Goal: Task Accomplishment & Management: Manage account settings

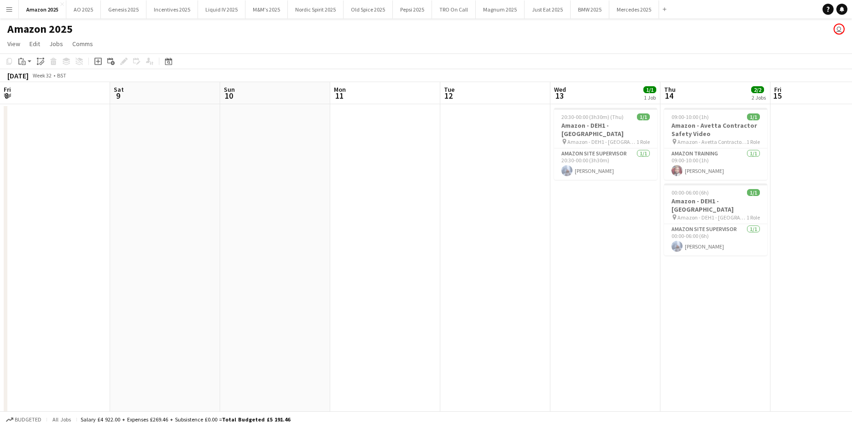
scroll to position [0, 317]
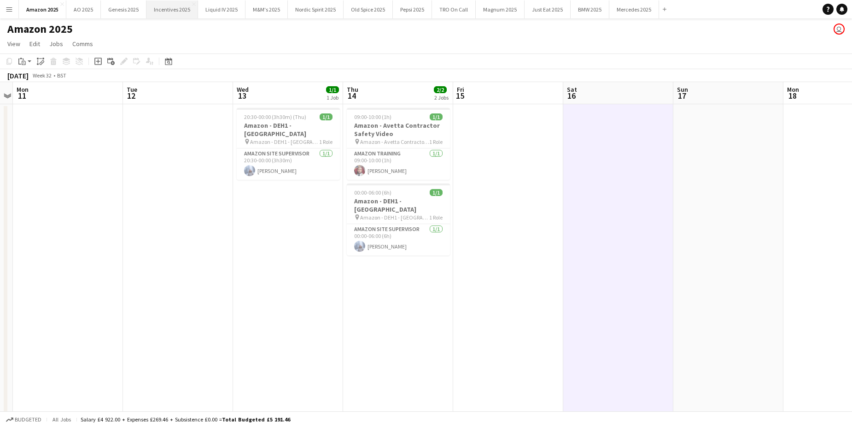
click at [175, 12] on button "Incentives 2025 Close" at bounding box center [172, 9] width 52 height 18
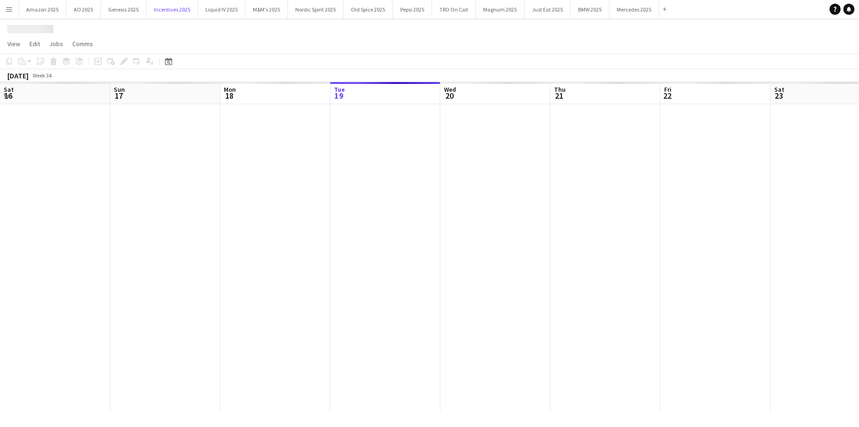
scroll to position [0, 220]
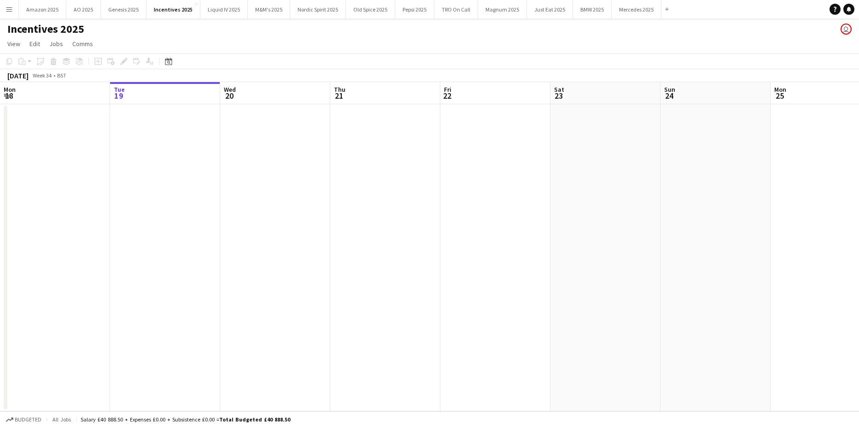
click at [280, 213] on app-date-cell at bounding box center [275, 257] width 110 height 307
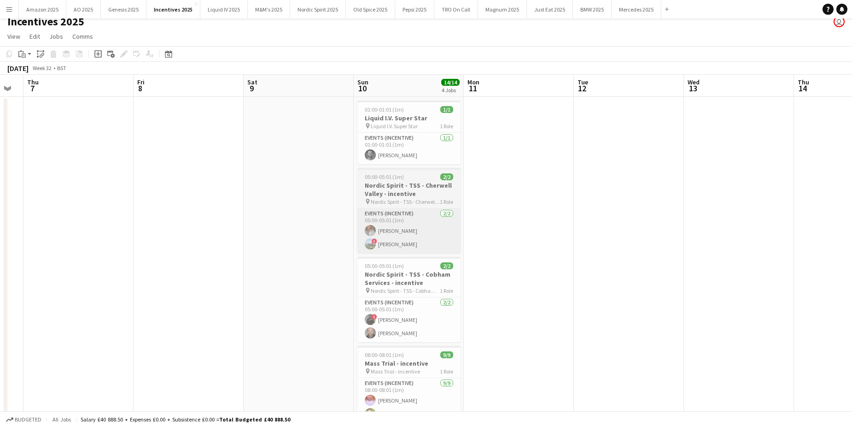
scroll to position [92, 0]
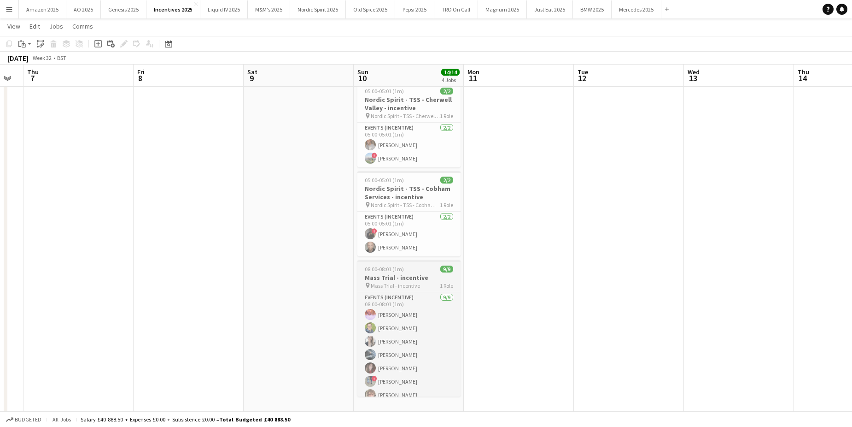
click at [385, 282] on span "Mass Trial - incentive" at bounding box center [395, 285] width 49 height 7
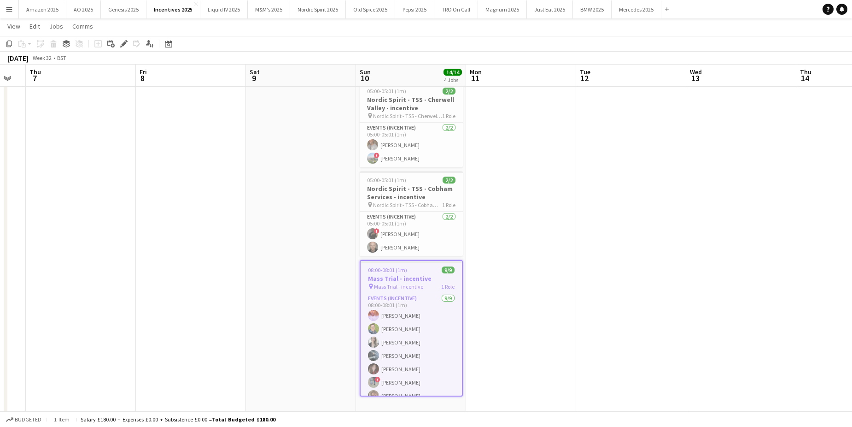
click at [607, 264] on app-date-cell at bounding box center [631, 218] width 110 height 414
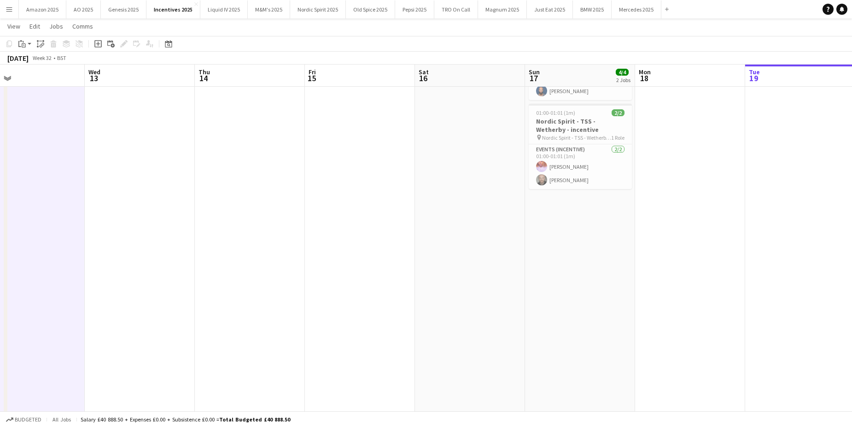
scroll to position [0, 288]
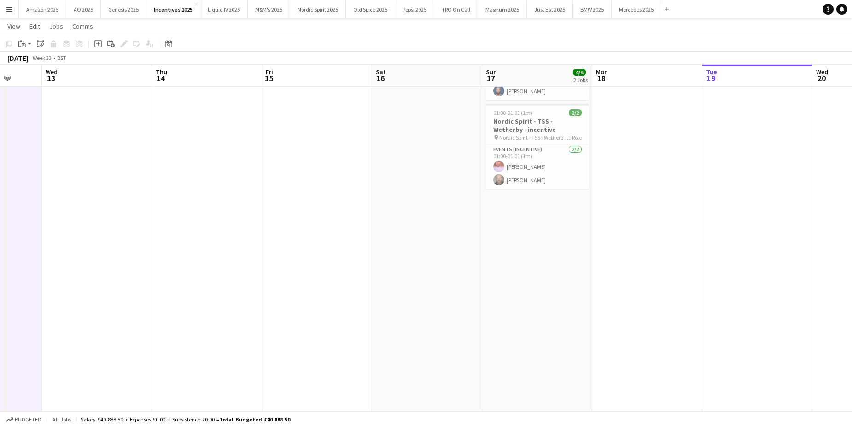
click at [545, 261] on app-date-cell "01:00-01:01 (1m) 2/2 Nordic Spirit - TSS - Beaconsfield - incentive pin Nordic …" at bounding box center [537, 218] width 110 height 414
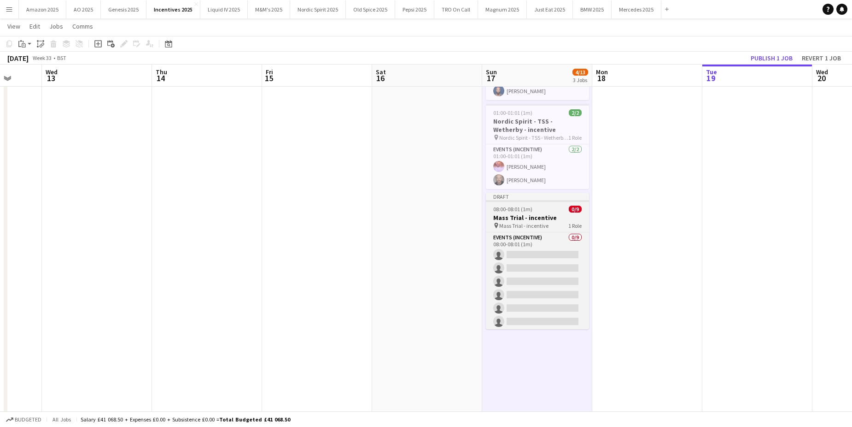
click at [543, 218] on h3 "Mass Trial - incentive" at bounding box center [537, 217] width 103 height 8
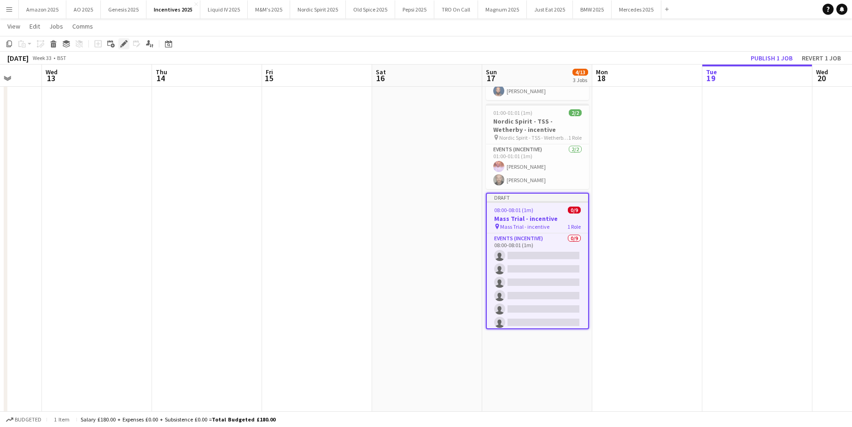
click at [120, 44] on icon "Edit" at bounding box center [123, 43] width 7 height 7
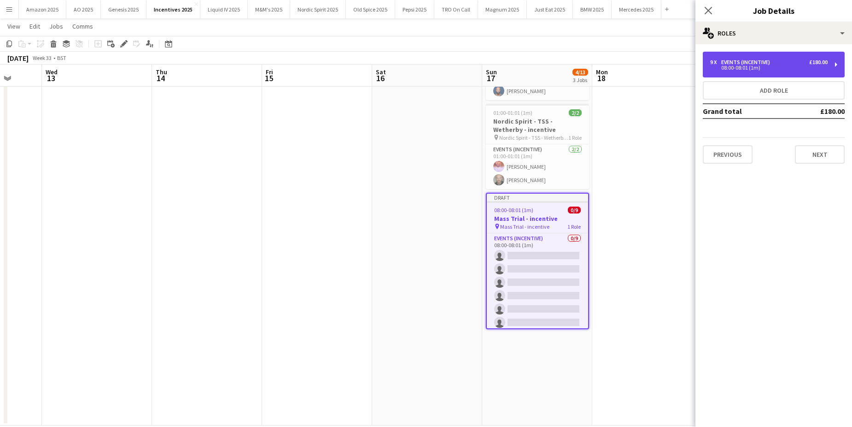
drag, startPoint x: 760, startPoint y: 63, endPoint x: 750, endPoint y: 76, distance: 16.4
click at [760, 63] on div "Events (Incentive)" at bounding box center [747, 62] width 53 height 6
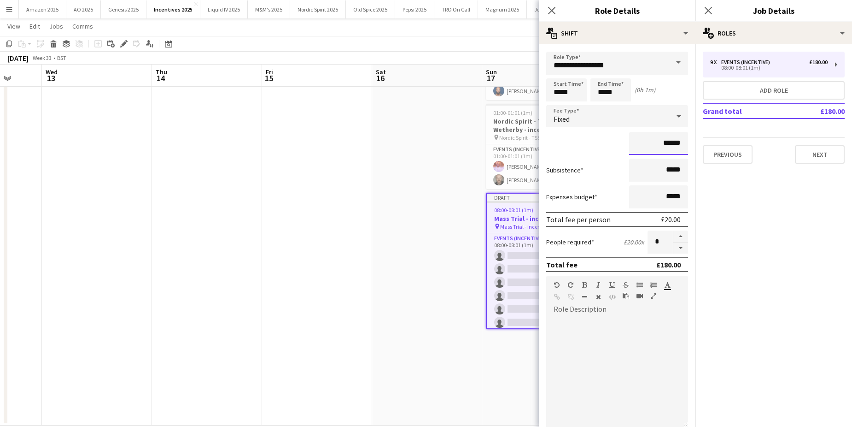
drag, startPoint x: 677, startPoint y: 146, endPoint x: 640, endPoint y: 145, distance: 37.3
click at [640, 145] on input "******" at bounding box center [658, 143] width 59 height 23
type input "******"
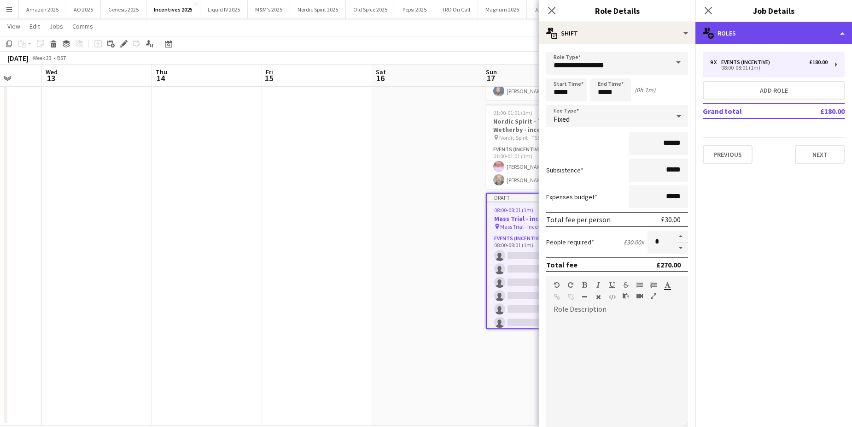
click at [811, 35] on div "multiple-users-add Roles" at bounding box center [774, 33] width 157 height 22
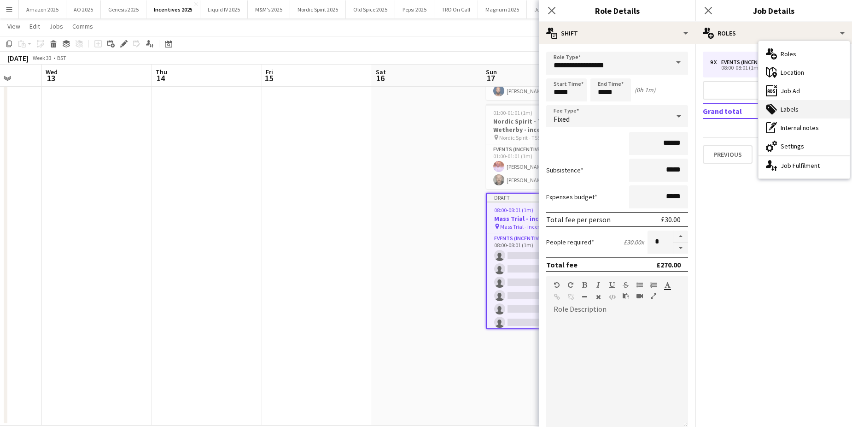
click at [790, 108] on div "tags-double Labels" at bounding box center [804, 109] width 91 height 18
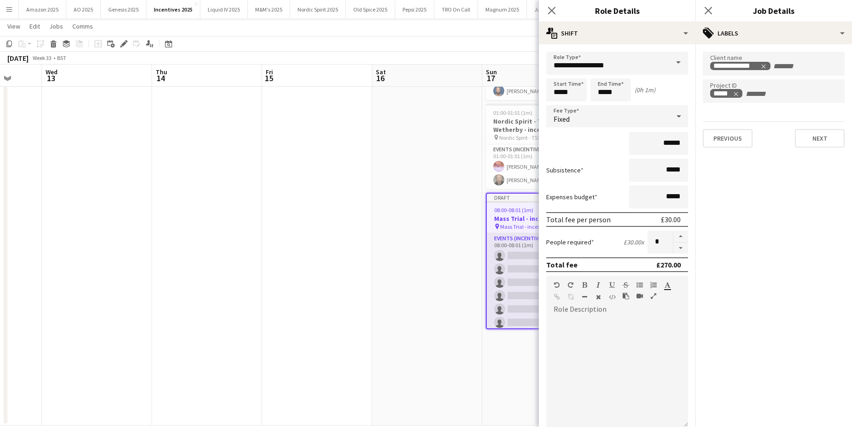
drag, startPoint x: 504, startPoint y: 397, endPoint x: 505, endPoint y: 323, distance: 74.2
click at [504, 393] on app-date-cell "01:00-01:01 (1m) 2/2 Nordic Spirit - TSS - Beaconsfield - incentive pin Nordic …" at bounding box center [537, 218] width 110 height 414
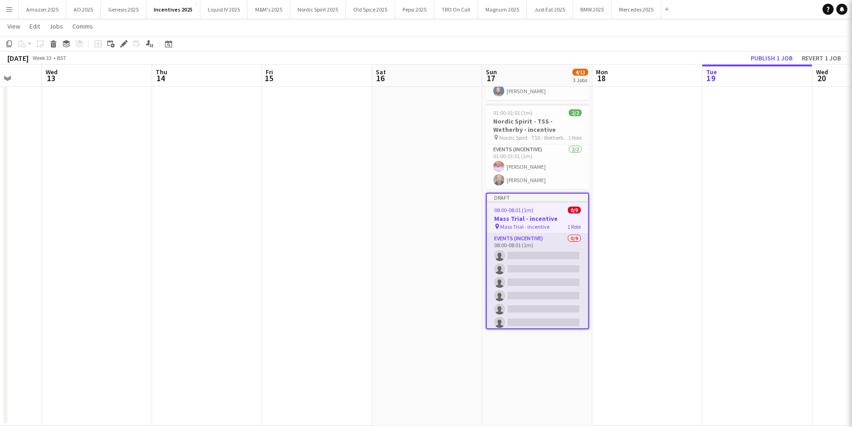
scroll to position [0, 288]
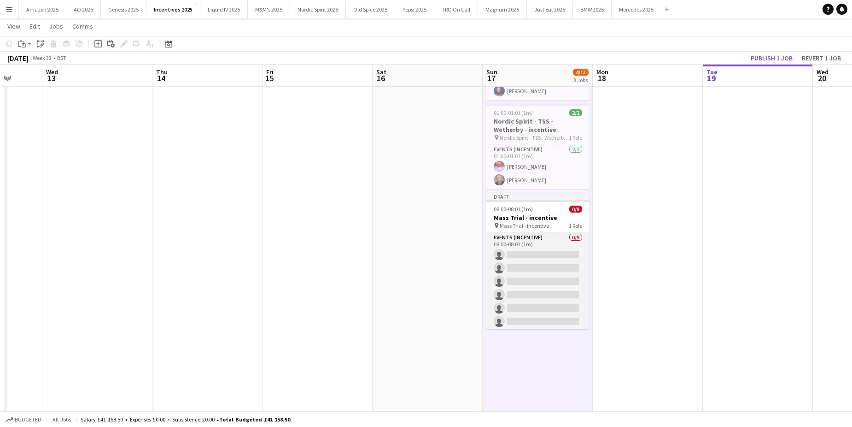
click at [517, 247] on app-card-role "Events (Incentive) 0/9 08:00-08:01 (1m) single-neutral-actions single-neutral-a…" at bounding box center [537, 301] width 103 height 138
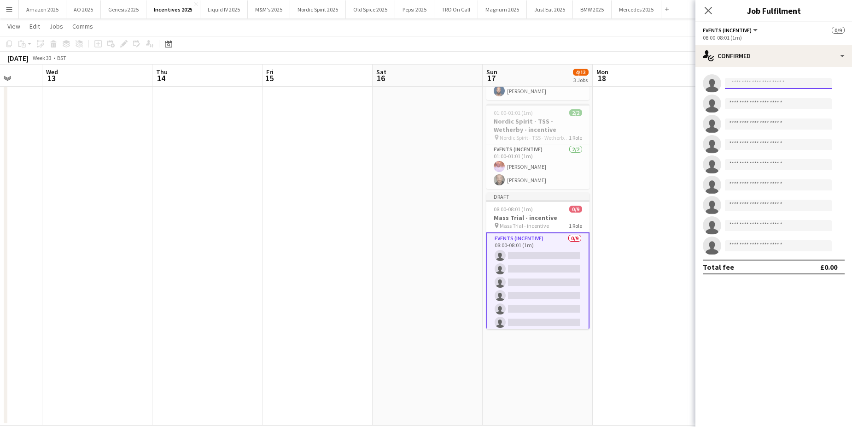
click at [761, 82] on input at bounding box center [778, 83] width 107 height 11
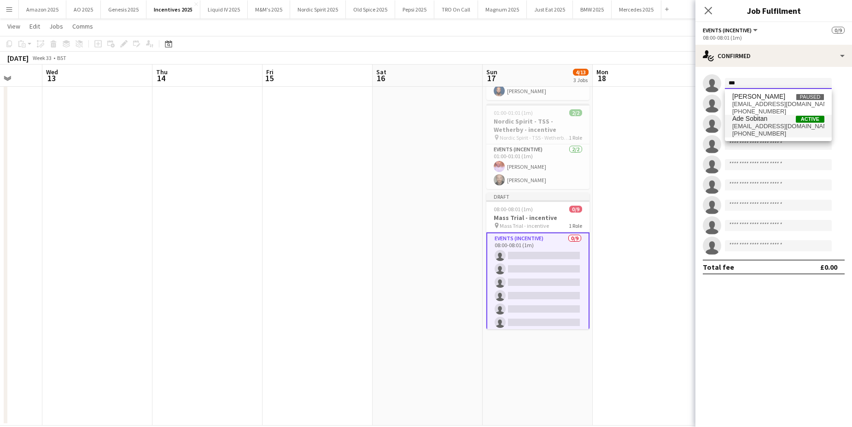
type input "***"
click at [756, 128] on span "sobitan3@gmail.com" at bounding box center [778, 126] width 92 height 7
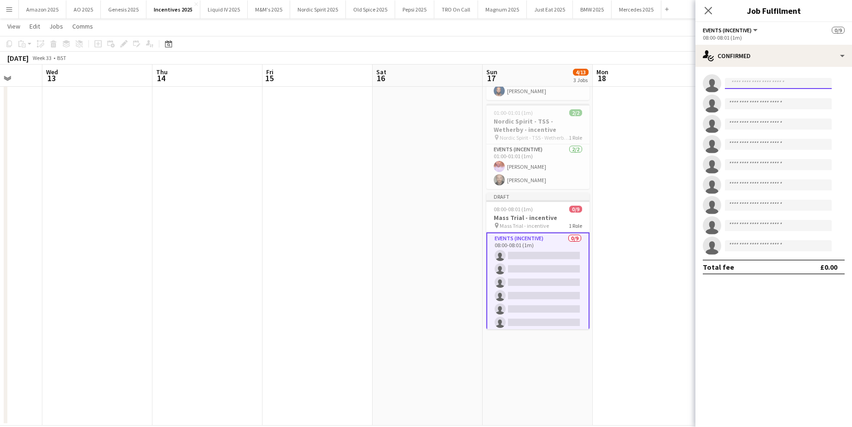
scroll to position [0, 0]
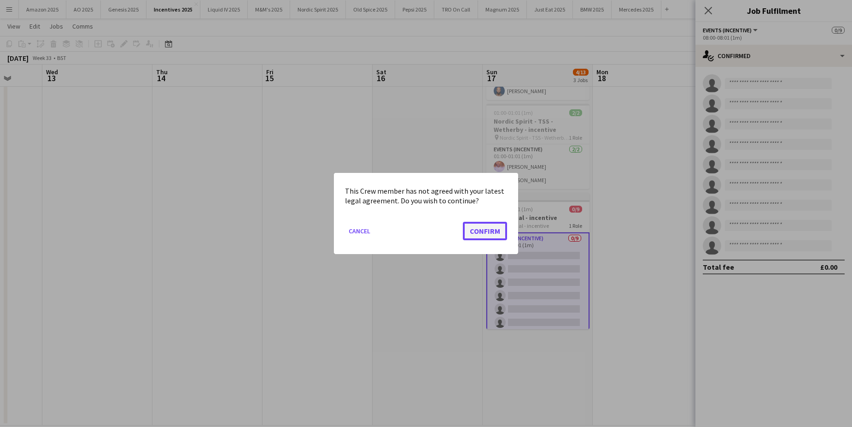
click at [465, 228] on button "Confirm" at bounding box center [485, 231] width 44 height 18
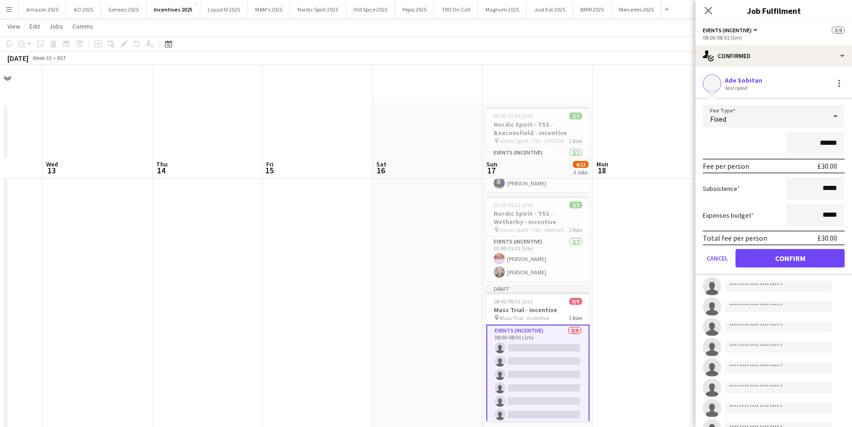
scroll to position [92, 0]
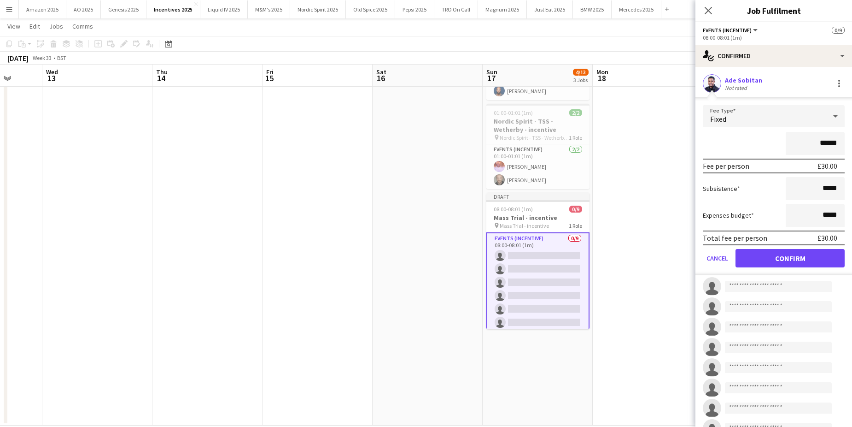
drag, startPoint x: 825, startPoint y: 145, endPoint x: 750, endPoint y: 150, distance: 74.3
click at [750, 150] on div "******" at bounding box center [774, 143] width 142 height 23
type input "******"
click at [800, 252] on button "Confirm" at bounding box center [790, 258] width 109 height 18
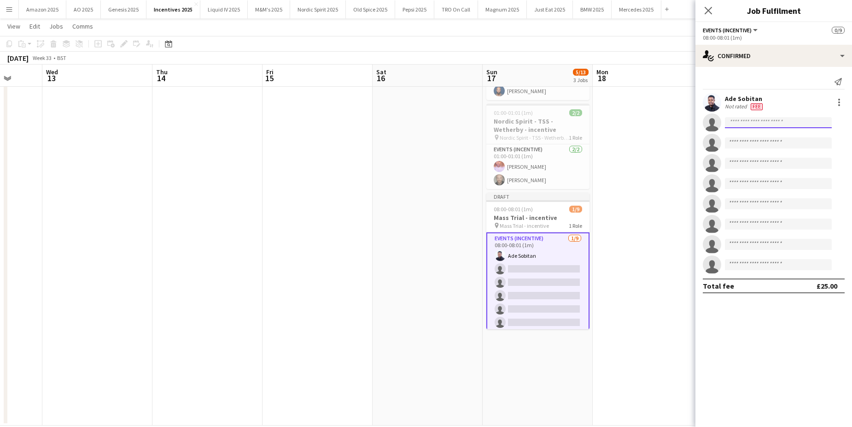
click at [757, 124] on input at bounding box center [778, 122] width 107 height 11
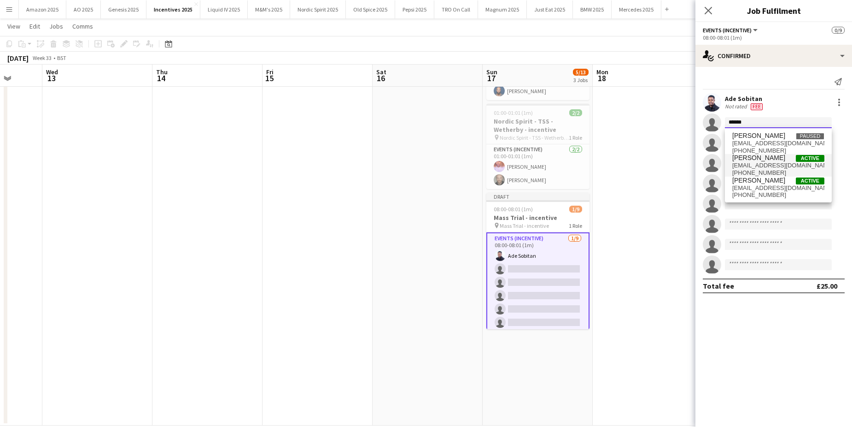
type input "******"
click at [767, 169] on span "+4407922657401" at bounding box center [778, 172] width 92 height 7
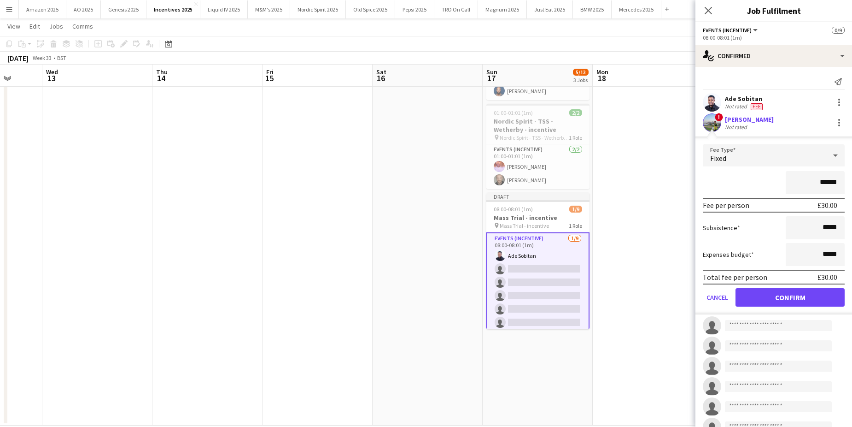
drag, startPoint x: 834, startPoint y: 181, endPoint x: 728, endPoint y: 193, distance: 106.1
click at [728, 193] on div "******" at bounding box center [774, 182] width 142 height 23
type input "******"
click at [807, 292] on button "Confirm" at bounding box center [790, 297] width 109 height 18
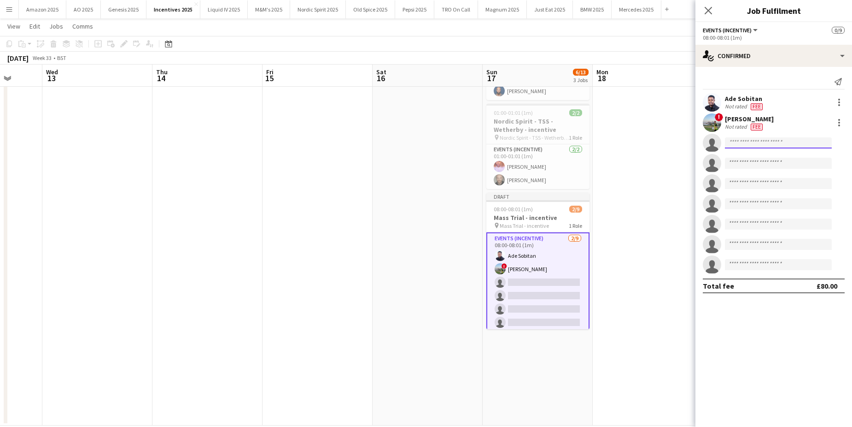
click at [733, 146] on input at bounding box center [778, 142] width 107 height 11
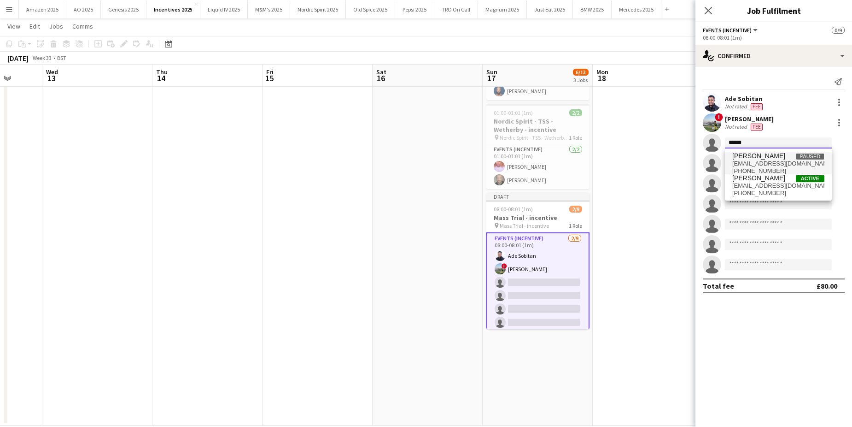
type input "******"
click at [750, 164] on span "[EMAIL_ADDRESS][DOMAIN_NAME]" at bounding box center [778, 163] width 92 height 7
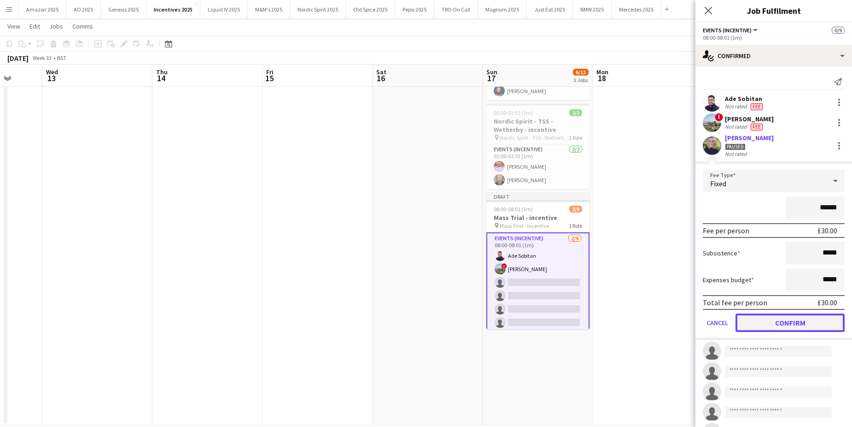
click at [807, 321] on button "Confirm" at bounding box center [790, 322] width 109 height 18
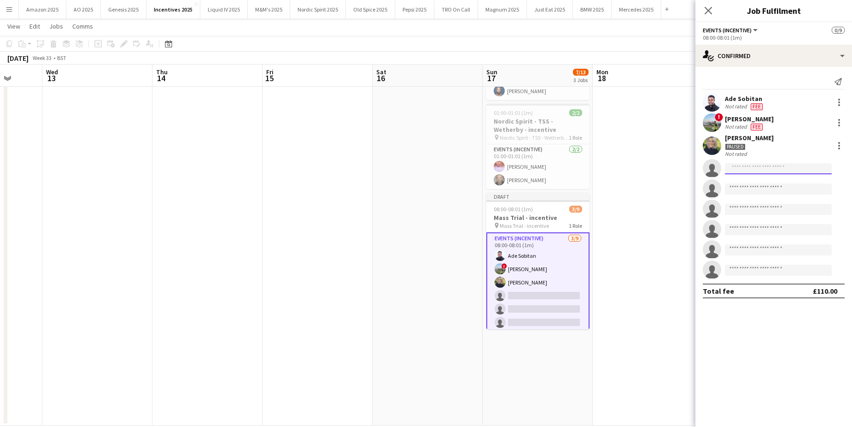
click at [749, 169] on input at bounding box center [778, 168] width 107 height 11
type input "****"
click at [763, 188] on span "den7502003@yahoo.co.uk" at bounding box center [778, 188] width 92 height 7
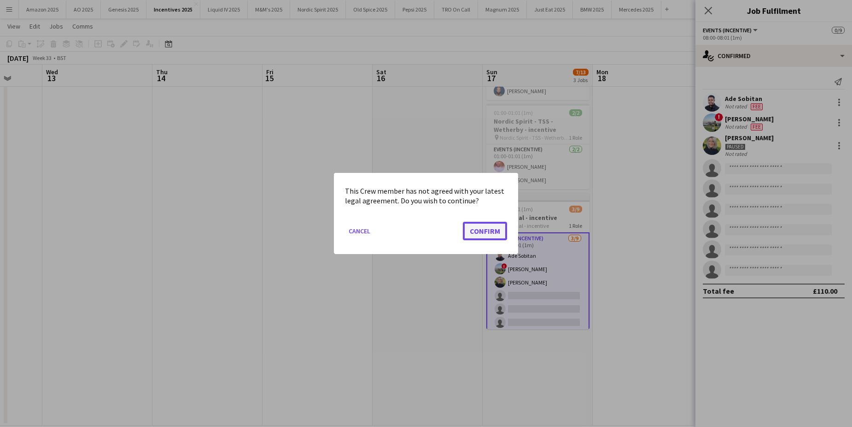
click at [487, 234] on button "Confirm" at bounding box center [485, 231] width 44 height 18
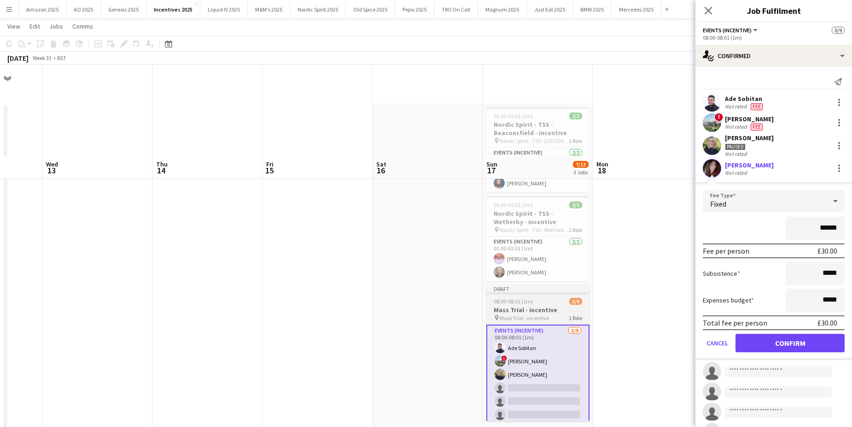
scroll to position [92, 0]
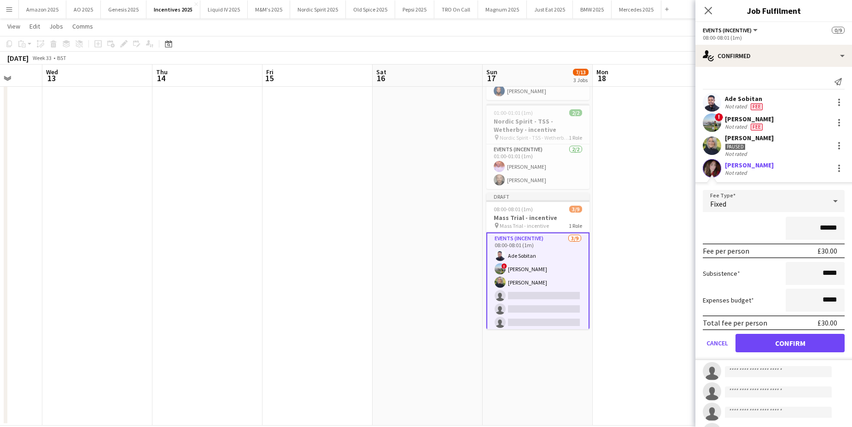
drag, startPoint x: 831, startPoint y: 228, endPoint x: 714, endPoint y: 223, distance: 117.5
click at [717, 222] on div "******" at bounding box center [774, 227] width 142 height 23
type input "******"
click at [781, 344] on button "Confirm" at bounding box center [790, 342] width 109 height 18
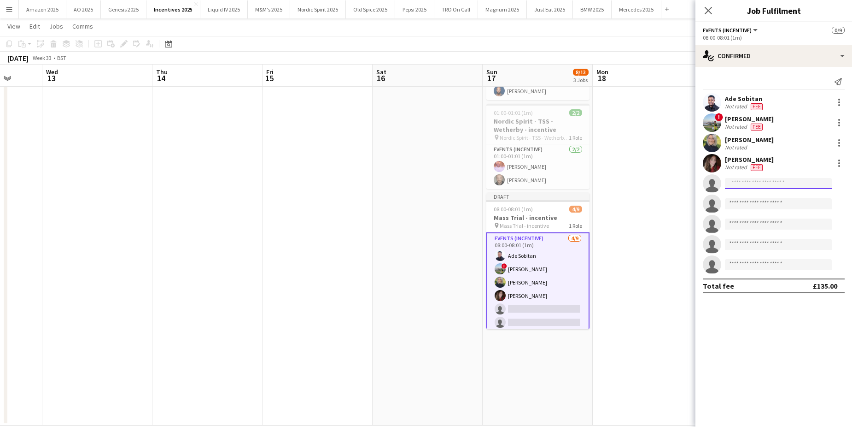
click at [762, 186] on input at bounding box center [778, 183] width 107 height 11
type input "******"
click at [767, 202] on span "fatimaojo3@gmail.com" at bounding box center [778, 203] width 92 height 7
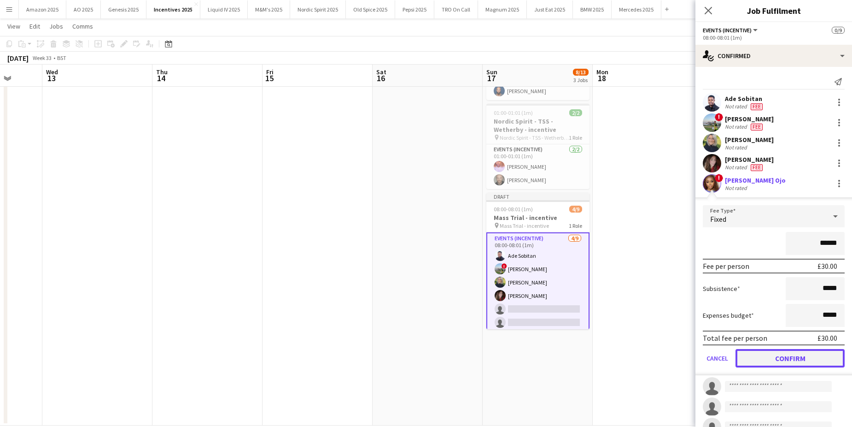
click at [811, 355] on button "Confirm" at bounding box center [790, 358] width 109 height 18
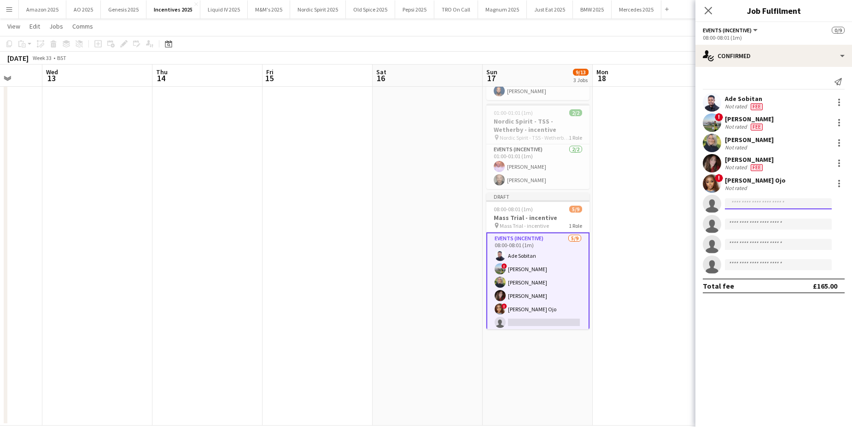
click at [742, 205] on input at bounding box center [778, 203] width 107 height 11
type input "*******"
click at [746, 218] on span "Ioannis Theodoridis" at bounding box center [758, 217] width 53 height 8
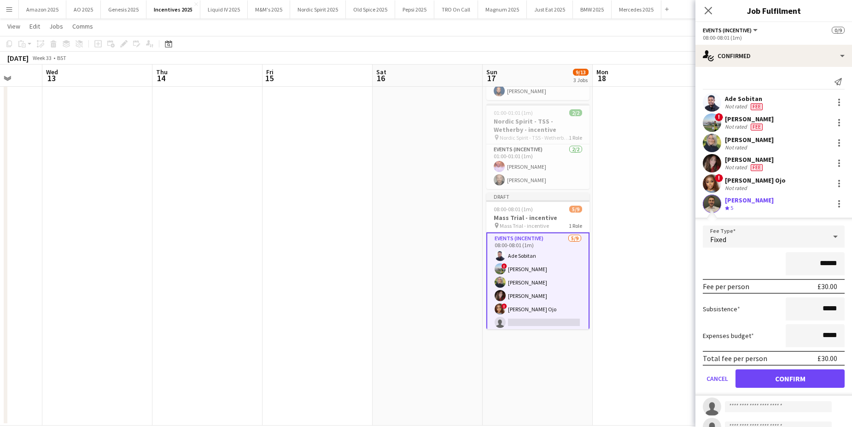
drag, startPoint x: 830, startPoint y: 263, endPoint x: 641, endPoint y: 282, distance: 190.7
click at [641, 282] on body "Menu Boards Boards Boards All jobs Status Workforce Workforce My Workforce Recr…" at bounding box center [426, 174] width 852 height 533
type input "******"
click at [766, 373] on button "Confirm" at bounding box center [790, 378] width 109 height 18
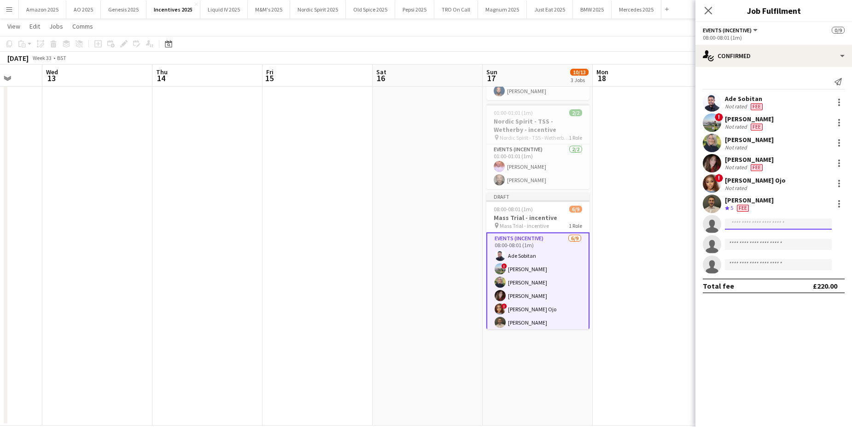
click at [748, 227] on input at bounding box center [778, 223] width 107 height 11
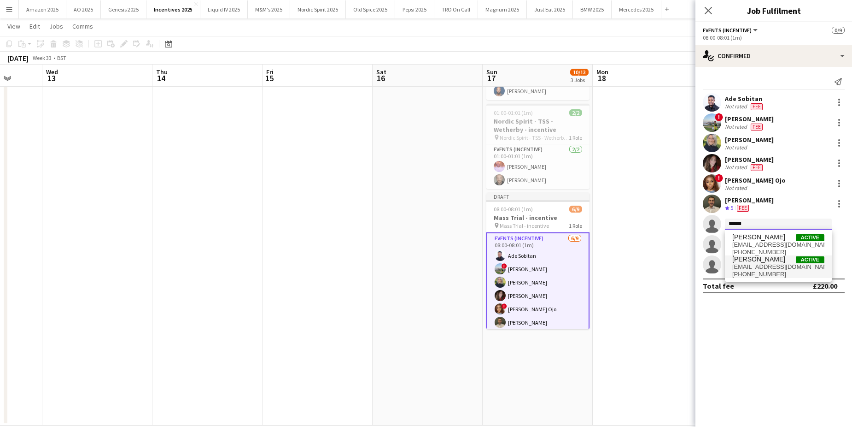
type input "******"
click at [778, 271] on span "+447949215205" at bounding box center [778, 273] width 92 height 7
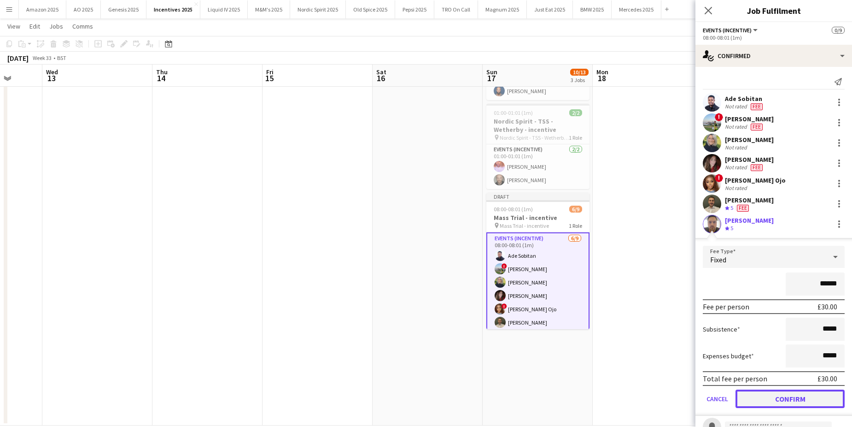
click at [782, 400] on button "Confirm" at bounding box center [790, 398] width 109 height 18
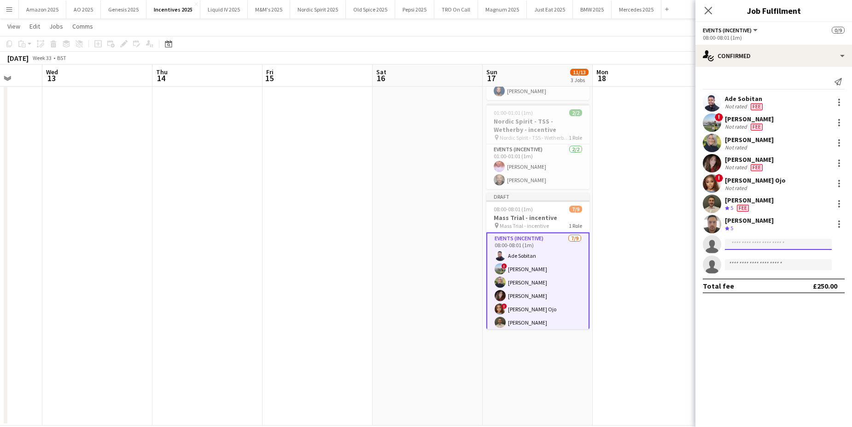
click at [753, 246] on input at bounding box center [778, 244] width 107 height 11
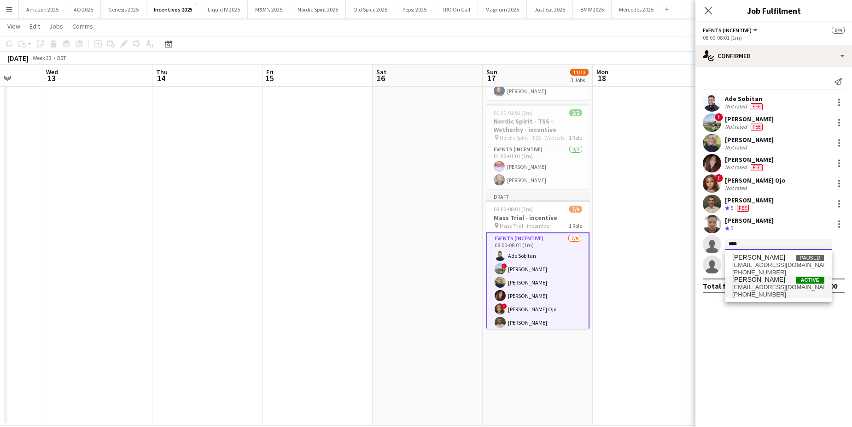
type input "****"
click at [754, 281] on span "Omobolanle Adeyemo" at bounding box center [758, 279] width 53 height 8
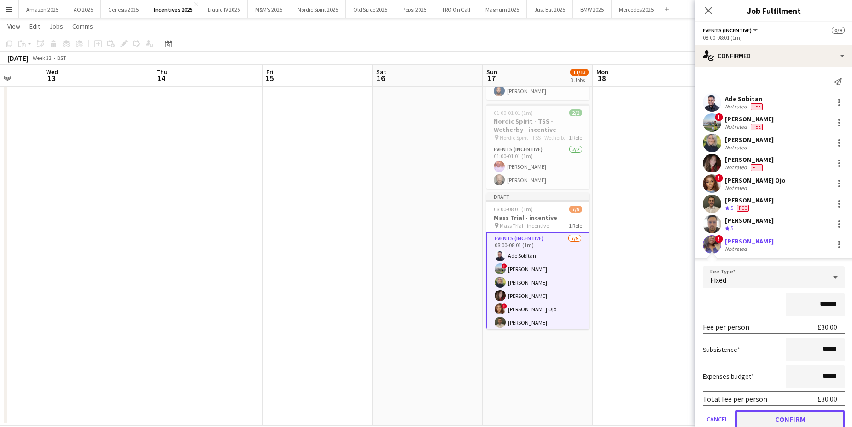
click at [797, 415] on button "Confirm" at bounding box center [790, 418] width 109 height 18
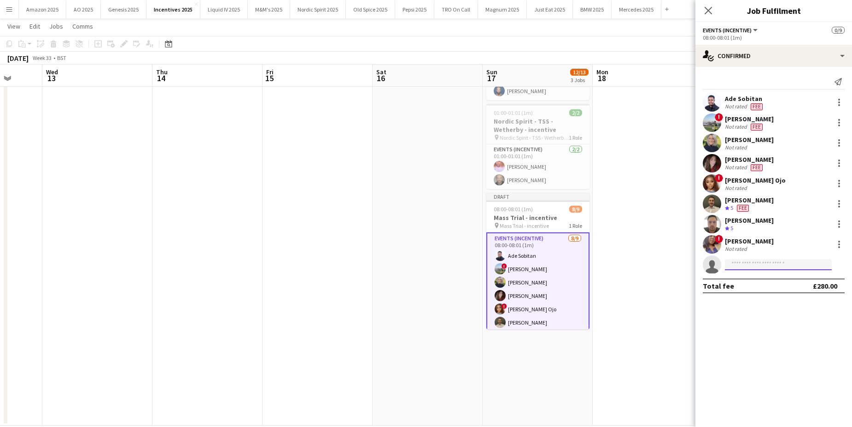
click at [765, 262] on input at bounding box center [778, 264] width 107 height 11
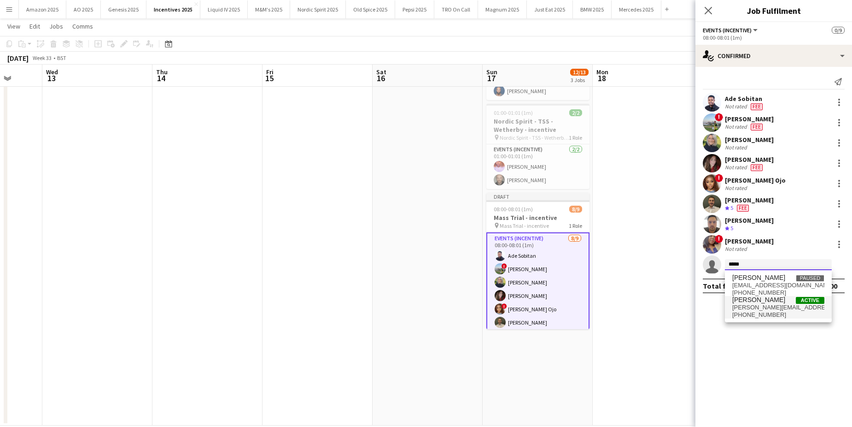
type input "*****"
click at [783, 312] on span "+447801750025" at bounding box center [778, 314] width 92 height 7
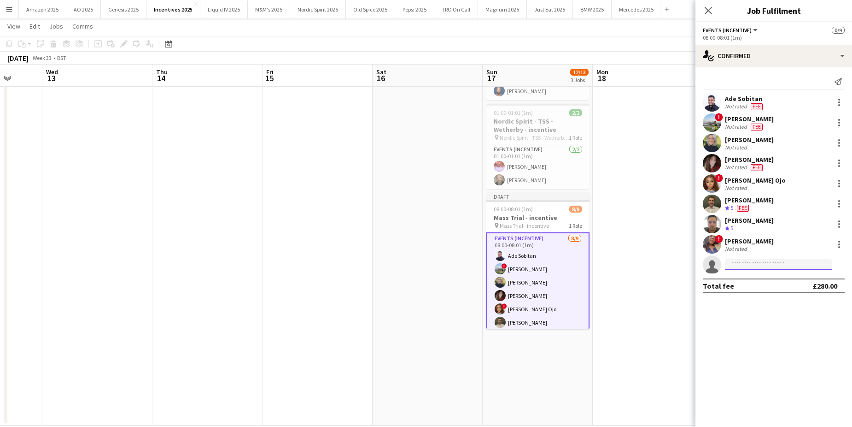
scroll to position [0, 0]
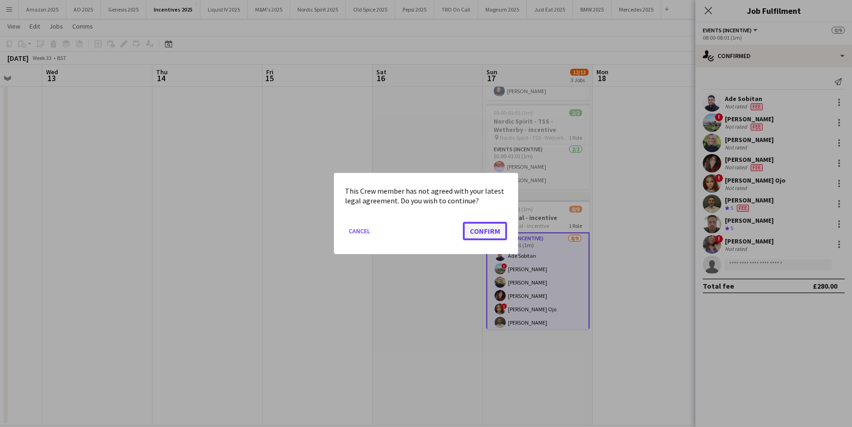
click at [486, 233] on button "Confirm" at bounding box center [485, 231] width 44 height 18
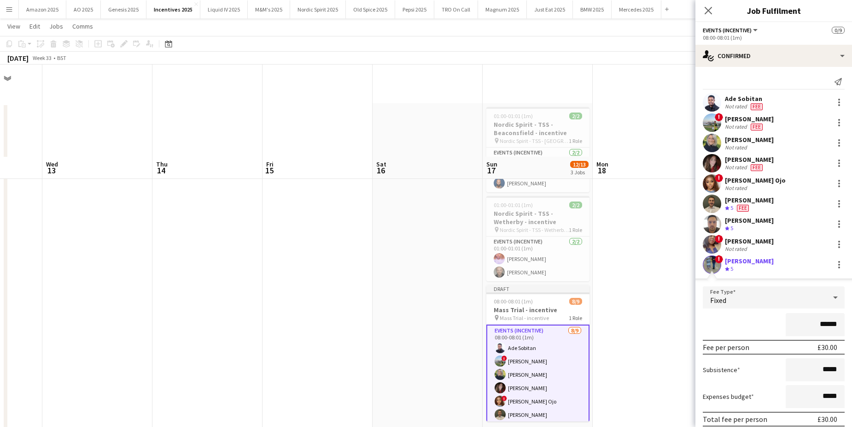
scroll to position [92, 0]
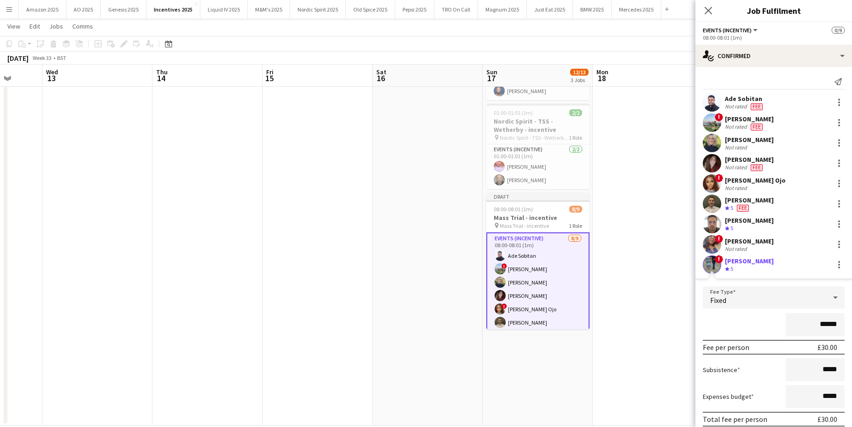
drag, startPoint x: 836, startPoint y: 322, endPoint x: 807, endPoint y: 327, distance: 29.5
click at [807, 327] on input "******" at bounding box center [815, 324] width 59 height 23
type input "******"
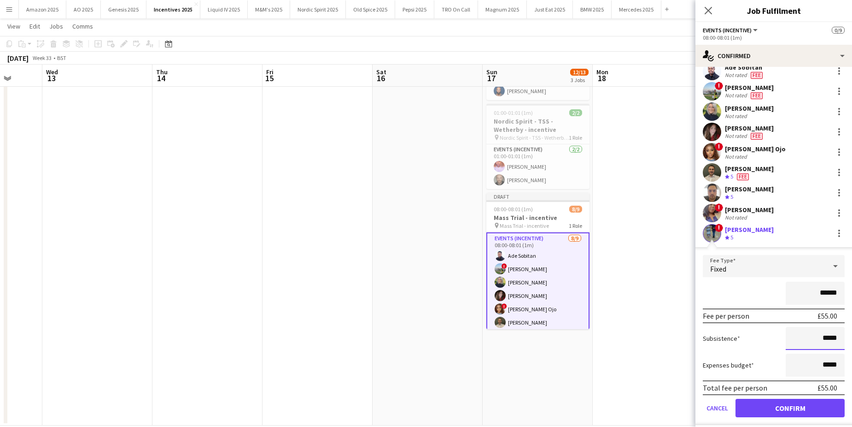
scroll to position [56, 0]
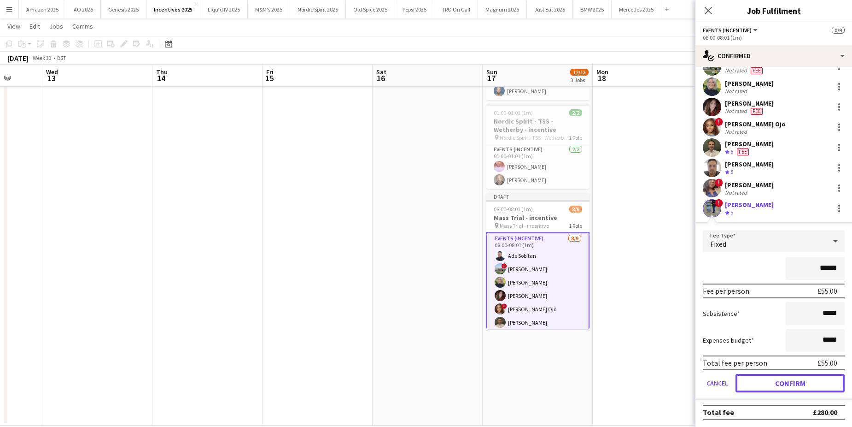
click at [761, 384] on button "Confirm" at bounding box center [790, 383] width 109 height 18
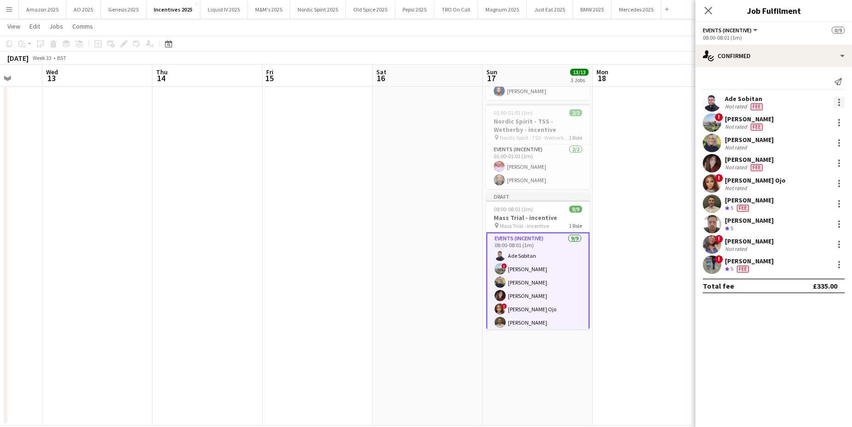
click at [841, 100] on div at bounding box center [839, 102] width 11 height 11
click at [800, 120] on span "Edit fee" at bounding box center [792, 119] width 25 height 8
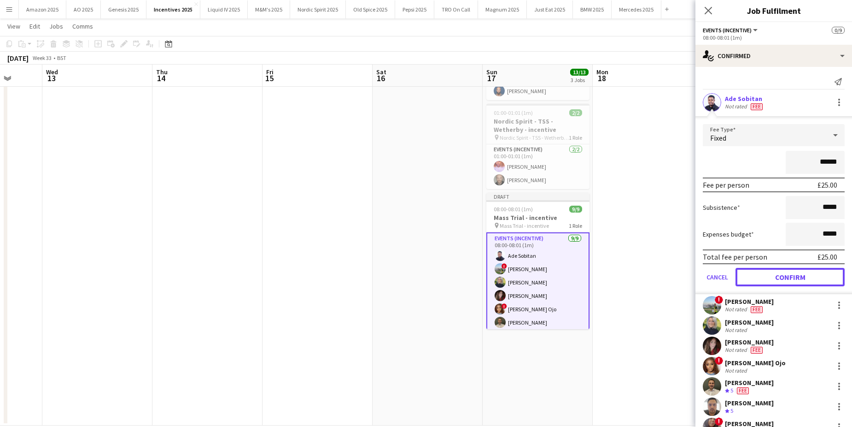
click at [799, 276] on button "Confirm" at bounding box center [790, 277] width 109 height 18
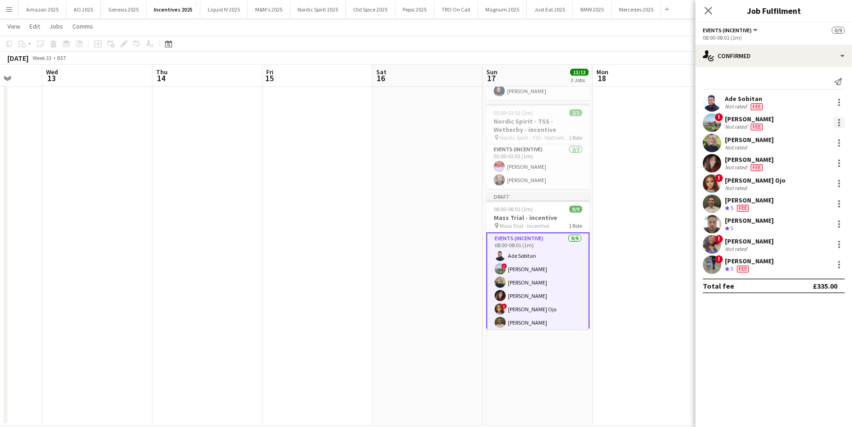
click at [837, 119] on div at bounding box center [839, 122] width 11 height 11
click at [795, 140] on span "Edit fee" at bounding box center [792, 139] width 25 height 8
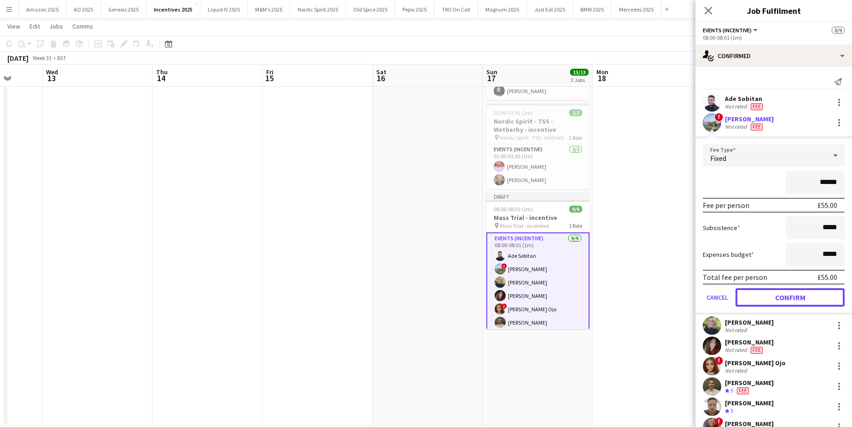
click at [787, 303] on button "Confirm" at bounding box center [790, 297] width 109 height 18
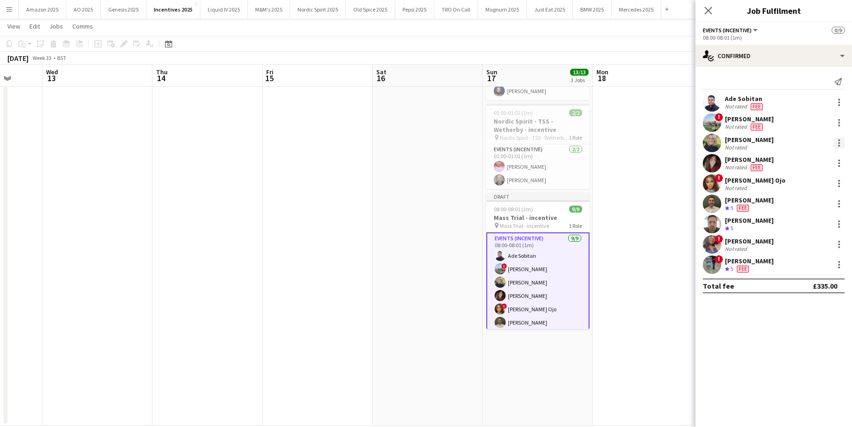
click at [842, 142] on div at bounding box center [839, 142] width 11 height 11
click at [815, 158] on span "Edit fee" at bounding box center [808, 160] width 57 height 8
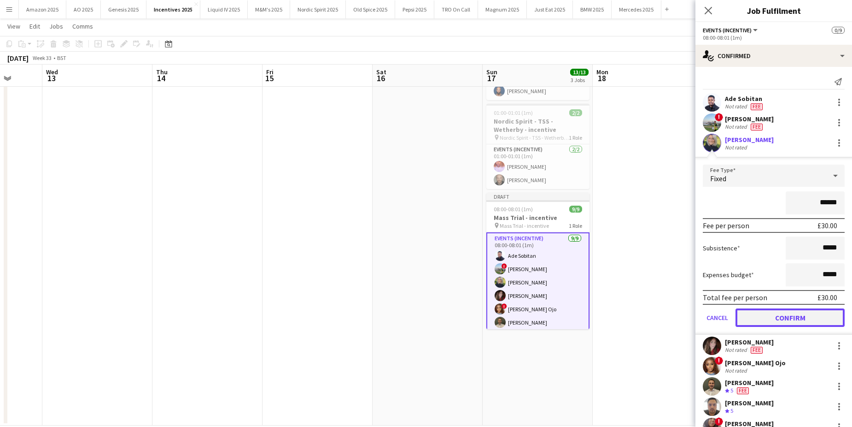
click at [823, 325] on button "Confirm" at bounding box center [790, 317] width 109 height 18
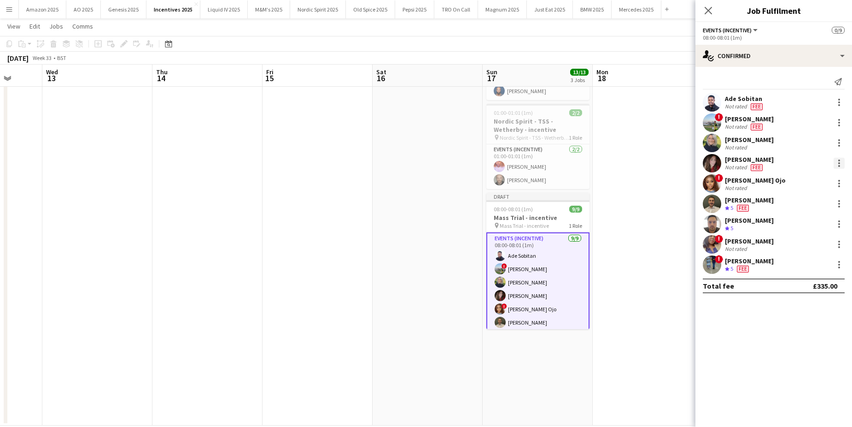
click at [842, 164] on div at bounding box center [839, 163] width 11 height 11
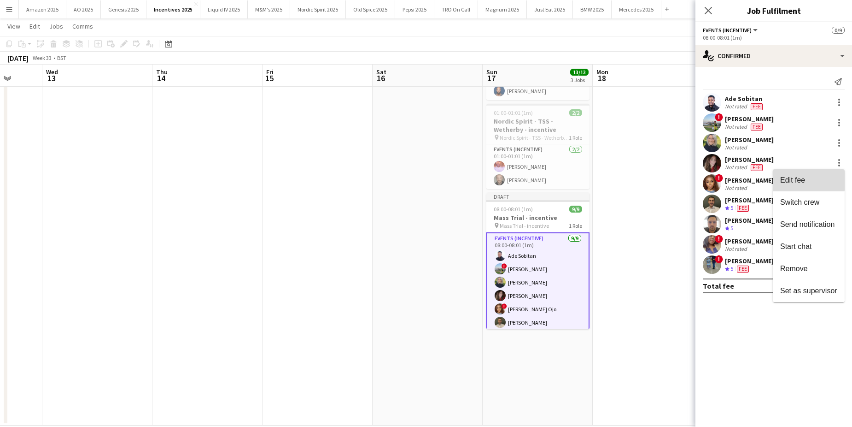
click at [808, 176] on span "Edit fee" at bounding box center [808, 180] width 57 height 8
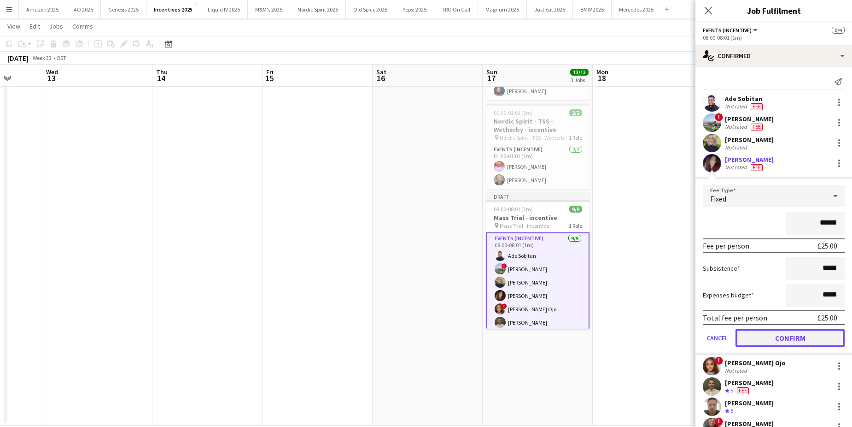
click at [800, 341] on button "Confirm" at bounding box center [790, 337] width 109 height 18
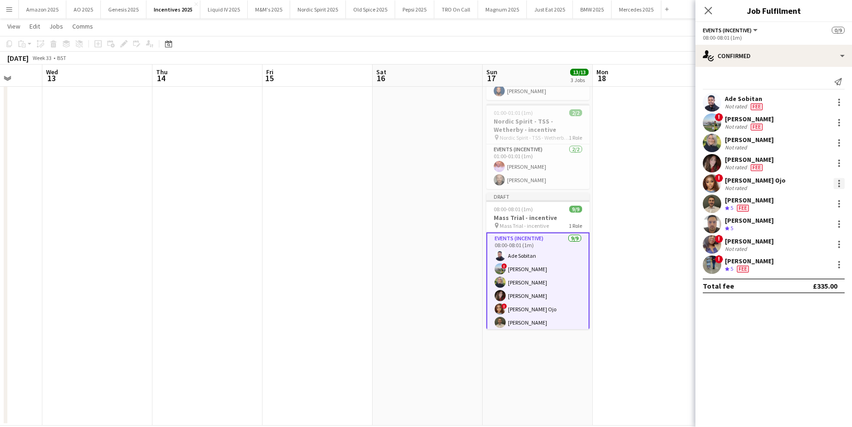
click at [840, 184] on div at bounding box center [839, 183] width 11 height 11
click at [823, 204] on span "Edit fee" at bounding box center [808, 200] width 57 height 8
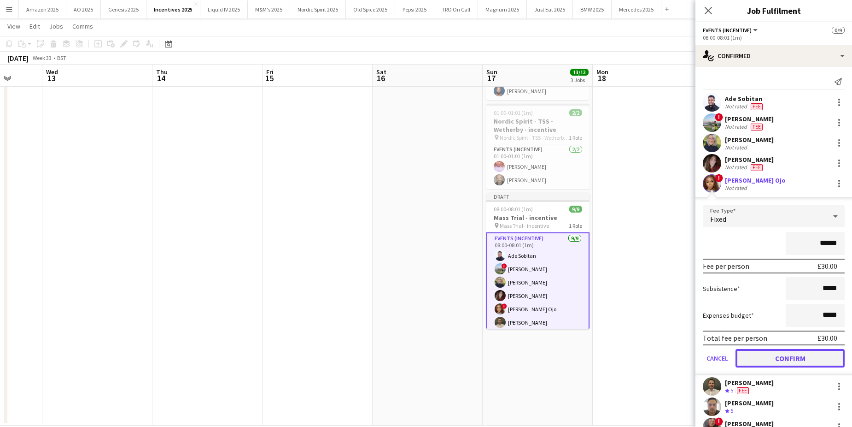
click at [802, 365] on button "Confirm" at bounding box center [790, 358] width 109 height 18
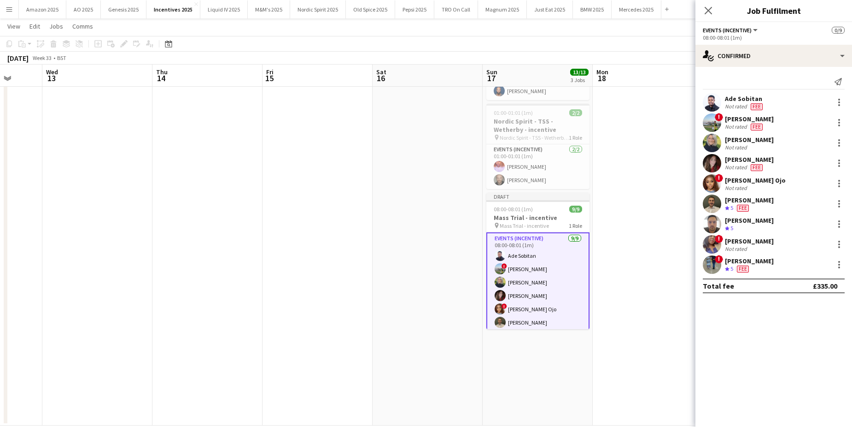
click at [712, 183] on app-user-avatar at bounding box center [712, 183] width 18 height 18
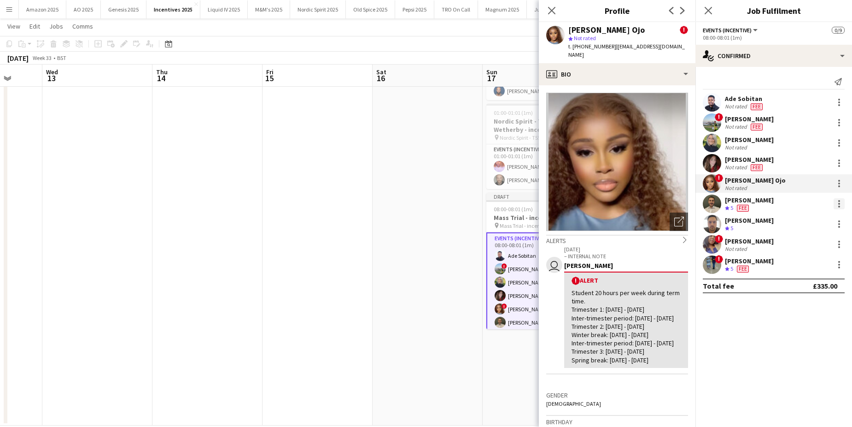
click at [840, 206] on div at bounding box center [839, 206] width 2 height 2
click at [822, 222] on span "Edit fee" at bounding box center [808, 220] width 57 height 8
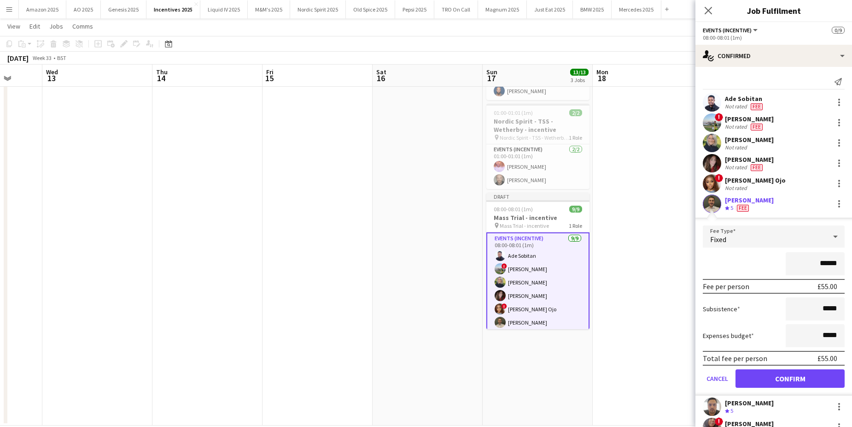
click at [803, 365] on div "Total fee per person £55.00" at bounding box center [774, 358] width 142 height 15
click at [801, 372] on button "Confirm" at bounding box center [790, 378] width 109 height 18
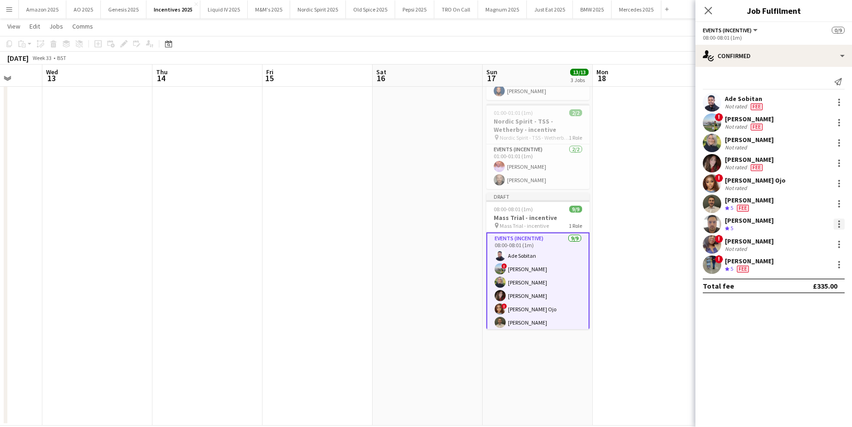
click at [842, 224] on div at bounding box center [839, 223] width 11 height 11
click at [822, 240] on span "Edit fee" at bounding box center [808, 241] width 57 height 8
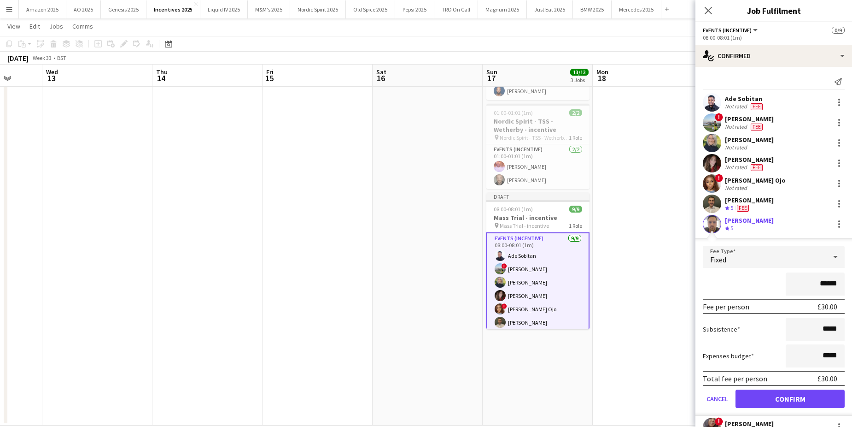
drag, startPoint x: 835, startPoint y: 285, endPoint x: 743, endPoint y: 297, distance: 92.0
click at [744, 297] on form "Fee Type Fixed ****** Fee per person £30.00 Subsistence ***** Expenses budget *…" at bounding box center [774, 331] width 157 height 170
type input "******"
click at [803, 404] on button "Confirm" at bounding box center [790, 398] width 109 height 18
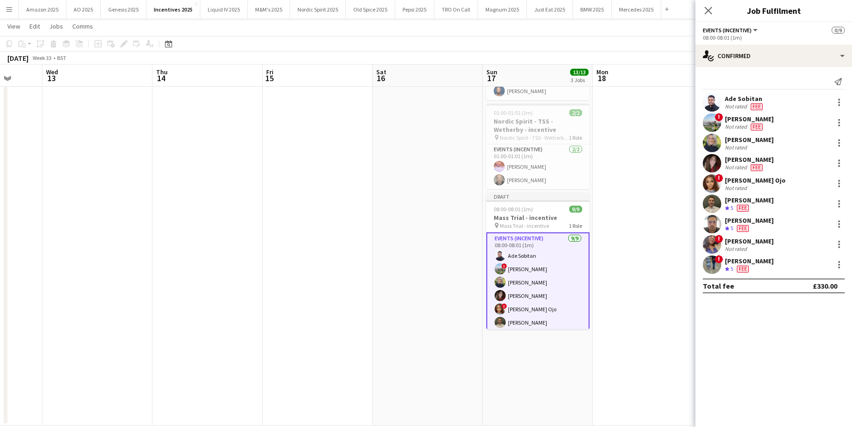
click at [640, 193] on app-date-cell at bounding box center [648, 218] width 110 height 414
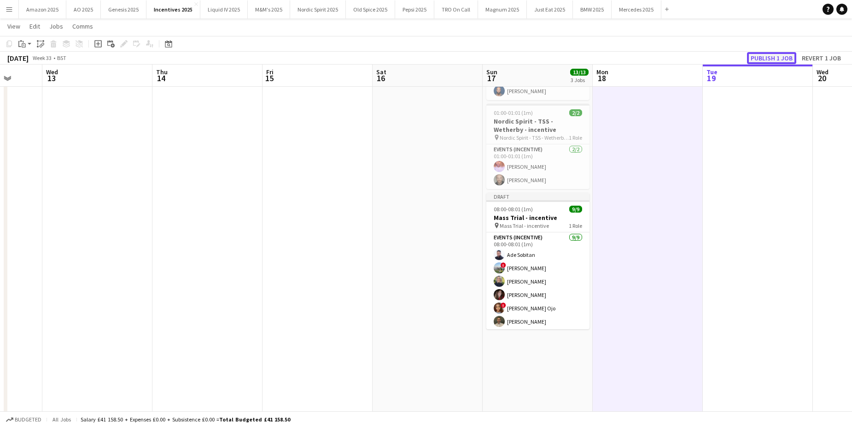
click at [753, 58] on button "Publish 1 job" at bounding box center [771, 58] width 49 height 12
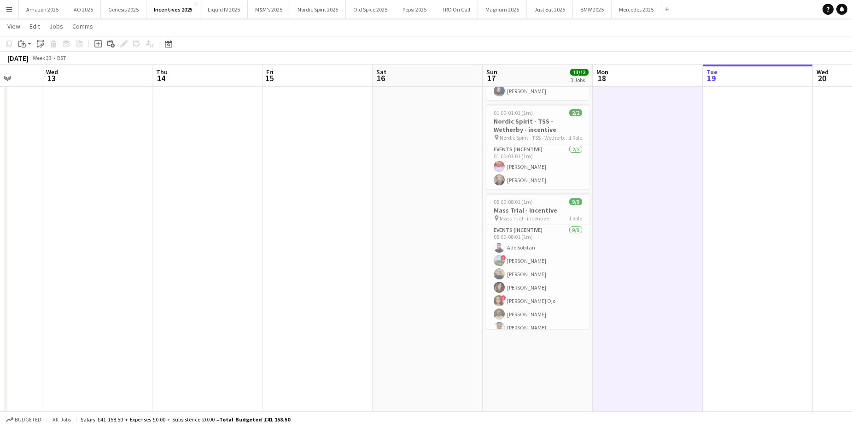
click at [13, 7] on button "Menu" at bounding box center [9, 9] width 18 height 18
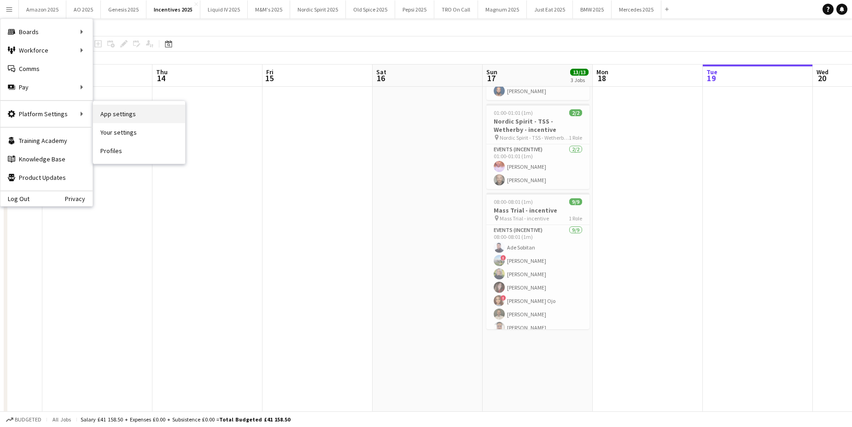
click at [100, 112] on link "App settings" at bounding box center [139, 114] width 92 height 18
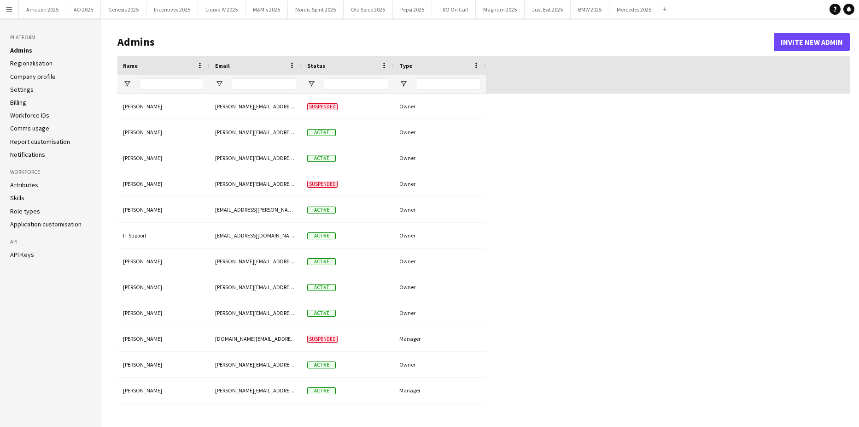
type input "**********"
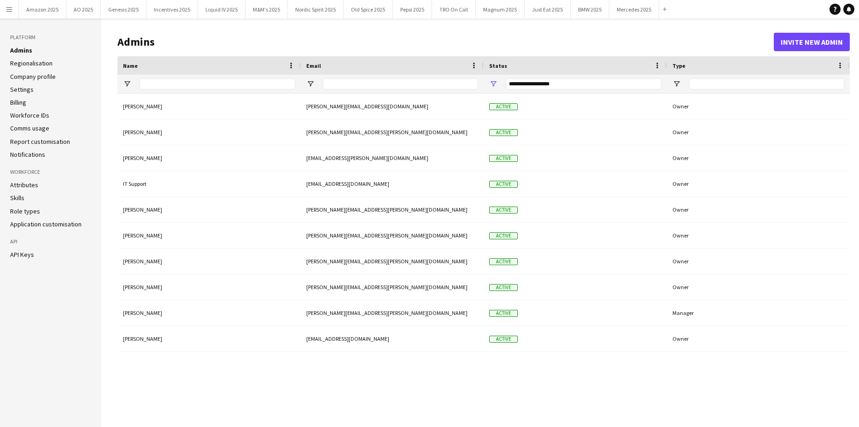
click at [23, 48] on link "Admins" at bounding box center [21, 50] width 22 height 8
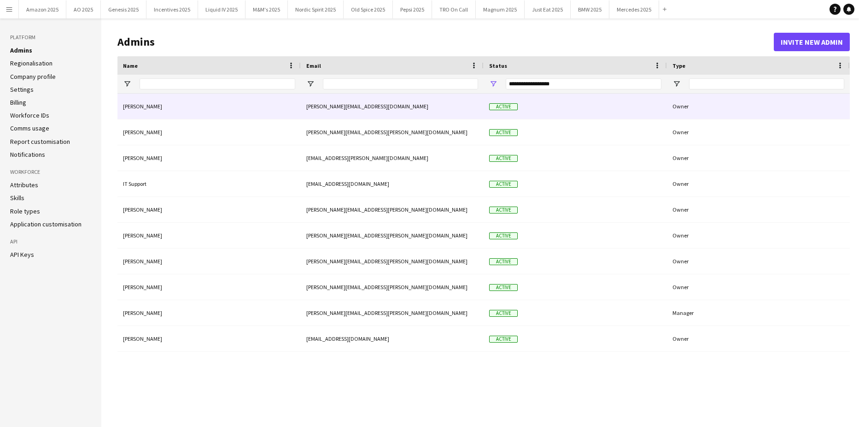
click at [699, 103] on div "Owner" at bounding box center [758, 106] width 183 height 25
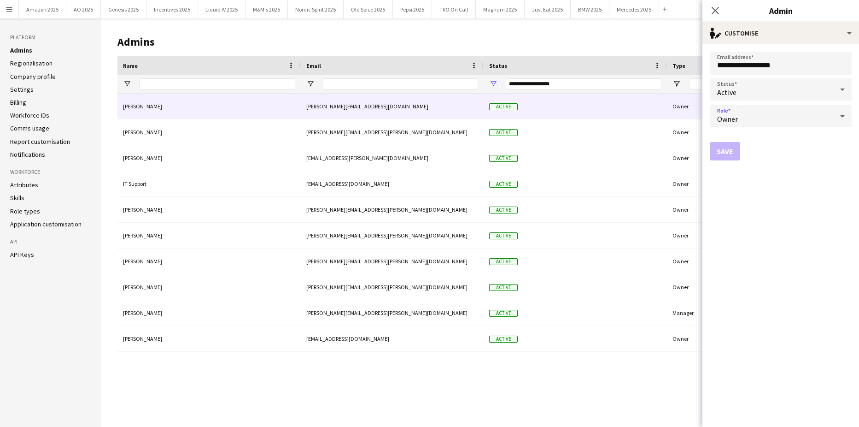
click at [837, 113] on icon at bounding box center [842, 116] width 11 height 18
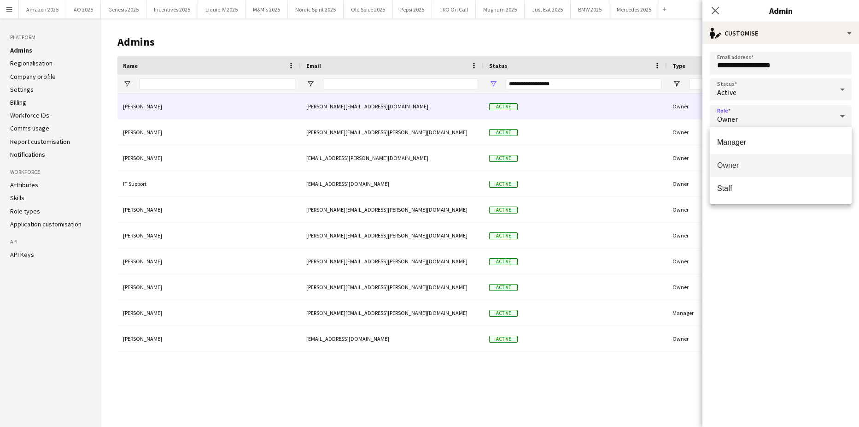
click at [667, 43] on div at bounding box center [429, 213] width 859 height 427
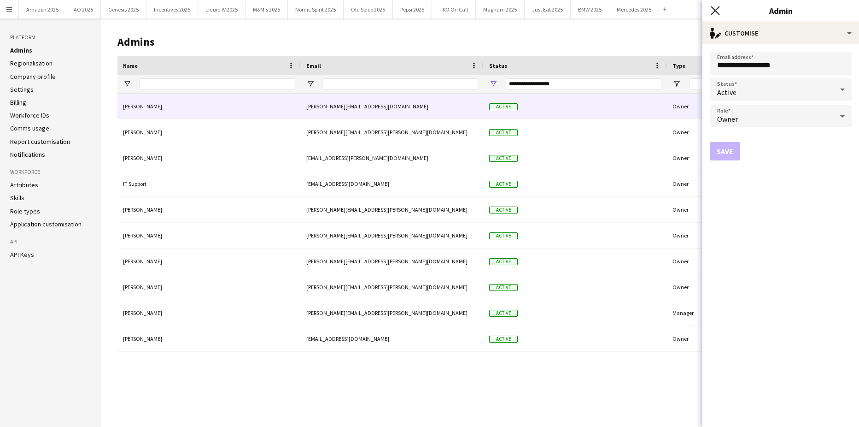
click at [712, 10] on icon "Close pop-in" at bounding box center [715, 10] width 9 height 9
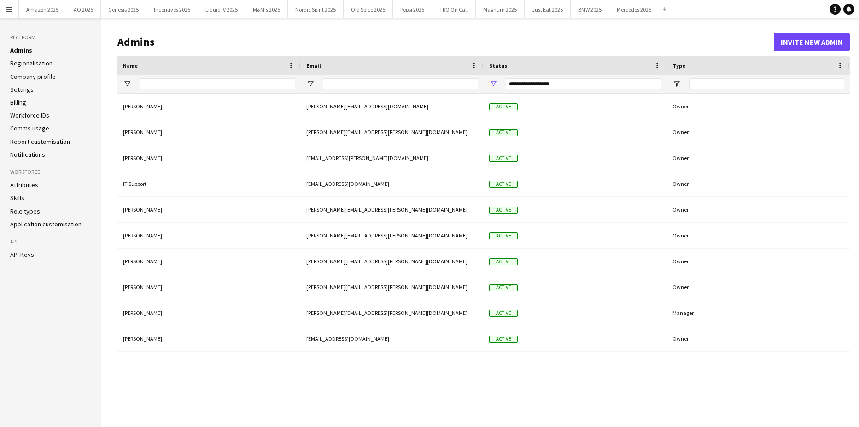
click at [12, 9] on app-icon "Menu" at bounding box center [9, 9] width 7 height 7
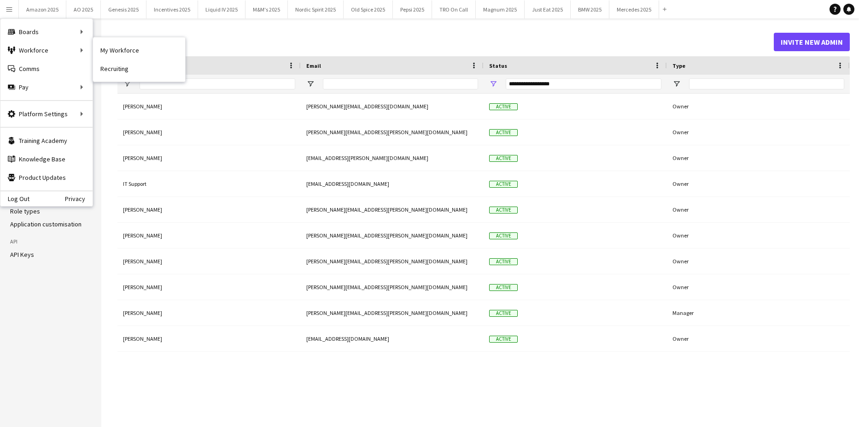
drag, startPoint x: 99, startPoint y: 47, endPoint x: 129, endPoint y: 79, distance: 43.3
click at [99, 47] on link "My Workforce" at bounding box center [139, 50] width 92 height 18
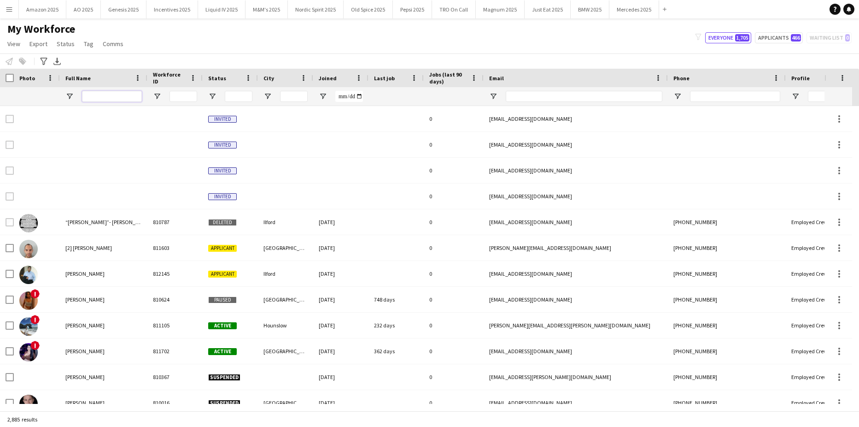
click at [113, 95] on input "Full Name Filter Input" at bounding box center [112, 96] width 60 height 11
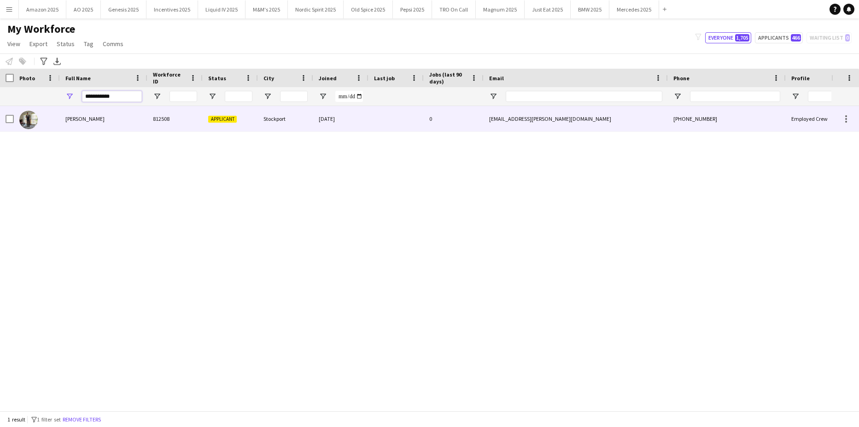
type input "**********"
click at [100, 117] on div "Jack Demaine" at bounding box center [104, 118] width 88 height 25
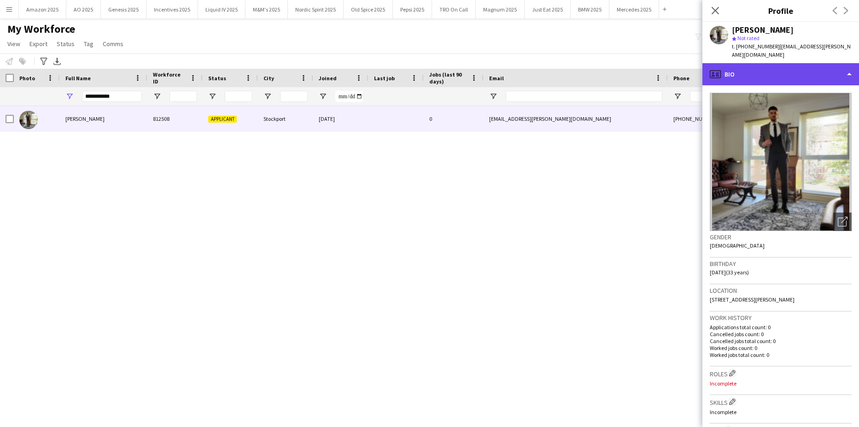
click at [784, 66] on div "profile Bio" at bounding box center [780, 74] width 157 height 22
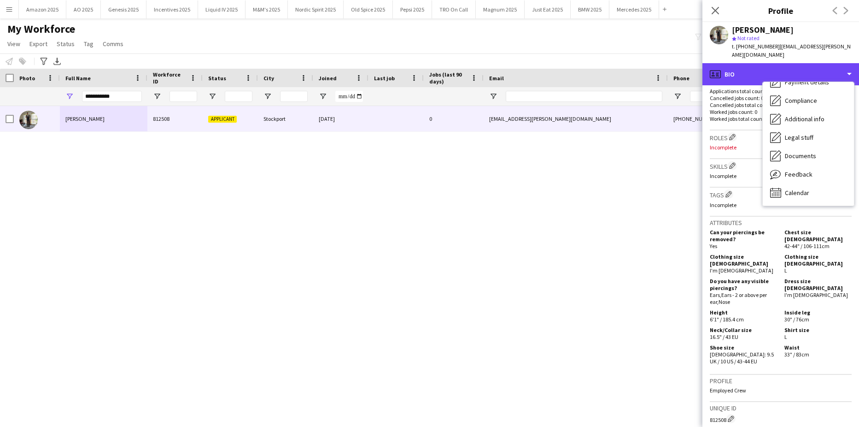
scroll to position [230, 0]
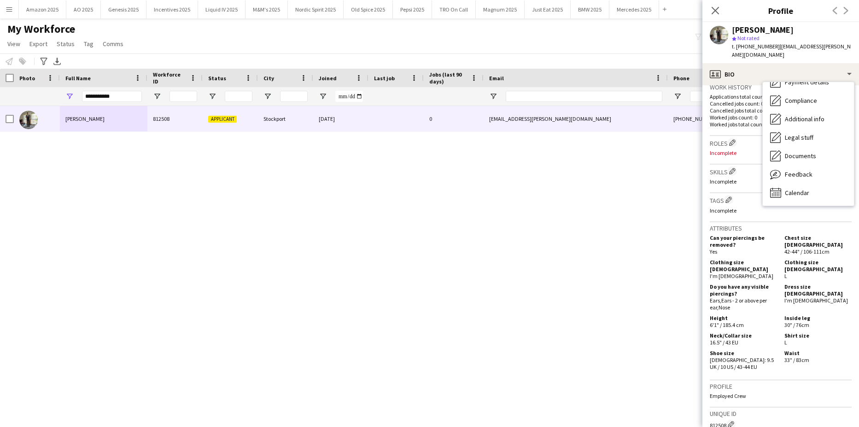
click at [4, 80] on div at bounding box center [7, 78] width 14 height 18
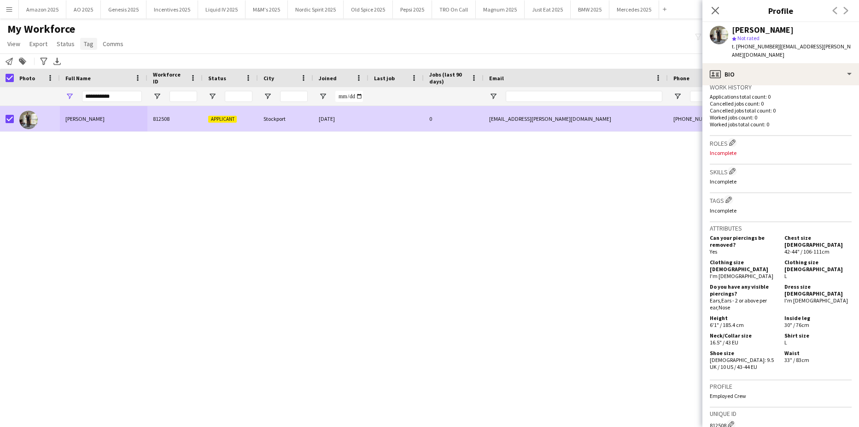
click at [84, 43] on span "Tag" at bounding box center [89, 44] width 10 height 8
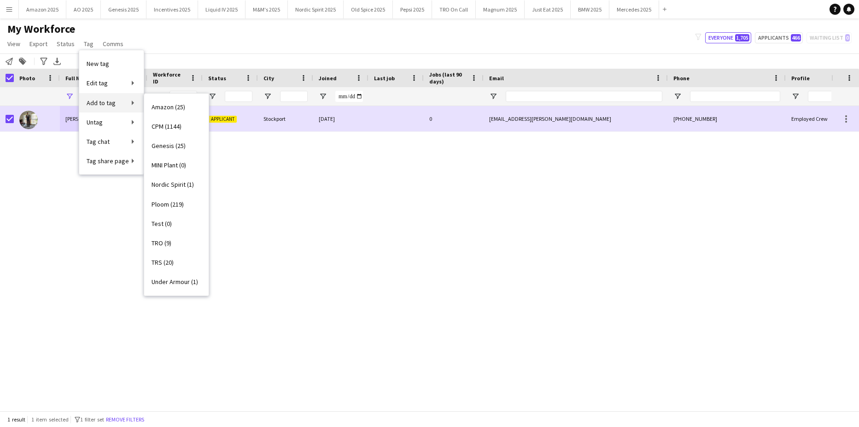
drag, startPoint x: 84, startPoint y: 43, endPoint x: 112, endPoint y: 102, distance: 65.5
click at [112, 102] on span "Add to tag" at bounding box center [101, 103] width 29 height 8
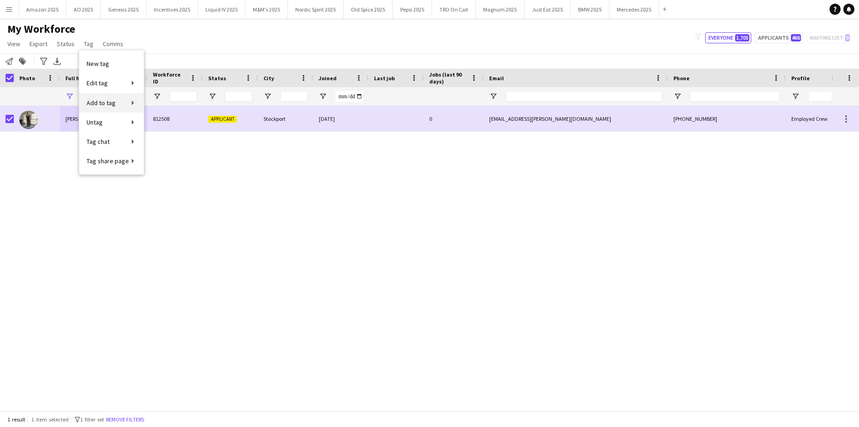
click at [124, 102] on link "Add to tag" at bounding box center [111, 102] width 64 height 19
click at [131, 101] on link "Add to tag" at bounding box center [111, 102] width 64 height 19
click at [86, 214] on div "Jack Demaine 812508 Applicant Stockport 14-08-2025 0 jack.demaine@hotmail.co.uk…" at bounding box center [415, 255] width 831 height 298
click at [89, 44] on span "Tag" at bounding box center [89, 44] width 10 height 8
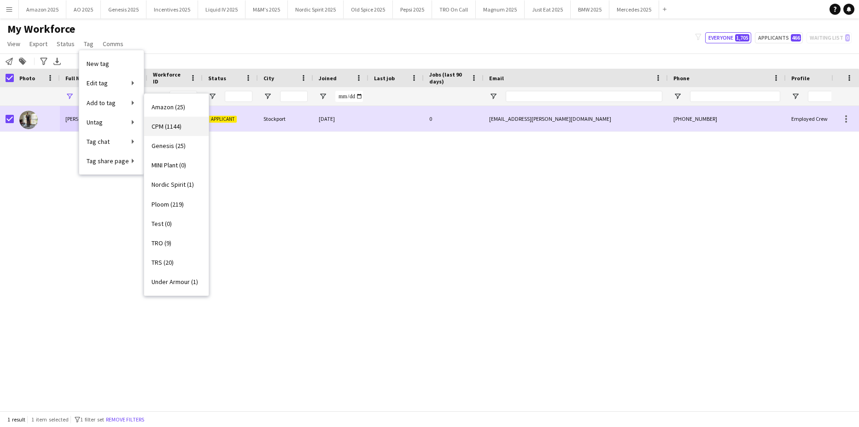
click at [154, 126] on span "CPM (1144)" at bounding box center [167, 126] width 30 height 8
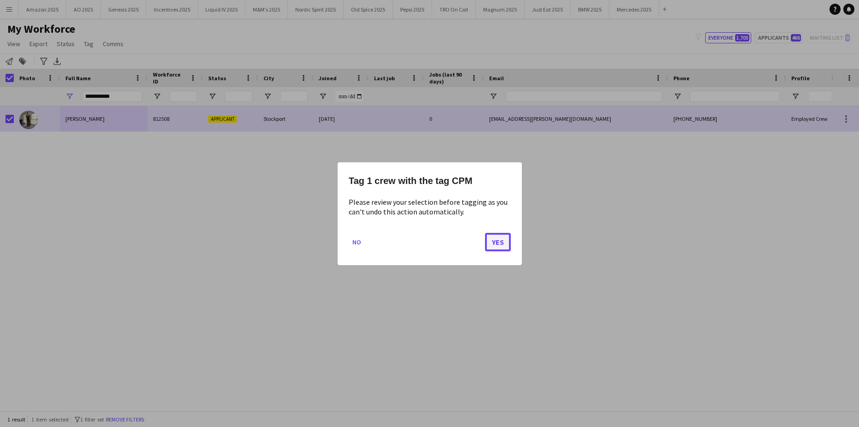
click at [501, 245] on button "Yes" at bounding box center [498, 241] width 26 height 18
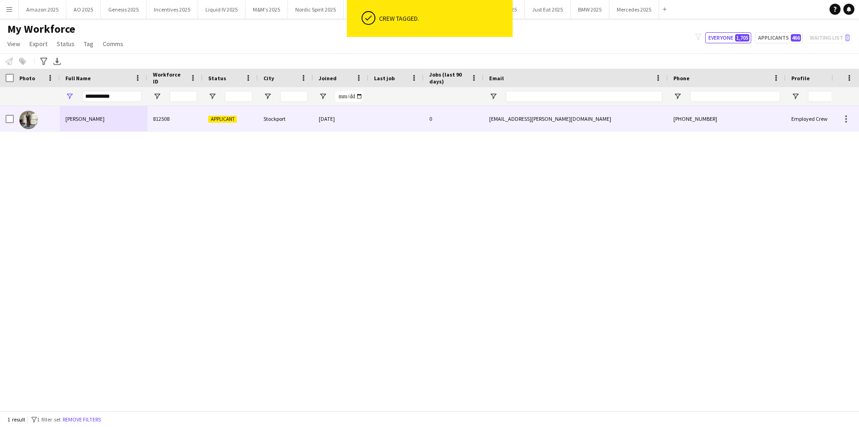
click at [97, 118] on span "Jack Demaine" at bounding box center [84, 118] width 39 height 7
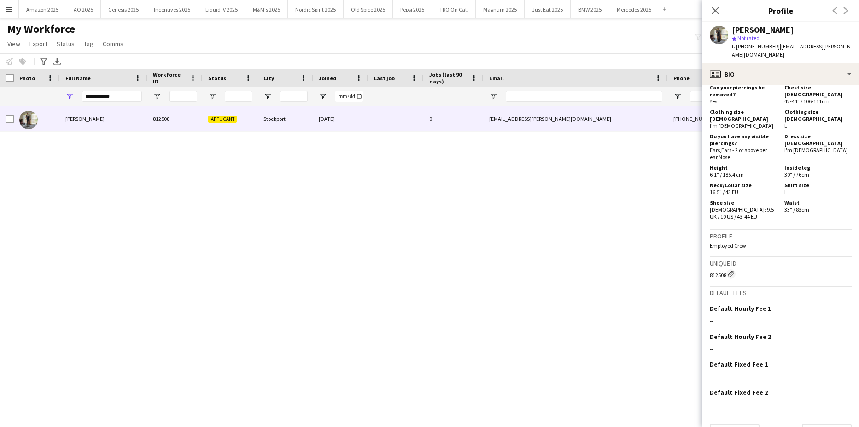
scroll to position [394, 0]
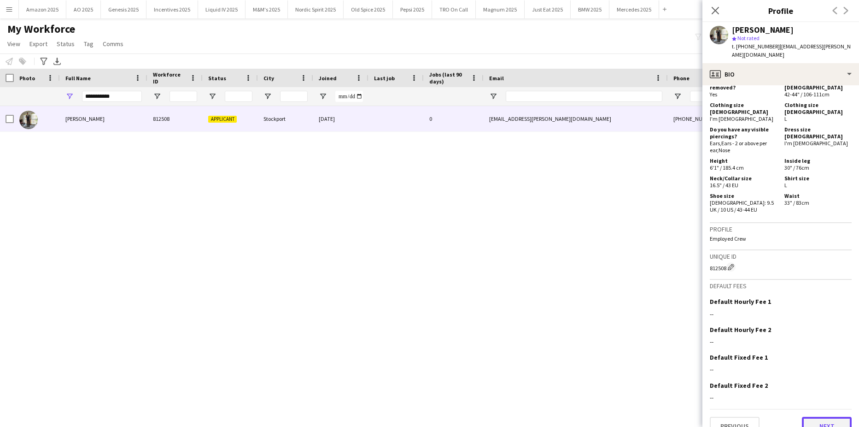
click at [821, 416] on button "Next" at bounding box center [827, 425] width 50 height 18
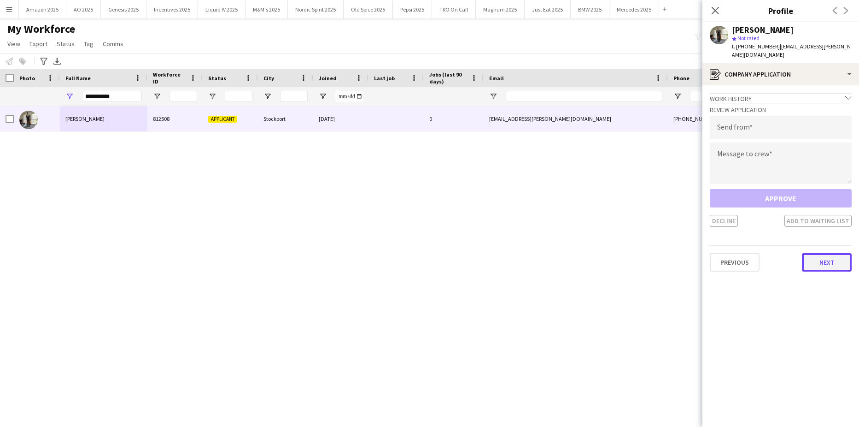
click at [819, 257] on button "Next" at bounding box center [827, 262] width 50 height 18
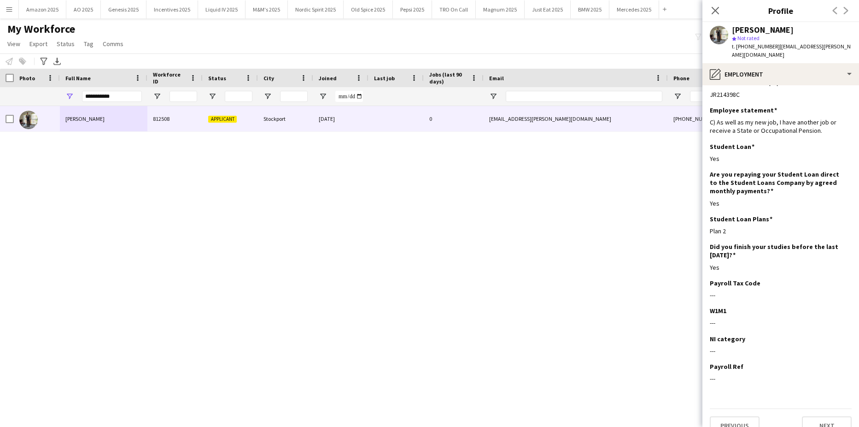
scroll to position [21, 0]
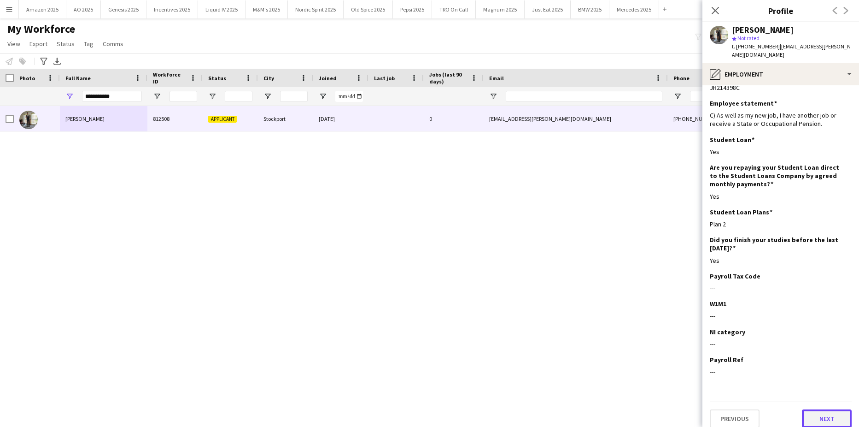
click at [828, 412] on button "Next" at bounding box center [827, 418] width 50 height 18
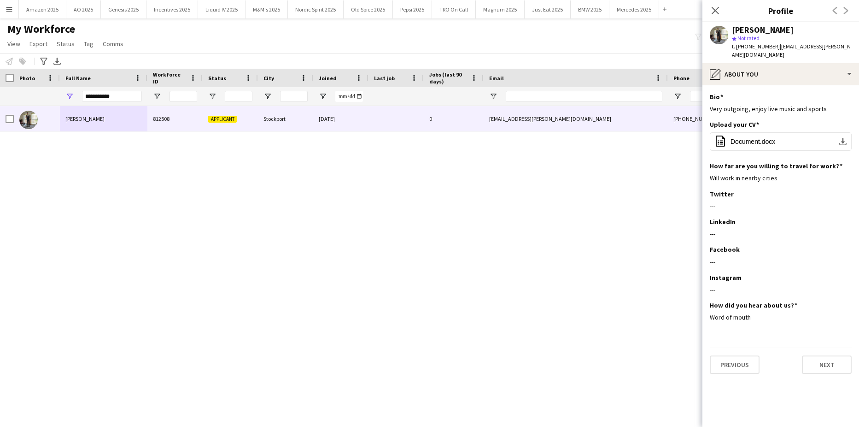
scroll to position [0, 0]
click at [826, 355] on button "Next" at bounding box center [827, 364] width 50 height 18
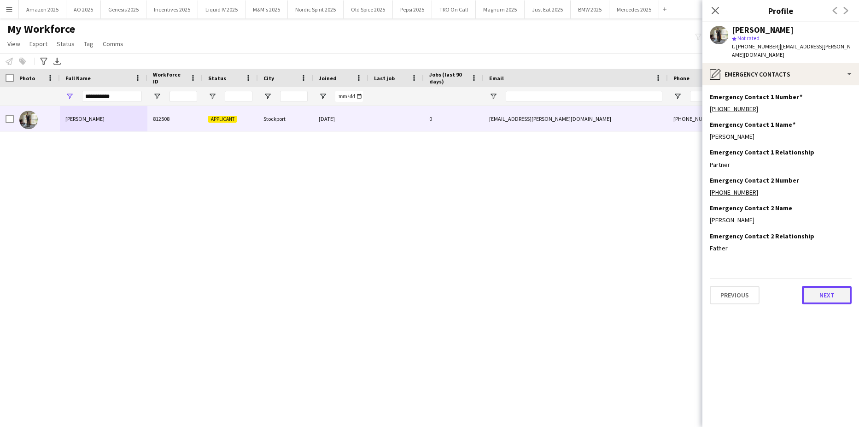
click at [824, 289] on button "Next" at bounding box center [827, 295] width 50 height 18
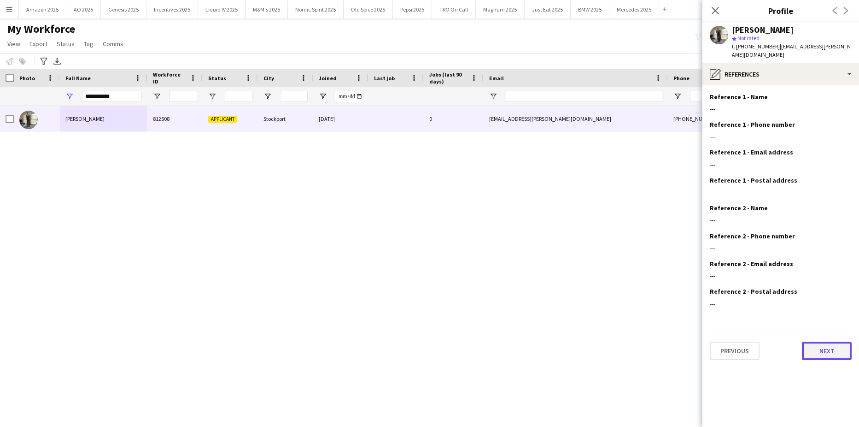
click at [831, 341] on button "Next" at bounding box center [827, 350] width 50 height 18
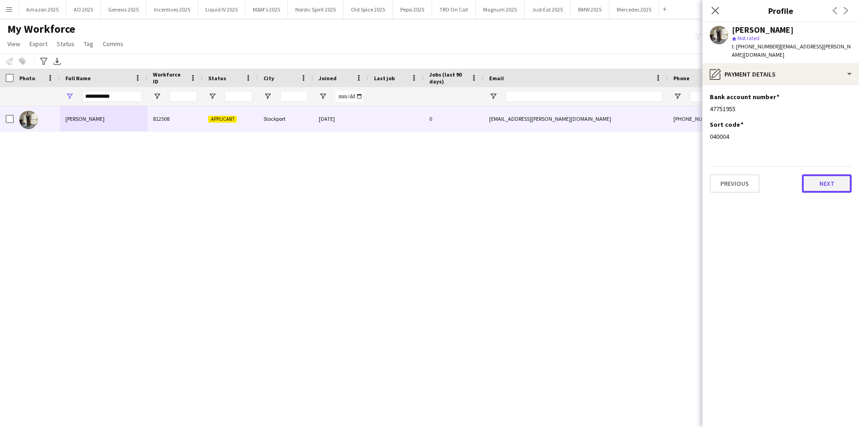
click at [816, 181] on button "Next" at bounding box center [827, 183] width 50 height 18
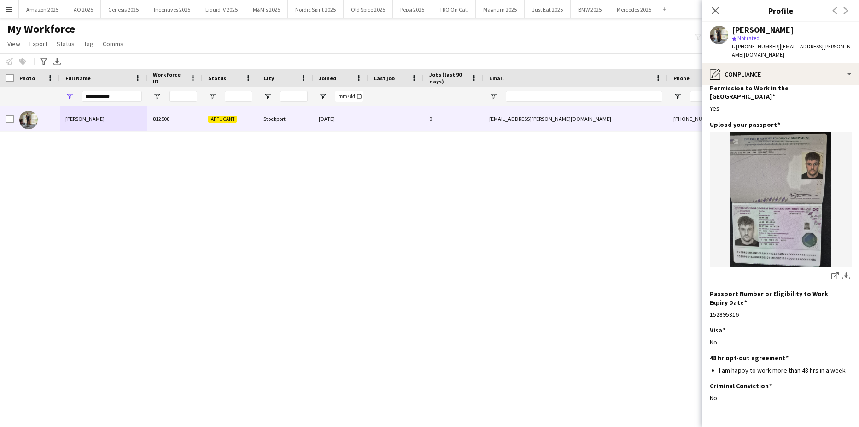
scroll to position [54, 0]
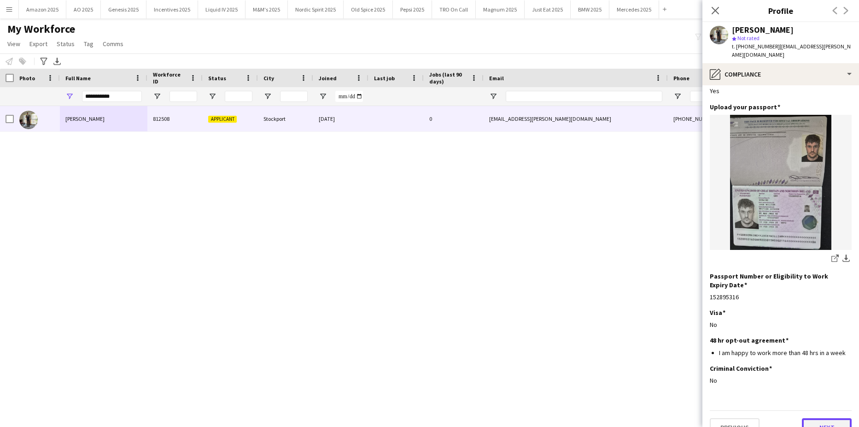
click at [821, 418] on button "Next" at bounding box center [827, 427] width 50 height 18
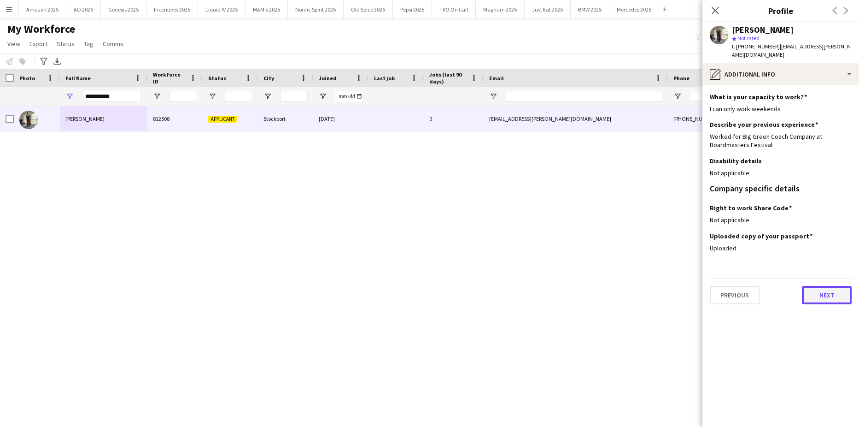
click at [823, 287] on button "Next" at bounding box center [827, 295] width 50 height 18
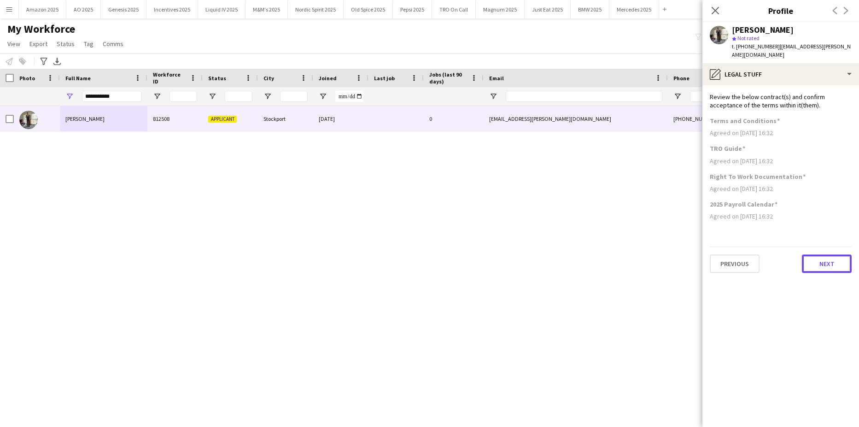
click at [826, 256] on button "Next" at bounding box center [827, 263] width 50 height 18
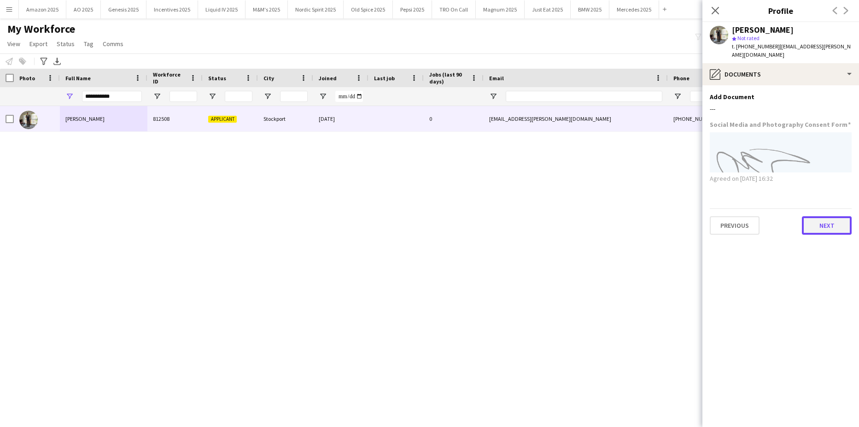
click at [827, 216] on button "Next" at bounding box center [827, 225] width 50 height 18
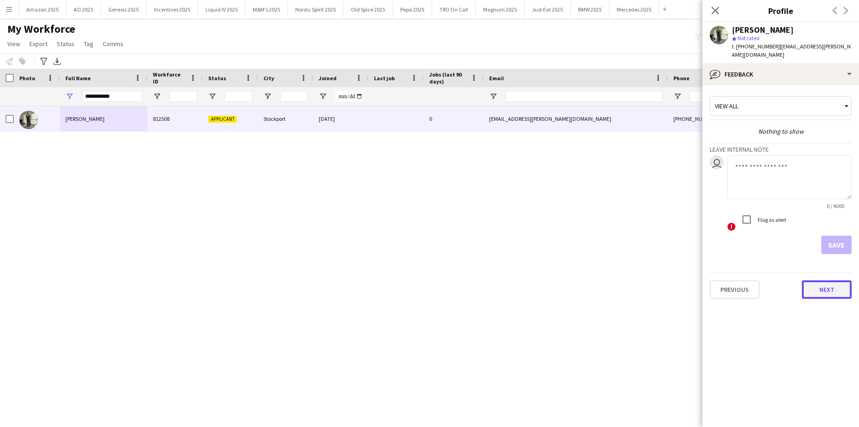
click at [825, 280] on button "Next" at bounding box center [827, 289] width 50 height 18
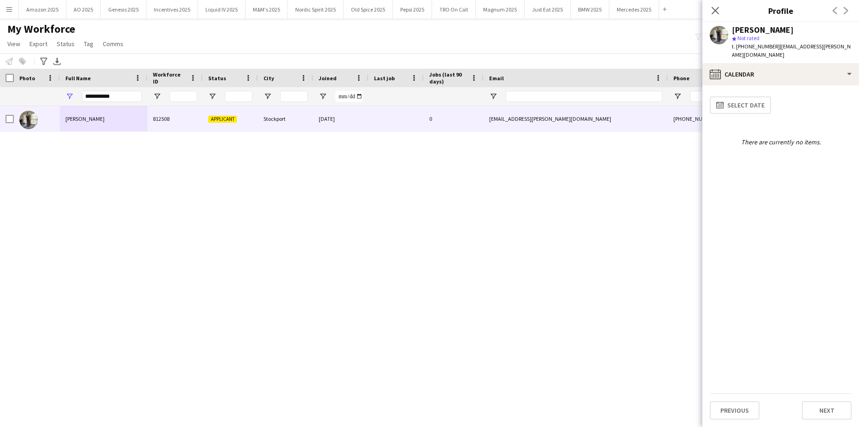
click at [659, 268] on div "Jack Demaine 812508 Applicant Stockport 14-08-2025 0 jack.demaine@hotmail.co.uk…" at bounding box center [415, 255] width 831 height 298
click at [613, 228] on div "Jack Demaine 812508 Applicant Stockport 14-08-2025 0 jack.demaine@hotmail.co.uk…" at bounding box center [415, 255] width 831 height 298
click at [418, 168] on div "Jack Demaine 812508 Applicant Stockport 14-08-2025 0 jack.demaine@hotmail.co.uk…" at bounding box center [415, 255] width 831 height 298
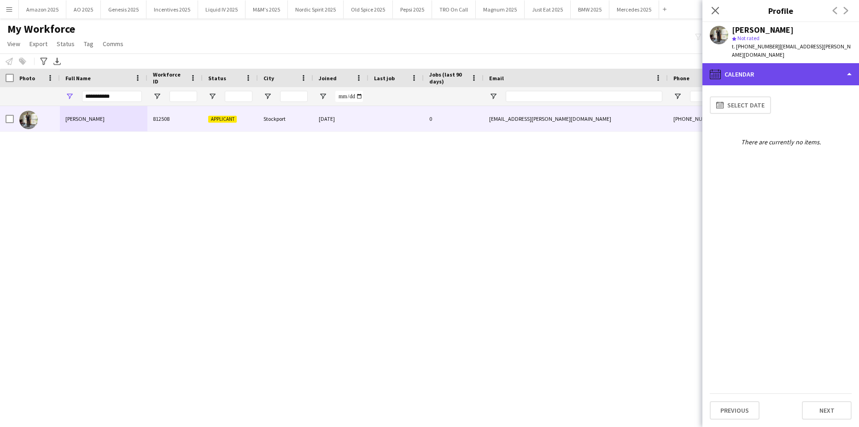
click at [801, 68] on div "calendar-full Calendar" at bounding box center [780, 74] width 157 height 22
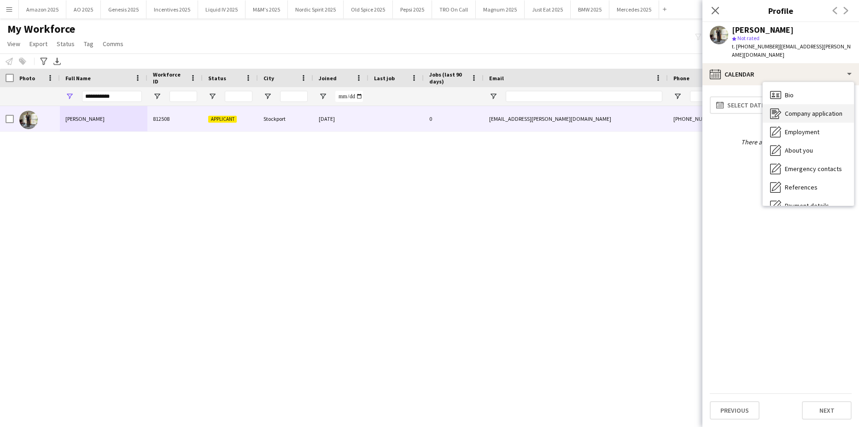
click at [812, 110] on div "Company application Company application" at bounding box center [808, 113] width 91 height 18
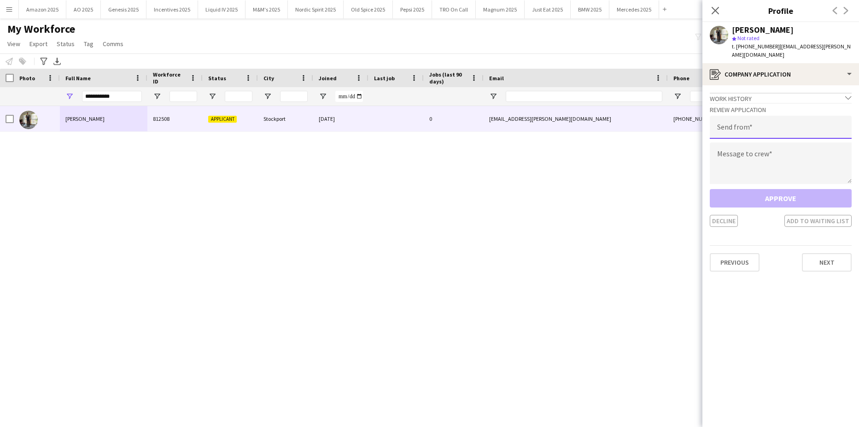
click at [784, 123] on input "email" at bounding box center [781, 127] width 142 height 23
click at [762, 116] on input "email" at bounding box center [781, 127] width 142 height 23
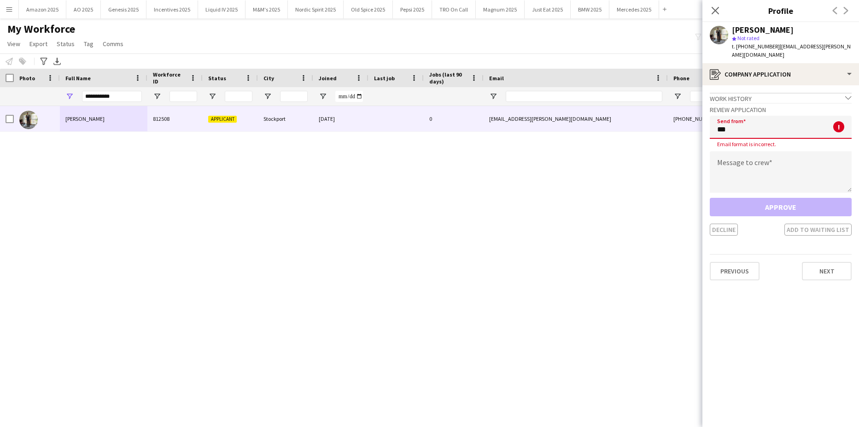
type input "**********"
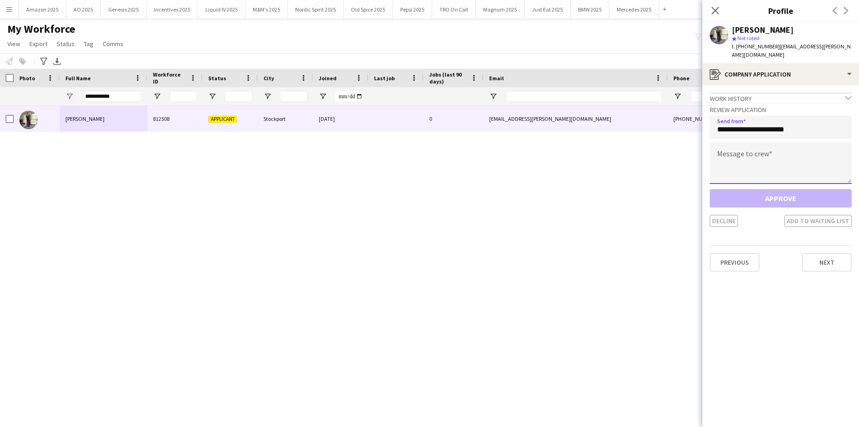
click at [755, 157] on textarea at bounding box center [781, 162] width 142 height 41
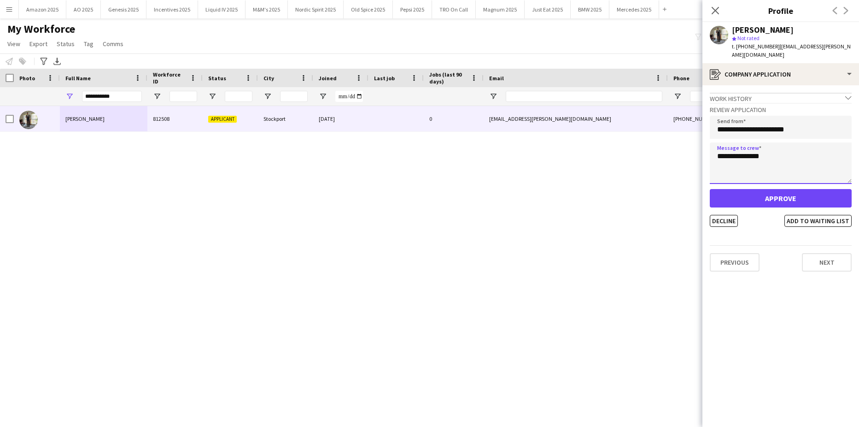
type textarea "**********"
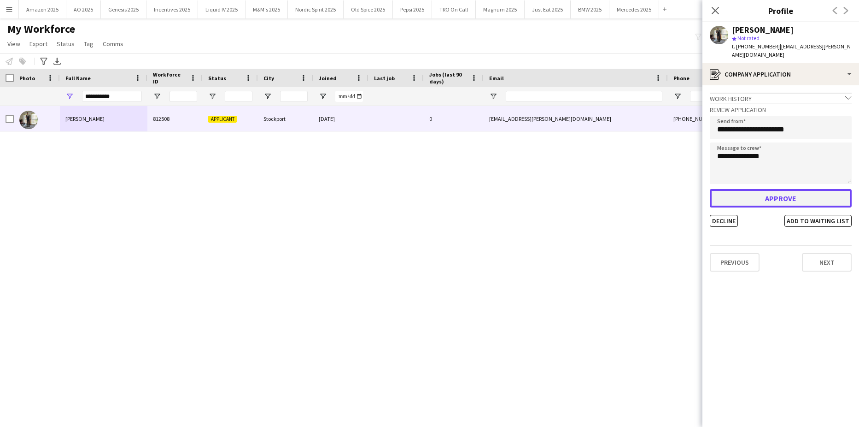
click at [759, 189] on button "Approve" at bounding box center [781, 198] width 142 height 18
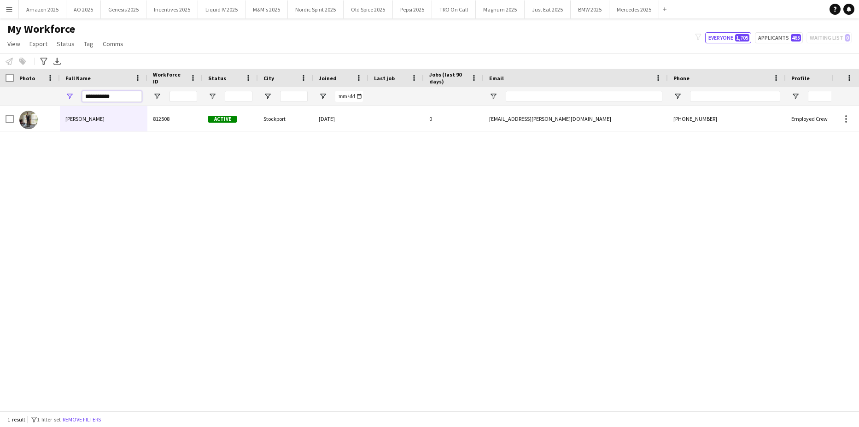
drag, startPoint x: 122, startPoint y: 98, endPoint x: -23, endPoint y: 119, distance: 146.6
click at [0, 119] on html "Menu Boards Boards Boards All jobs Status Workforce Workforce My Workforce Recr…" at bounding box center [429, 213] width 859 height 427
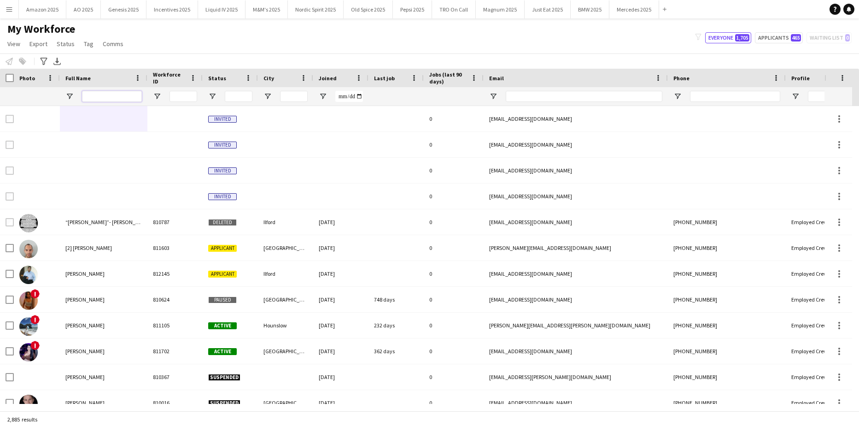
click at [117, 96] on input "Full Name Filter Input" at bounding box center [112, 96] width 60 height 11
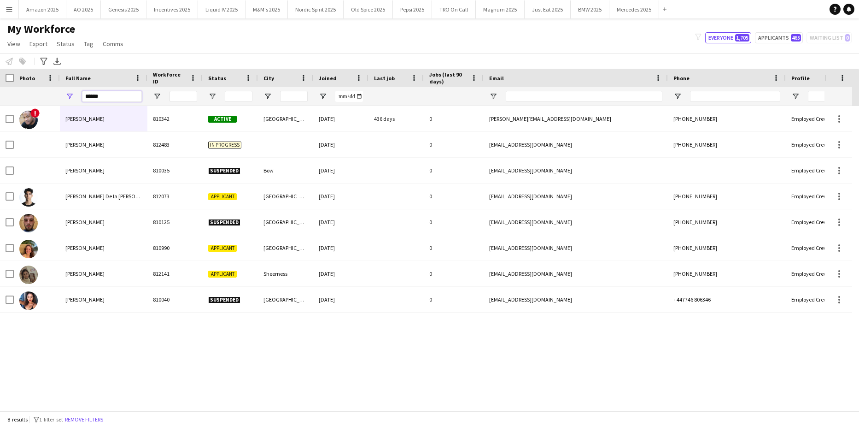
type input "*******"
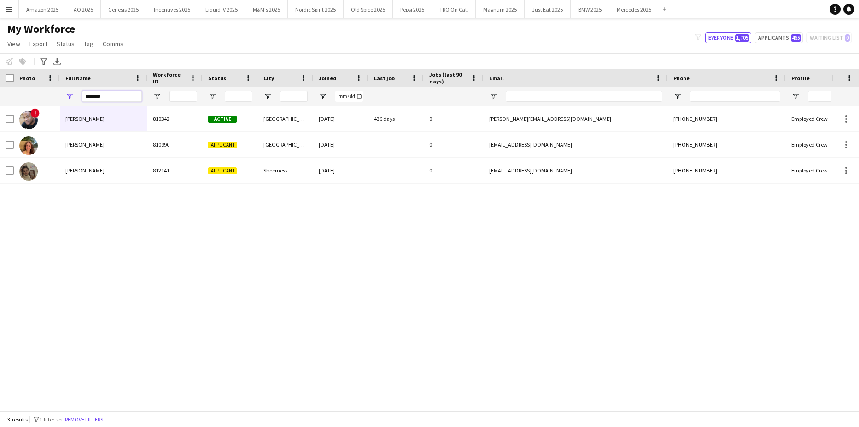
drag, startPoint x: 111, startPoint y: 98, endPoint x: -23, endPoint y: 138, distance: 140.3
click at [0, 138] on html "Menu Boards Boards Boards All jobs Status Workforce Workforce My Workforce Recr…" at bounding box center [429, 213] width 859 height 427
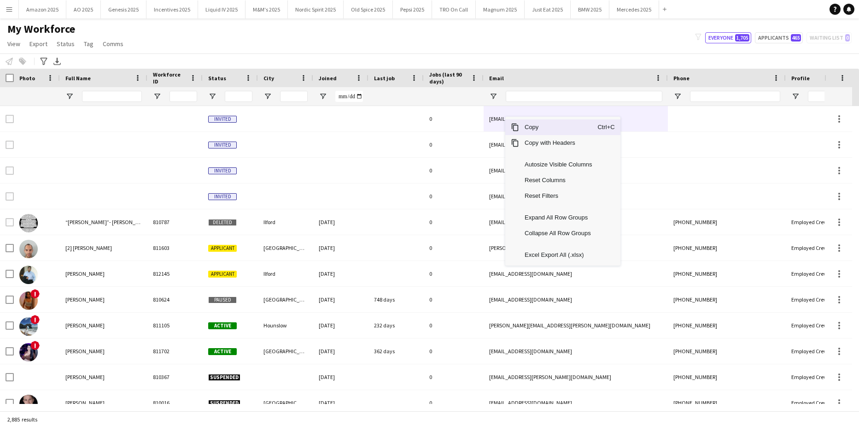
click at [520, 128] on span "Copy" at bounding box center [558, 127] width 78 height 16
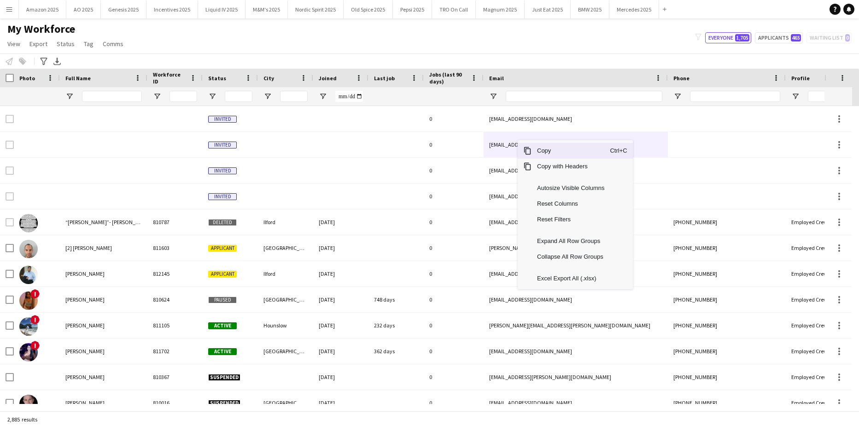
click at [536, 150] on span "Copy" at bounding box center [571, 151] width 78 height 16
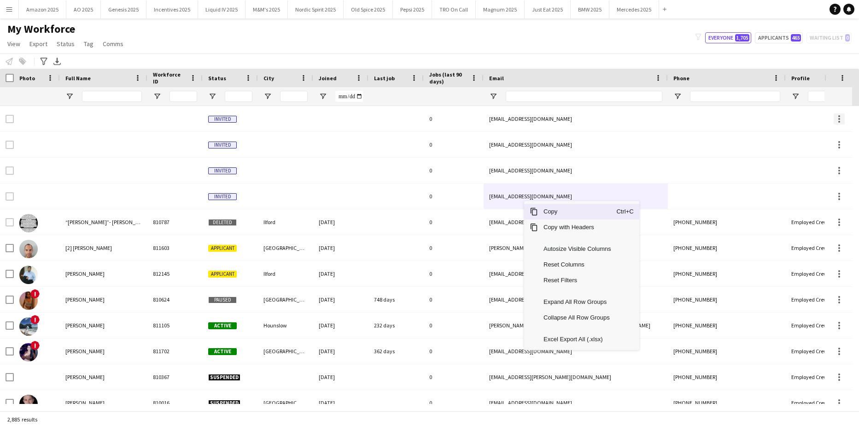
drag, startPoint x: 545, startPoint y: 209, endPoint x: 840, endPoint y: 120, distance: 308.5
click at [545, 209] on span "Copy" at bounding box center [577, 212] width 78 height 16
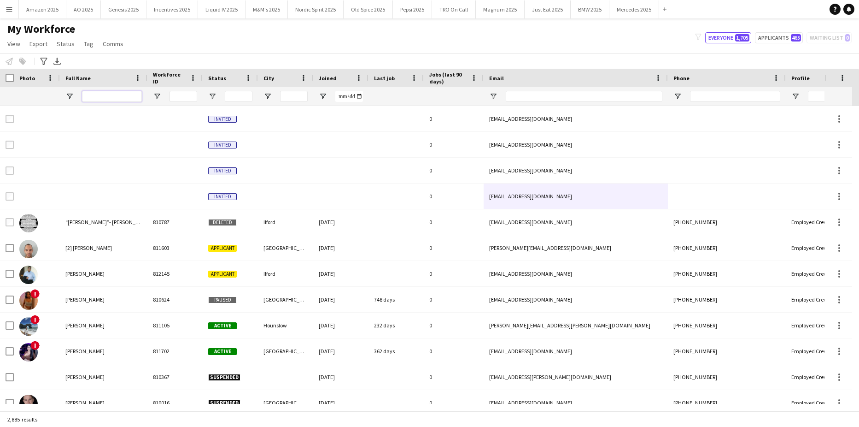
click at [128, 93] on input "Full Name Filter Input" at bounding box center [112, 96] width 60 height 11
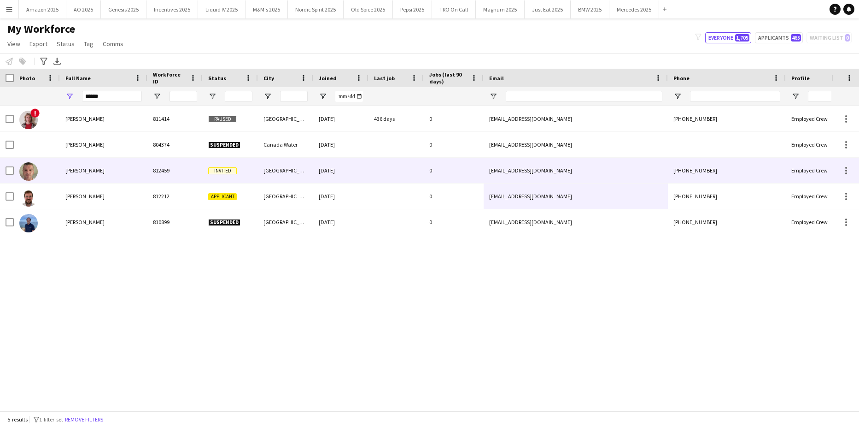
drag, startPoint x: 82, startPoint y: 164, endPoint x: 106, endPoint y: 175, distance: 25.8
click at [82, 164] on div "Oliver James" at bounding box center [104, 170] width 88 height 25
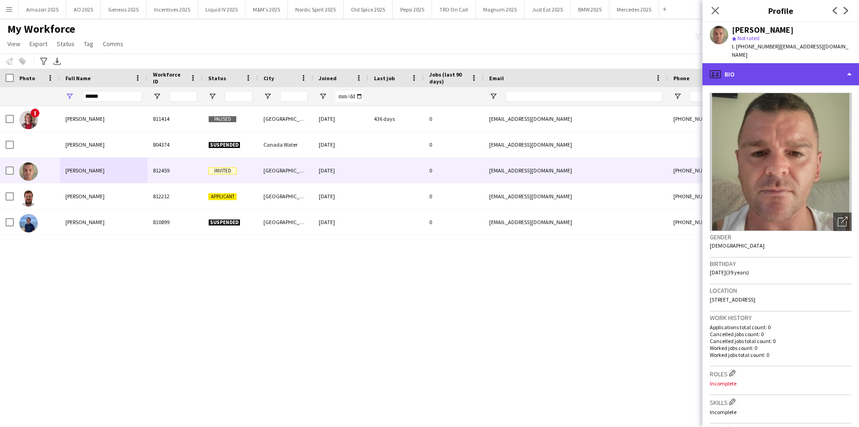
click at [843, 63] on div "profile Bio" at bounding box center [780, 74] width 157 height 22
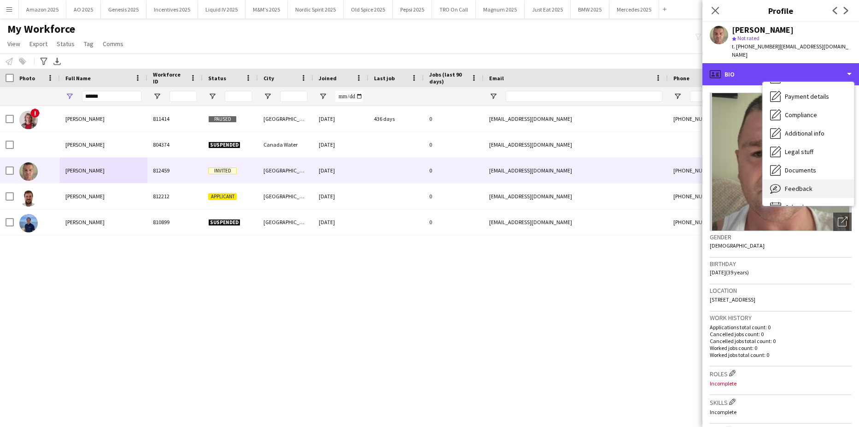
scroll to position [123, 0]
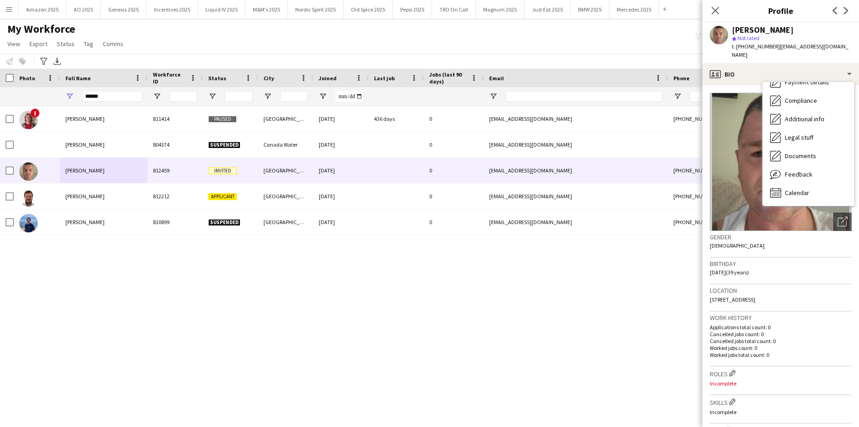
click at [609, 281] on div "! Oliver Atkins 811414 Paused Manchester 09-05-2024 436 days 0 ollieatkins12@gm…" at bounding box center [415, 255] width 831 height 298
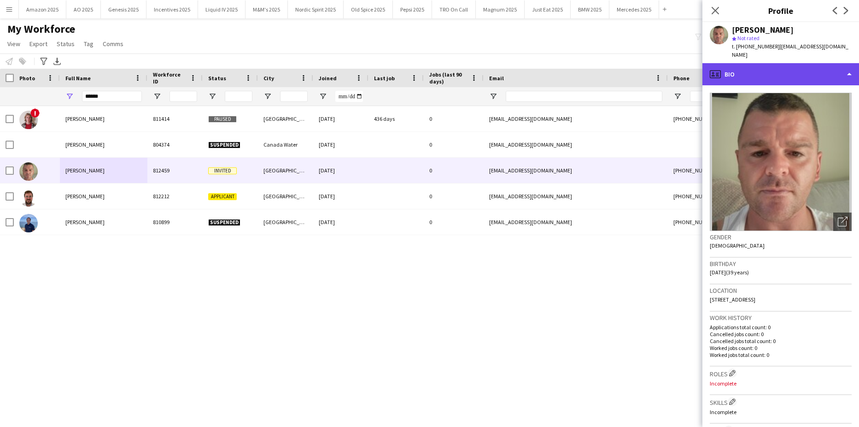
click at [792, 63] on div "profile Bio" at bounding box center [780, 74] width 157 height 22
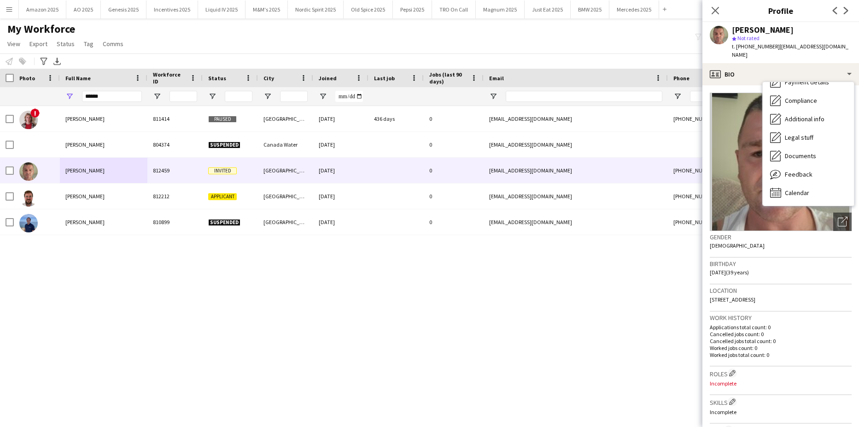
click at [723, 11] on div "Close pop-in" at bounding box center [715, 10] width 26 height 21
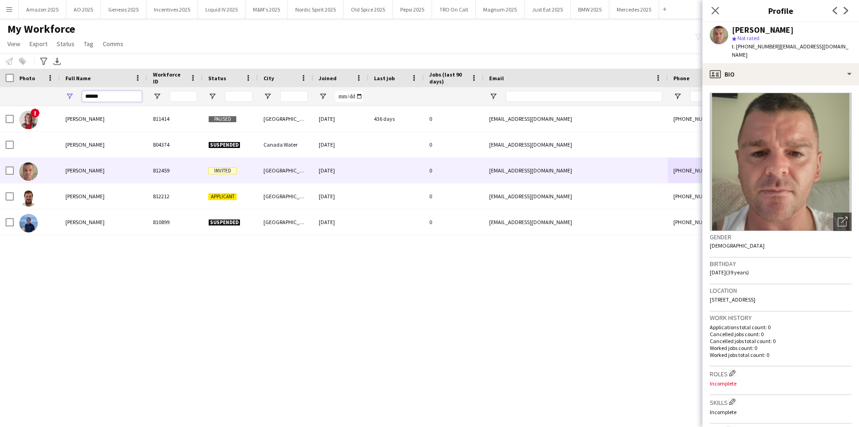
click at [126, 97] on input "******" at bounding box center [112, 96] width 60 height 11
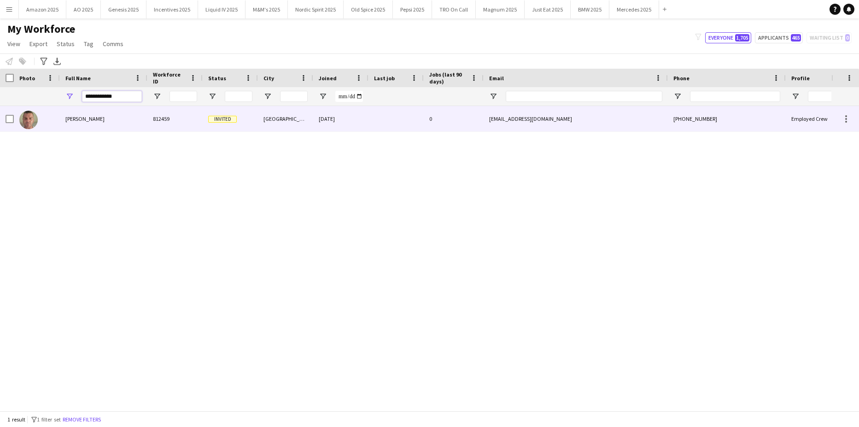
type input "**********"
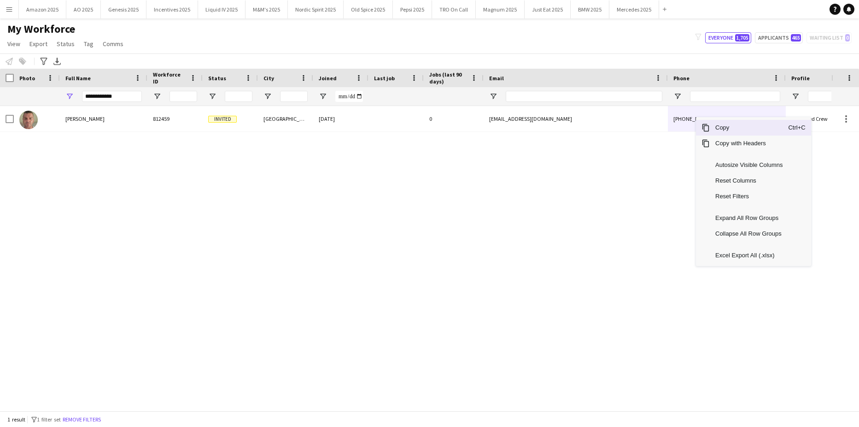
click at [711, 129] on span "Copy" at bounding box center [749, 128] width 78 height 16
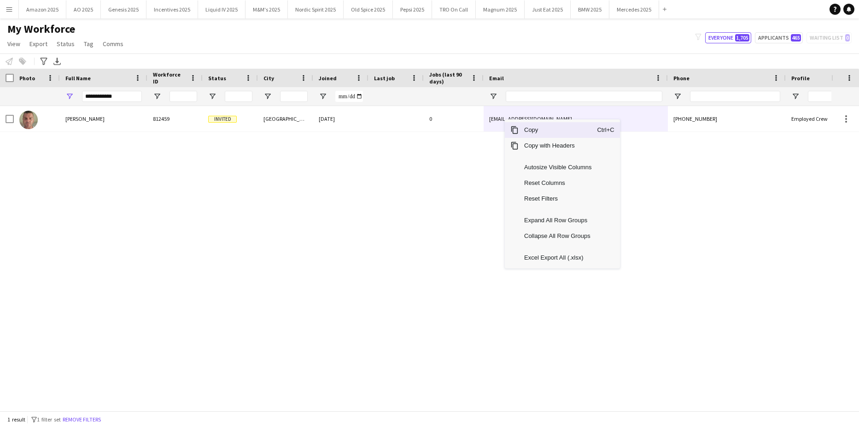
click at [530, 132] on span "Copy" at bounding box center [558, 130] width 78 height 16
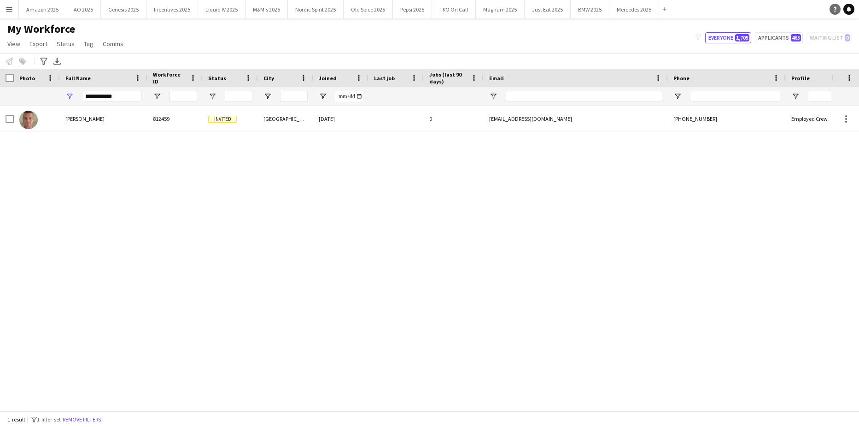
click at [833, 7] on link "Help" at bounding box center [835, 9] width 11 height 11
click at [263, 276] on div "Oliver James 812459 Invited Exeter 14-07-2025 0 ocjames2703@gmail.com +44745436…" at bounding box center [415, 255] width 831 height 298
click at [836, 6] on icon "Help" at bounding box center [835, 9] width 6 height 6
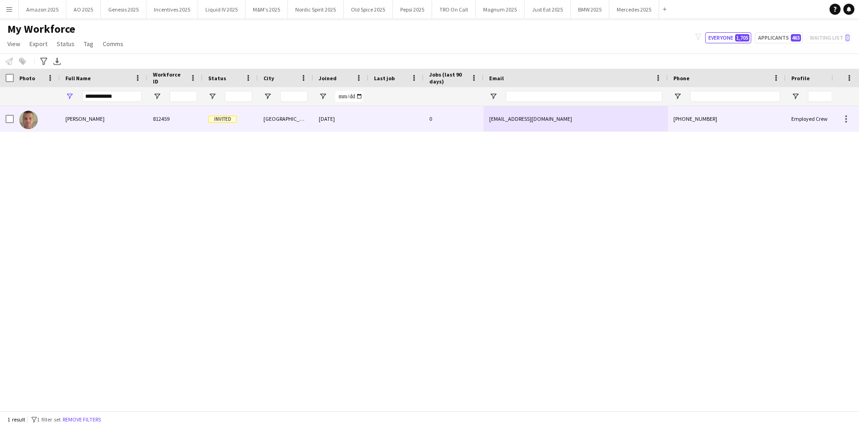
click at [89, 120] on span "Oliver James" at bounding box center [84, 118] width 39 height 7
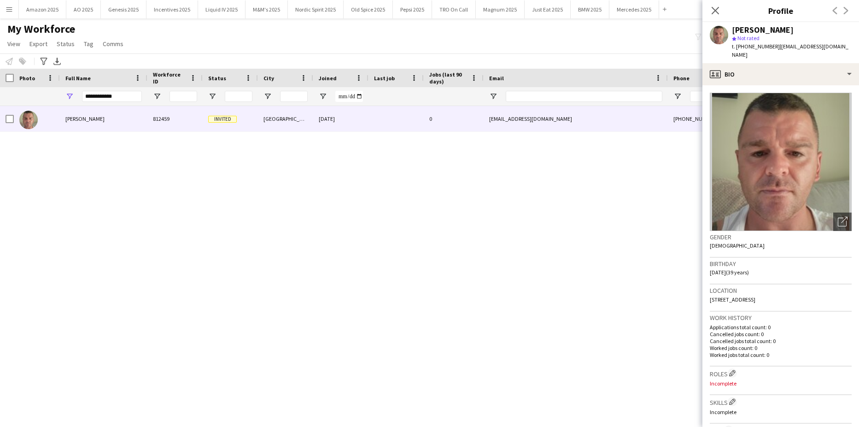
click at [823, 42] on div "star Not rated" at bounding box center [792, 38] width 120 height 8
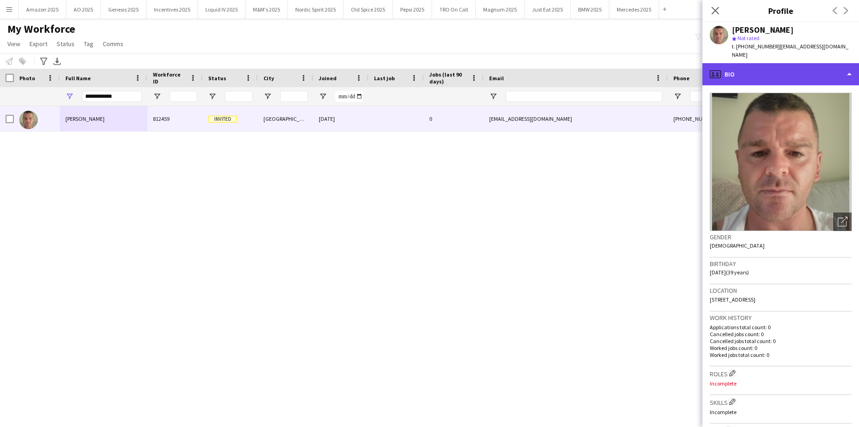
click at [810, 71] on div "profile Bio" at bounding box center [780, 74] width 157 height 22
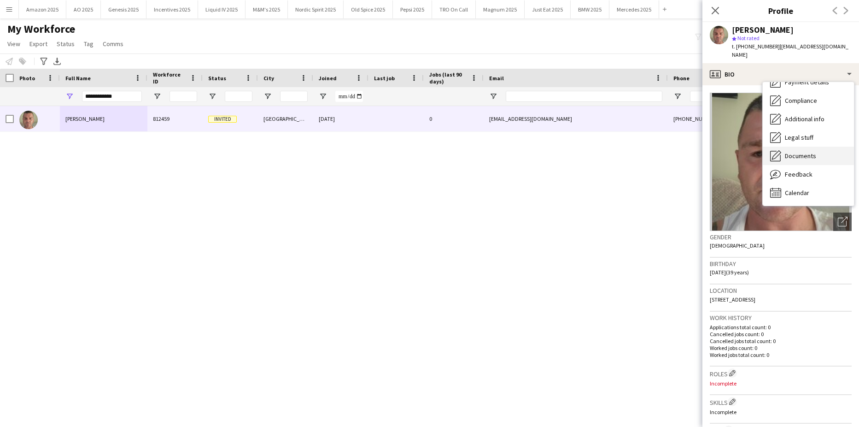
click at [811, 152] on span "Documents" at bounding box center [800, 156] width 31 height 8
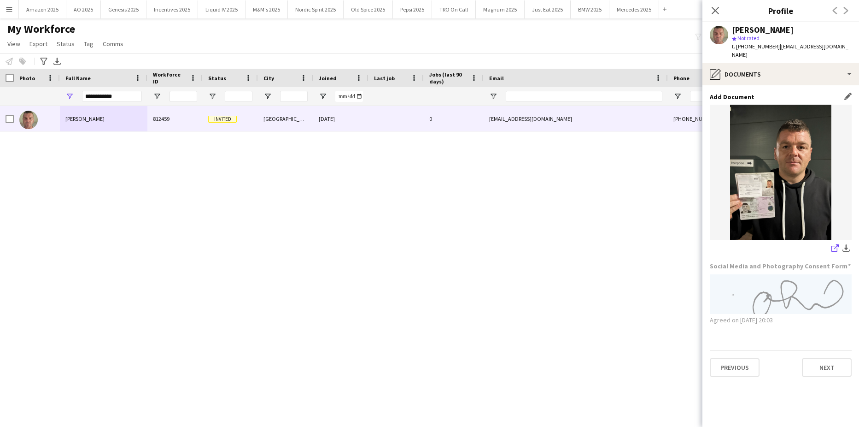
click at [837, 246] on icon at bounding box center [834, 249] width 6 height 6
drag, startPoint x: 130, startPoint y: 96, endPoint x: -23, endPoint y: 140, distance: 159.5
click at [0, 140] on html "Menu Boards Boards Boards All jobs Status Workforce Workforce My Workforce Recr…" at bounding box center [429, 213] width 859 height 427
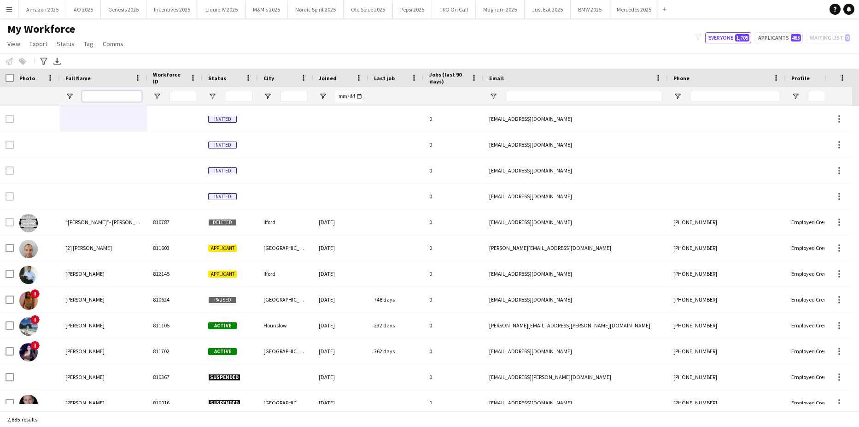
click at [119, 98] on input "Full Name Filter Input" at bounding box center [112, 96] width 60 height 11
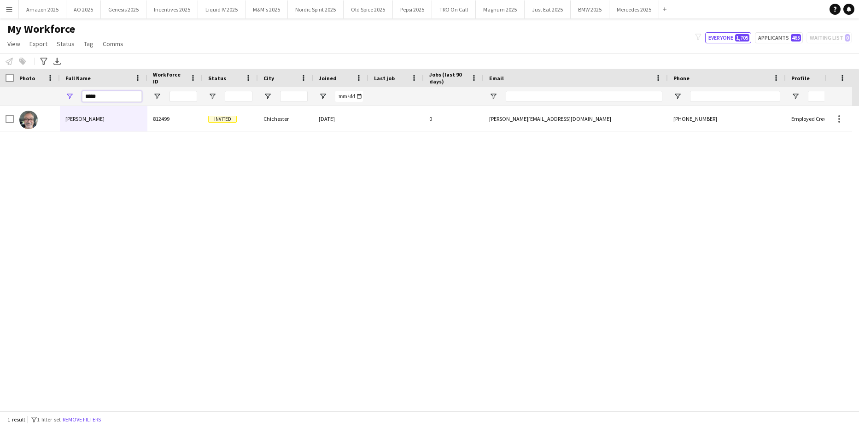
type input "*****"
drag, startPoint x: 93, startPoint y: 233, endPoint x: 70, endPoint y: 105, distance: 130.0
click at [93, 223] on div "Mike Caven 812499 Invited Chichester 08-08-2025 0 mike@cavenconsulting.co.uk +4…" at bounding box center [415, 255] width 831 height 298
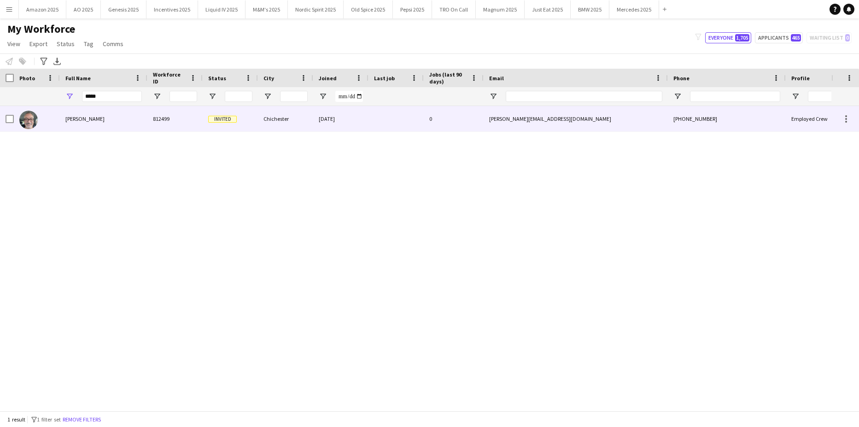
click at [76, 120] on span "Mike Caven" at bounding box center [84, 118] width 39 height 7
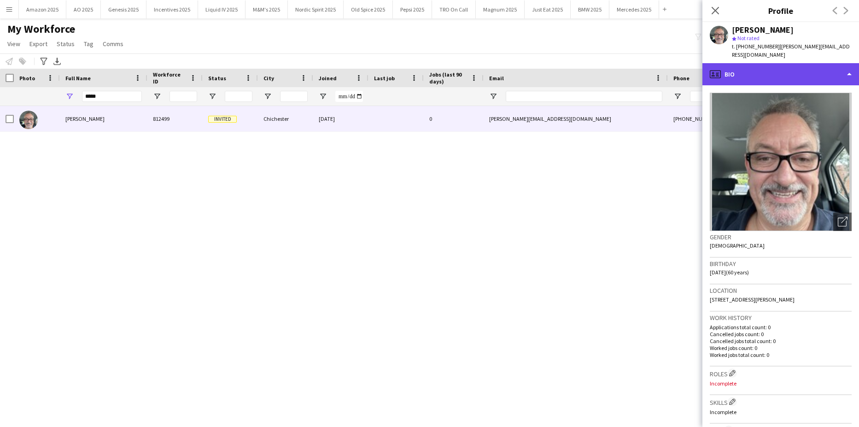
click at [790, 71] on div "profile Bio" at bounding box center [780, 74] width 157 height 22
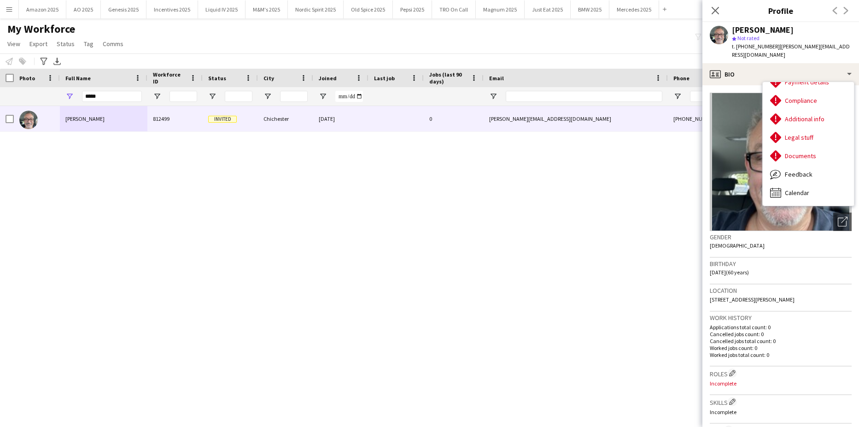
click at [591, 249] on div "Mike Caven 812499 Invited Chichester 08-08-2025 0 mike@cavenconsulting.co.uk +4…" at bounding box center [415, 255] width 831 height 298
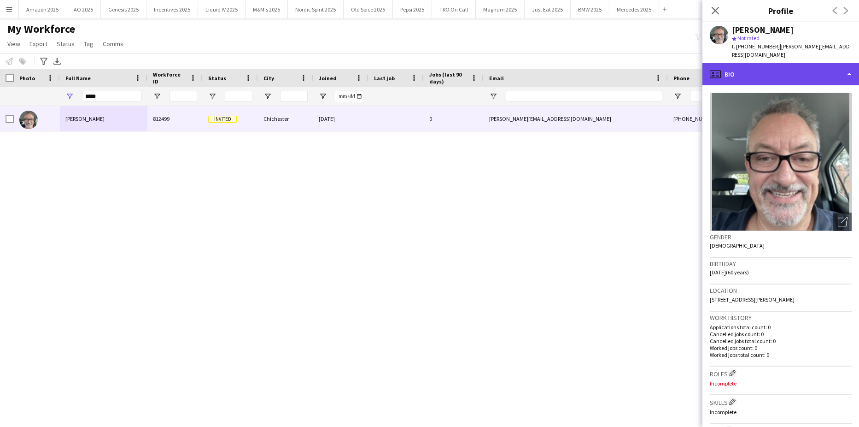
click at [809, 63] on div "profile Bio" at bounding box center [780, 74] width 157 height 22
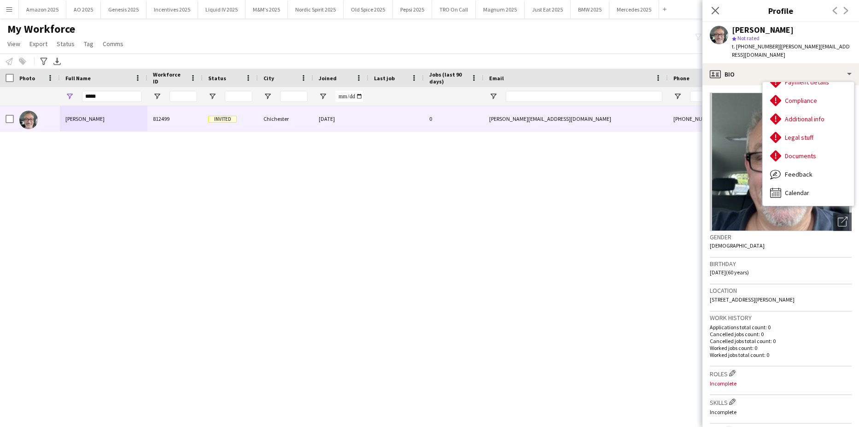
click at [607, 205] on div "Mike Caven 812499 Invited Chichester 08-08-2025 0 mike@cavenconsulting.co.uk +4…" at bounding box center [415, 255] width 831 height 298
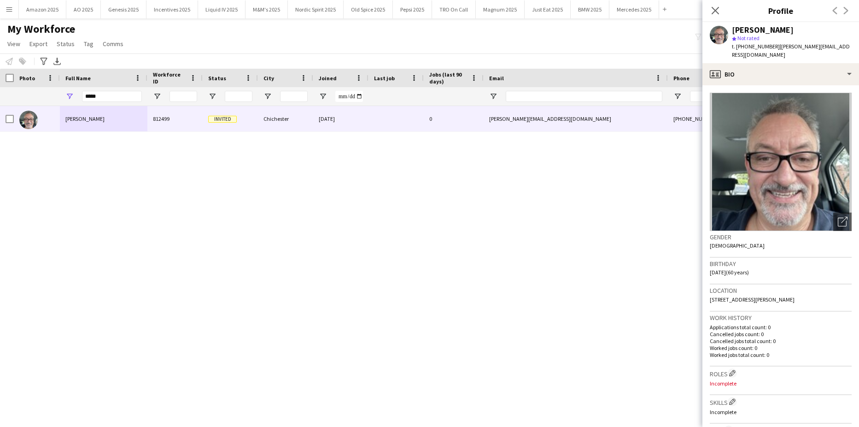
click at [717, 4] on div "Close pop-in" at bounding box center [715, 10] width 26 height 21
click at [696, 131] on span "Copy" at bounding box center [731, 130] width 78 height 16
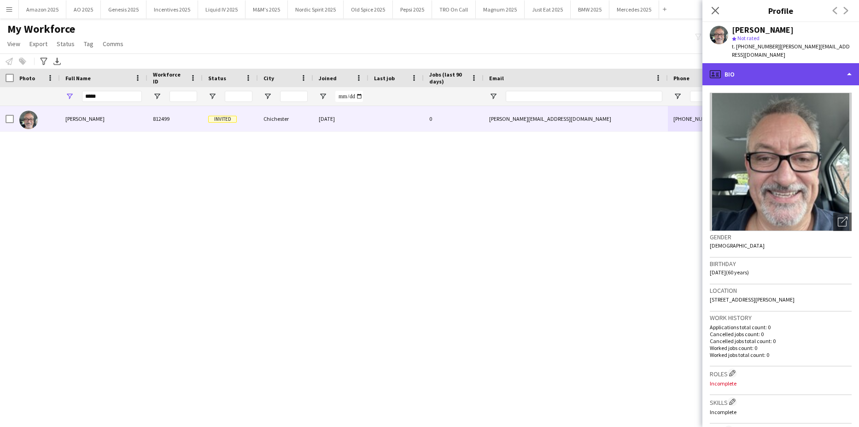
click at [836, 70] on div "profile Bio" at bounding box center [780, 74] width 157 height 22
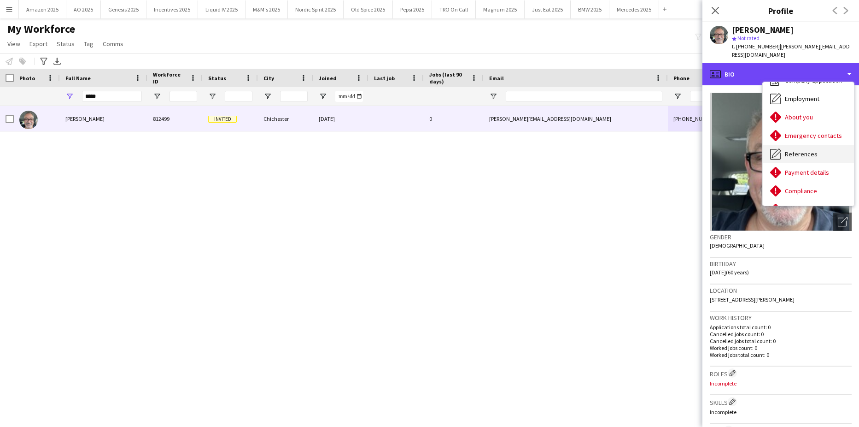
scroll to position [0, 0]
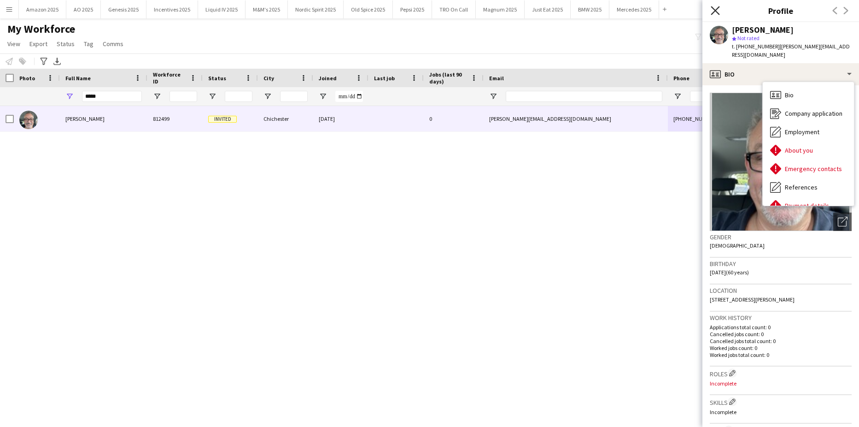
click at [715, 10] on icon at bounding box center [715, 10] width 9 height 9
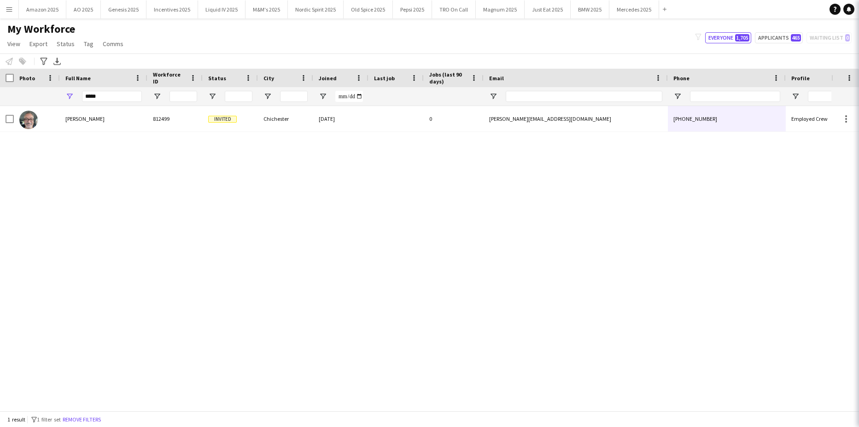
click at [602, 292] on div "Mike Caven 812499 Invited Chichester 08-08-2025 0 mike@cavenconsulting.co.uk +4…" at bounding box center [415, 255] width 831 height 298
drag, startPoint x: 120, startPoint y: 96, endPoint x: -23, endPoint y: 99, distance: 143.7
click at [0, 99] on html "Menu Boards Boards Boards All jobs Status Workforce Workforce My Workforce Recr…" at bounding box center [429, 213] width 859 height 427
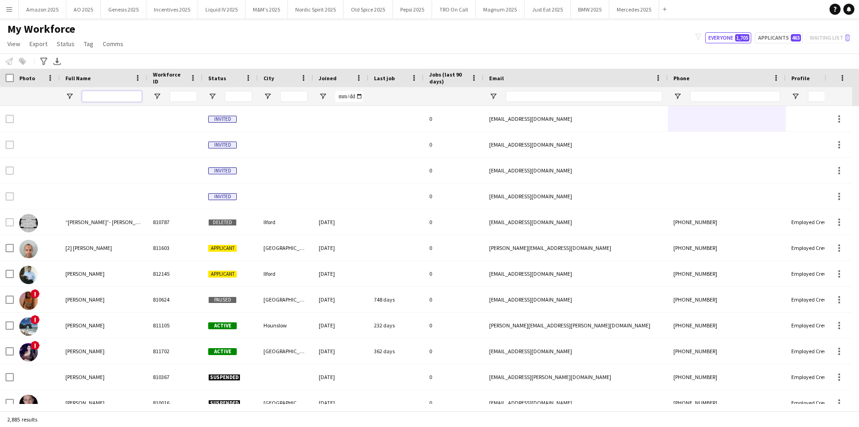
drag, startPoint x: 127, startPoint y: 98, endPoint x: 122, endPoint y: 98, distance: 5.5
click at [122, 98] on input "Full Name Filter Input" at bounding box center [112, 96] width 60 height 11
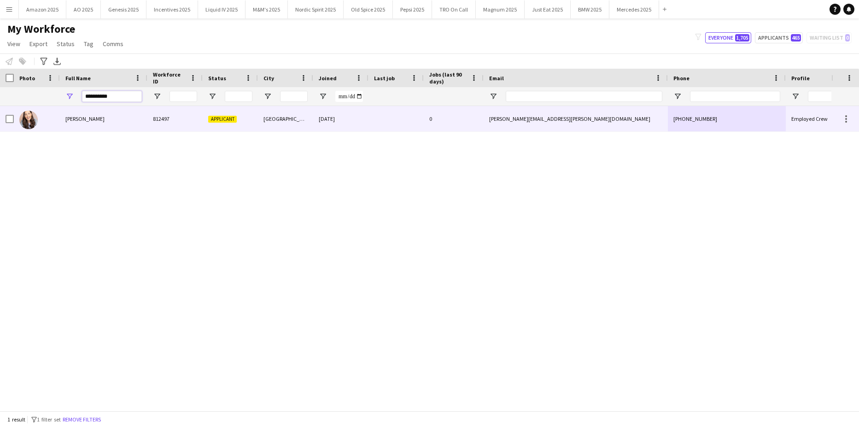
type input "**********"
click at [84, 117] on span "Beth Lyons" at bounding box center [84, 118] width 39 height 7
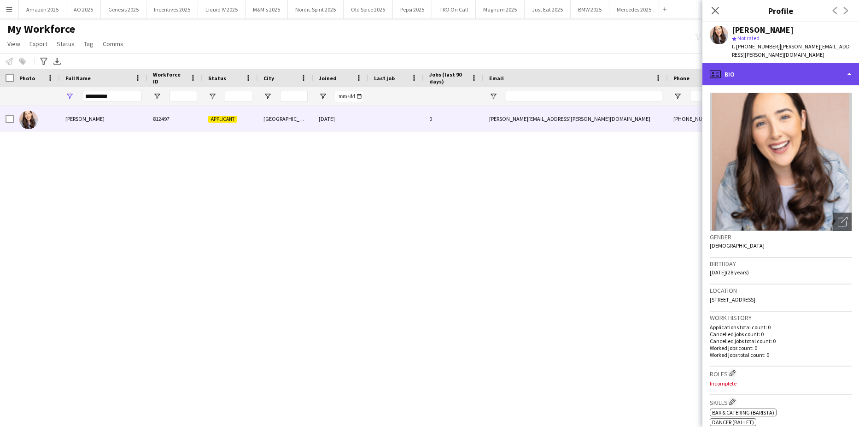
click at [834, 65] on div "profile Bio" at bounding box center [780, 74] width 157 height 22
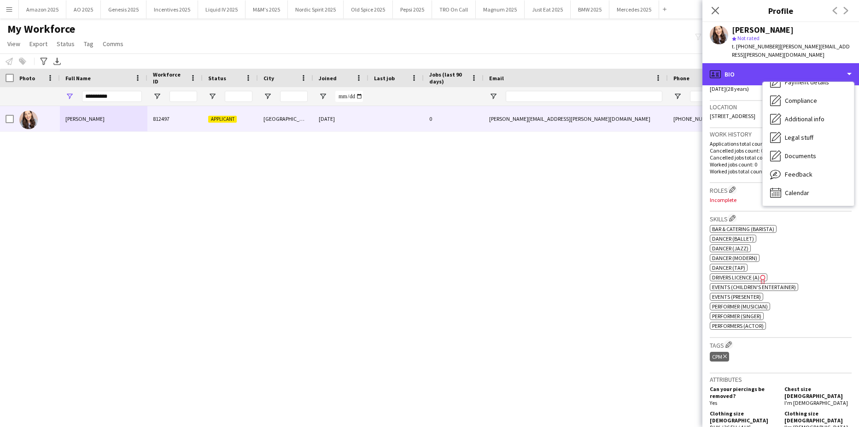
scroll to position [184, 0]
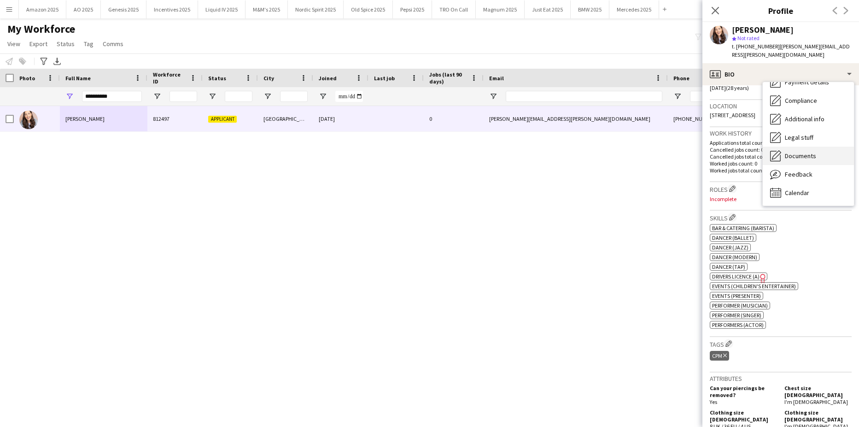
click at [804, 152] on span "Documents" at bounding box center [800, 156] width 31 height 8
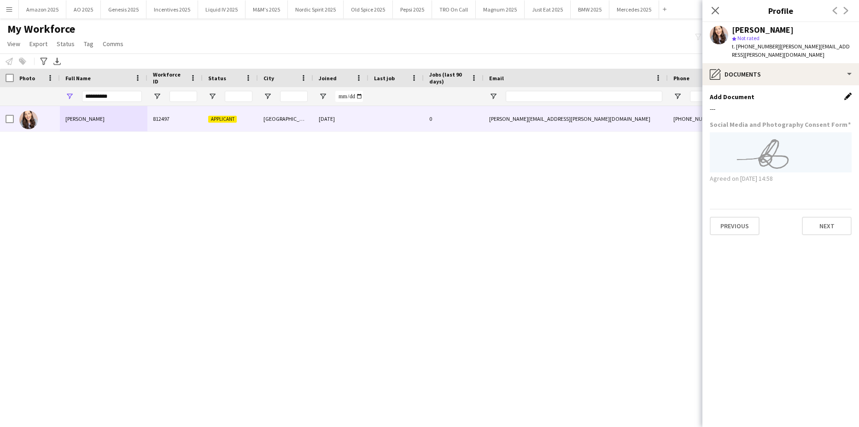
click at [848, 93] on app-icon "Edit this field" at bounding box center [847, 96] width 7 height 7
click at [828, 105] on button "Upload new file" at bounding box center [823, 112] width 58 height 15
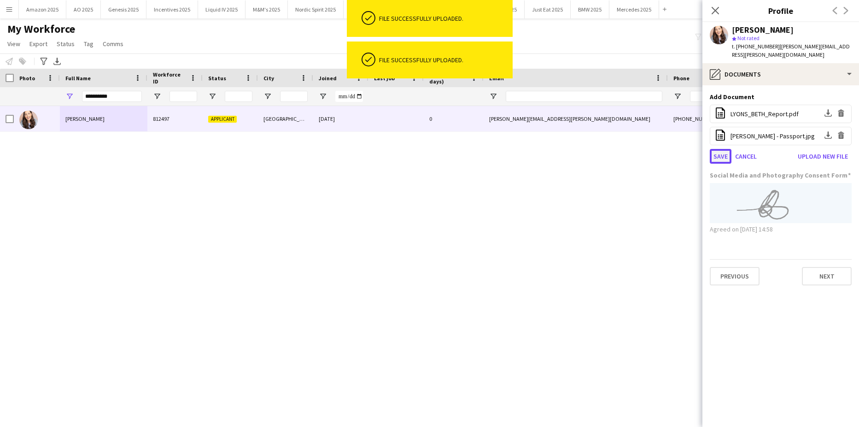
click at [719, 149] on button "Save" at bounding box center [721, 156] width 22 height 15
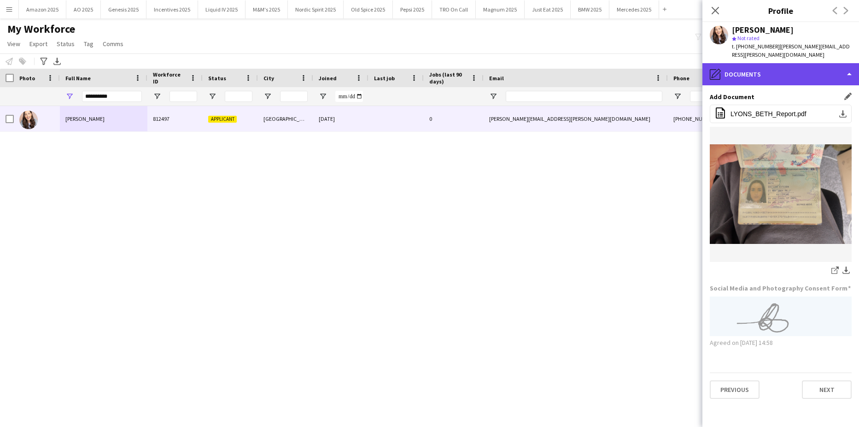
click at [799, 63] on div "pencil4 Documents" at bounding box center [780, 74] width 157 height 22
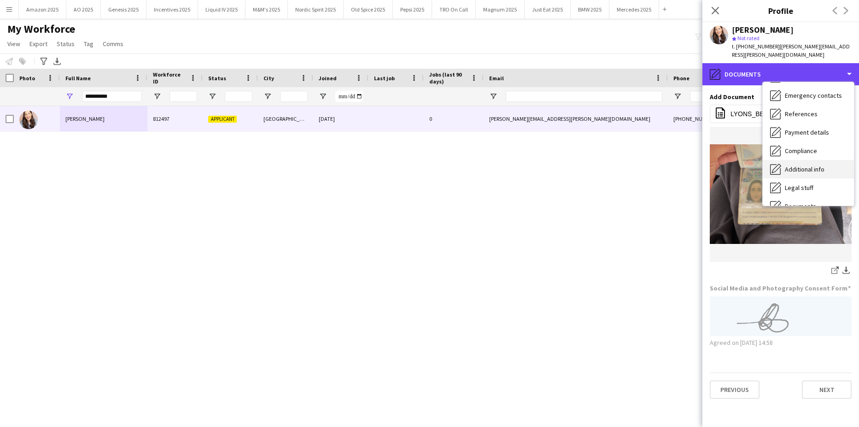
scroll to position [0, 0]
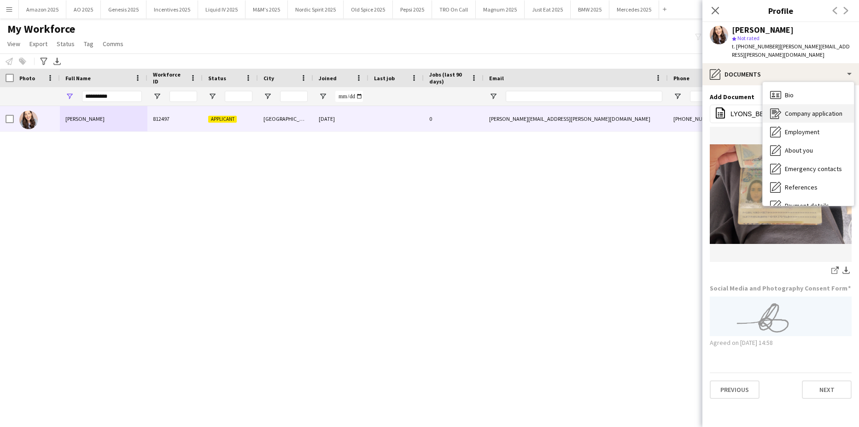
click at [825, 109] on span "Company application" at bounding box center [814, 113] width 58 height 8
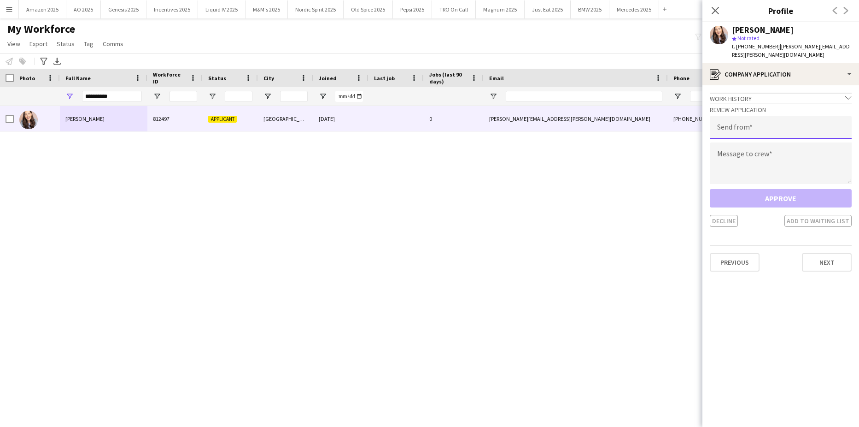
click at [785, 116] on input "email" at bounding box center [781, 127] width 142 height 23
type input "**********"
click at [746, 151] on textarea at bounding box center [781, 162] width 142 height 41
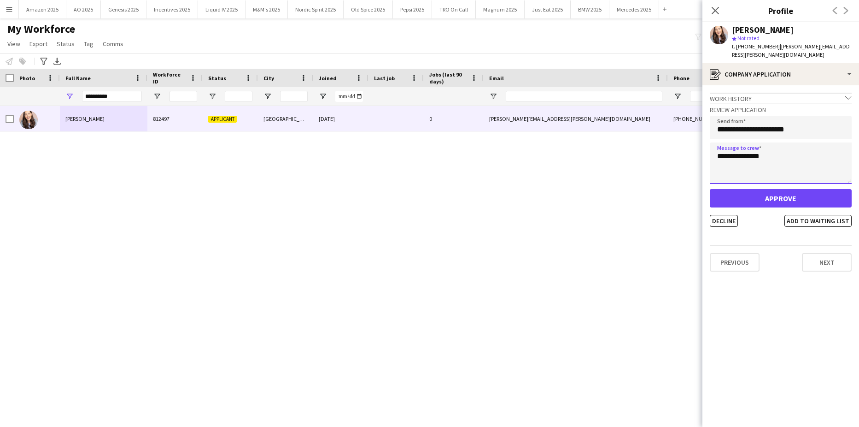
type textarea "**********"
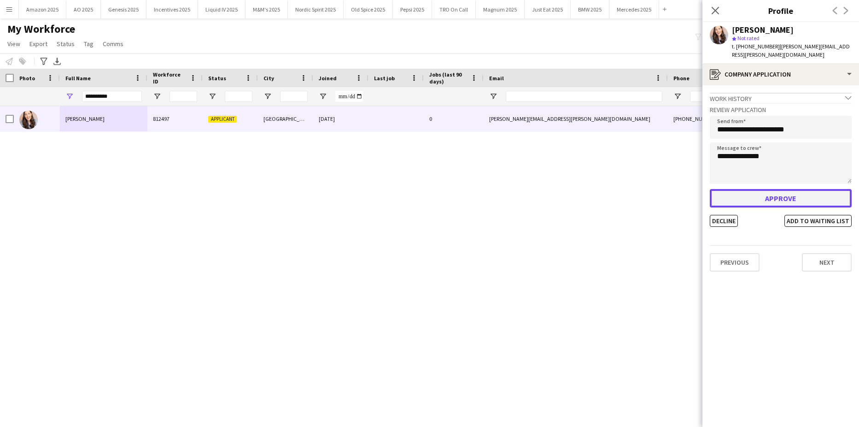
click at [779, 195] on button "Approve" at bounding box center [781, 198] width 142 height 18
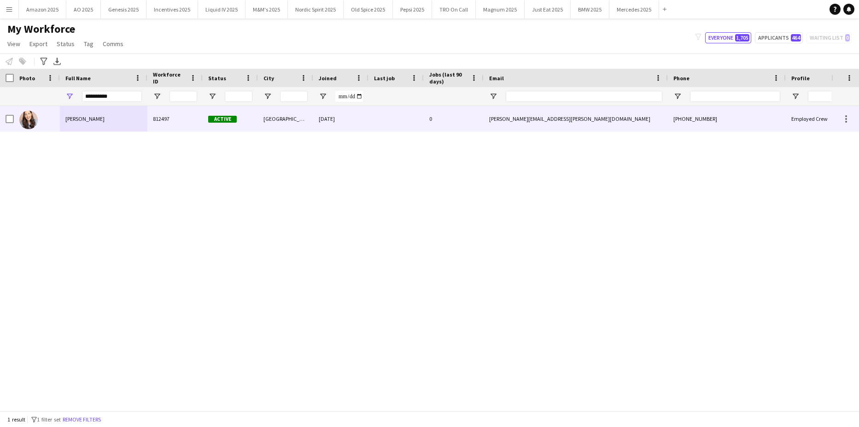
click at [108, 116] on div "Beth Lyons" at bounding box center [104, 118] width 88 height 25
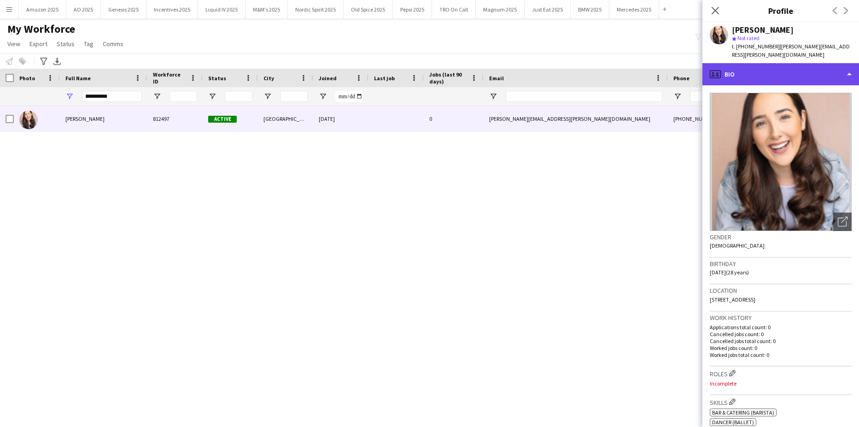
click at [808, 63] on div "profile Bio" at bounding box center [780, 74] width 157 height 22
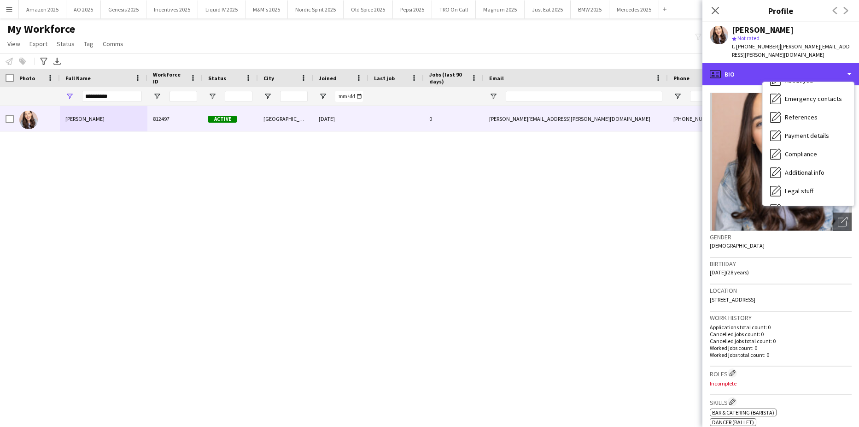
scroll to position [123, 0]
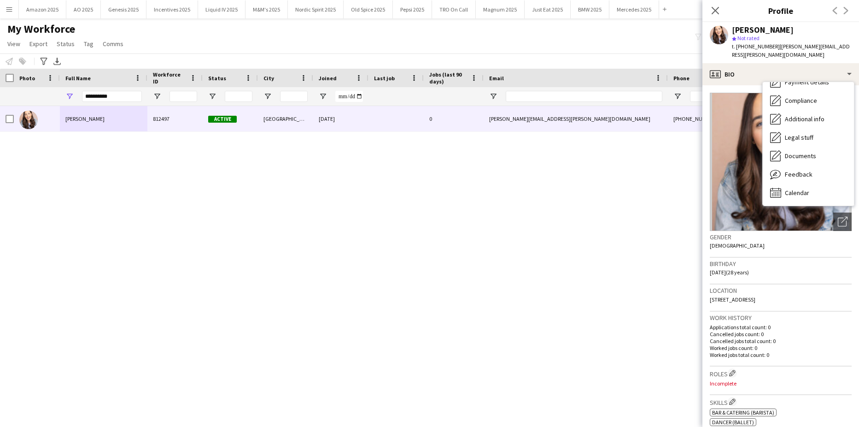
drag, startPoint x: 0, startPoint y: 23, endPoint x: 158, endPoint y: 38, distance: 158.7
click at [155, 39] on div "My Workforce View Views Default view Compliance Log New view Update view Delete…" at bounding box center [429, 37] width 859 height 31
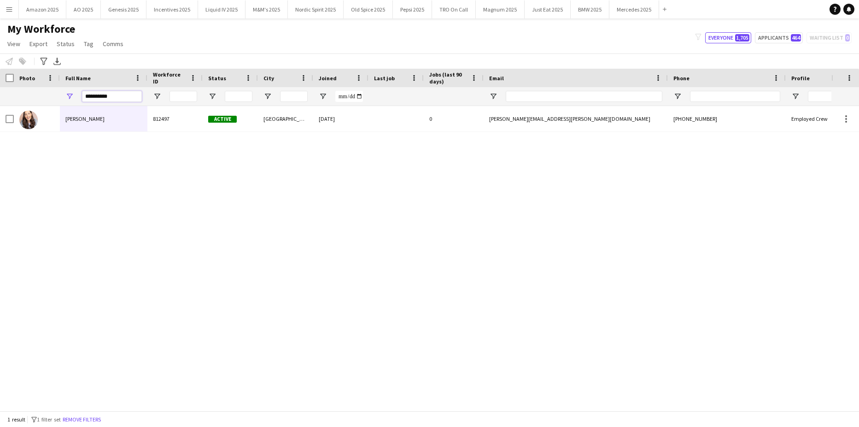
drag, startPoint x: 116, startPoint y: 96, endPoint x: -23, endPoint y: 116, distance: 140.4
click at [0, 116] on html "Menu Boards Boards Boards All jobs Status Workforce Workforce My Workforce Recr…" at bounding box center [429, 213] width 859 height 427
type input "*"
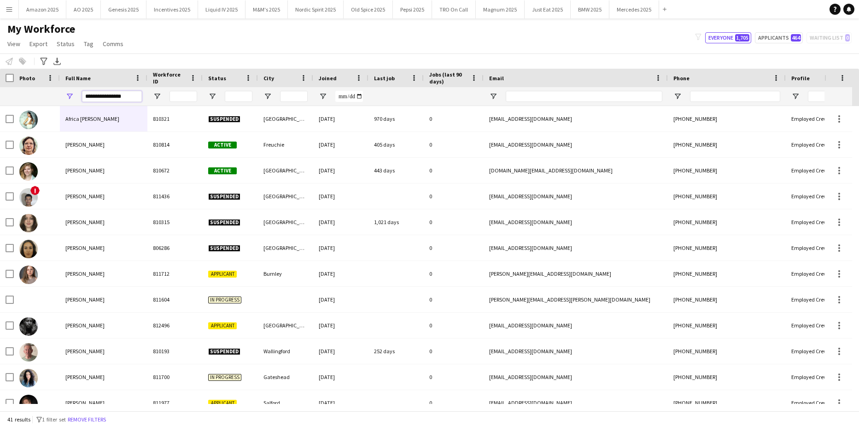
type input "**********"
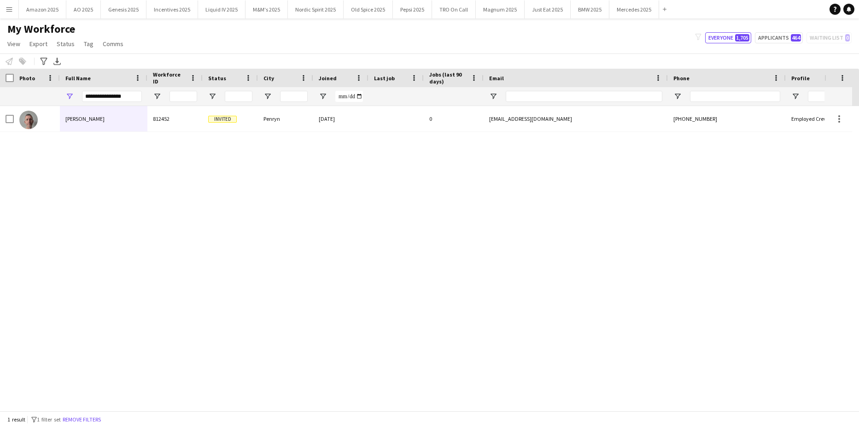
drag, startPoint x: 225, startPoint y: 265, endPoint x: 183, endPoint y: 234, distance: 53.0
click at [220, 263] on div "Richard Williams 812452 Invited Penryn 14-07-2025 0 richardwilliams137@ymail.co…" at bounding box center [412, 255] width 825 height 298
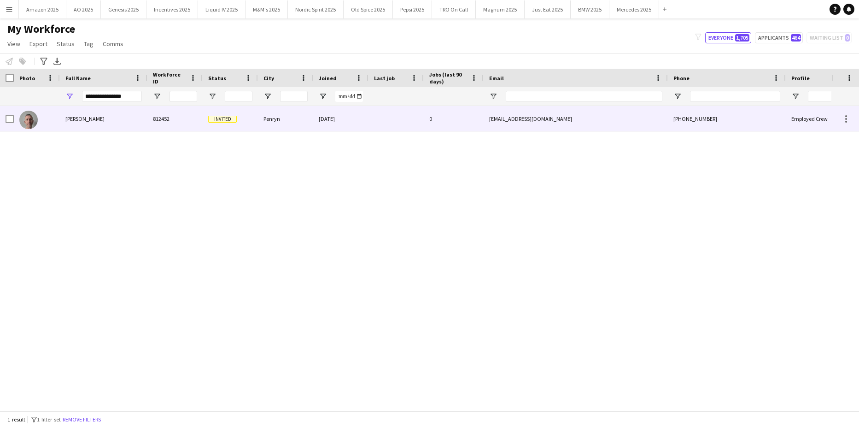
click at [99, 113] on div "Richard Williams" at bounding box center [104, 118] width 88 height 25
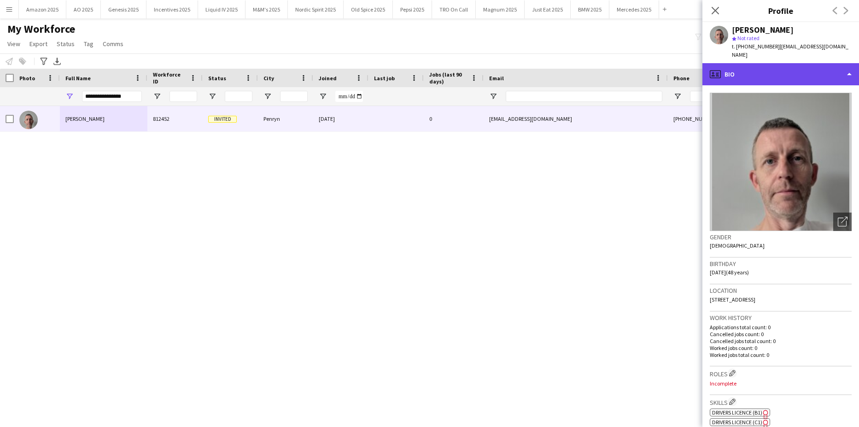
click at [831, 67] on div "profile Bio" at bounding box center [780, 74] width 157 height 22
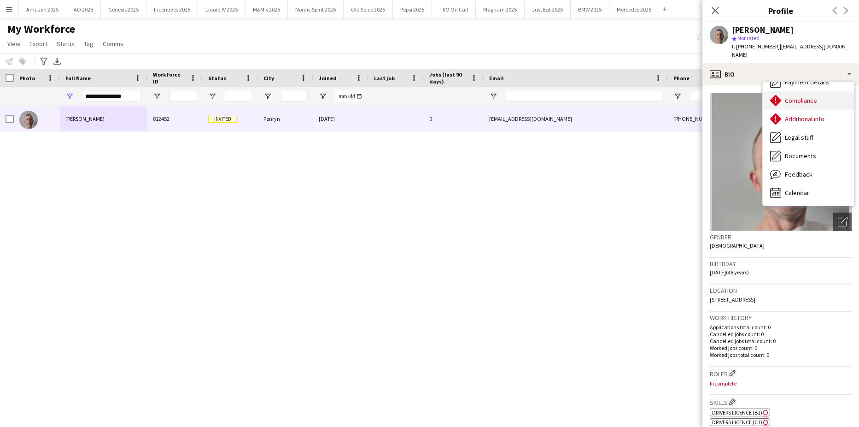
click at [801, 96] on span "Compliance" at bounding box center [801, 100] width 32 height 8
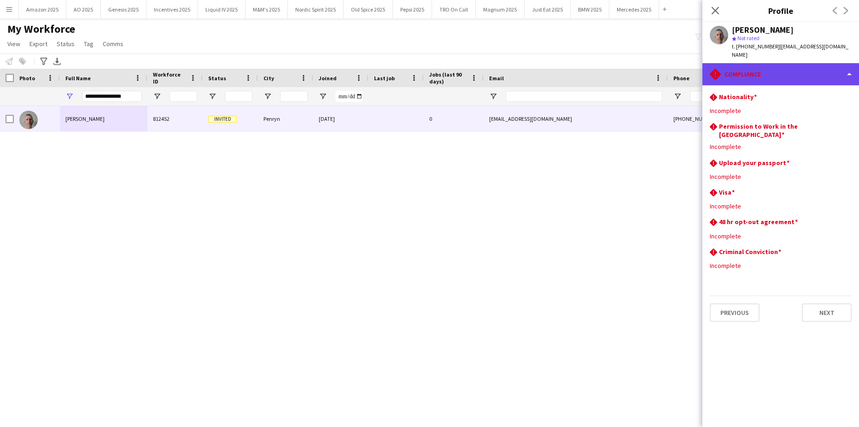
click at [832, 67] on div "rhombus-alert Compliance" at bounding box center [780, 74] width 157 height 22
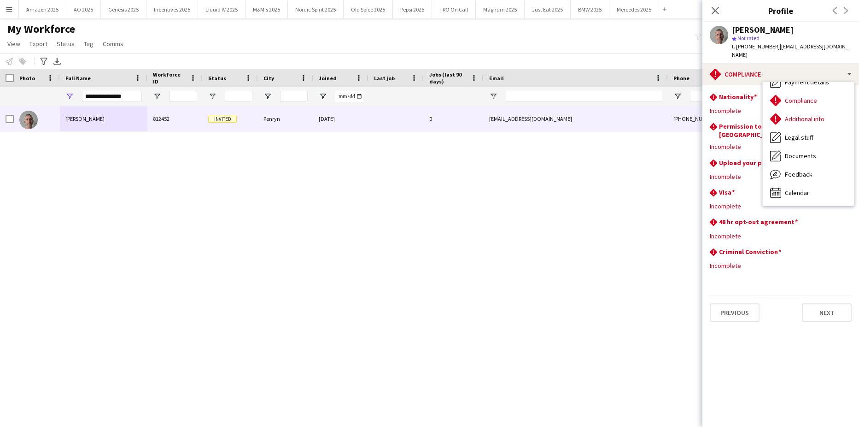
click at [444, 214] on div "Richard Williams 812452 Invited Penryn 14-07-2025 0 richardwilliams137@ymail.co…" at bounding box center [415, 255] width 831 height 298
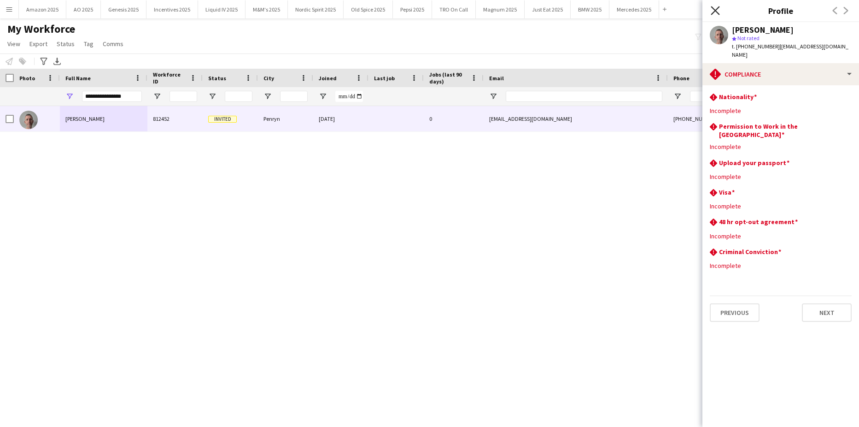
click at [713, 11] on icon "Close pop-in" at bounding box center [715, 10] width 9 height 9
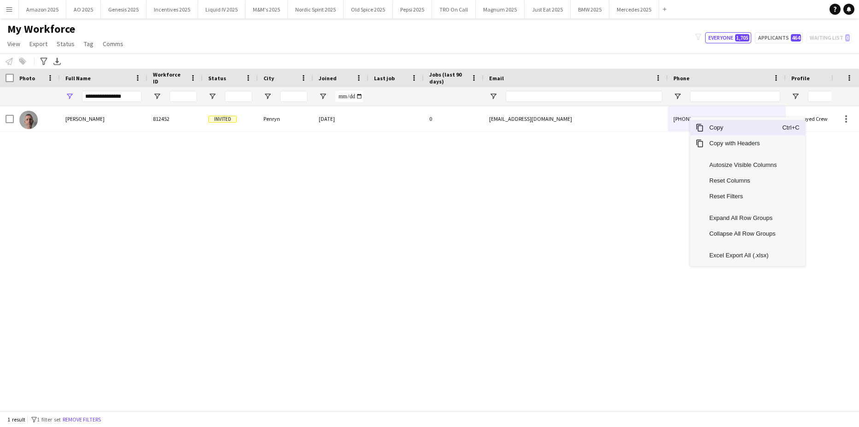
click at [708, 127] on span "Copy" at bounding box center [743, 128] width 78 height 16
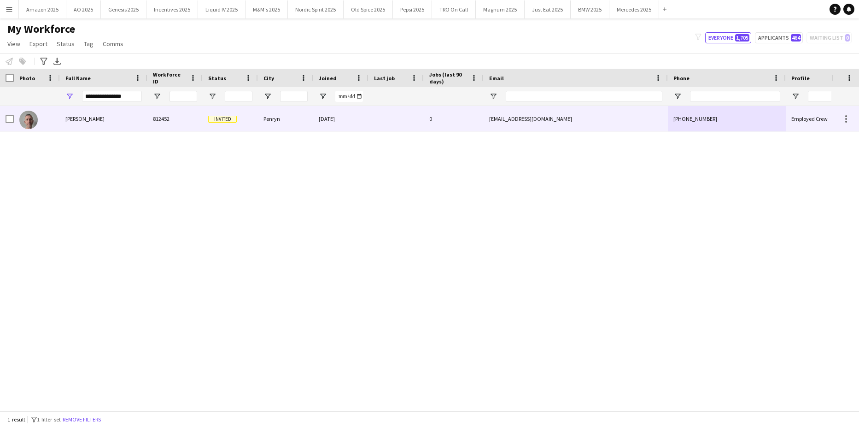
drag, startPoint x: 79, startPoint y: 122, endPoint x: 94, endPoint y: 132, distance: 17.5
click at [79, 122] on span "Richard Williams" at bounding box center [84, 118] width 39 height 7
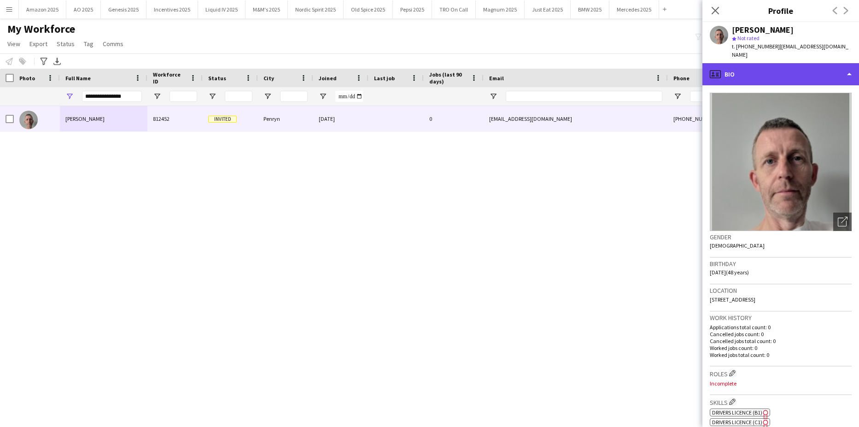
click at [803, 70] on div "profile Bio" at bounding box center [780, 74] width 157 height 22
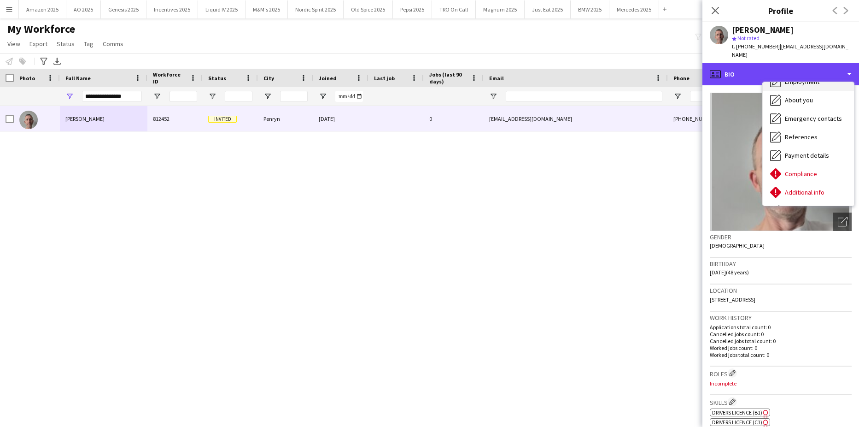
scroll to position [92, 0]
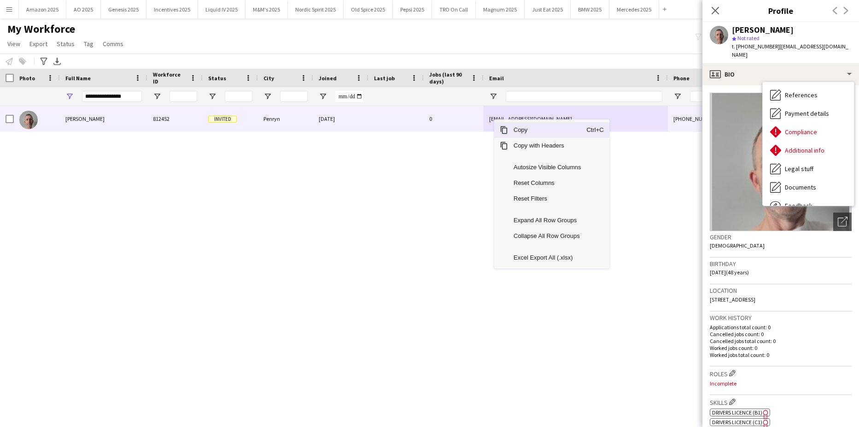
click at [517, 131] on span "Copy" at bounding box center [547, 130] width 78 height 16
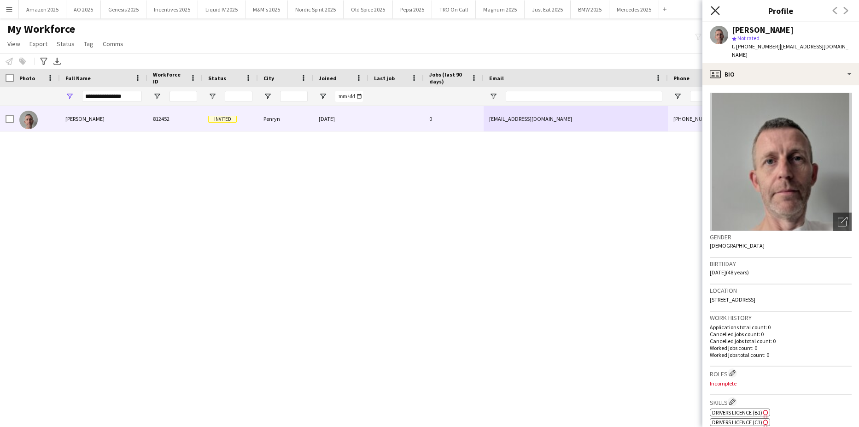
click at [715, 10] on icon at bounding box center [715, 10] width 9 height 9
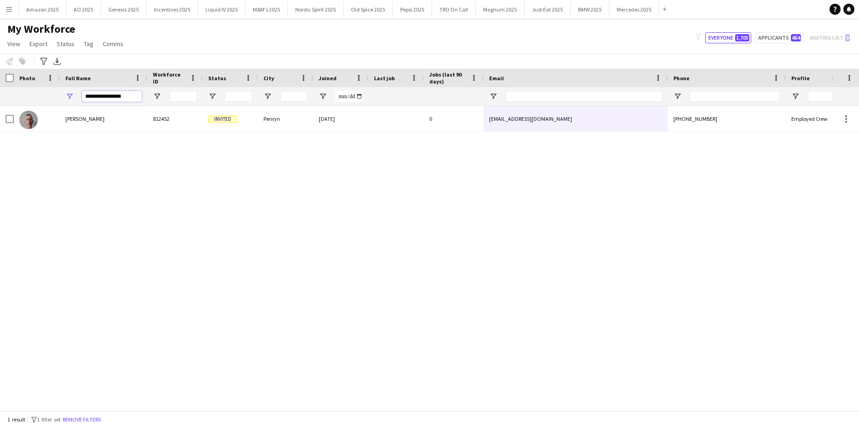
drag, startPoint x: 1, startPoint y: 117, endPoint x: -23, endPoint y: 141, distance: 34.9
click at [0, 141] on html "Menu Boards Boards Boards All jobs Status Workforce Workforce My Workforce Recr…" at bounding box center [429, 213] width 859 height 427
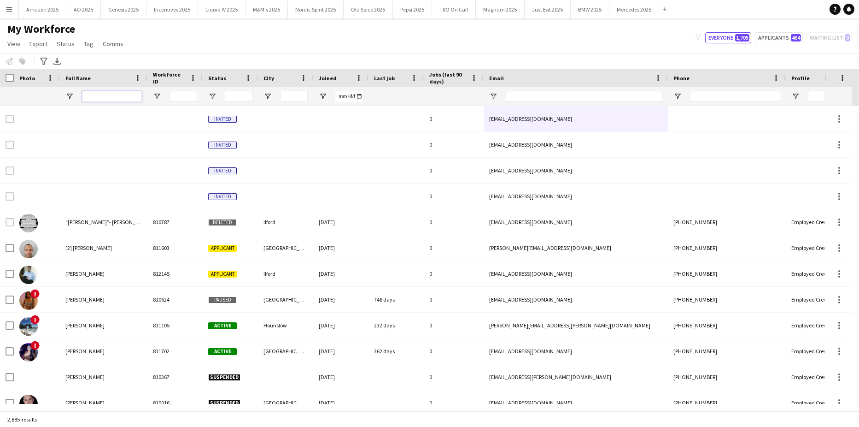
click at [121, 101] on input "Full Name Filter Input" at bounding box center [112, 96] width 60 height 11
click at [95, 97] on input "Full Name Filter Input" at bounding box center [112, 96] width 60 height 11
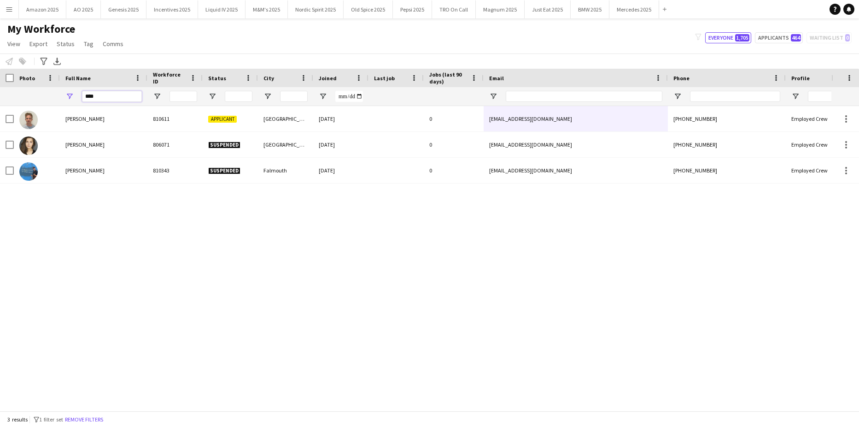
type input "****"
click at [121, 270] on div "Charles Bird 810611 Applicant London 04-07-2023 0 charlesbird0@icloud.com +4475…" at bounding box center [415, 255] width 831 height 298
drag, startPoint x: 105, startPoint y: 99, endPoint x: -23, endPoint y: 115, distance: 129.0
click at [0, 115] on html "Menu Boards Boards Boards All jobs Status Workforce Workforce My Workforce Recr…" at bounding box center [429, 213] width 859 height 427
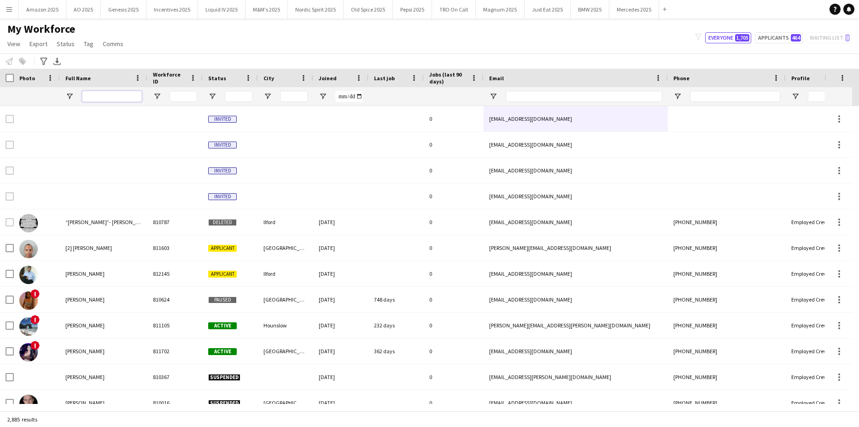
click at [120, 97] on input "Full Name Filter Input" at bounding box center [112, 96] width 60 height 11
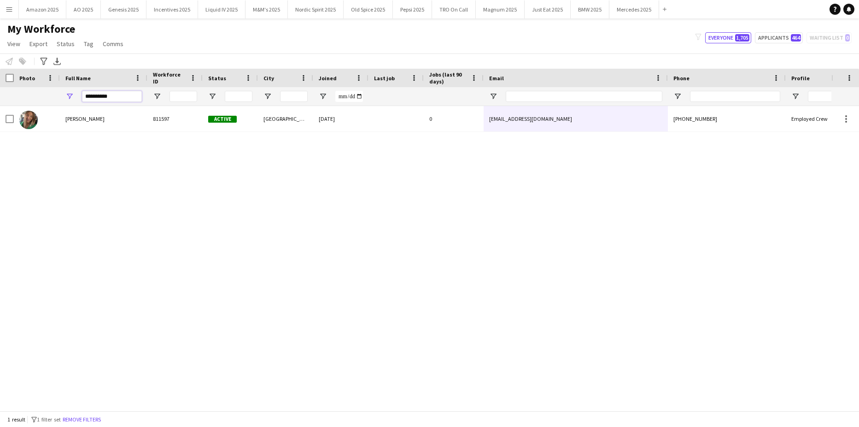
drag, startPoint x: 116, startPoint y: 93, endPoint x: 7, endPoint y: 218, distance: 166.2
click at [0, 192] on html "Menu Boards Boards Boards All jobs Status Workforce Workforce My Workforce Recr…" at bounding box center [429, 213] width 859 height 427
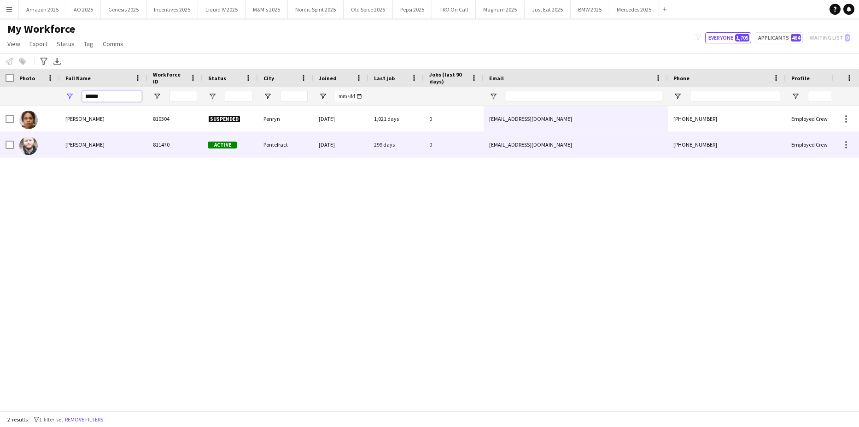
type input "******"
click at [76, 147] on span "Jonny Maddox" at bounding box center [84, 144] width 39 height 7
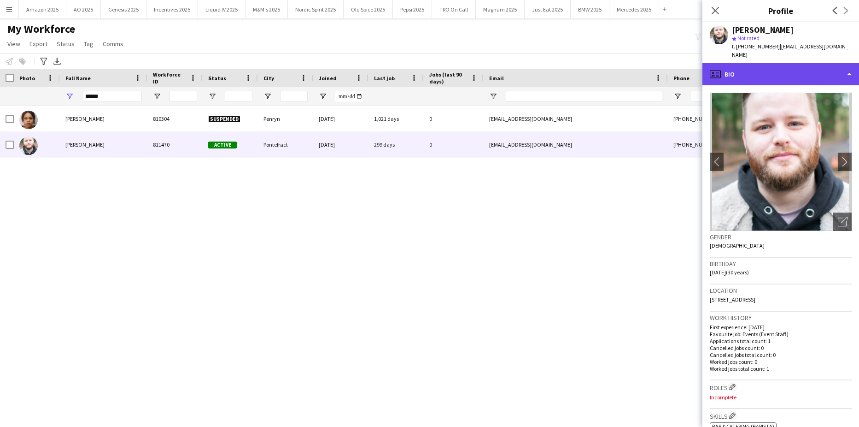
click at [831, 68] on div "profile Bio" at bounding box center [780, 74] width 157 height 22
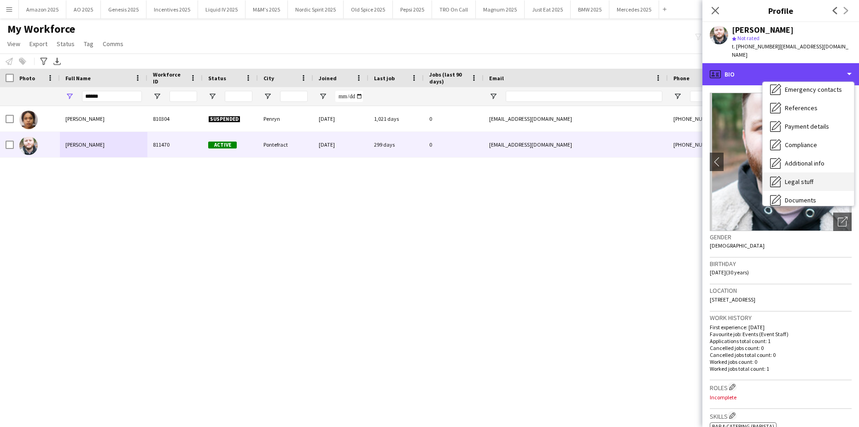
scroll to position [123, 0]
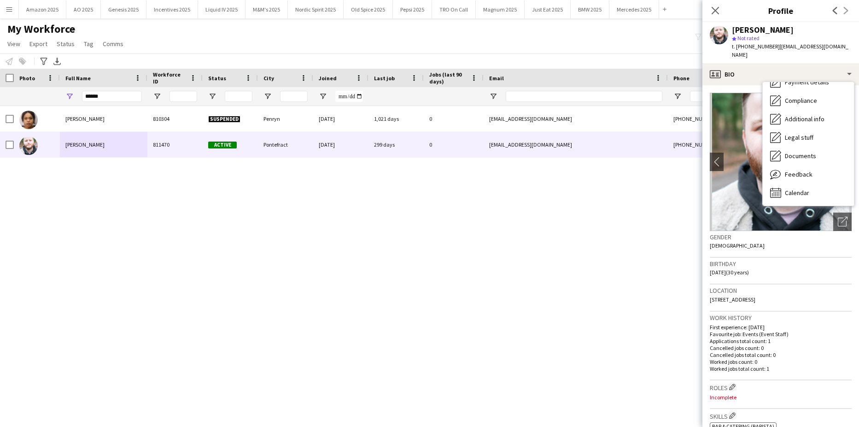
drag, startPoint x: 543, startPoint y: 185, endPoint x: 538, endPoint y: 181, distance: 6.8
click at [542, 186] on div "Cody Lambley maddox 810304 Suspended Penryn 21-10-2022 1,021 days 0 codygailsky…" at bounding box center [415, 255] width 831 height 298
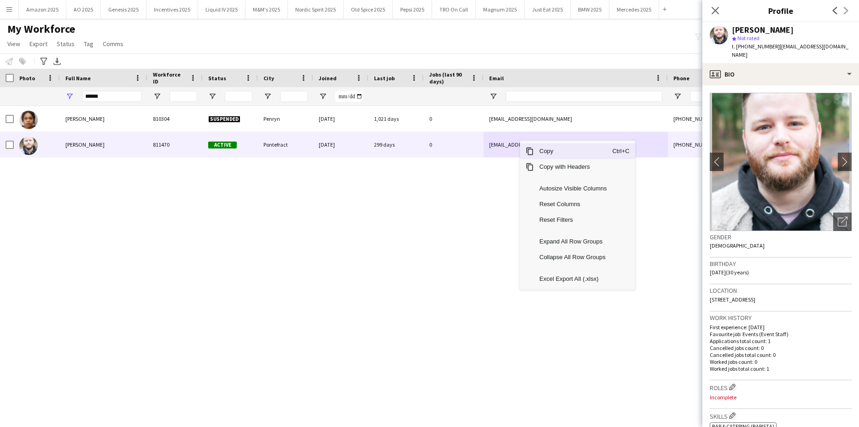
click at [539, 153] on span "Copy" at bounding box center [573, 151] width 78 height 16
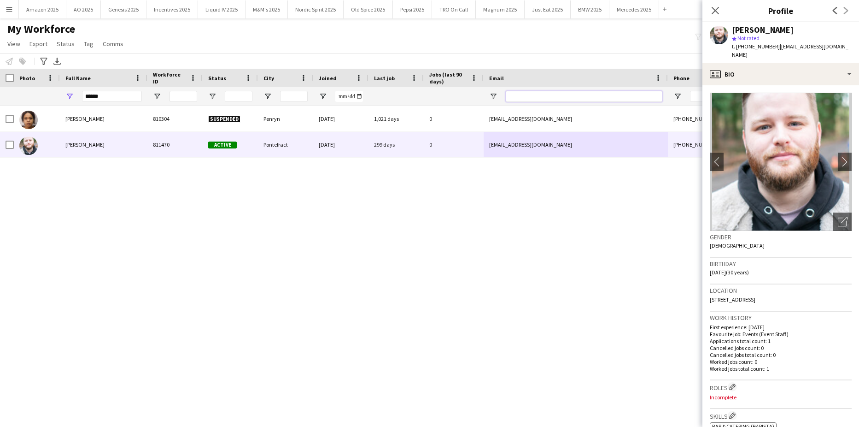
drag, startPoint x: 542, startPoint y: 100, endPoint x: 710, endPoint y: 120, distance: 169.3
click at [542, 100] on input "Email Filter Input" at bounding box center [584, 96] width 157 height 11
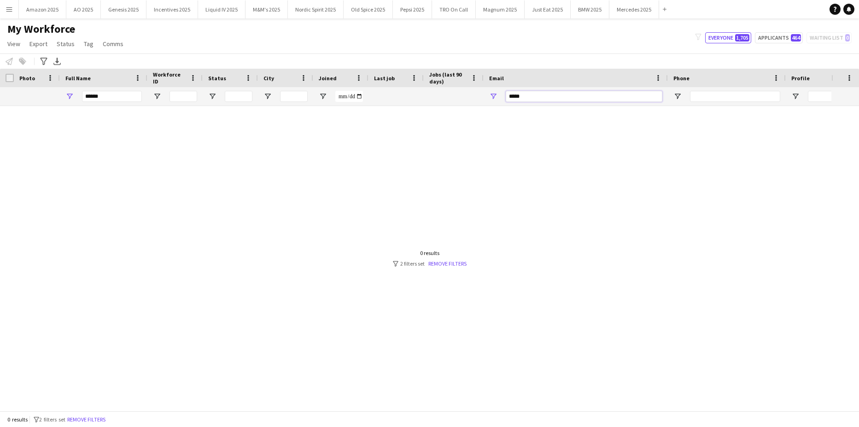
type input "*****"
drag, startPoint x: 113, startPoint y: 101, endPoint x: -21, endPoint y: 112, distance: 134.5
click at [0, 112] on html "Menu Boards Boards Boards All jobs Status Workforce Workforce My Workforce Recr…" at bounding box center [429, 213] width 859 height 427
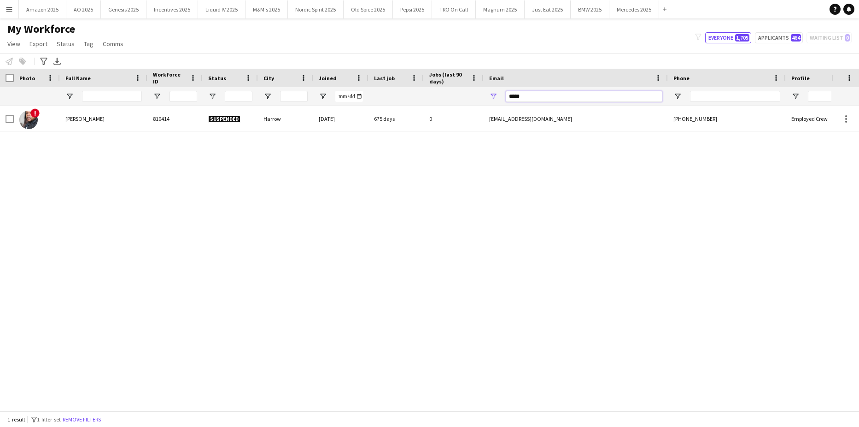
click at [536, 95] on input "*****" at bounding box center [584, 96] width 157 height 11
type input "*"
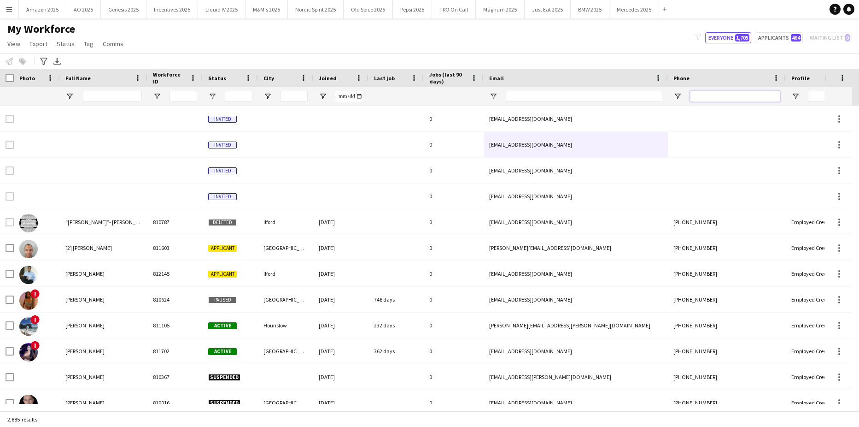
click at [727, 95] on input "Phone Filter Input" at bounding box center [735, 96] width 90 height 11
paste input "**********"
type input "**********"
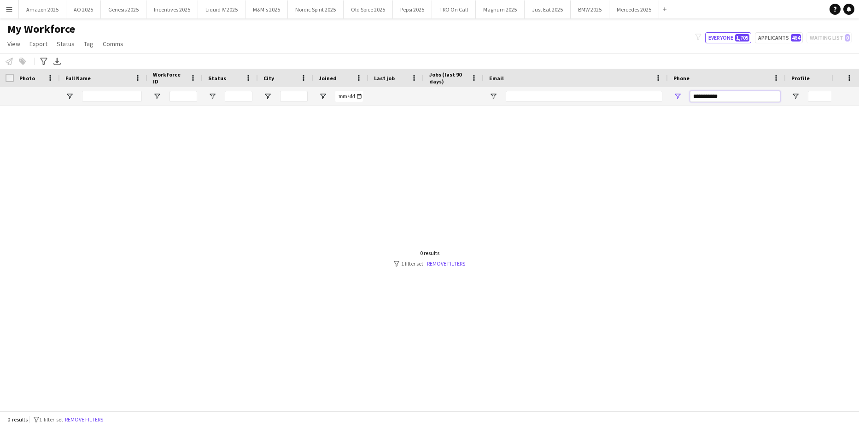
drag, startPoint x: 735, startPoint y: 98, endPoint x: 681, endPoint y: 100, distance: 54.0
click at [681, 100] on div "**********" at bounding box center [727, 96] width 118 height 18
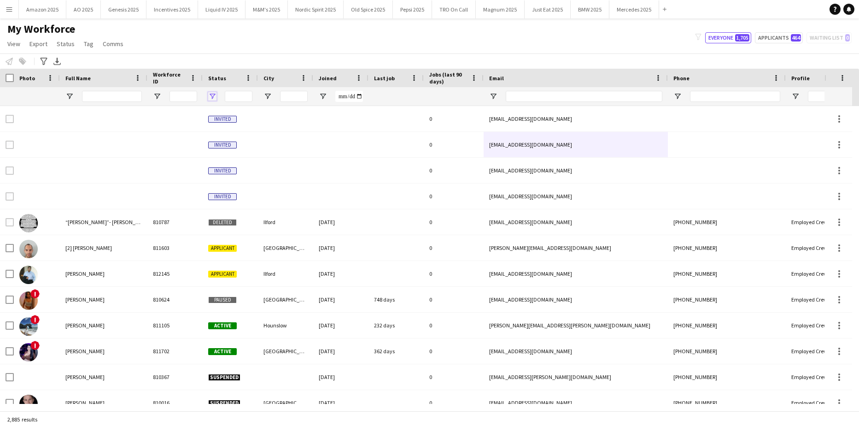
click at [214, 99] on span "Open Filter Menu" at bounding box center [212, 96] width 8 height 8
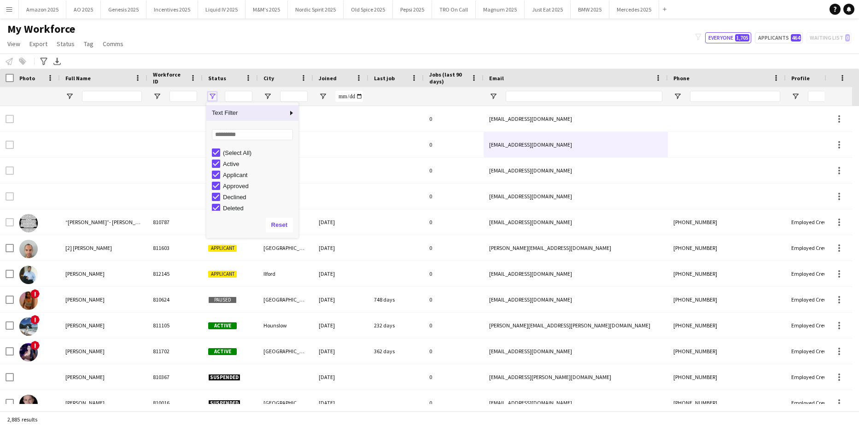
click at [214, 99] on span "Open Filter Menu" at bounding box center [212, 96] width 8 height 8
click at [109, 99] on input "Full Name Filter Input" at bounding box center [112, 96] width 60 height 11
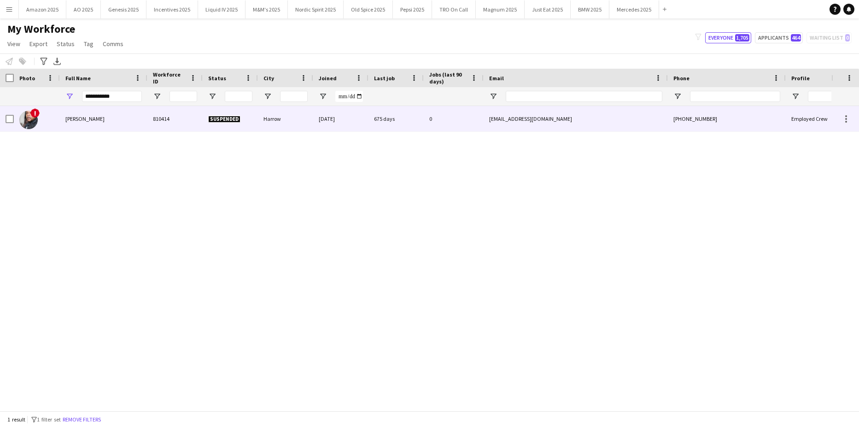
click at [86, 121] on span "Nitin Patel" at bounding box center [84, 118] width 39 height 7
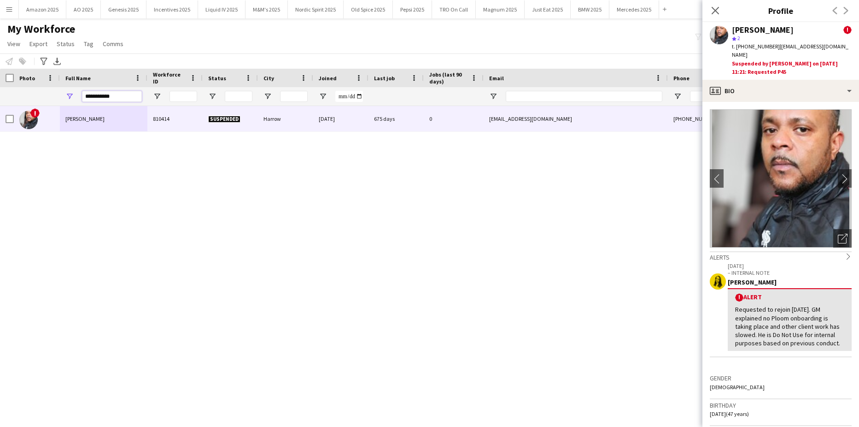
drag, startPoint x: 133, startPoint y: 99, endPoint x: -23, endPoint y: 136, distance: 161.1
click at [0, 136] on html "Menu Boards Boards Boards All jobs Status Workforce Workforce My Workforce Recr…" at bounding box center [429, 213] width 859 height 427
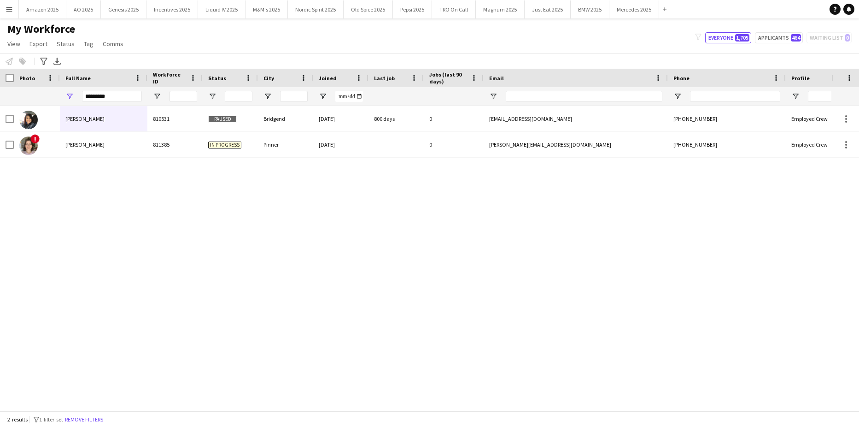
drag, startPoint x: 115, startPoint y: 246, endPoint x: 104, endPoint y: 163, distance: 83.6
click at [115, 245] on div "Catherine Saffari 810531 Paused Bridgend 12-06-2023 800 days 0 catherinesaffari…" at bounding box center [415, 255] width 831 height 298
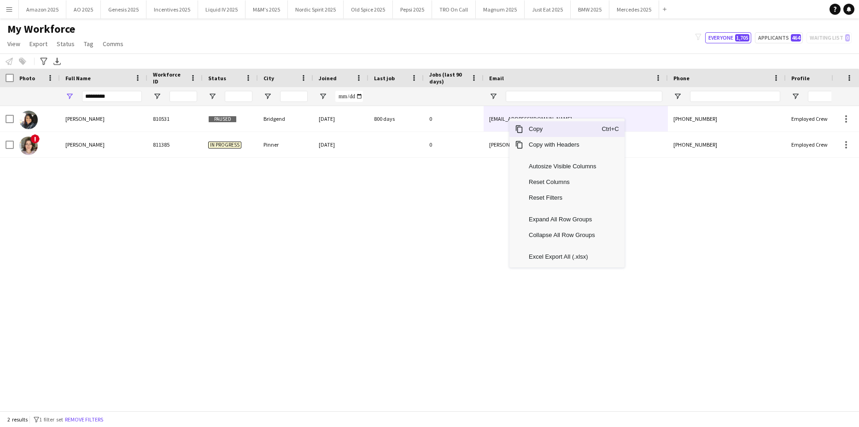
click at [527, 127] on span "Copy" at bounding box center [562, 129] width 78 height 16
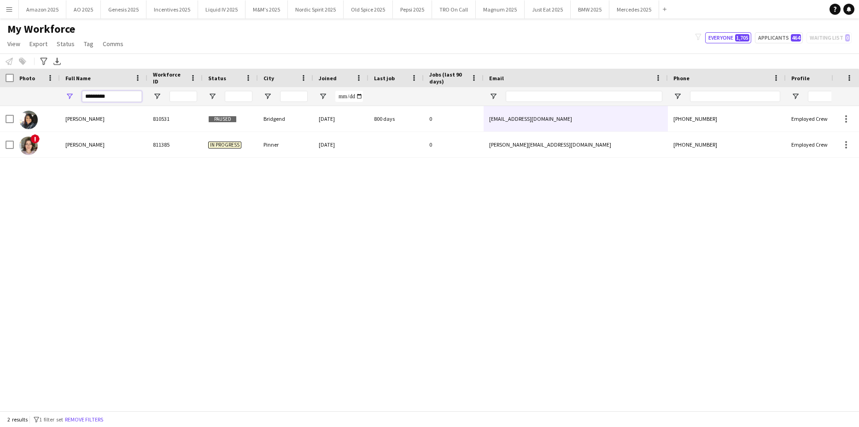
drag, startPoint x: 116, startPoint y: 96, endPoint x: 90, endPoint y: 145, distance: 55.0
click at [0, 152] on html "Menu Boards Boards Boards All jobs Status Workforce Workforce My Workforce Recr…" at bounding box center [429, 213] width 859 height 427
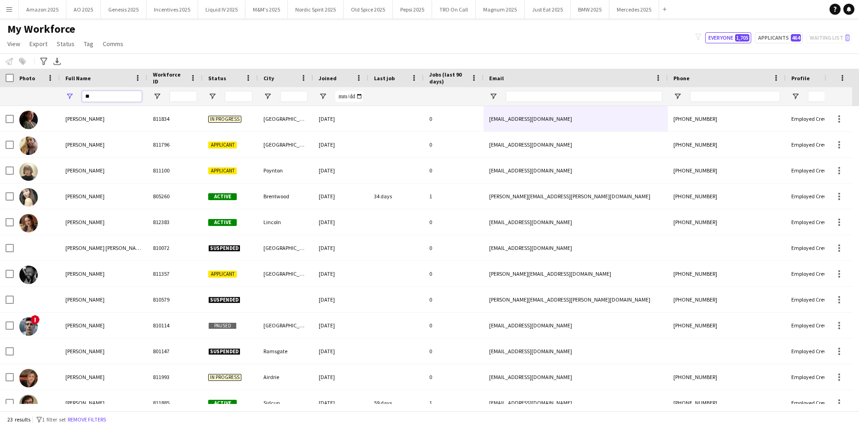
type input "*"
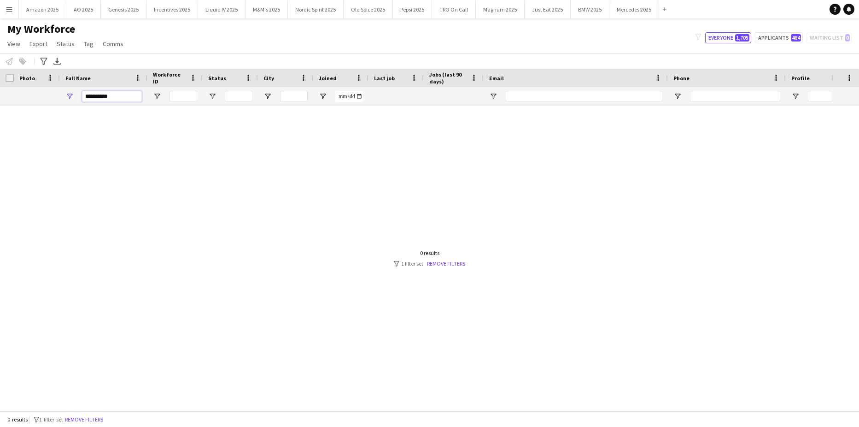
drag, startPoint x: 119, startPoint y: 97, endPoint x: -23, endPoint y: 124, distance: 145.4
click at [0, 124] on html "Menu Boards Boards Boards All jobs Status Workforce Workforce My Workforce Recr…" at bounding box center [429, 213] width 859 height 427
type input "*"
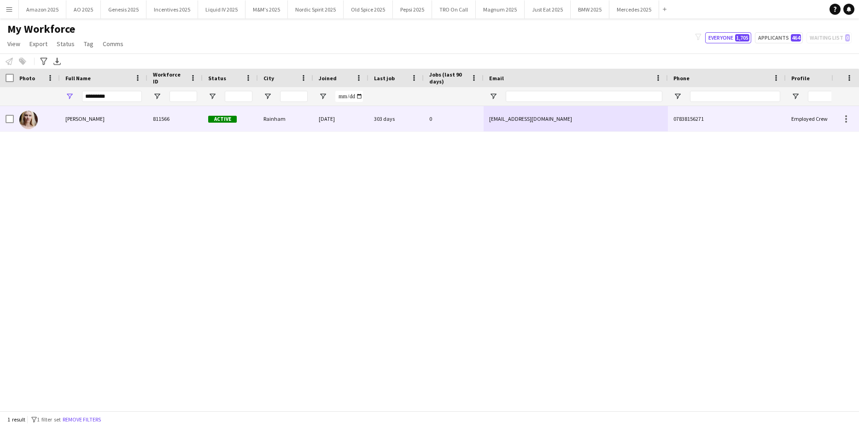
click at [74, 123] on div "Nikki Lee" at bounding box center [104, 118] width 88 height 25
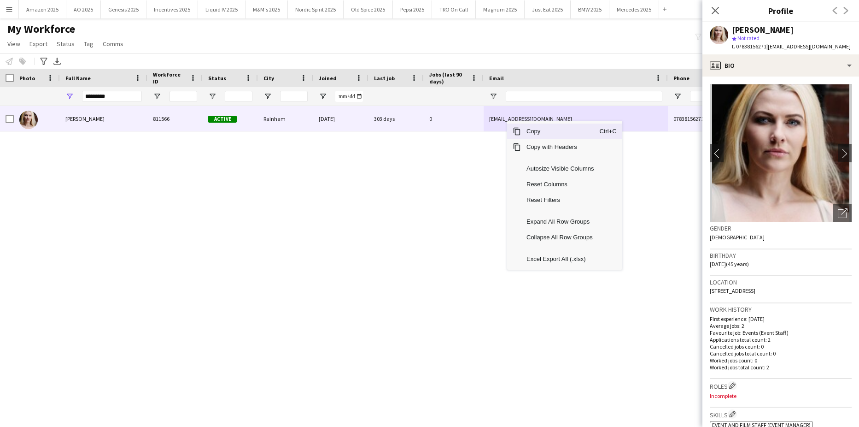
click at [524, 129] on span "Copy" at bounding box center [560, 131] width 78 height 16
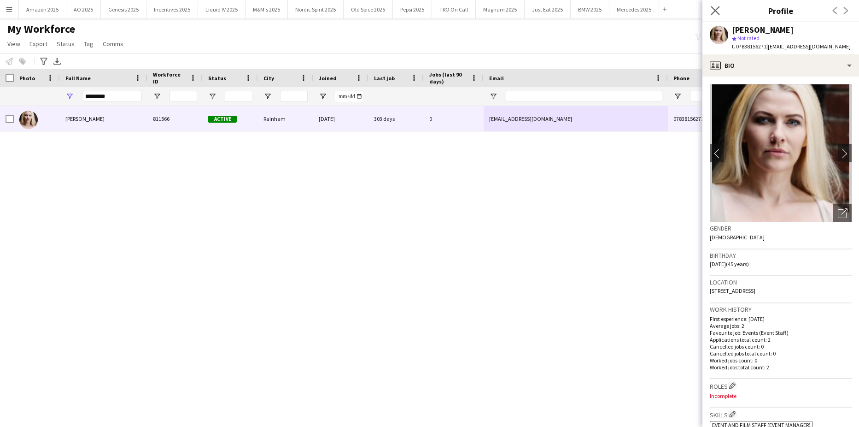
click at [712, 5] on div "Close pop-in" at bounding box center [715, 10] width 26 height 21
click at [714, 15] on app-icon "Close pop-in" at bounding box center [715, 10] width 13 height 13
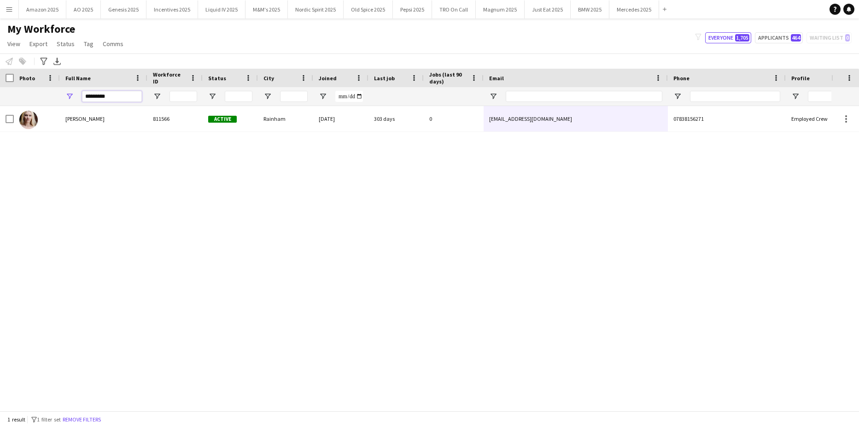
drag, startPoint x: 113, startPoint y: 94, endPoint x: -23, endPoint y: 99, distance: 136.4
click at [0, 99] on html "Menu Boards Boards Boards All jobs Status Workforce Workforce My Workforce Recr…" at bounding box center [429, 213] width 859 height 427
drag, startPoint x: 131, startPoint y: 100, endPoint x: -23, endPoint y: 124, distance: 156.1
click at [0, 124] on html "Menu Boards Boards Boards All jobs Status Workforce Workforce My Workforce Recr…" at bounding box center [429, 213] width 859 height 427
drag, startPoint x: 126, startPoint y: 99, endPoint x: 105, endPoint y: 147, distance: 52.8
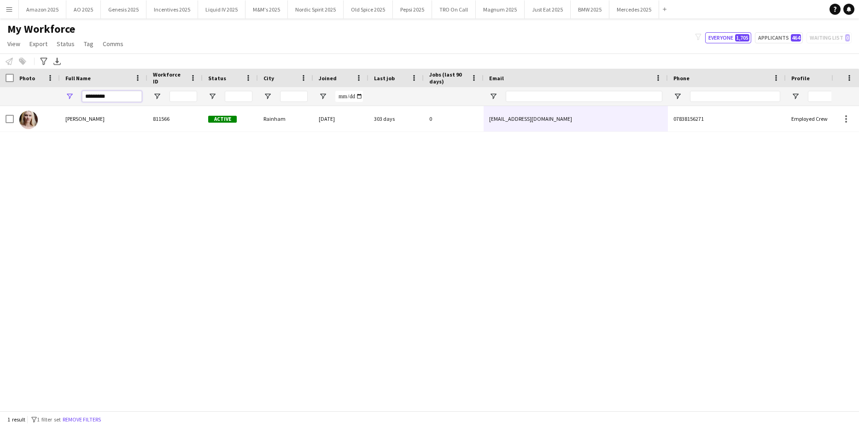
click at [0, 152] on html "Menu Boards Boards Boards All jobs Status Workforce Workforce My Workforce Recr…" at bounding box center [429, 213] width 859 height 427
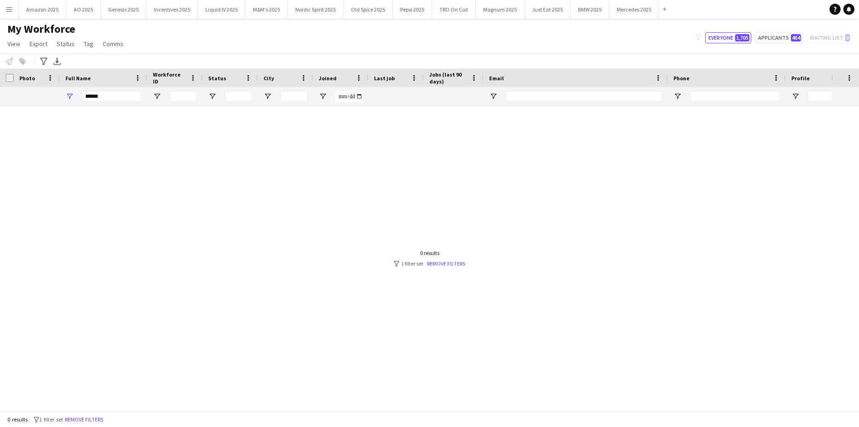
drag, startPoint x: 111, startPoint y: 103, endPoint x: 0, endPoint y: 97, distance: 110.3
click at [0, 97] on div "******" at bounding box center [469, 96] width 939 height 18
drag, startPoint x: 134, startPoint y: 95, endPoint x: -23, endPoint y: 127, distance: 160.6
click at [0, 127] on html "Menu Boards Boards Boards All jobs Status Workforce Workforce My Workforce Recr…" at bounding box center [429, 213] width 859 height 427
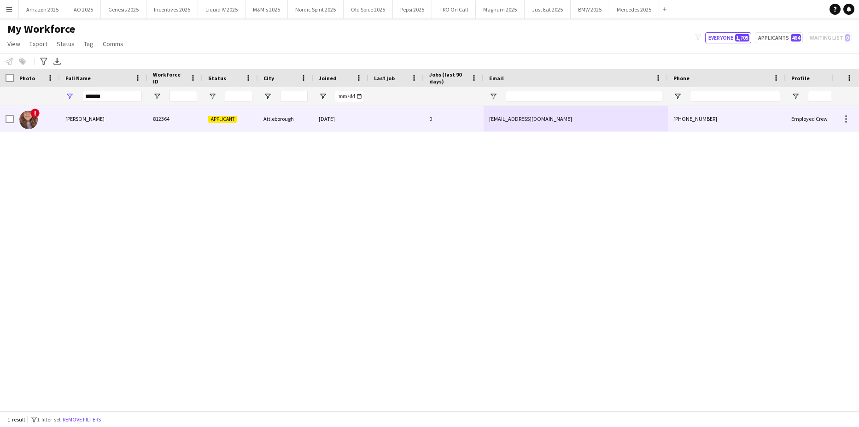
click at [34, 120] on img at bounding box center [28, 120] width 18 height 18
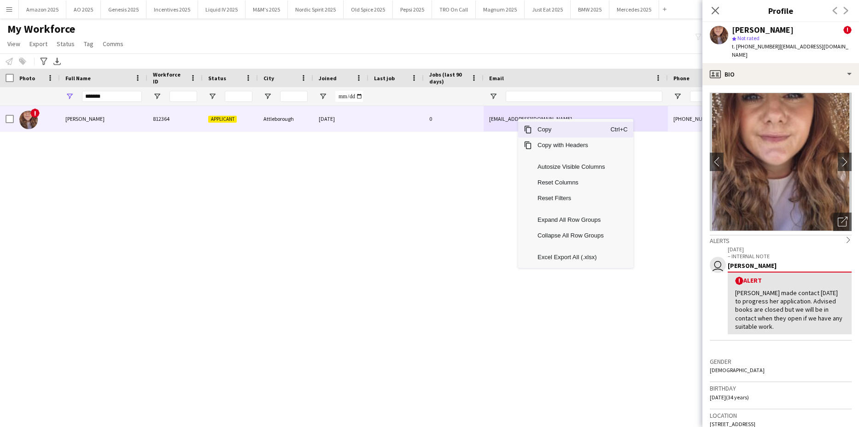
click at [536, 130] on span "Copy" at bounding box center [571, 130] width 78 height 16
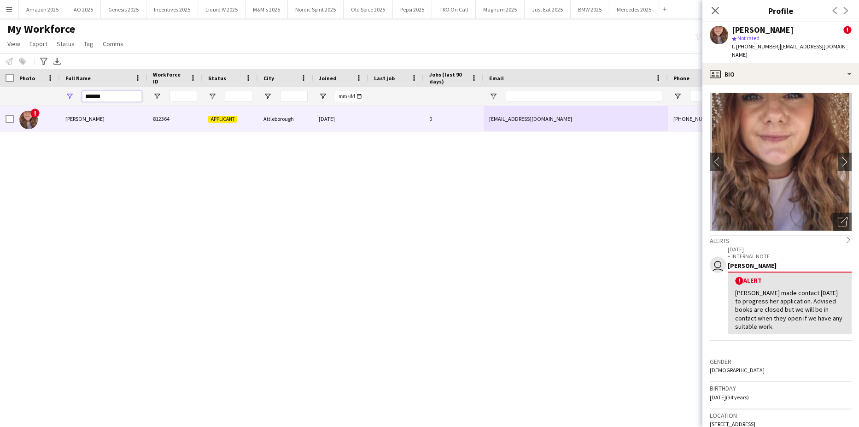
drag, startPoint x: 128, startPoint y: 97, endPoint x: -23, endPoint y: 130, distance: 155.1
click at [0, 130] on html "Menu Boards Boards Boards All jobs Status Workforce Workforce My Workforce Recr…" at bounding box center [429, 213] width 859 height 427
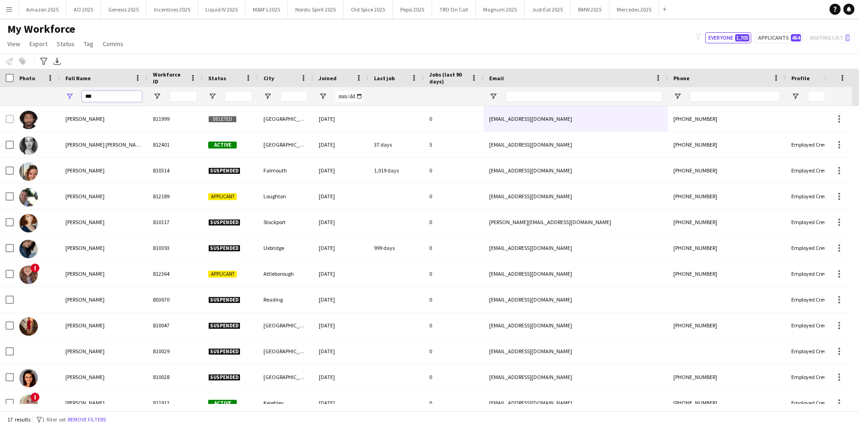
drag, startPoint x: 102, startPoint y: 94, endPoint x: 58, endPoint y: 68, distance: 51.8
click at [0, 100] on html "Menu Boards Boards Boards All jobs Status Workforce Workforce My Workforce Recr…" at bounding box center [429, 213] width 859 height 427
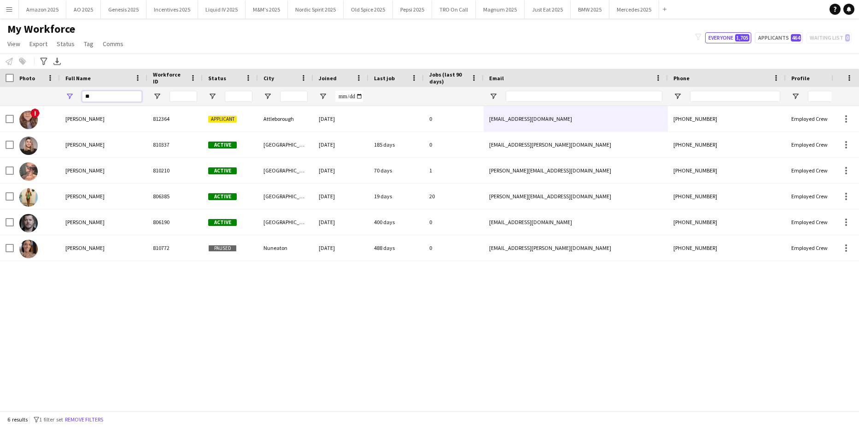
type input "*"
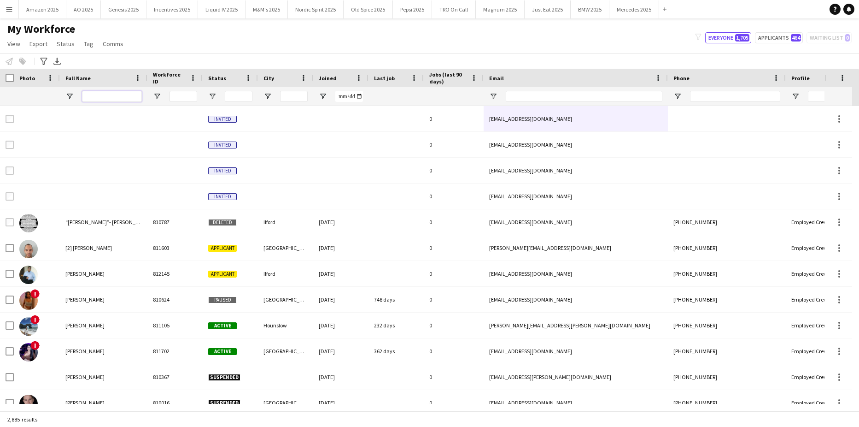
click at [117, 95] on input "Full Name Filter Input" at bounding box center [112, 96] width 60 height 11
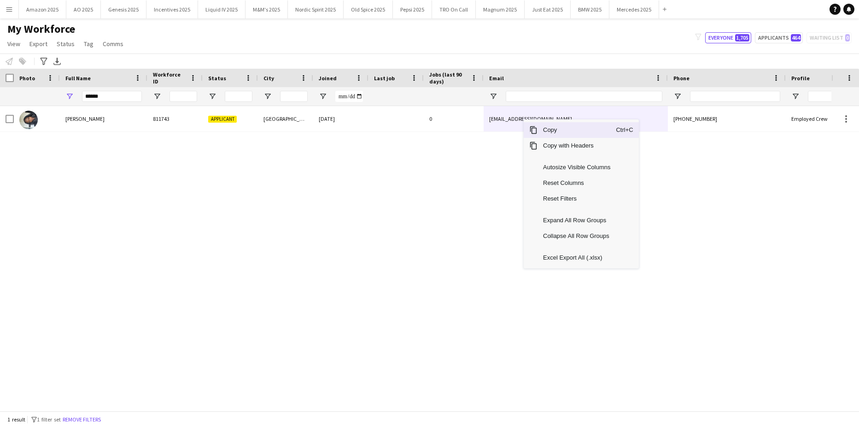
click at [540, 129] on span "Copy" at bounding box center [577, 130] width 78 height 16
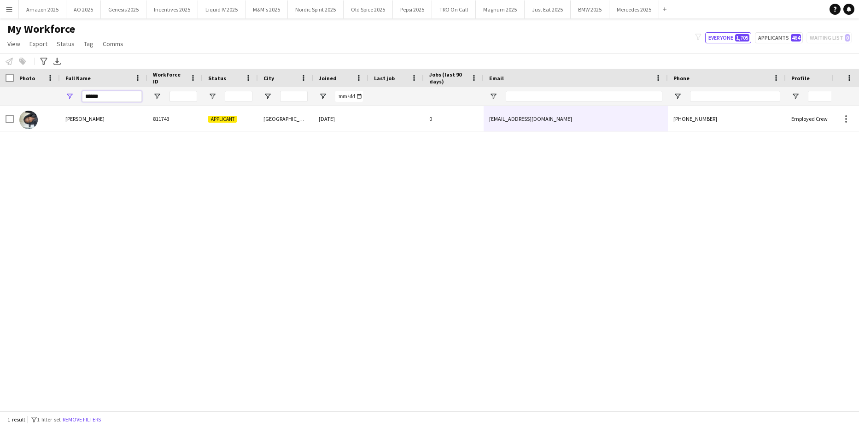
drag, startPoint x: 107, startPoint y: 99, endPoint x: -23, endPoint y: 131, distance: 134.2
click at [0, 131] on html "Menu Boards Boards Boards All jobs Status Workforce Workforce My Workforce Recr…" at bounding box center [429, 213] width 859 height 427
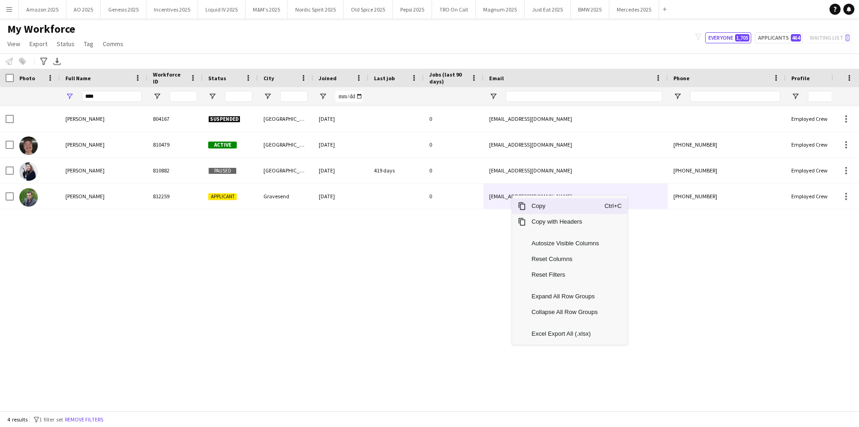
drag, startPoint x: 533, startPoint y: 206, endPoint x: 542, endPoint y: 210, distance: 9.5
click at [533, 206] on span "Copy" at bounding box center [565, 206] width 78 height 16
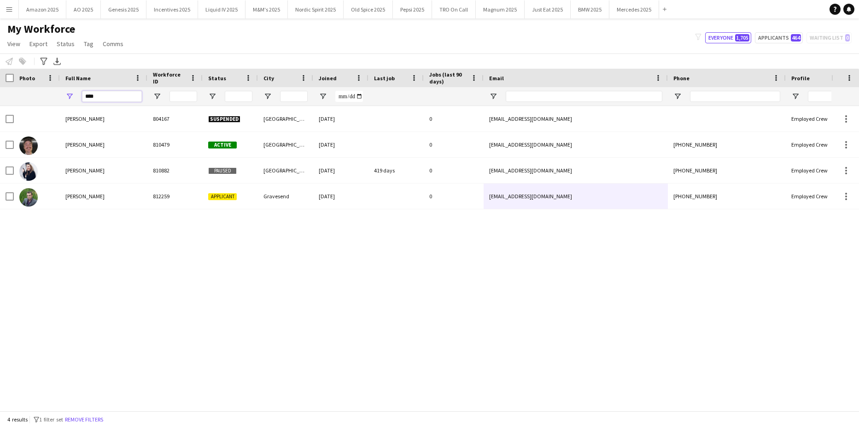
drag, startPoint x: 107, startPoint y: 93, endPoint x: -16, endPoint y: 108, distance: 123.5
click at [0, 108] on html "Menu Boards Boards Boards All jobs Status Workforce Workforce My Workforce Recr…" at bounding box center [429, 213] width 859 height 427
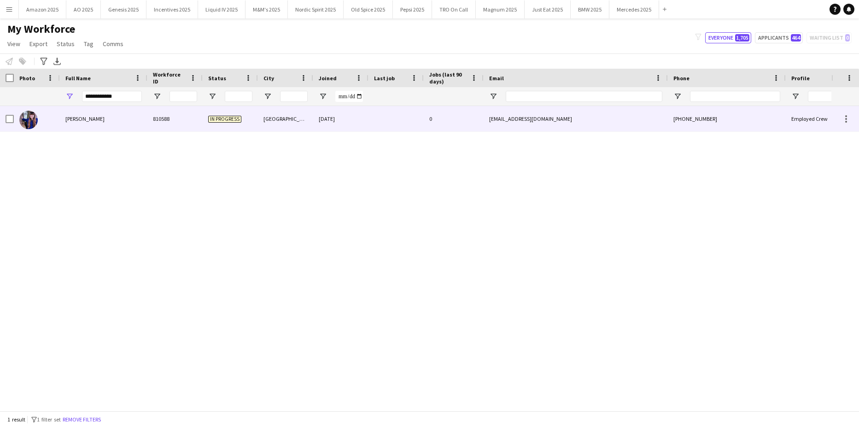
click at [76, 119] on span "Daisy Chapman" at bounding box center [84, 118] width 39 height 7
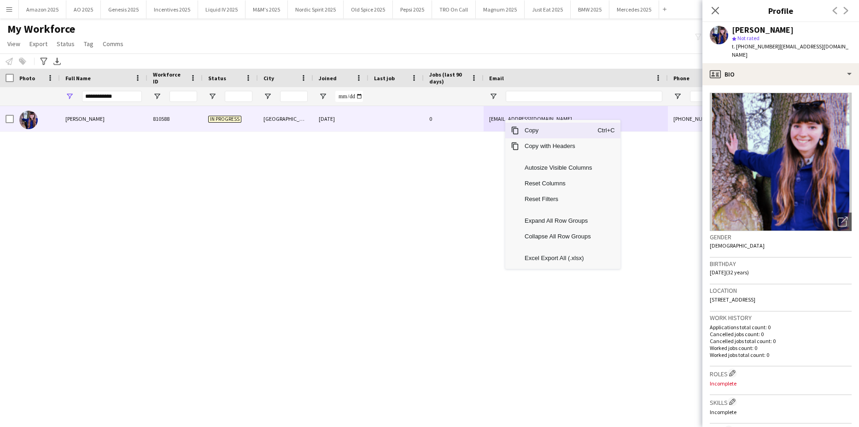
click at [531, 129] on span "Copy" at bounding box center [558, 131] width 78 height 16
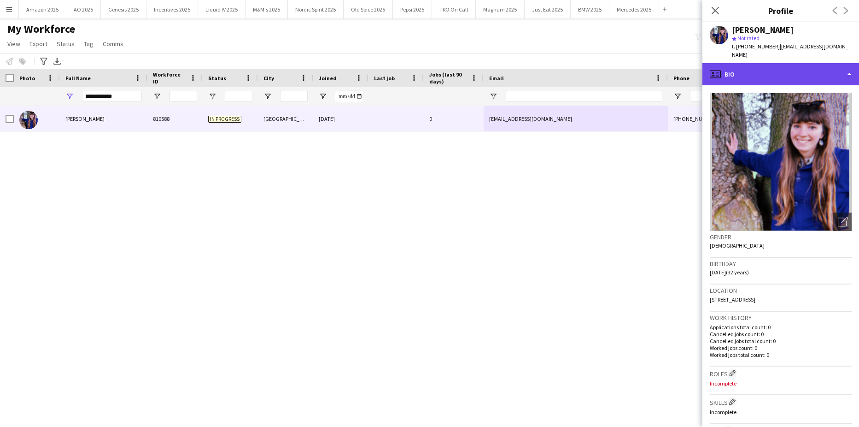
click at [826, 63] on div "profile Bio" at bounding box center [780, 74] width 157 height 22
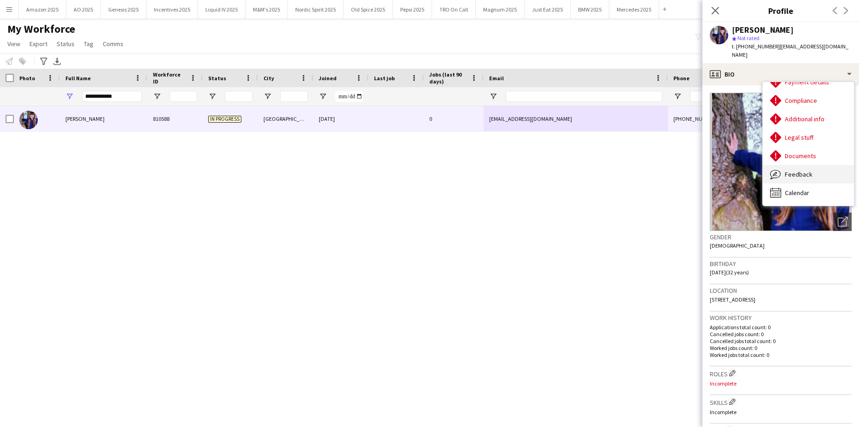
click at [805, 170] on span "Feedback" at bounding box center [799, 174] width 28 height 8
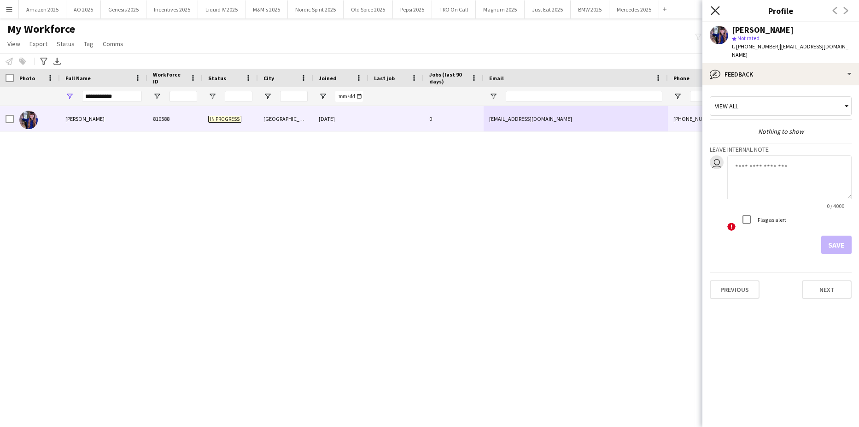
click at [714, 8] on icon "Close pop-in" at bounding box center [715, 10] width 9 height 9
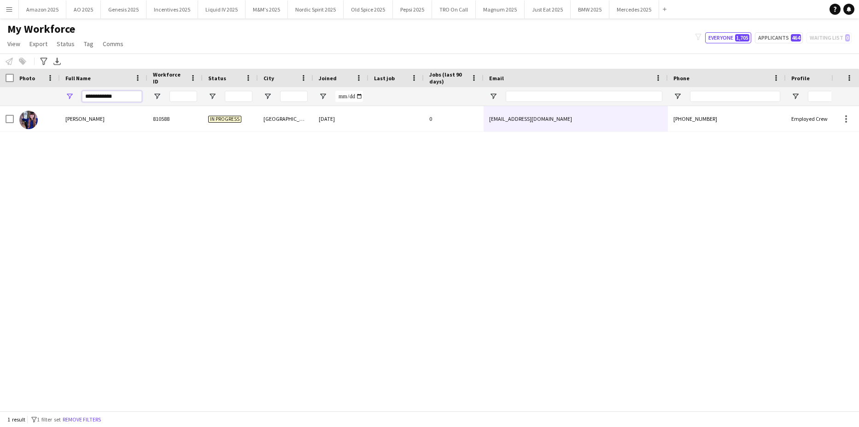
drag, startPoint x: 122, startPoint y: 96, endPoint x: -23, endPoint y: 93, distance: 145.1
click at [0, 93] on html "Menu Boards Boards Boards All jobs Status Workforce Workforce My Workforce Recr…" at bounding box center [429, 213] width 859 height 427
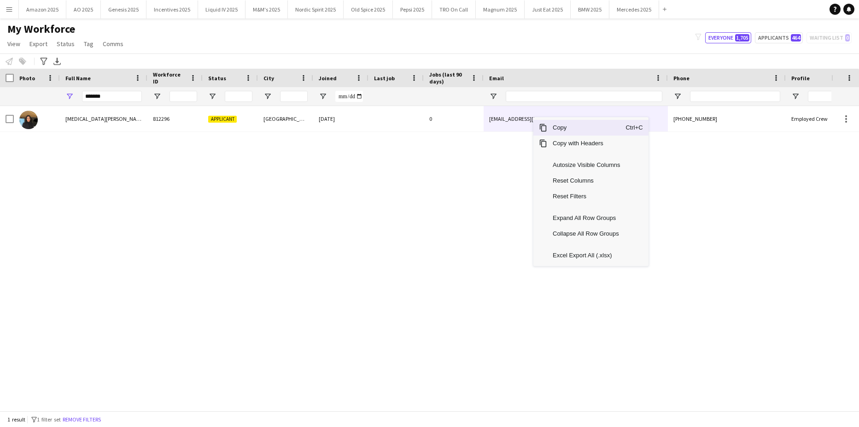
drag, startPoint x: 554, startPoint y: 129, endPoint x: 570, endPoint y: 135, distance: 16.8
click at [559, 131] on span "Copy" at bounding box center [586, 128] width 78 height 16
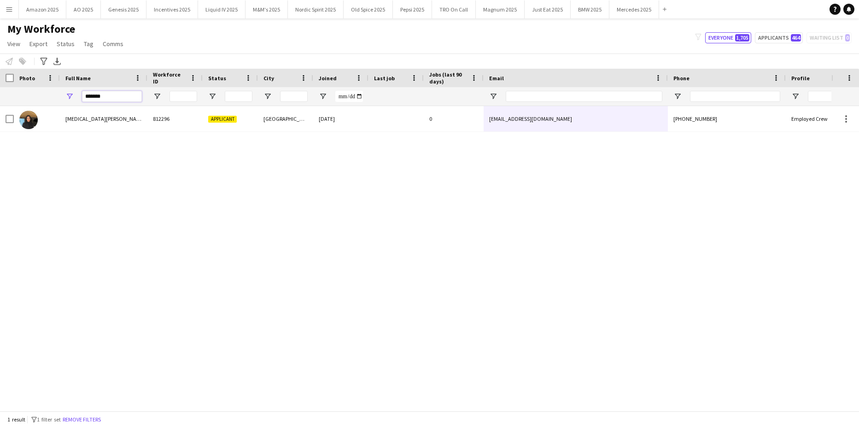
drag, startPoint x: 111, startPoint y: 98, endPoint x: -23, endPoint y: 112, distance: 135.3
click at [0, 112] on html "Menu Boards Boards Boards All jobs Status Workforce Workforce My Workforce Recr…" at bounding box center [429, 213] width 859 height 427
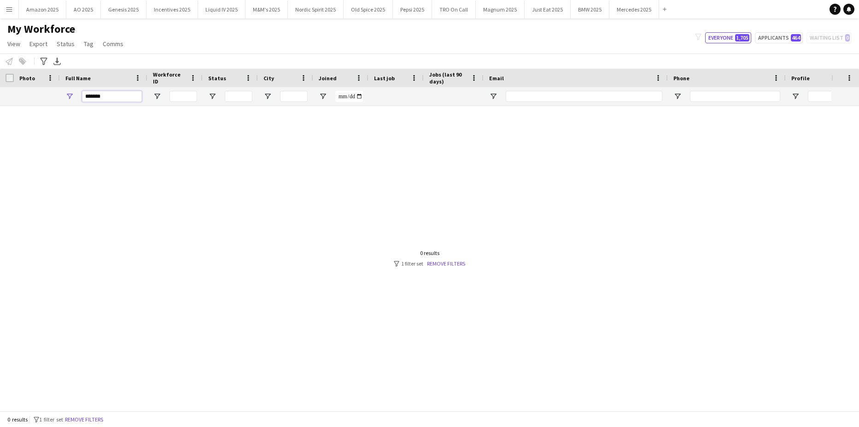
drag, startPoint x: 106, startPoint y: 99, endPoint x: -19, endPoint y: 95, distance: 124.9
click at [0, 95] on html "Menu Boards Boards Boards All jobs Status Workforce Workforce My Workforce Recr…" at bounding box center [429, 213] width 859 height 427
click at [105, 99] on input "*******" at bounding box center [112, 96] width 60 height 11
drag, startPoint x: 110, startPoint y: 98, endPoint x: 37, endPoint y: 98, distance: 72.3
click at [37, 98] on div "*******" at bounding box center [469, 96] width 939 height 18
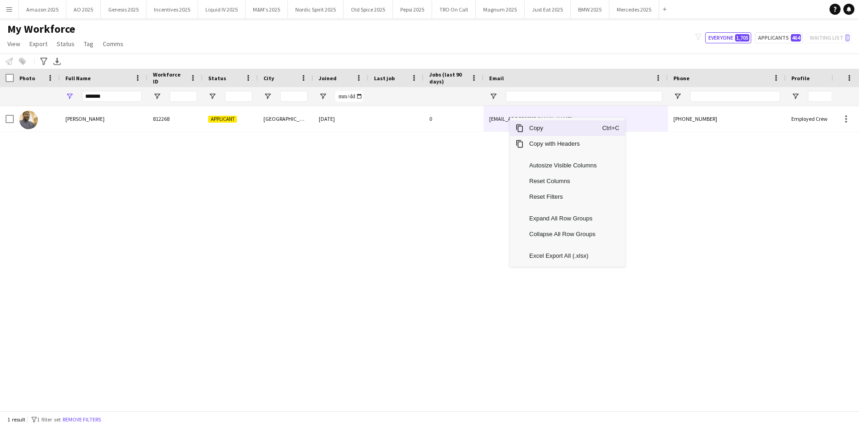
click at [538, 125] on span "Copy" at bounding box center [563, 128] width 78 height 16
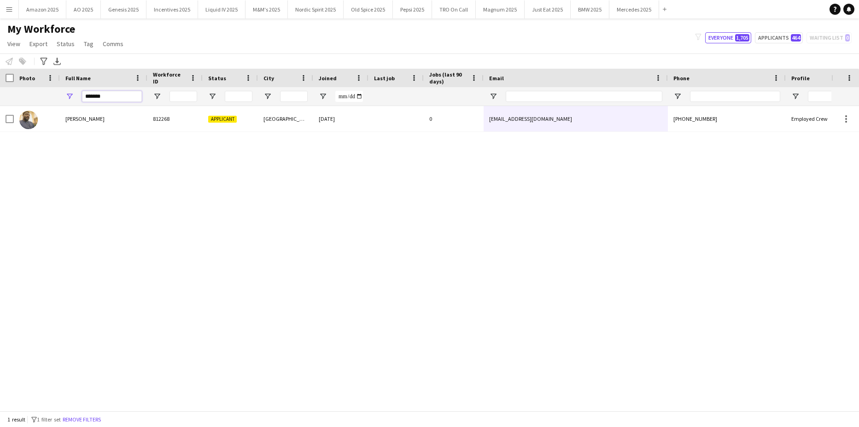
drag, startPoint x: 115, startPoint y: 97, endPoint x: -23, endPoint y: 116, distance: 140.0
click at [0, 116] on html "Menu Boards Boards Boards All jobs Status Workforce Workforce My Workforce Recr…" at bounding box center [429, 213] width 859 height 427
click at [238, 296] on div "George Craig 810638 Active London 09-07-2023 0 george.ali.craig@gmail.com +4474…" at bounding box center [415, 255] width 831 height 298
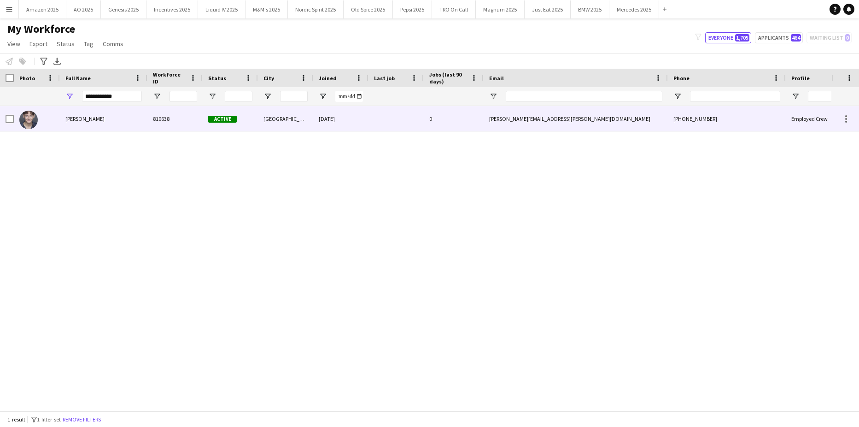
click at [90, 122] on span "George Craig" at bounding box center [84, 118] width 39 height 7
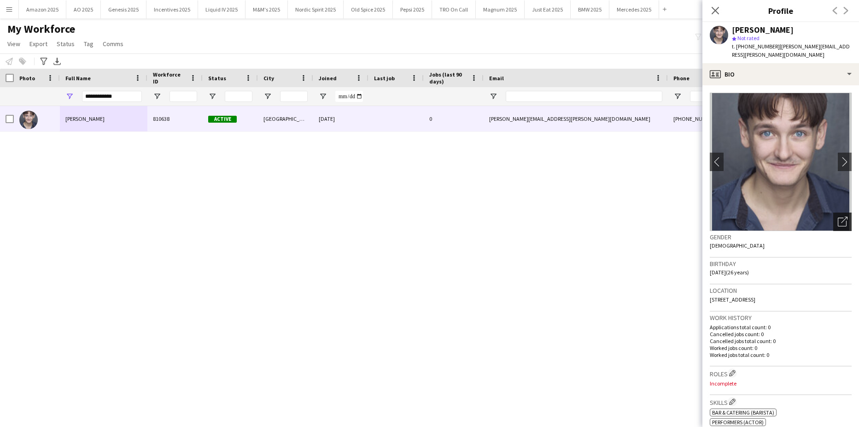
click at [838, 216] on icon "Open photos pop-in" at bounding box center [843, 221] width 10 height 10
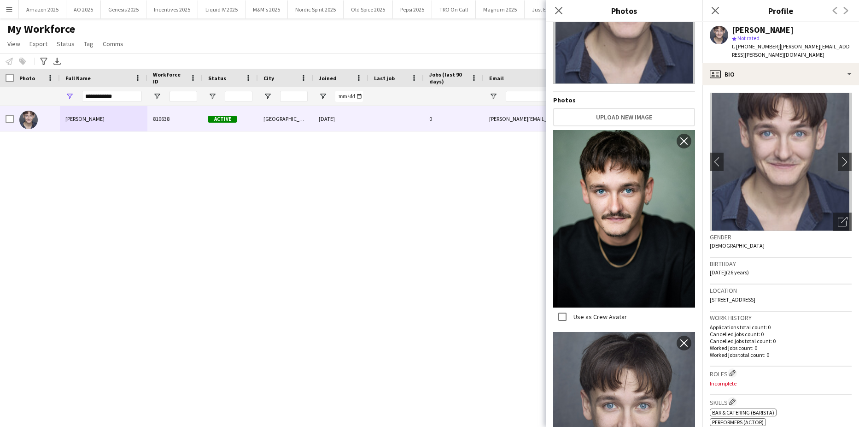
scroll to position [174, 0]
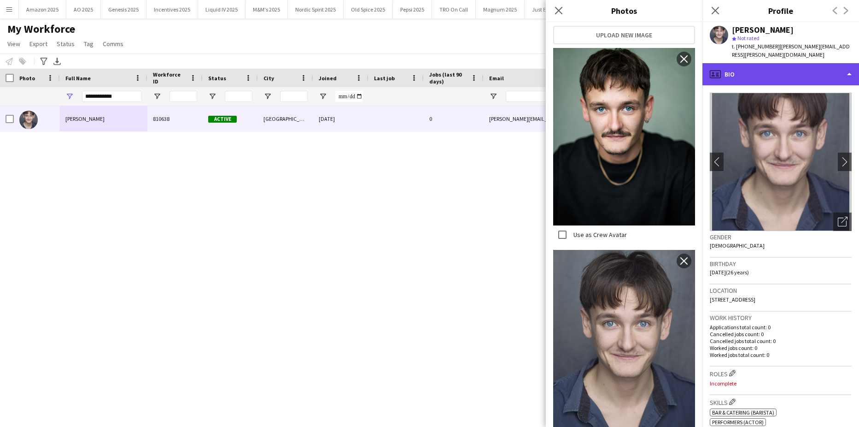
click at [794, 63] on div "profile Bio" at bounding box center [780, 74] width 157 height 22
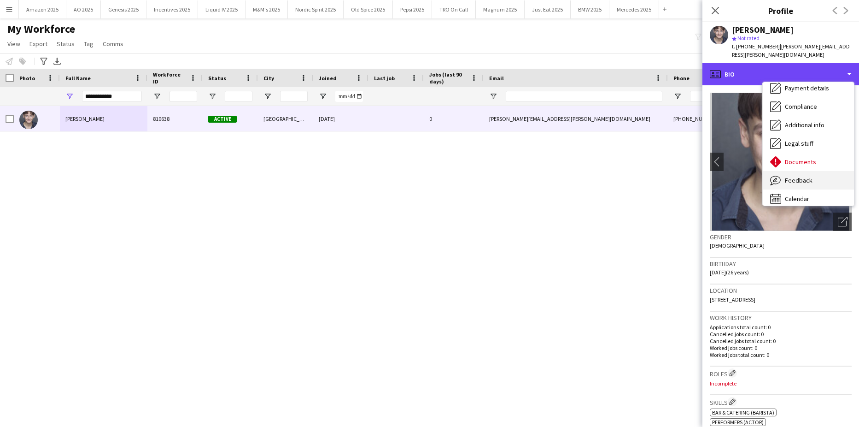
scroll to position [123, 0]
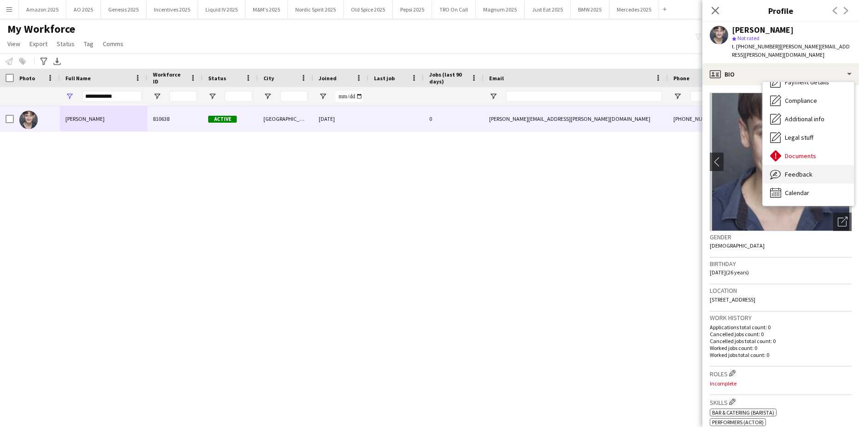
click at [806, 170] on span "Feedback" at bounding box center [799, 174] width 28 height 8
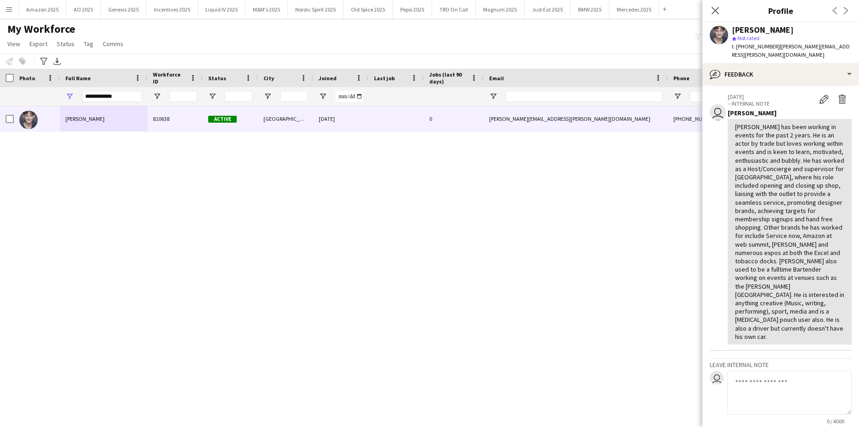
scroll to position [0, 0]
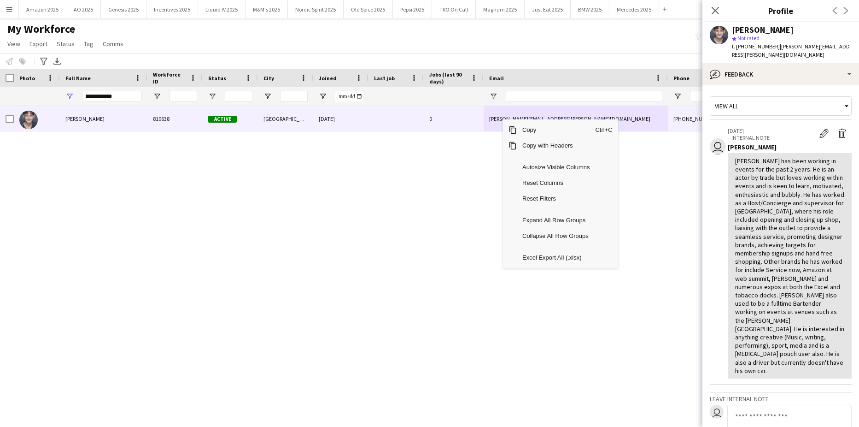
click at [333, 203] on div "George Craig 810638 Active London 09-07-2023 0 george.ali.craig@gmail.com +4474…" at bounding box center [415, 255] width 831 height 298
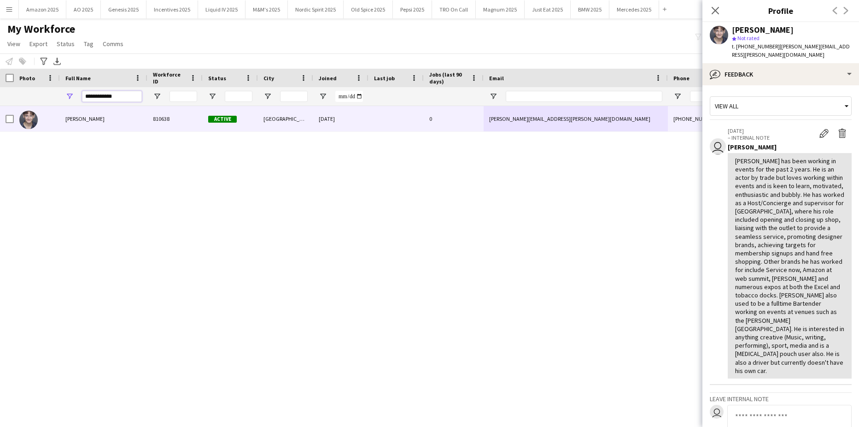
drag, startPoint x: 132, startPoint y: 95, endPoint x: -23, endPoint y: 121, distance: 157.4
click at [0, 121] on html "Menu Boards Boards Boards All jobs Status Workforce Workforce My Workforce Recr…" at bounding box center [429, 213] width 859 height 427
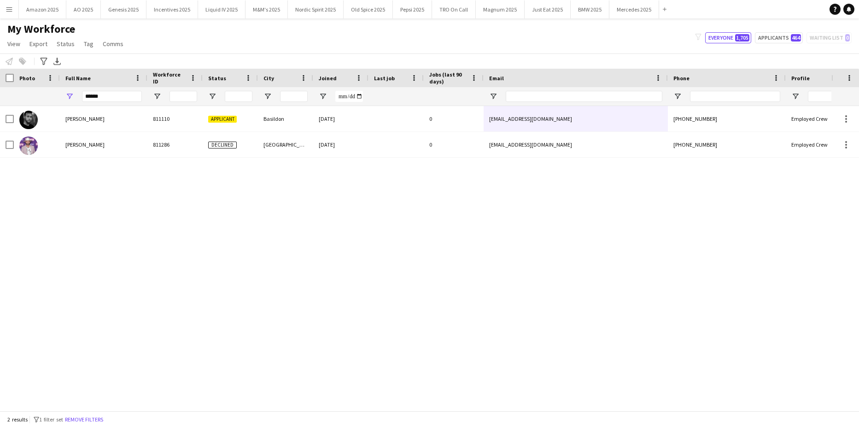
click at [120, 236] on div "Conor Devlin 811110 Applicant Basildon 03-02-2024 0 cdevlin36@yahoo.com +447905…" at bounding box center [415, 255] width 831 height 298
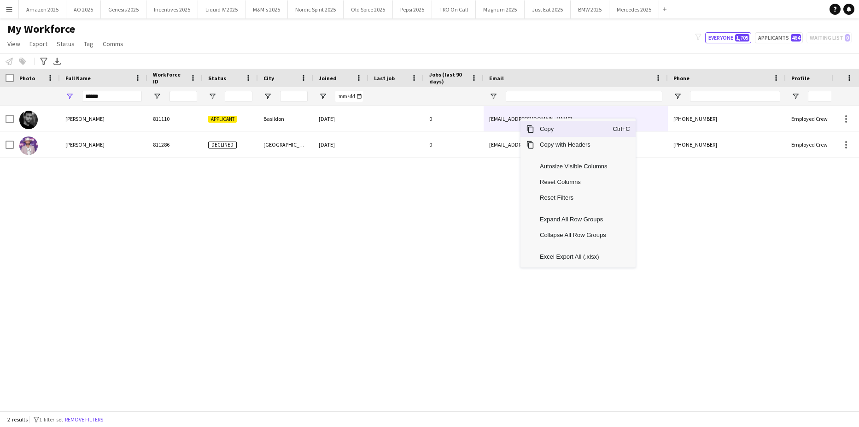
click at [540, 127] on span "Copy" at bounding box center [573, 129] width 78 height 16
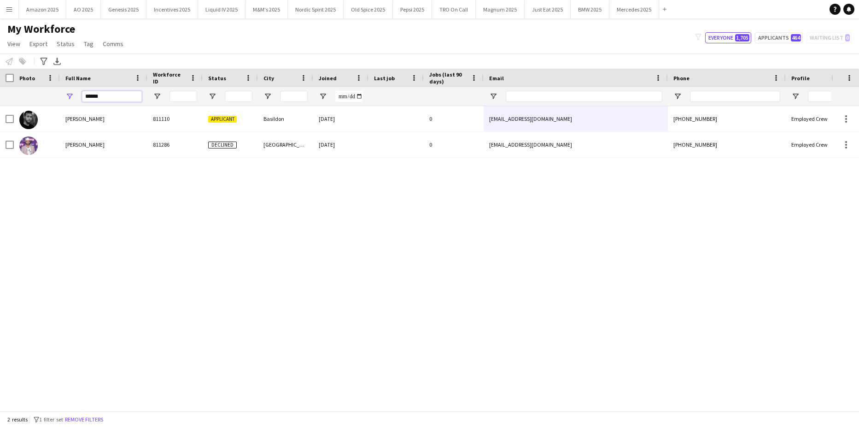
drag, startPoint x: 121, startPoint y: 98, endPoint x: -23, endPoint y: 120, distance: 145.9
click at [0, 120] on html "Menu Boards Boards Boards All jobs Status Workforce Workforce My Workforce Recr…" at bounding box center [429, 213] width 859 height 427
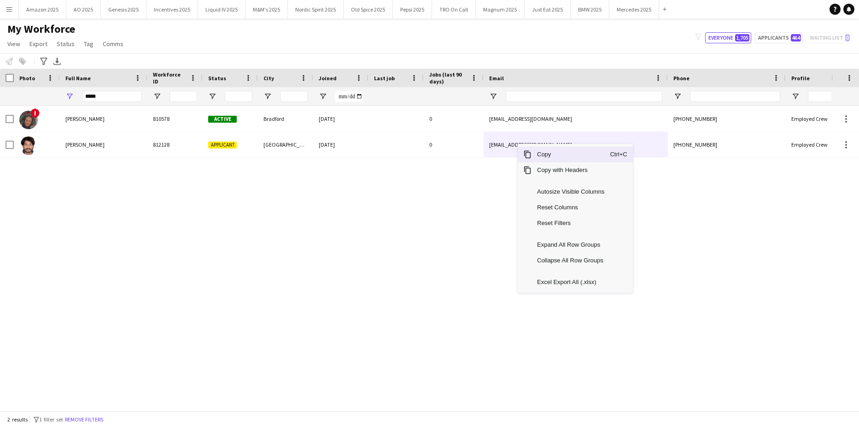
click at [548, 157] on span "Copy" at bounding box center [571, 154] width 78 height 16
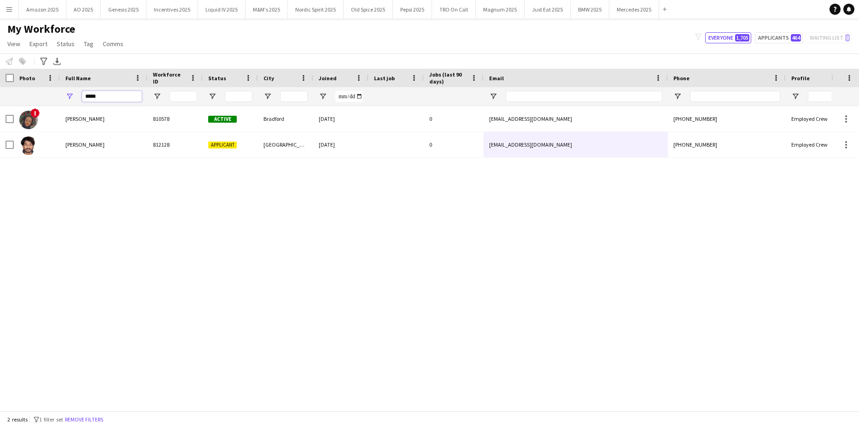
drag, startPoint x: 124, startPoint y: 93, endPoint x: -17, endPoint y: 112, distance: 142.7
click at [0, 112] on html "Menu Boards Boards Boards All jobs Status Workforce Workforce My Workforce Recr…" at bounding box center [429, 213] width 859 height 427
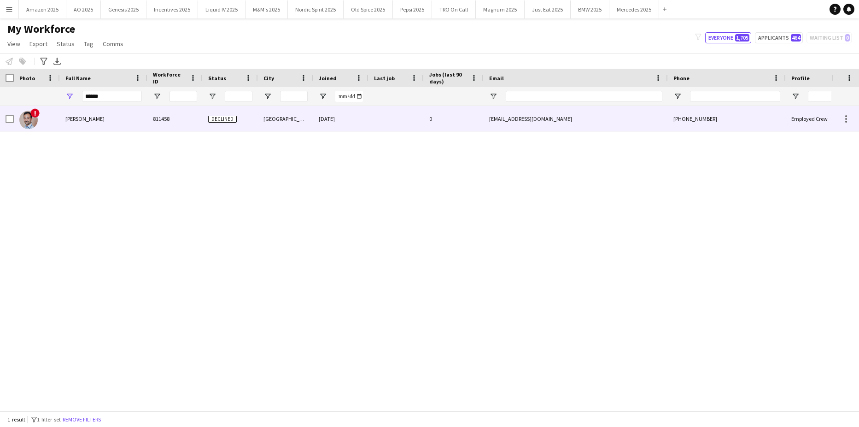
click at [94, 116] on span "Alexander Jethwa" at bounding box center [84, 118] width 39 height 7
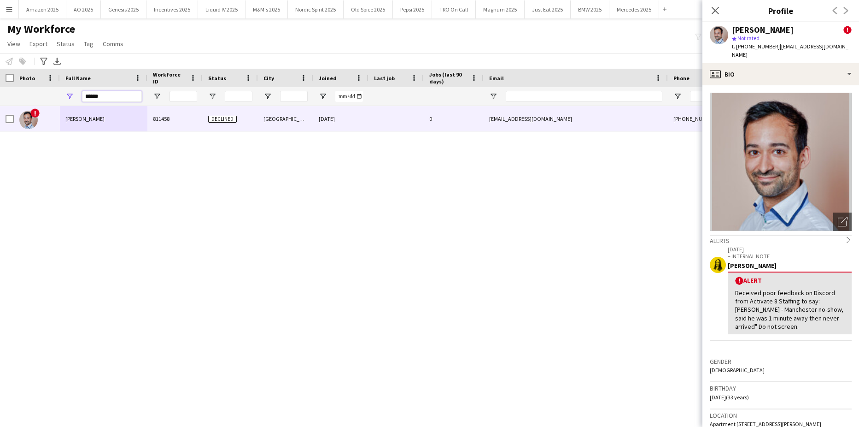
drag, startPoint x: 120, startPoint y: 97, endPoint x: 41, endPoint y: 55, distance: 89.6
click at [0, 95] on html "Menu Boards Boards Boards All jobs Status Workforce Workforce My Workforce Recr…" at bounding box center [429, 213] width 859 height 427
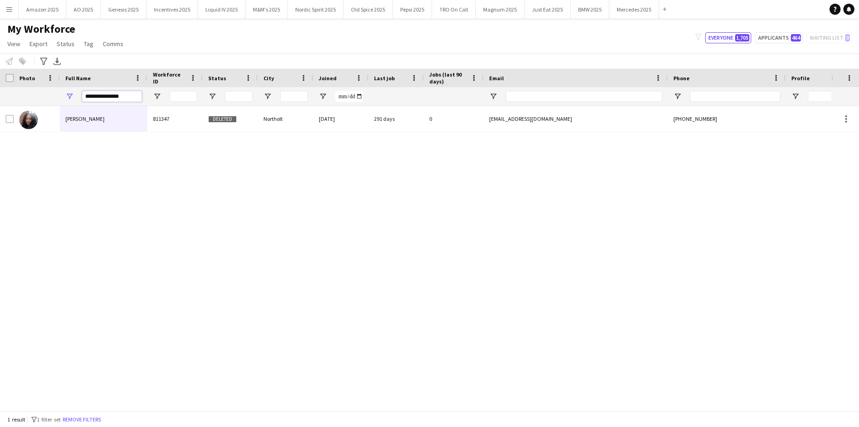
drag, startPoint x: 126, startPoint y: 97, endPoint x: -23, endPoint y: 117, distance: 150.7
click at [0, 117] on html "Menu Boards Boards Boards All jobs Status Workforce Workforce My Workforce Recr…" at bounding box center [429, 213] width 859 height 427
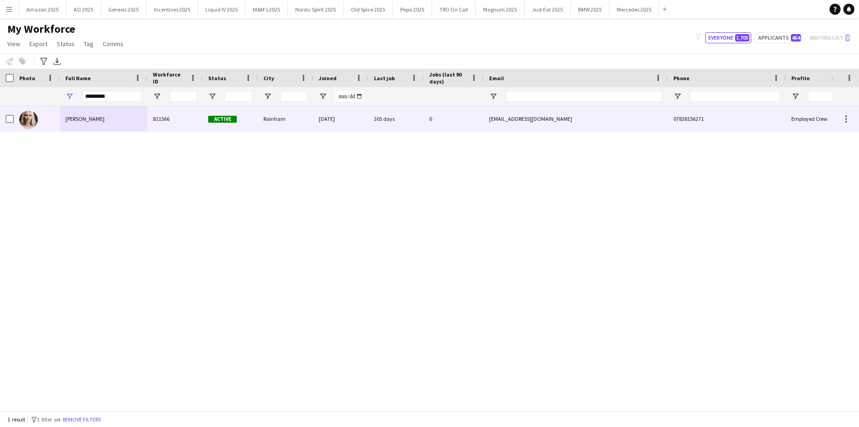
click at [67, 118] on span "Nikki Lee" at bounding box center [84, 118] width 39 height 7
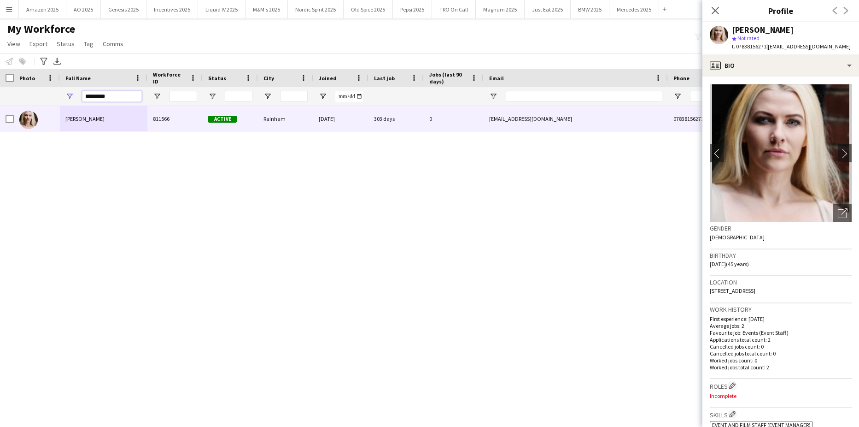
drag, startPoint x: 109, startPoint y: 96, endPoint x: -23, endPoint y: 142, distance: 139.8
click at [0, 142] on html "Menu Boards Boards Boards All jobs Status Workforce Workforce My Workforce Recr…" at bounding box center [429, 213] width 859 height 427
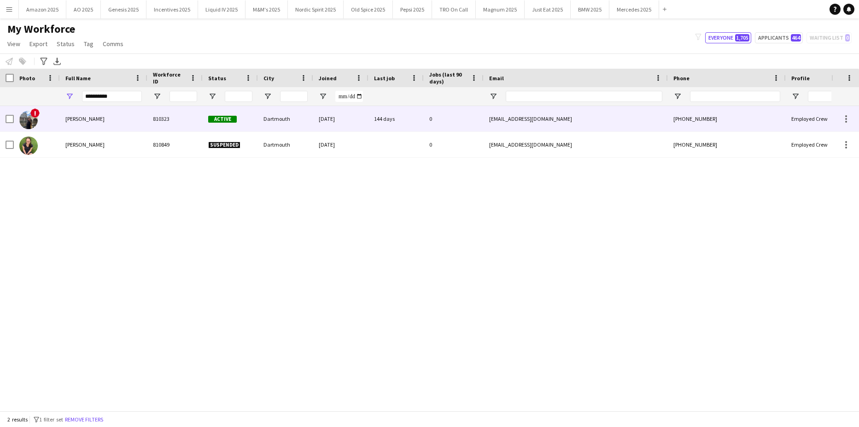
click at [25, 116] on img at bounding box center [28, 120] width 18 height 18
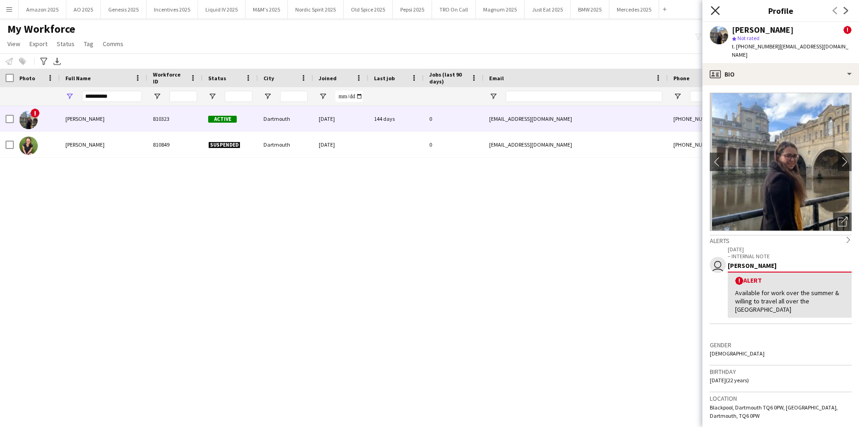
click at [714, 10] on icon at bounding box center [715, 10] width 9 height 9
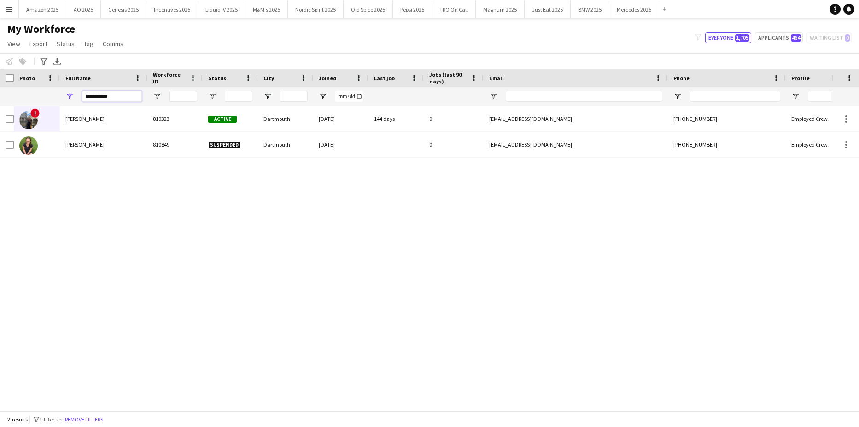
drag, startPoint x: 125, startPoint y: 94, endPoint x: 231, endPoint y: 106, distance: 106.6
click at [0, 145] on html "Menu Boards Boards Boards All jobs Status Workforce Workforce My Workforce Recr…" at bounding box center [429, 213] width 859 height 427
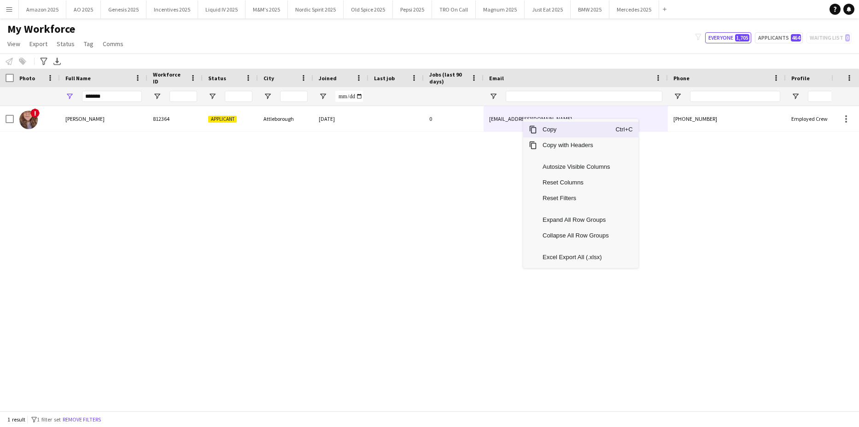
click at [539, 128] on span "Copy" at bounding box center [576, 130] width 78 height 16
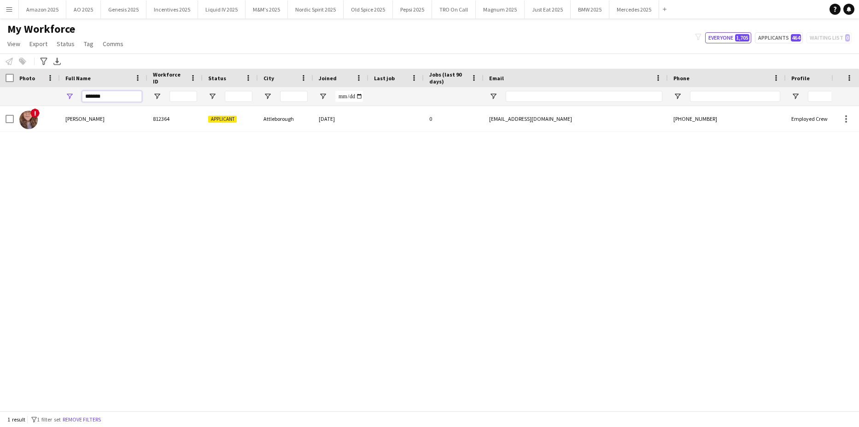
drag, startPoint x: 111, startPoint y: 100, endPoint x: -23, endPoint y: 172, distance: 152.5
click at [0, 172] on html "Menu Boards Boards Boards All jobs Status Workforce Workforce My Workforce Recr…" at bounding box center [429, 213] width 859 height 427
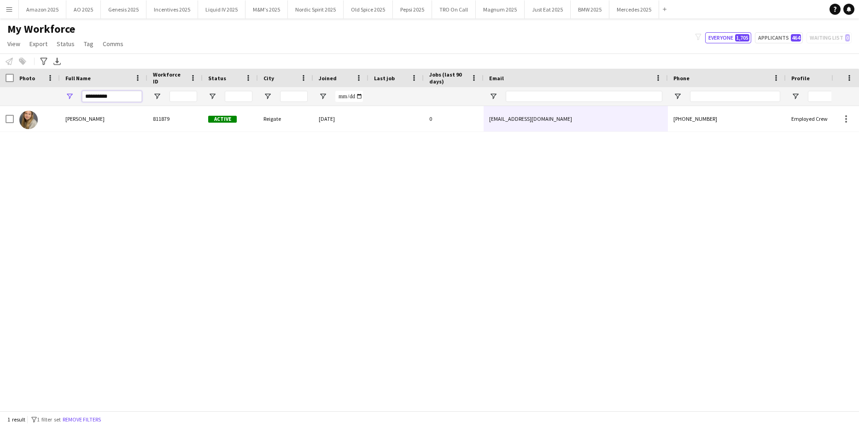
type input "**********"
click at [247, 239] on div "Lauren Bonniface 811879 Active Reigate 04-09-2024 0 lbonniface@gmail.com +44777…" at bounding box center [415, 255] width 831 height 298
drag, startPoint x: 127, startPoint y: 99, endPoint x: -23, endPoint y: 140, distance: 156.1
click at [0, 140] on html "Menu Boards Boards Boards All jobs Status Workforce Workforce My Workforce Recr…" at bounding box center [429, 213] width 859 height 427
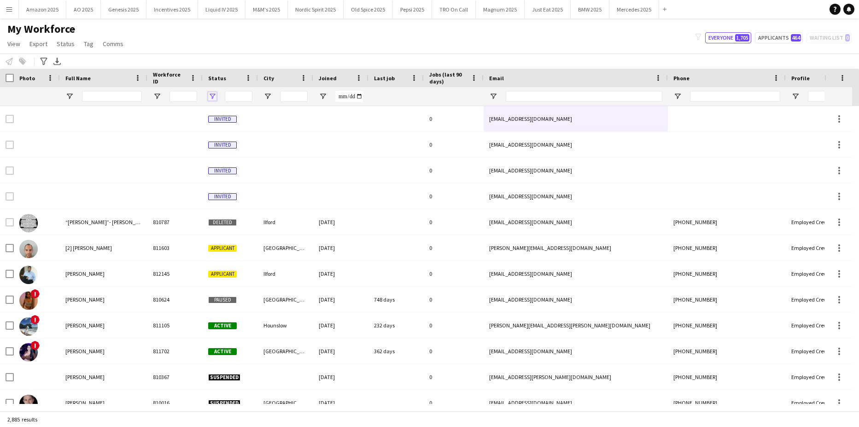
click at [213, 92] on span "Open Filter Menu" at bounding box center [212, 96] width 8 height 8
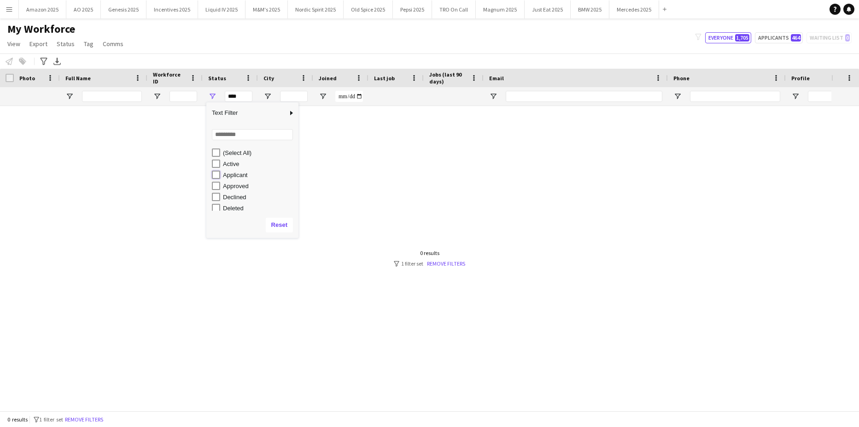
type input "**********"
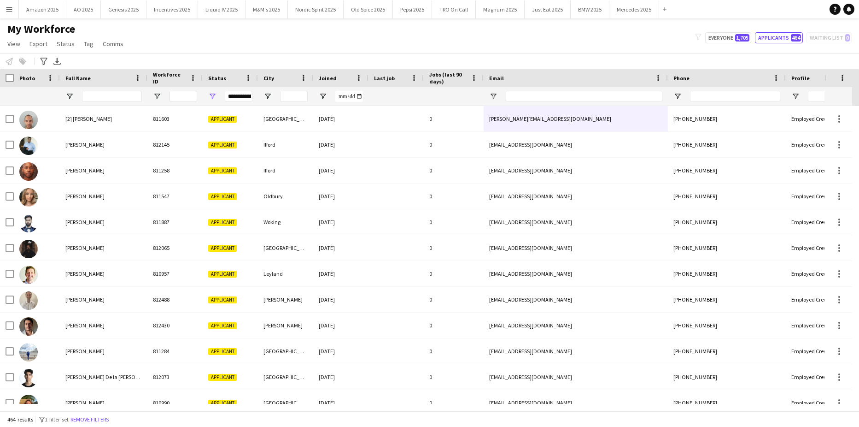
click at [359, 49] on div "My Workforce View Views Default view Compliance Log New view Update view Delete…" at bounding box center [429, 37] width 859 height 31
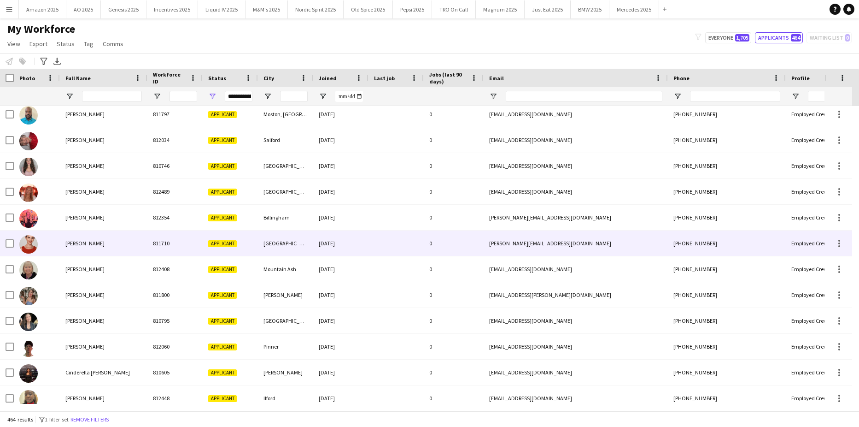
scroll to position [1889, 0]
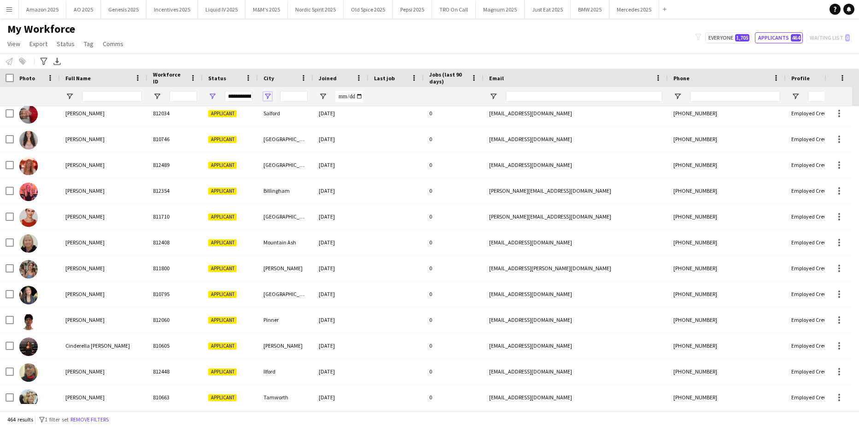
click at [267, 95] on span "Open Filter Menu" at bounding box center [267, 96] width 8 height 8
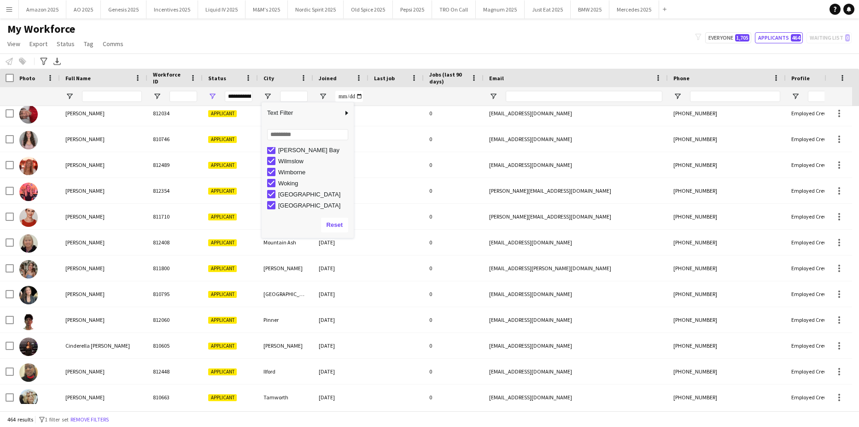
click at [327, 50] on div "My Workforce View Views Default view Compliance Log New view Update view Delete…" at bounding box center [429, 37] width 859 height 31
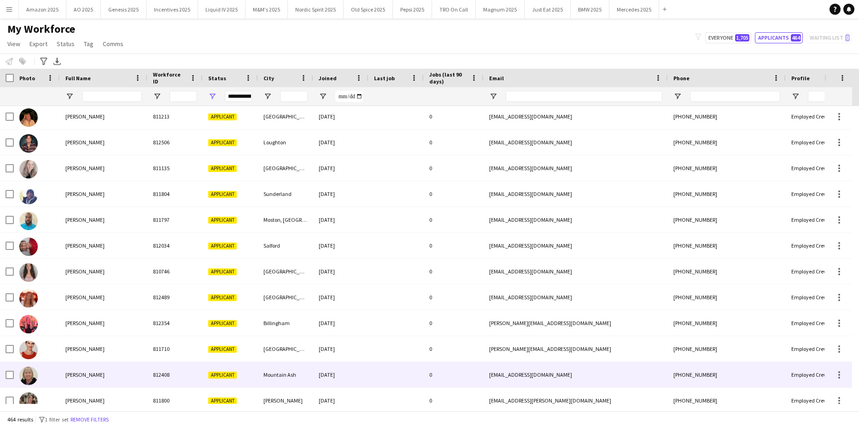
scroll to position [0, 0]
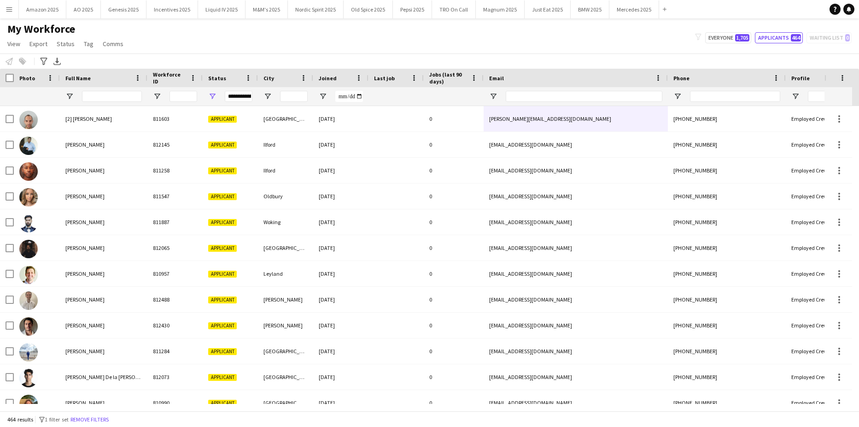
click at [621, 36] on div "My Workforce View Views Default view Compliance Log New view Update view Delete…" at bounding box center [429, 37] width 859 height 31
click at [599, 39] on div "My Workforce View Views Default view Compliance Log New view Update view Delete…" at bounding box center [429, 37] width 859 height 31
click at [213, 96] on span "Open Filter Menu" at bounding box center [212, 96] width 8 height 8
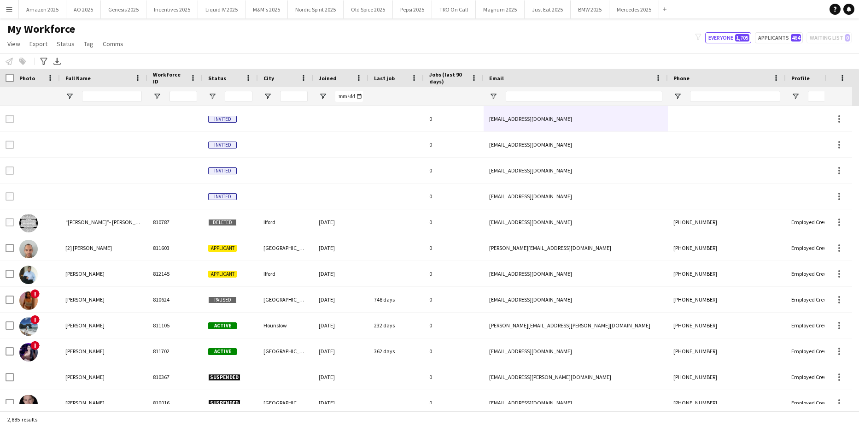
drag, startPoint x: 318, startPoint y: 46, endPoint x: 843, endPoint y: 185, distance: 543.1
click at [318, 45] on div "My Workforce View Views Default view Compliance Log New view Update view Delete…" at bounding box center [429, 37] width 859 height 31
drag, startPoint x: 86, startPoint y: 92, endPoint x: 298, endPoint y: 88, distance: 211.9
click at [86, 92] on input "Full Name Filter Input" at bounding box center [112, 96] width 60 height 11
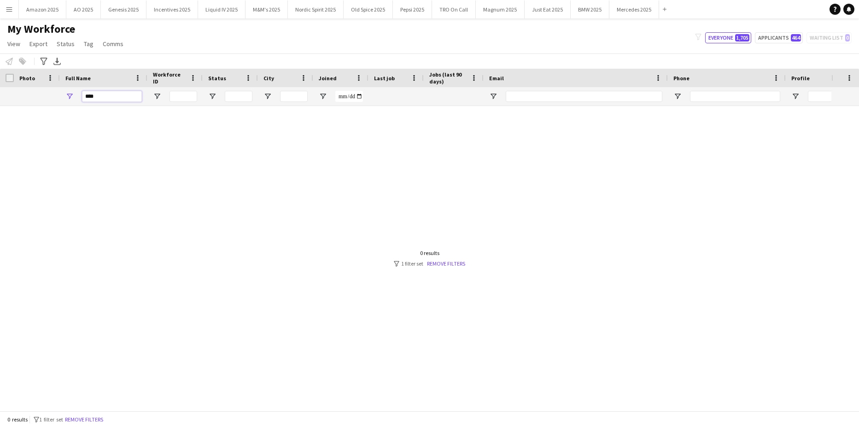
type input "*****"
drag, startPoint x: 107, startPoint y: 97, endPoint x: -23, endPoint y: 128, distance: 134.0
click at [0, 128] on html "Menu Boards Boards Boards All jobs Status Workforce Workforce My Workforce Recr…" at bounding box center [429, 213] width 859 height 427
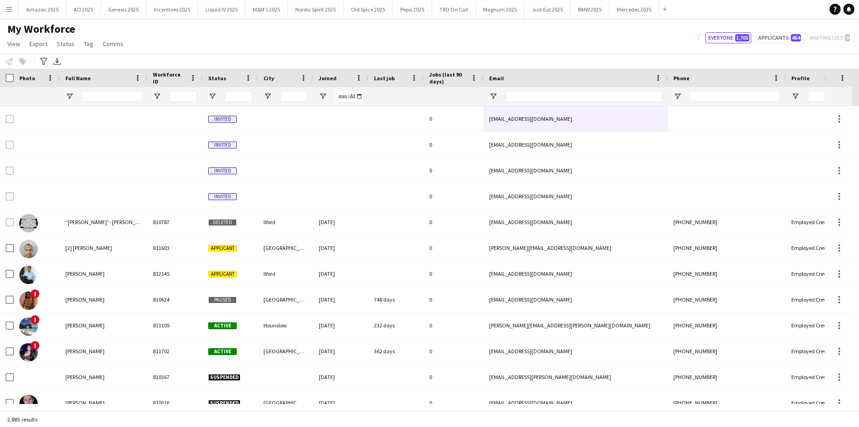
click at [6, 11] on app-icon "Menu" at bounding box center [9, 9] width 7 height 7
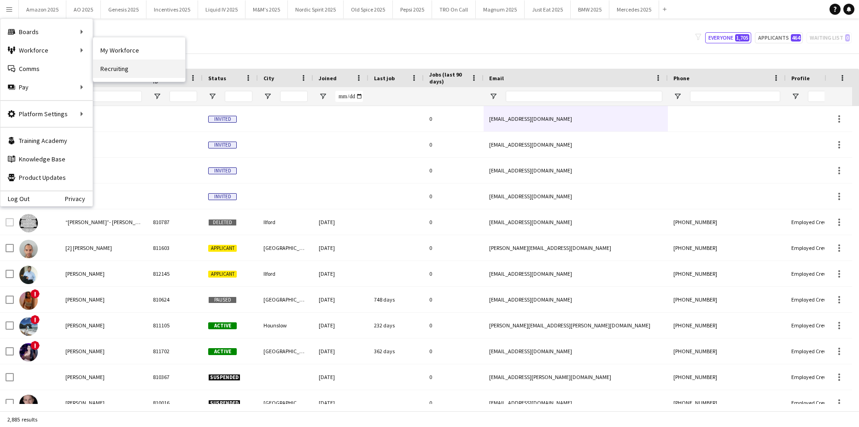
click at [100, 66] on link "Recruiting" at bounding box center [139, 68] width 92 height 18
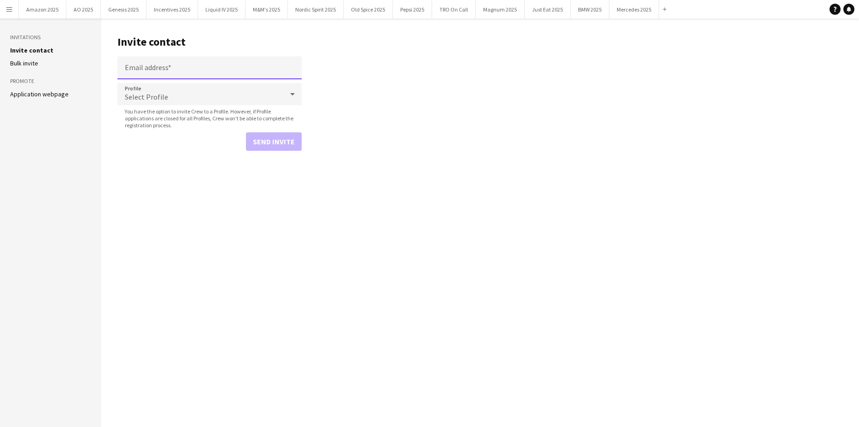
click at [180, 64] on input "Email address" at bounding box center [209, 67] width 184 height 23
paste input "**********"
type input "**********"
click at [191, 93] on div "Select Profile" at bounding box center [200, 94] width 166 height 22
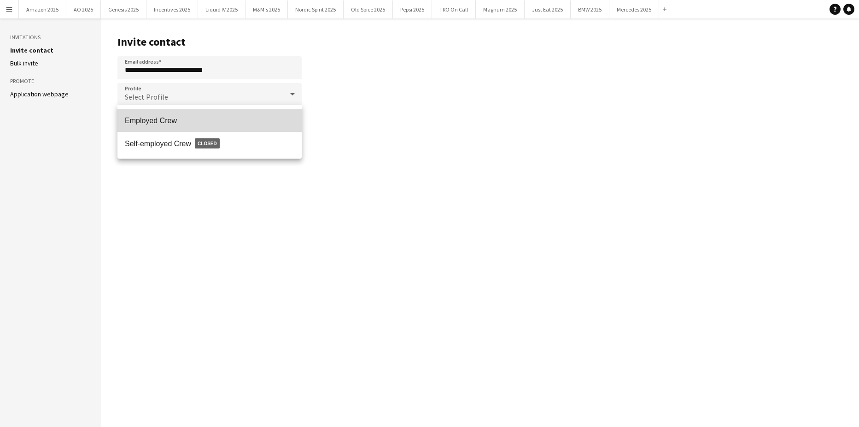
click at [189, 119] on span "Employed Crew" at bounding box center [210, 120] width 170 height 9
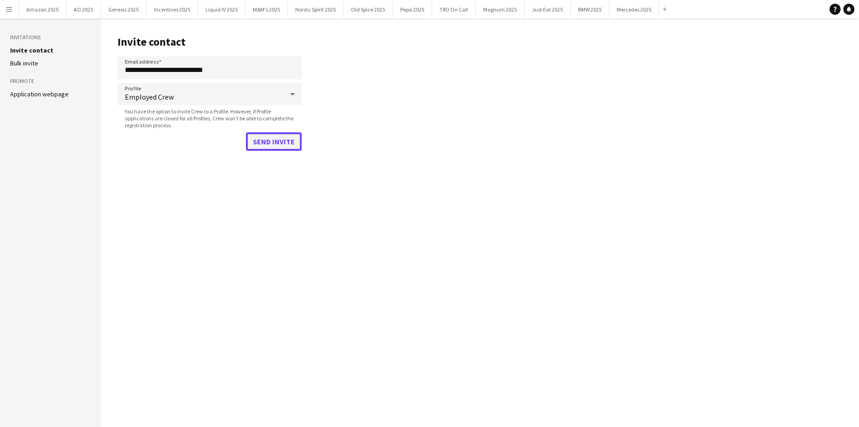
click at [273, 139] on button "Send invite" at bounding box center [274, 141] width 56 height 18
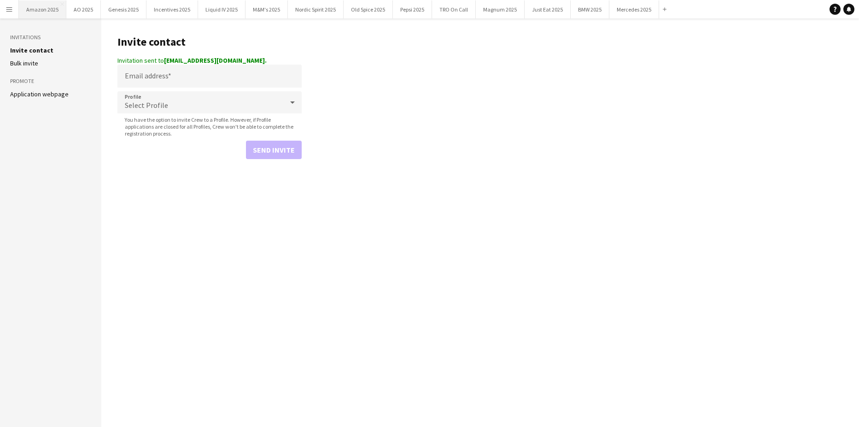
click at [20, 8] on button "Amazon 2025 Close" at bounding box center [42, 9] width 47 height 18
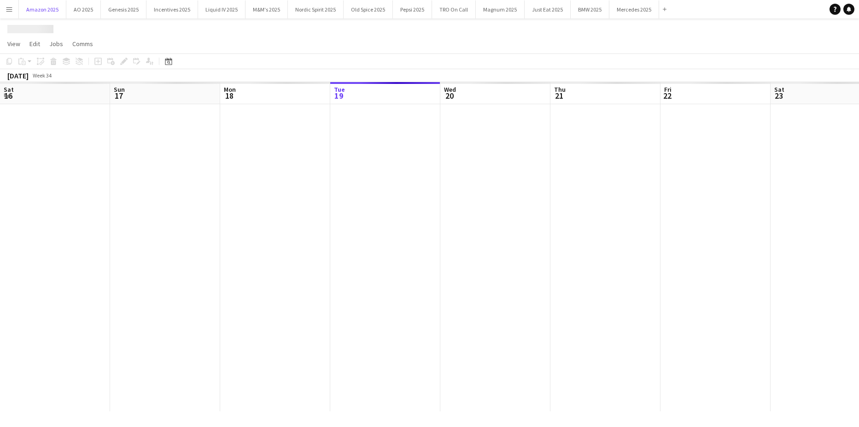
scroll to position [0, 220]
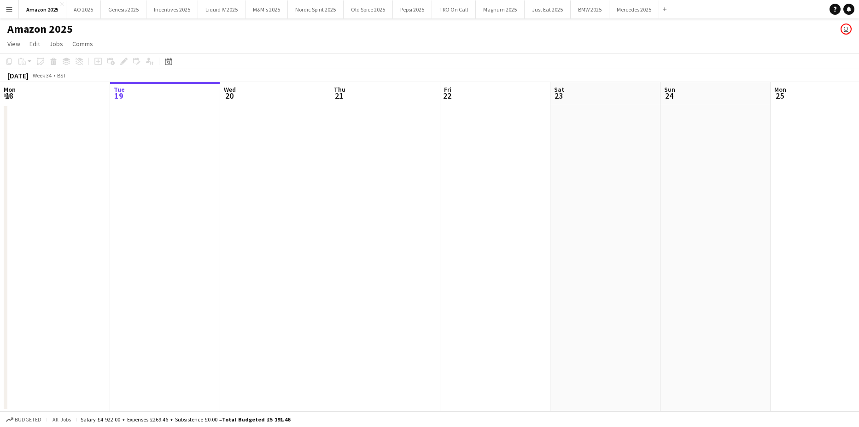
click at [9, 9] on app-icon "Menu" at bounding box center [9, 9] width 7 height 7
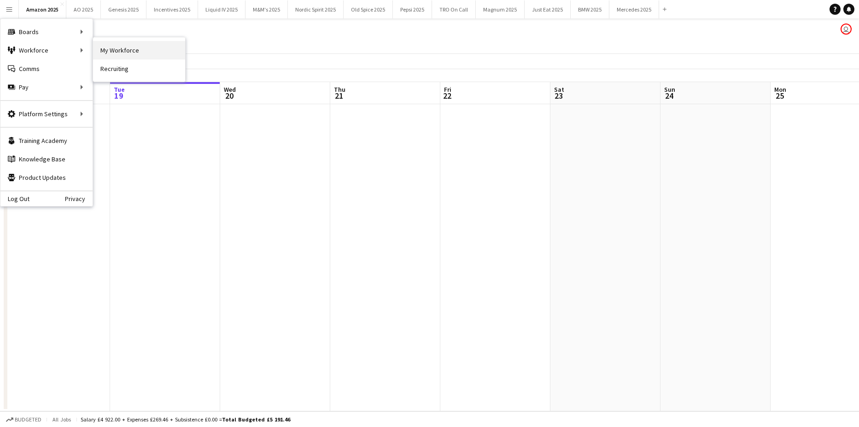
click at [109, 53] on link "My Workforce" at bounding box center [139, 50] width 92 height 18
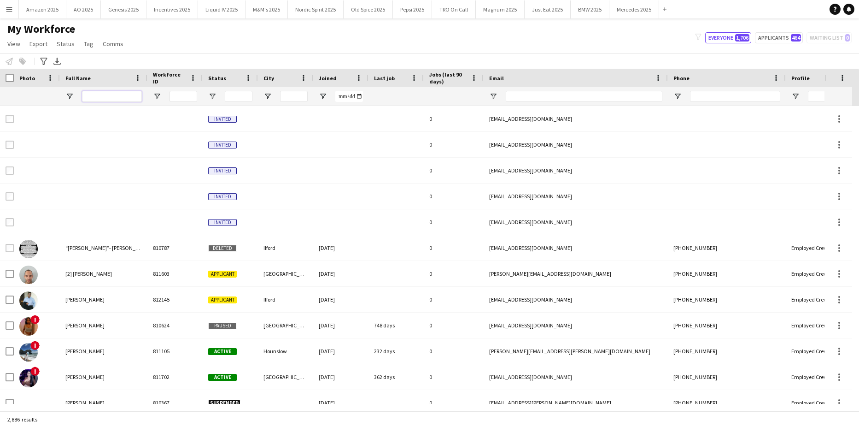
drag, startPoint x: 111, startPoint y: 96, endPoint x: 119, endPoint y: 98, distance: 8.0
click at [111, 96] on input "Full Name Filter Input" at bounding box center [112, 96] width 60 height 11
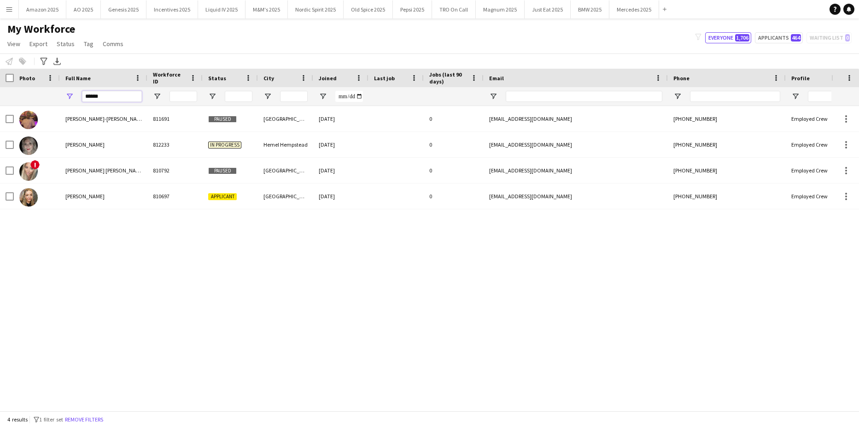
type input "******"
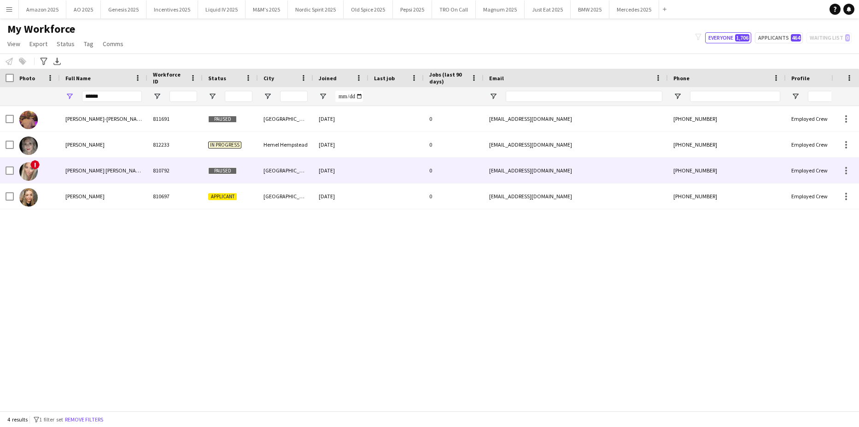
click at [28, 166] on img at bounding box center [28, 171] width 18 height 18
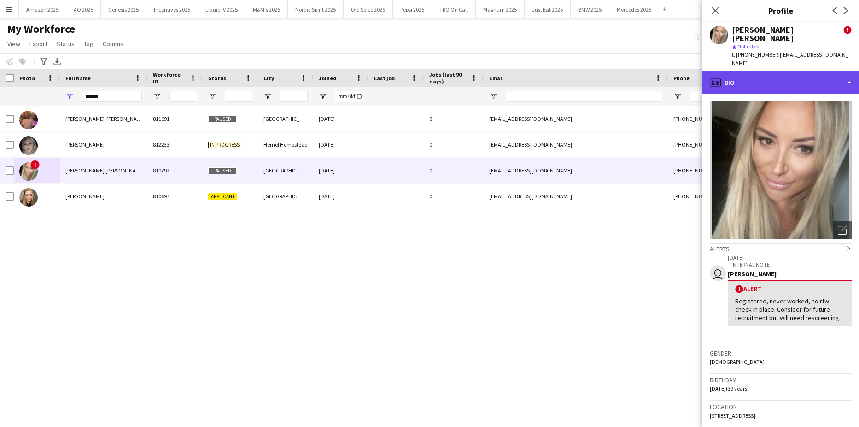
click at [808, 71] on div "profile Bio" at bounding box center [780, 82] width 157 height 22
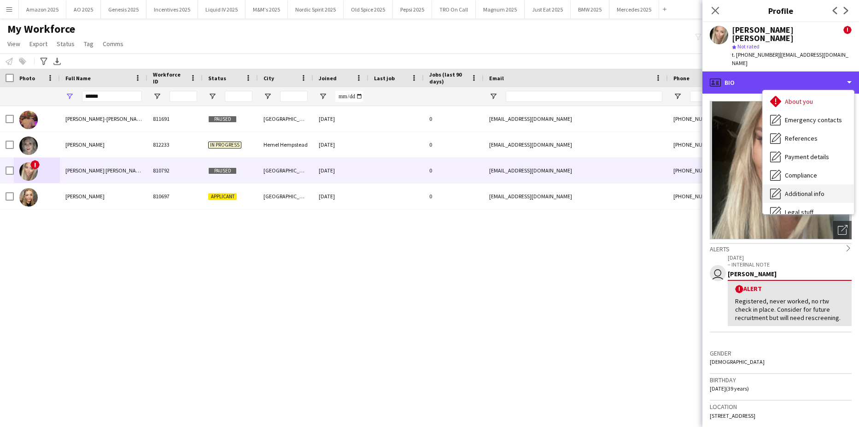
scroll to position [123, 0]
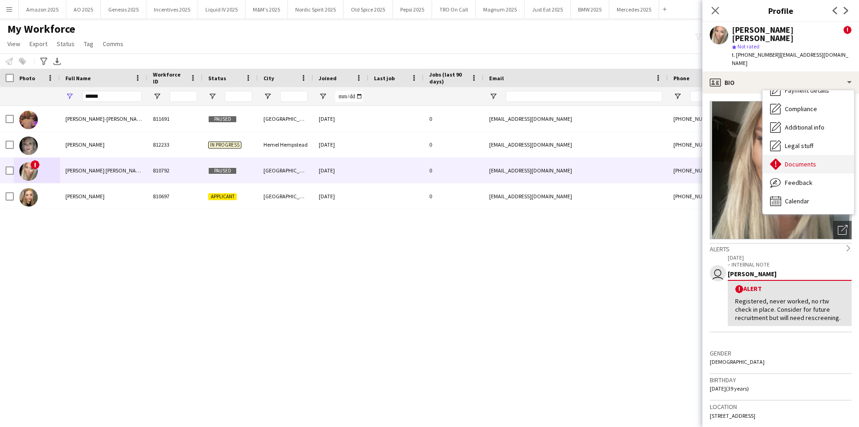
click at [810, 160] on span "Documents" at bounding box center [800, 164] width 31 height 8
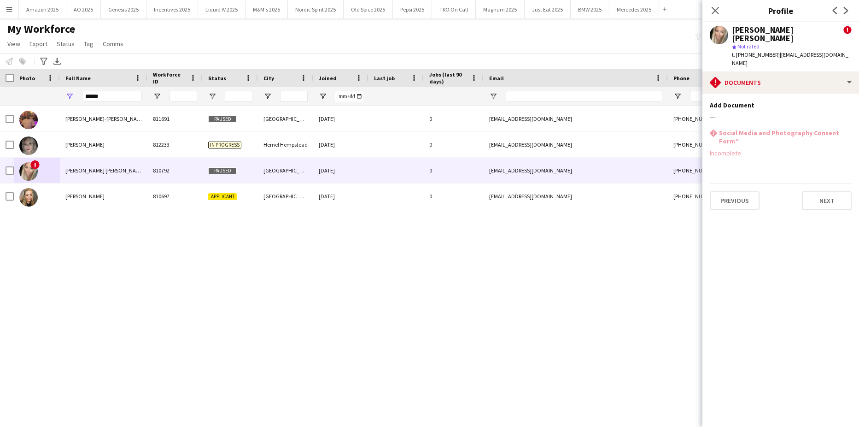
click at [721, 4] on div "Close pop-in" at bounding box center [715, 10] width 26 height 21
click at [718, 6] on icon "Close pop-in" at bounding box center [715, 10] width 9 height 9
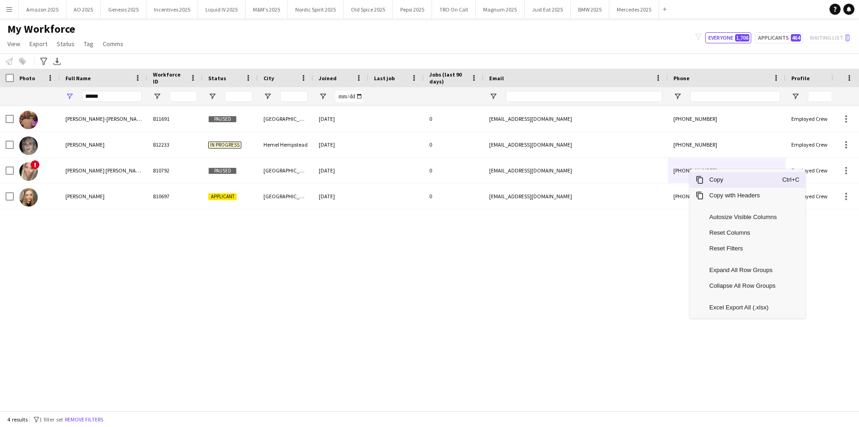
drag, startPoint x: 706, startPoint y: 180, endPoint x: 820, endPoint y: 239, distance: 128.8
click at [707, 180] on span "Copy" at bounding box center [743, 180] width 78 height 16
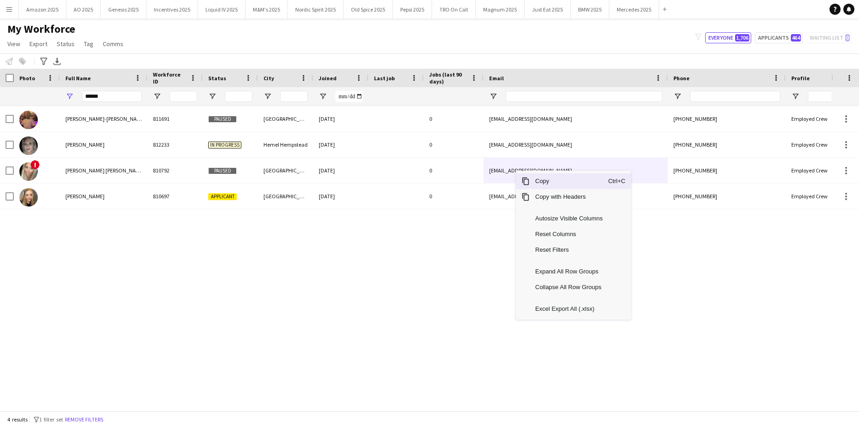
click at [534, 180] on span "Copy" at bounding box center [569, 181] width 78 height 16
click at [546, 180] on span "Copy" at bounding box center [583, 179] width 78 height 16
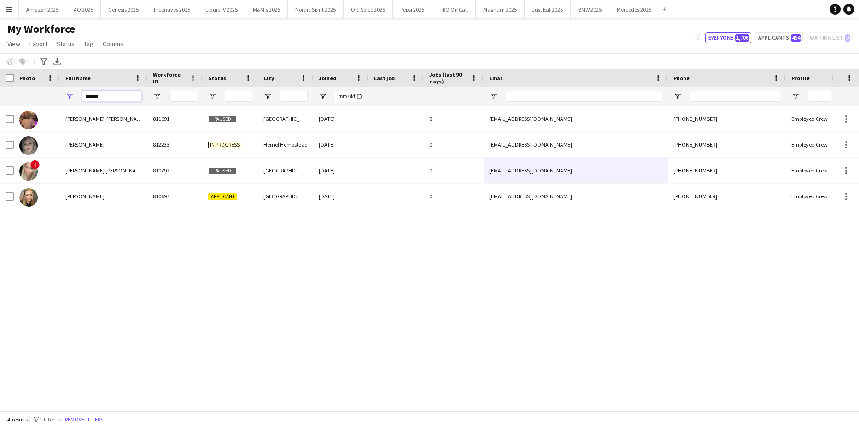
drag, startPoint x: 120, startPoint y: 94, endPoint x: -23, endPoint y: 105, distance: 144.2
click at [0, 105] on html "Menu Boards Boards Boards All jobs Status Workforce Workforce My Workforce Recr…" at bounding box center [429, 213] width 859 height 427
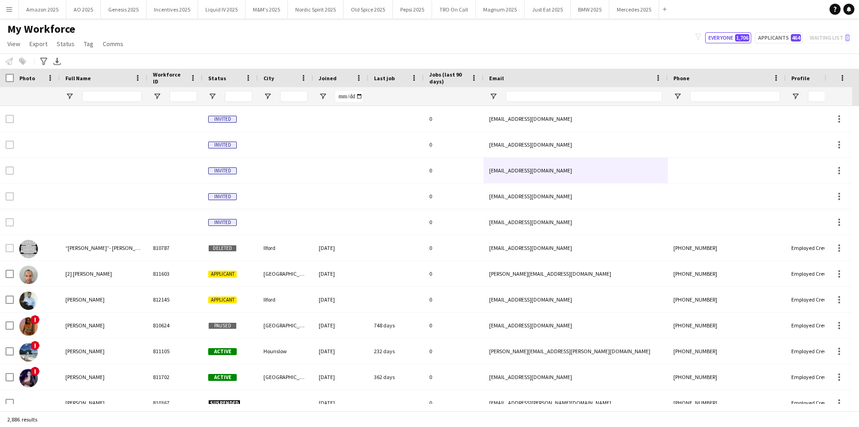
click at [13, 6] on button "Menu" at bounding box center [9, 9] width 18 height 18
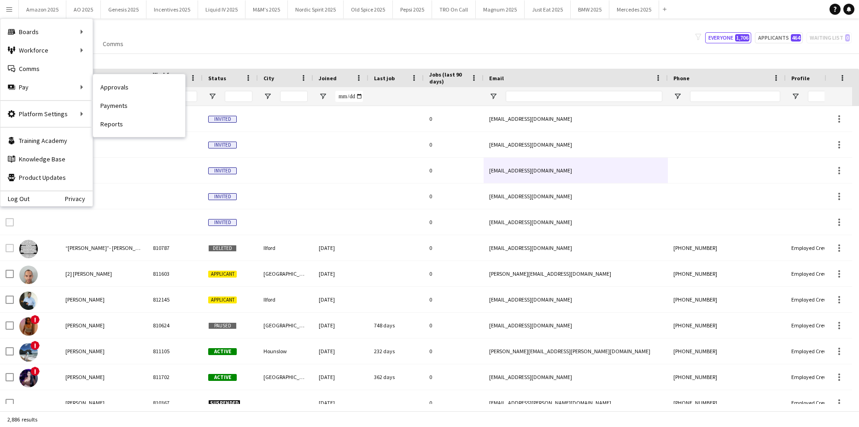
drag, startPoint x: 116, startPoint y: 90, endPoint x: 497, endPoint y: 87, distance: 381.4
click at [116, 90] on link "Approvals" at bounding box center [139, 87] width 92 height 18
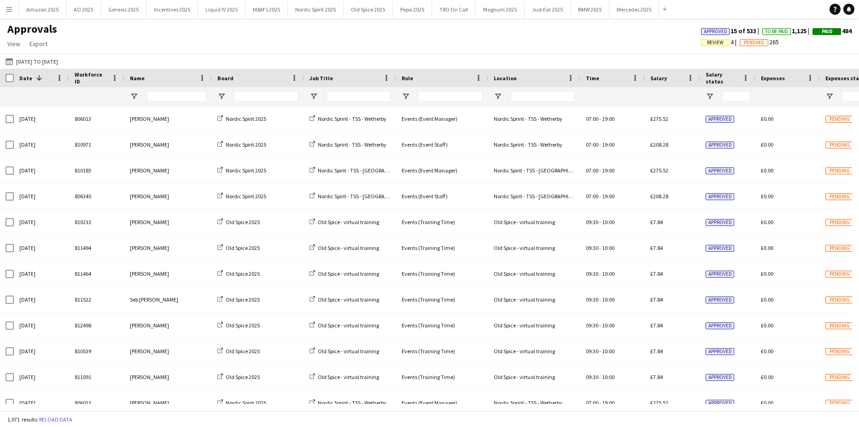
click at [708, 44] on span "Review" at bounding box center [715, 43] width 17 height 6
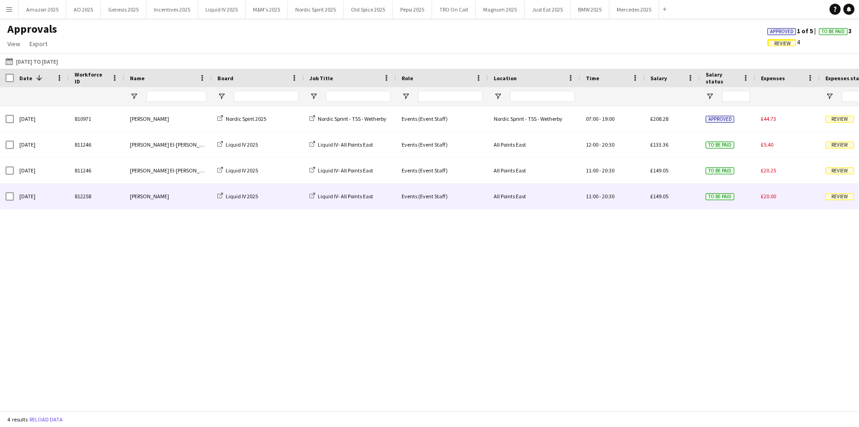
click at [837, 197] on span "Review" at bounding box center [839, 196] width 29 height 7
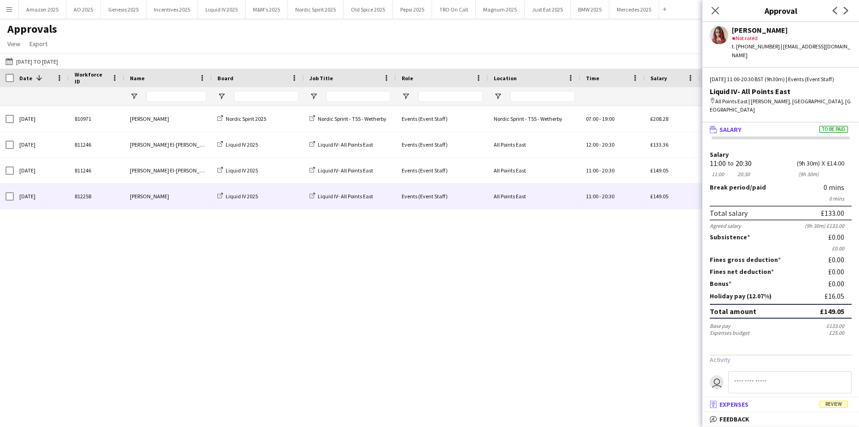
click at [837, 400] on mat-panel-title "receipt Expenses Review" at bounding box center [778, 404] width 153 height 8
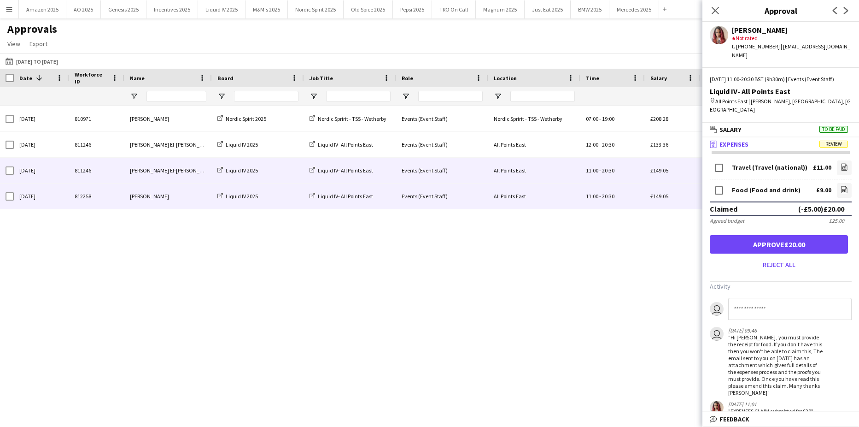
click at [646, 168] on div "£149.05" at bounding box center [672, 170] width 55 height 25
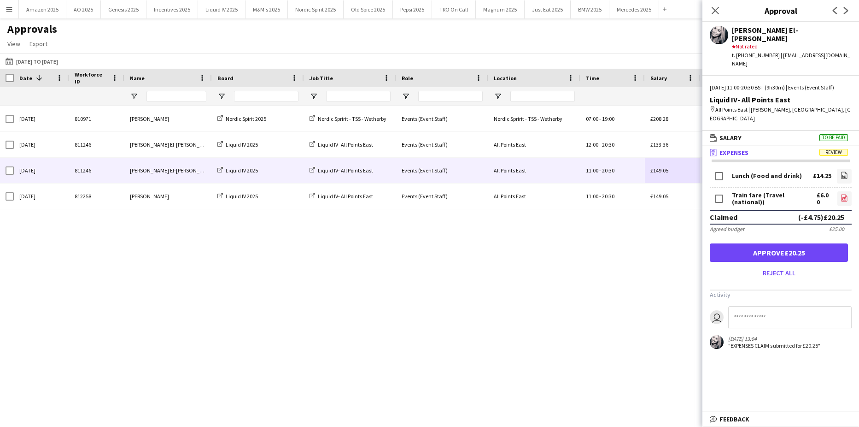
click at [842, 194] on icon at bounding box center [845, 197] width 6 height 7
click at [843, 171] on app-icon "file-image" at bounding box center [844, 175] width 7 height 9
click at [774, 243] on button "Approve £20.25" at bounding box center [779, 252] width 138 height 18
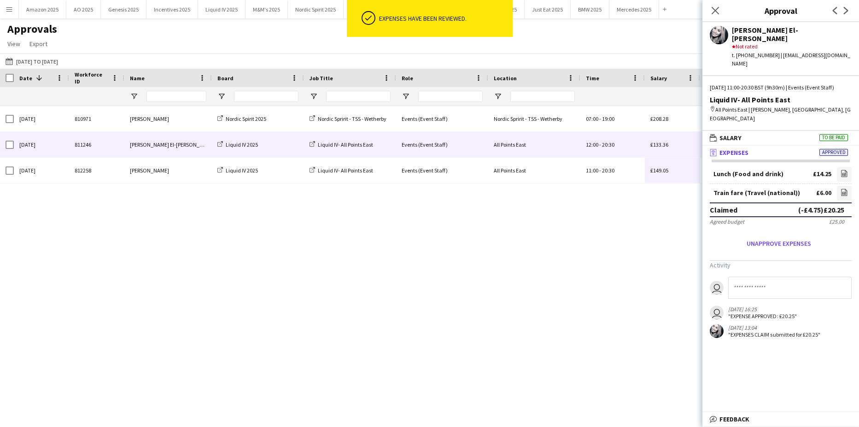
click at [658, 138] on div "£133.36" at bounding box center [672, 144] width 55 height 25
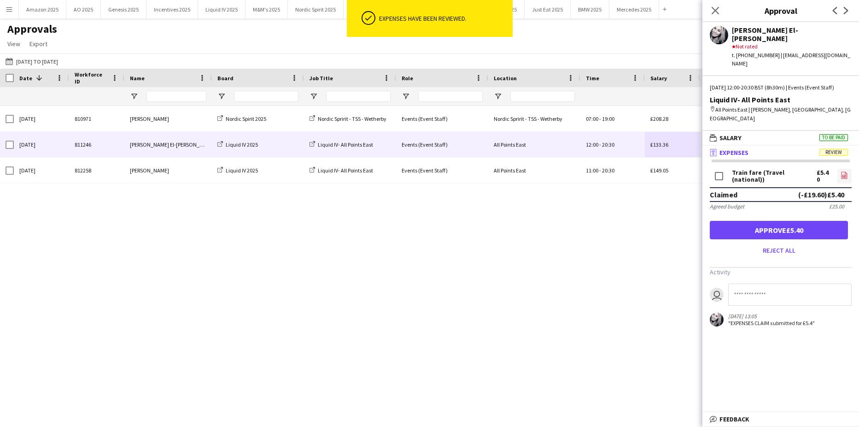
click at [846, 175] on icon at bounding box center [844, 176] width 4 height 3
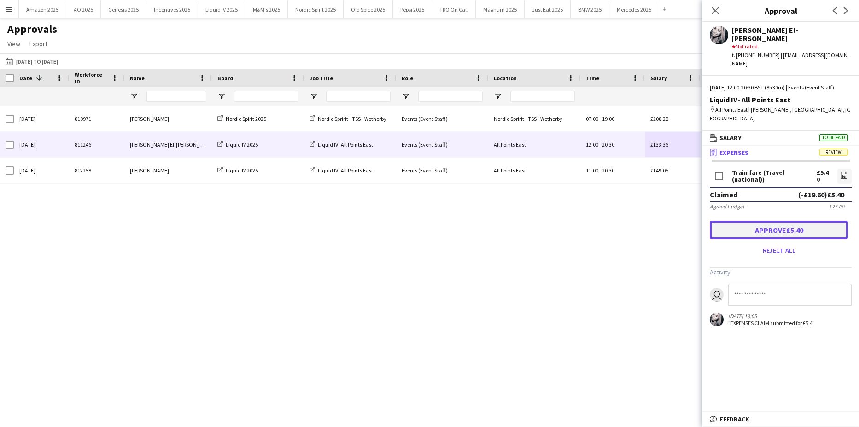
click at [766, 221] on button "Approve £5.40" at bounding box center [779, 230] width 138 height 18
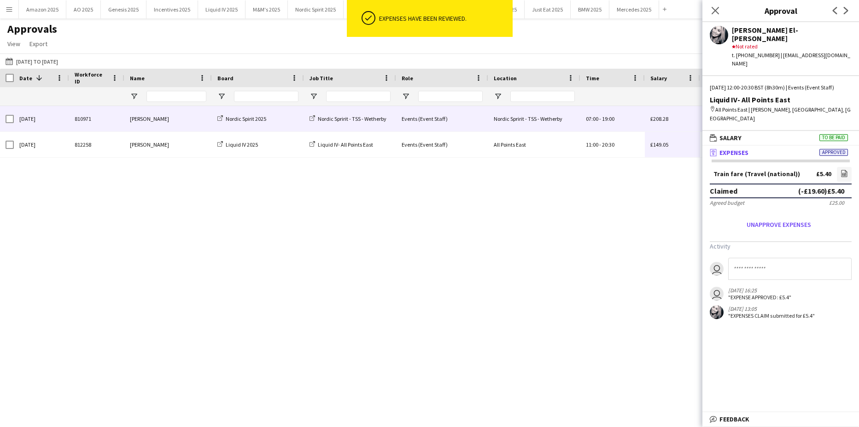
click at [608, 118] on span "19:00" at bounding box center [608, 118] width 12 height 7
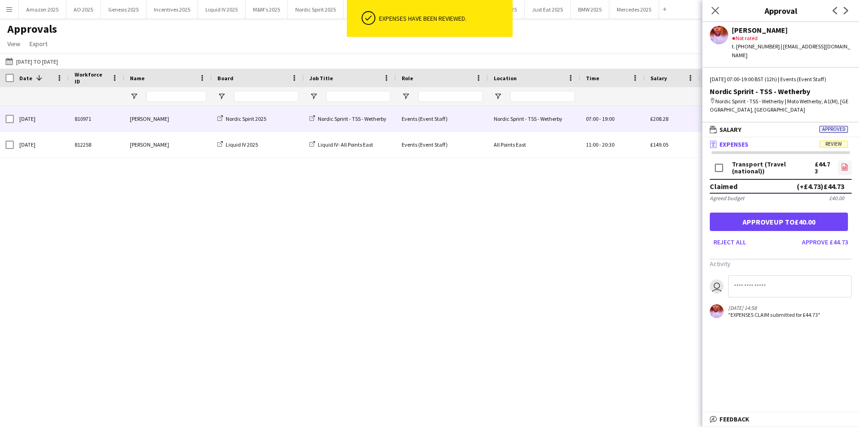
click at [847, 163] on icon at bounding box center [845, 166] width 6 height 7
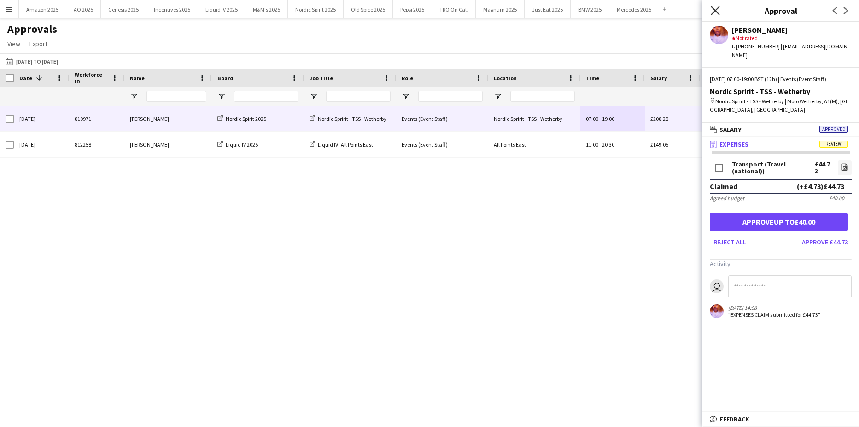
click at [716, 10] on icon at bounding box center [715, 10] width 9 height 9
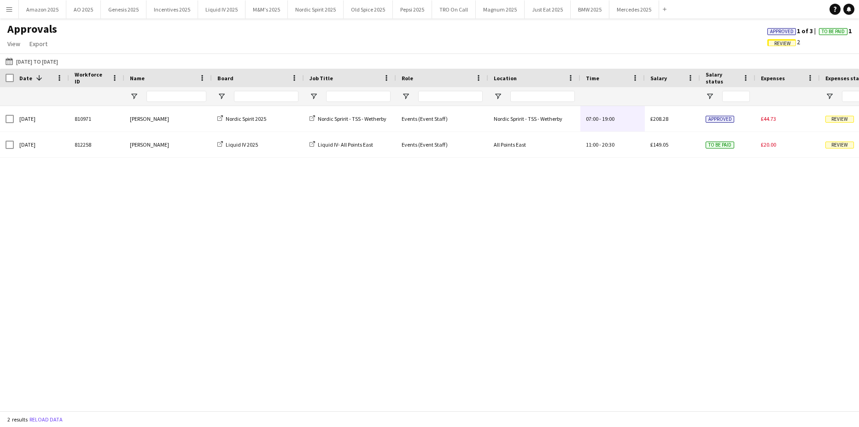
click at [771, 31] on span "Approved" at bounding box center [781, 32] width 23 height 6
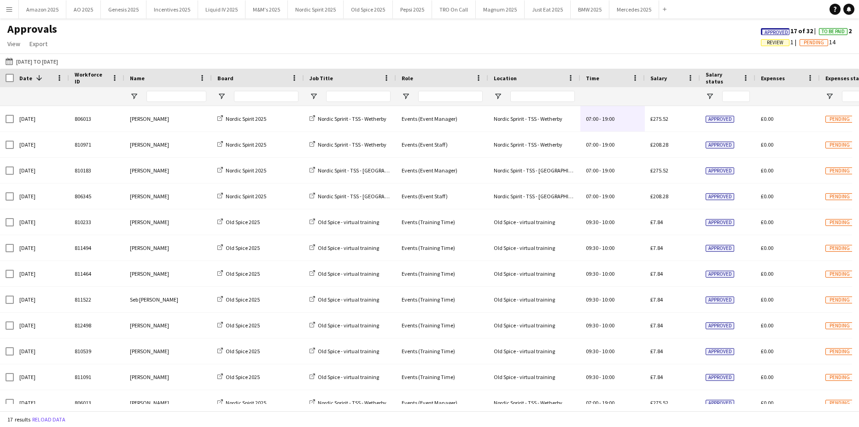
click at [776, 32] on span "Approved" at bounding box center [776, 32] width 23 height 6
click at [9, 11] on app-icon "Menu" at bounding box center [9, 9] width 7 height 7
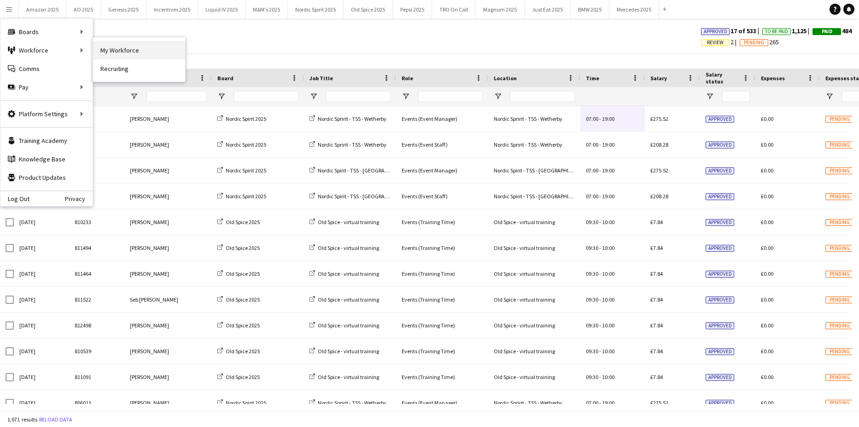
click at [110, 52] on link "My Workforce" at bounding box center [139, 50] width 92 height 18
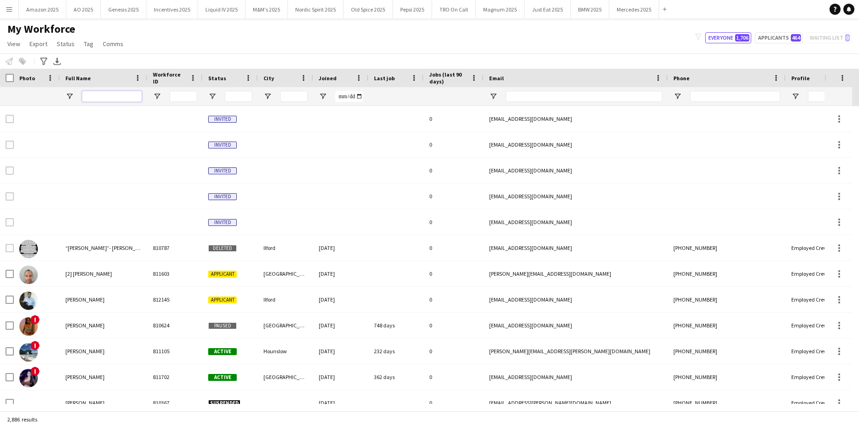
click at [129, 99] on input "Full Name Filter Input" at bounding box center [112, 96] width 60 height 11
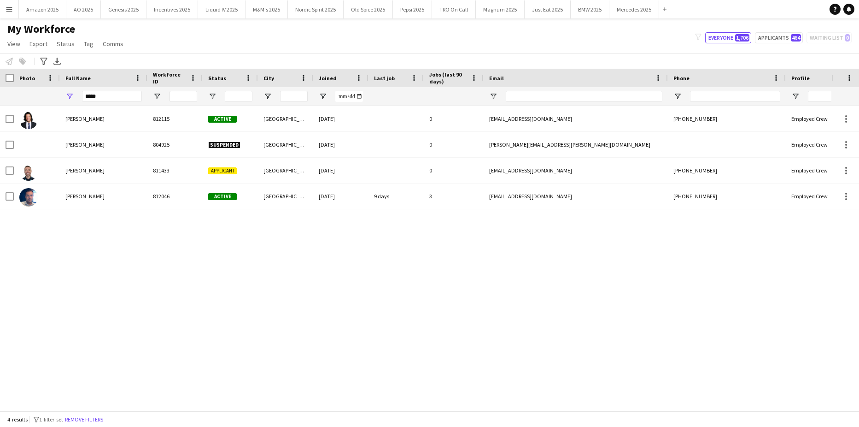
click at [161, 257] on div "Reece Codona 812115 Active Glasgow 17-12-2024 0 reececodona@gmail.com +44797381…" at bounding box center [415, 255] width 831 height 298
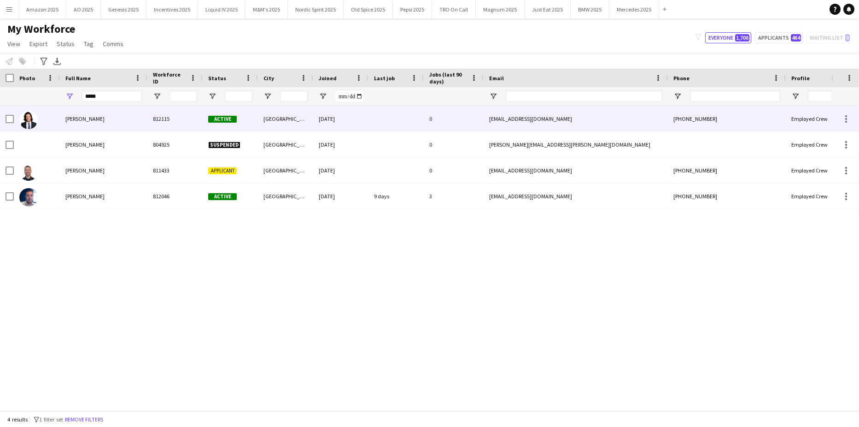
click at [94, 115] on div "Reece Codona" at bounding box center [104, 118] width 88 height 25
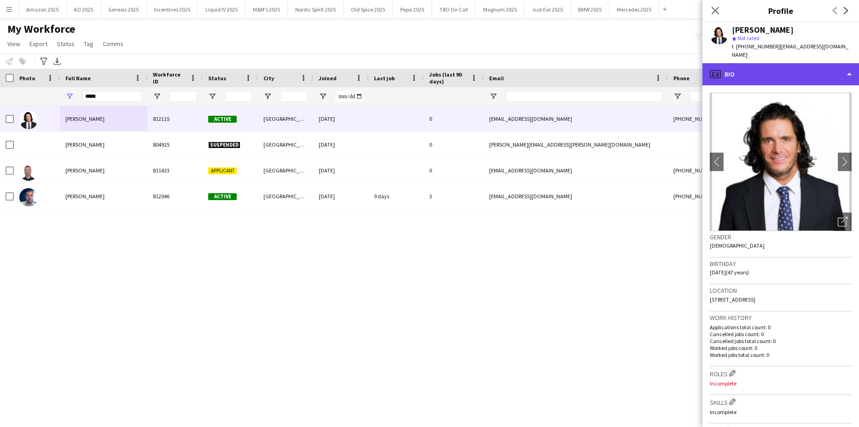
click at [830, 68] on div "profile Bio" at bounding box center [780, 74] width 157 height 22
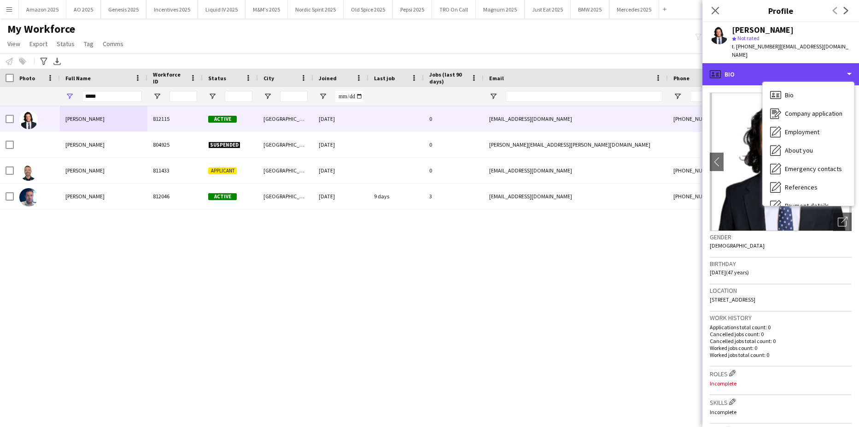
scroll to position [123, 0]
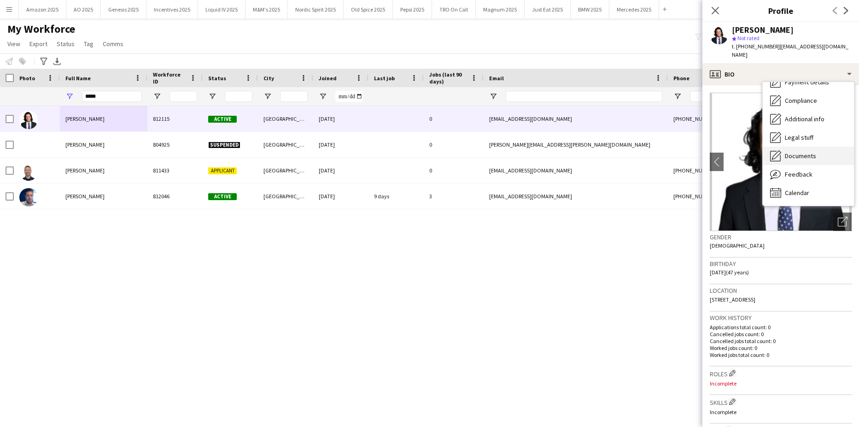
click at [801, 152] on span "Documents" at bounding box center [800, 156] width 31 height 8
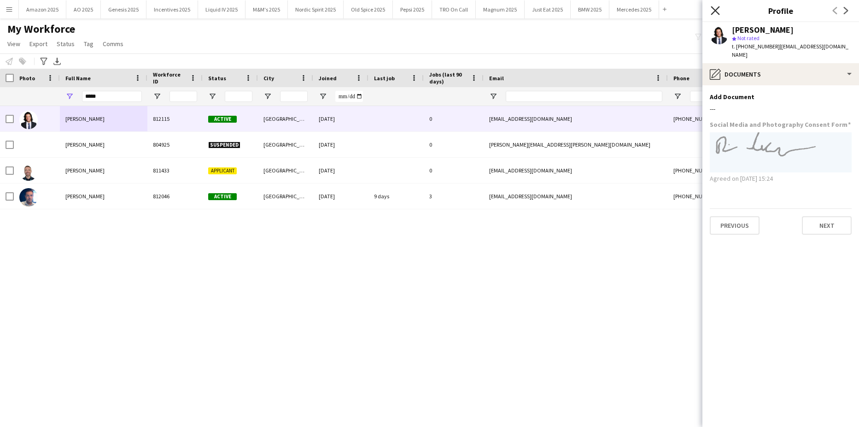
click at [716, 12] on icon "Close pop-in" at bounding box center [715, 10] width 9 height 9
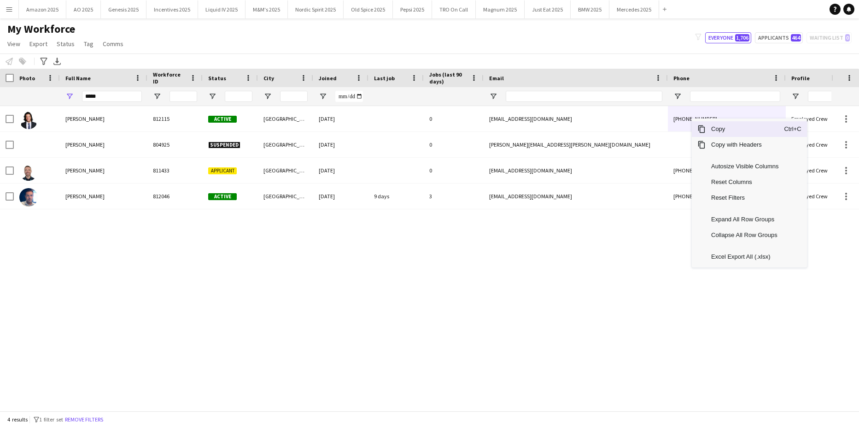
click at [722, 128] on span "Copy" at bounding box center [745, 129] width 78 height 16
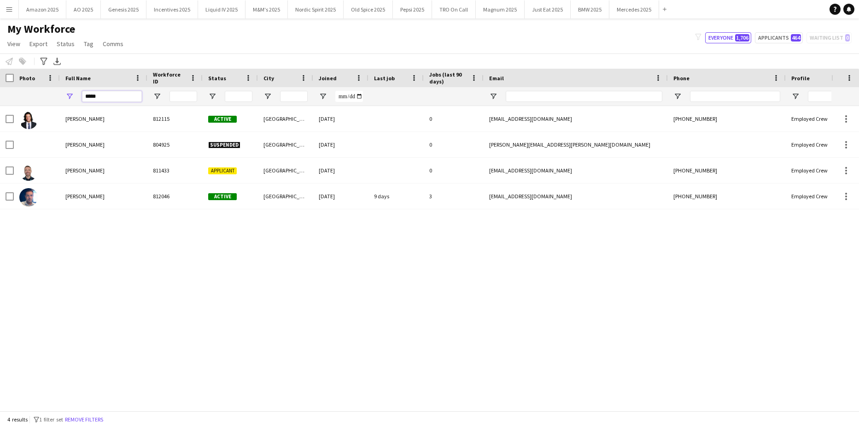
click at [113, 95] on input "*****" at bounding box center [112, 96] width 60 height 11
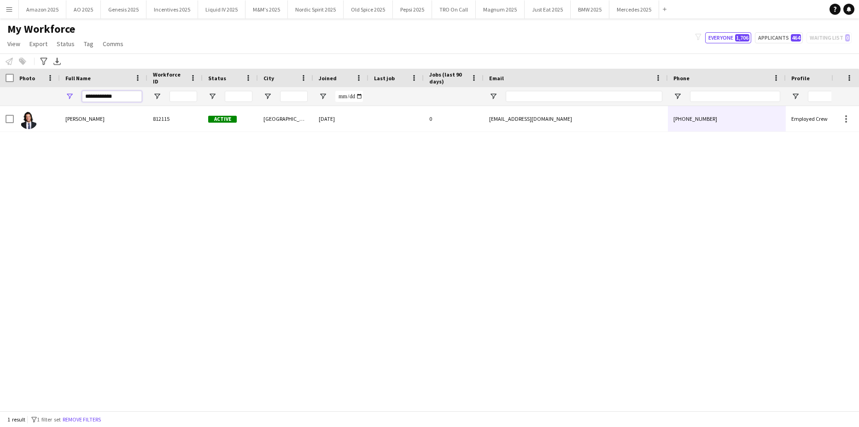
drag, startPoint x: 121, startPoint y: 99, endPoint x: -23, endPoint y: 143, distance: 151.2
click at [0, 143] on html "Menu Boards Boards Boards All jobs Status Workforce Workforce My Workforce Recr…" at bounding box center [429, 213] width 859 height 427
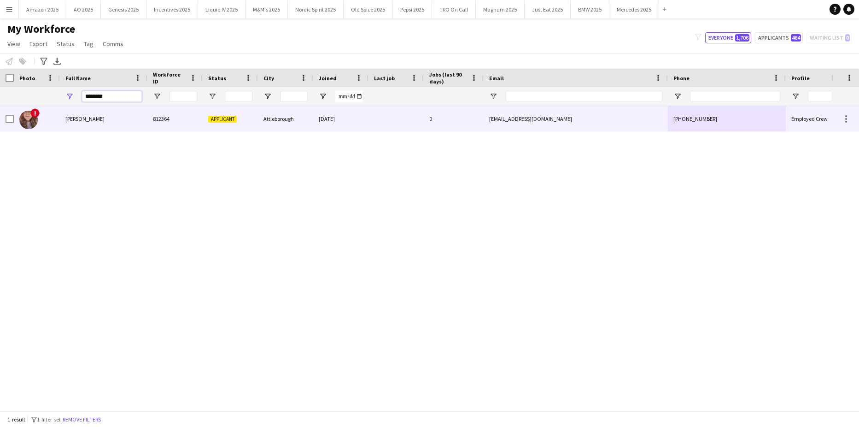
type input "********"
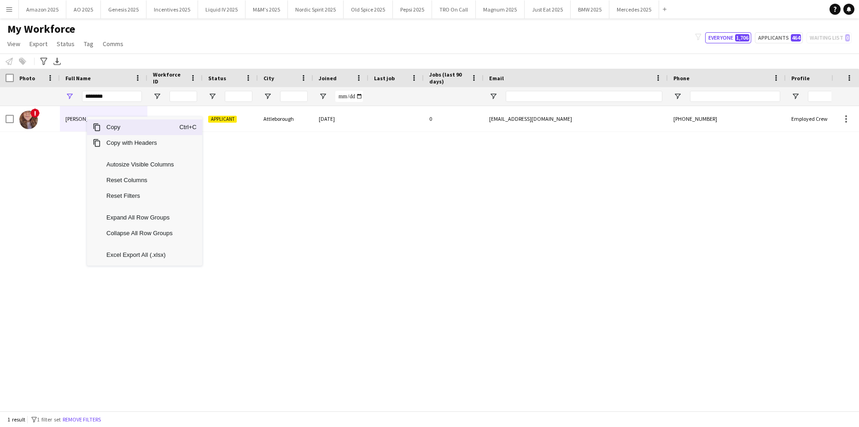
drag, startPoint x: 112, startPoint y: 129, endPoint x: 824, endPoint y: 148, distance: 711.9
click at [117, 130] on span "Copy" at bounding box center [140, 127] width 78 height 16
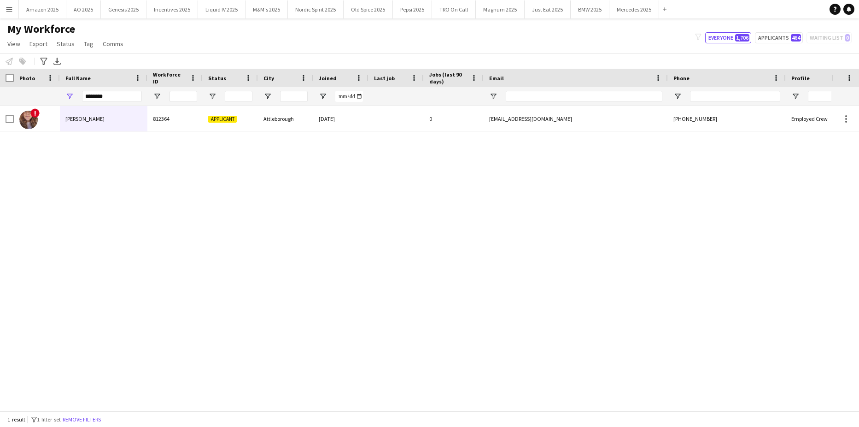
drag, startPoint x: 111, startPoint y: 90, endPoint x: 58, endPoint y: 98, distance: 52.6
click at [57, 97] on div "********" at bounding box center [469, 96] width 939 height 18
drag, startPoint x: 109, startPoint y: 97, endPoint x: -23, endPoint y: 109, distance: 132.7
click at [0, 109] on html "Menu Boards Boards Boards All jobs Status Workforce Workforce My Workforce Recr…" at bounding box center [429, 213] width 859 height 427
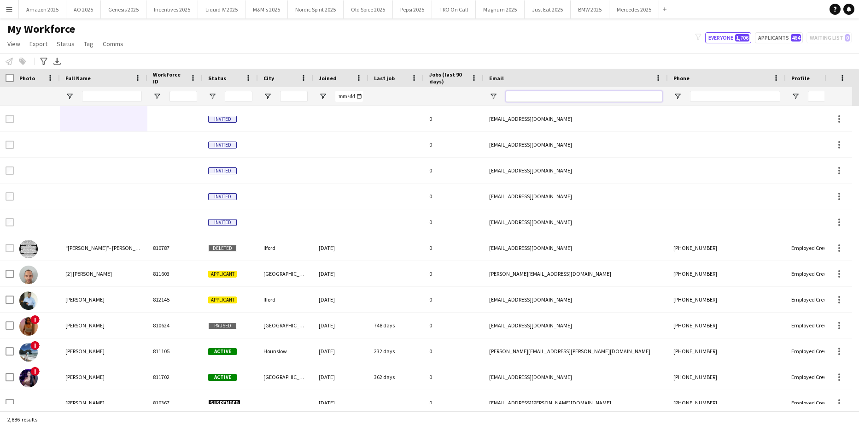
click at [523, 100] on input "Email Filter Input" at bounding box center [584, 96] width 157 height 11
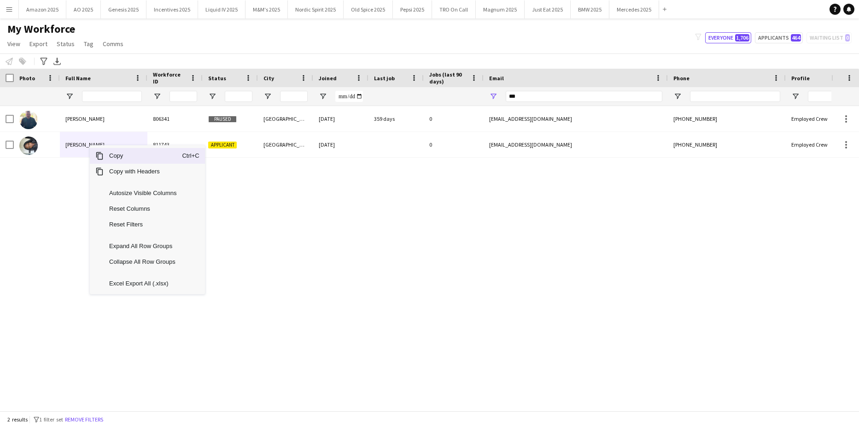
click at [114, 157] on span "Copy" at bounding box center [143, 156] width 78 height 16
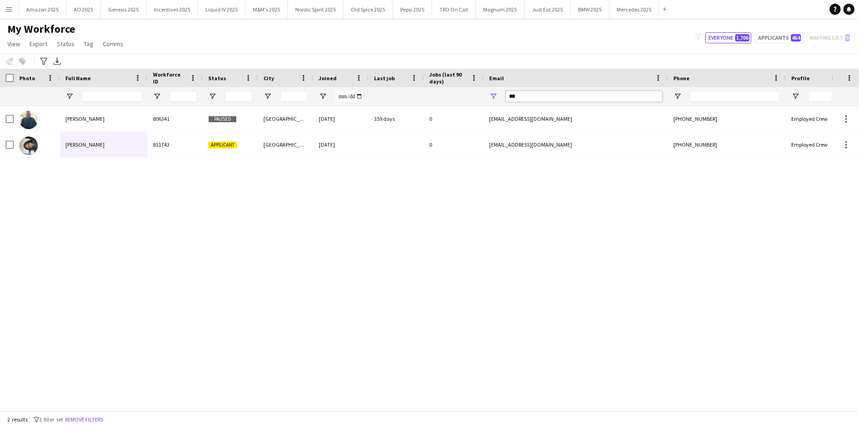
drag, startPoint x: 541, startPoint y: 101, endPoint x: 297, endPoint y: 140, distance: 247.2
click at [310, 137] on div "Workforce Details Photo Full Name" at bounding box center [429, 240] width 859 height 342
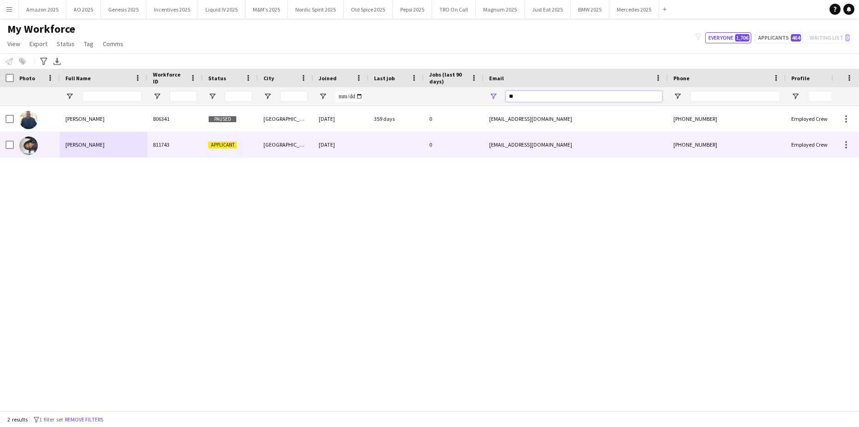
type input "*"
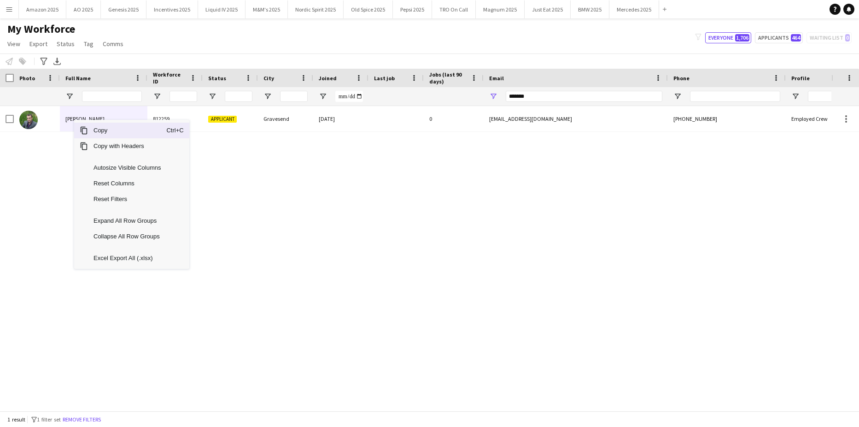
drag, startPoint x: 96, startPoint y: 130, endPoint x: 88, endPoint y: 128, distance: 7.6
click at [95, 130] on span "Copy" at bounding box center [127, 131] width 78 height 16
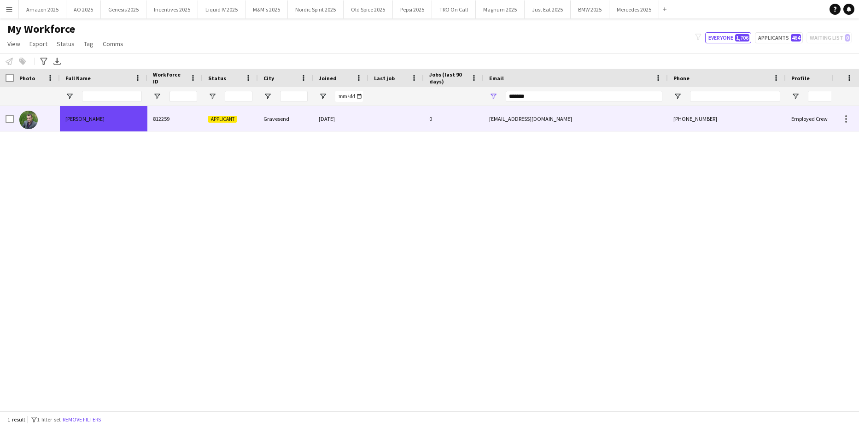
click at [38, 119] on div at bounding box center [37, 118] width 46 height 25
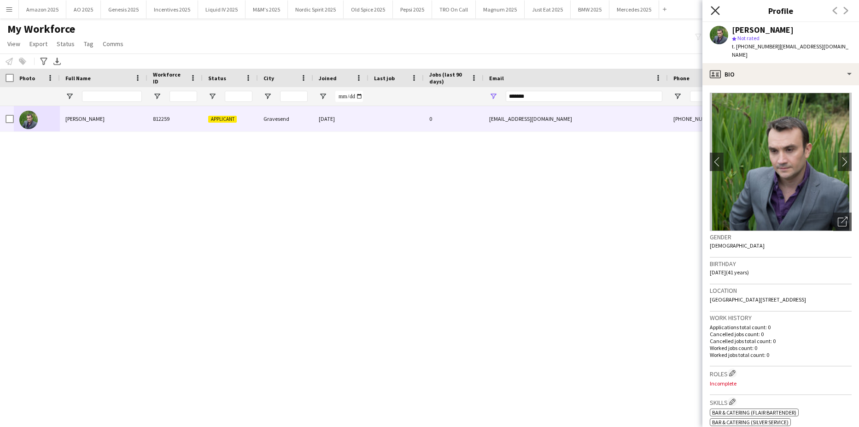
click at [718, 9] on icon "Close pop-in" at bounding box center [715, 10] width 9 height 9
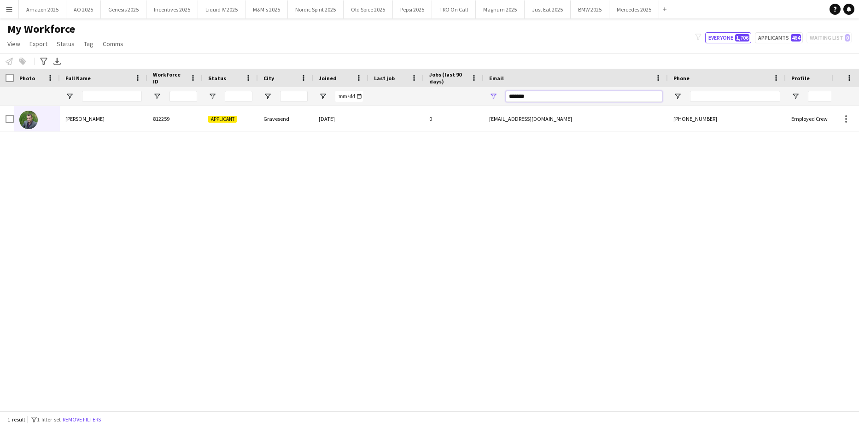
drag, startPoint x: 550, startPoint y: 101, endPoint x: 384, endPoint y: 105, distance: 165.9
click at [389, 102] on div at bounding box center [469, 96] width 939 height 18
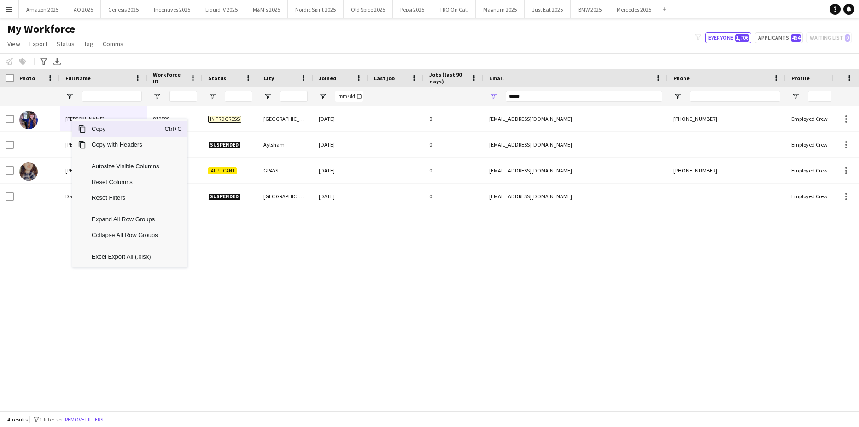
click at [101, 127] on span "Copy" at bounding box center [125, 129] width 78 height 16
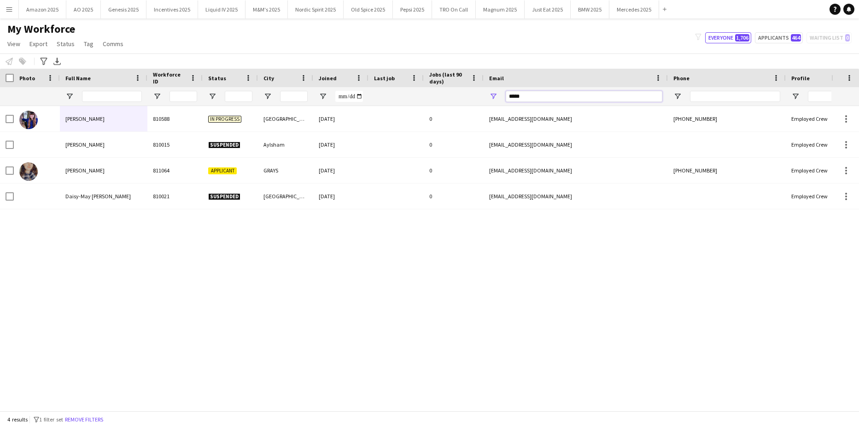
drag, startPoint x: 529, startPoint y: 98, endPoint x: 364, endPoint y: 99, distance: 165.4
click at [364, 99] on div at bounding box center [469, 96] width 939 height 18
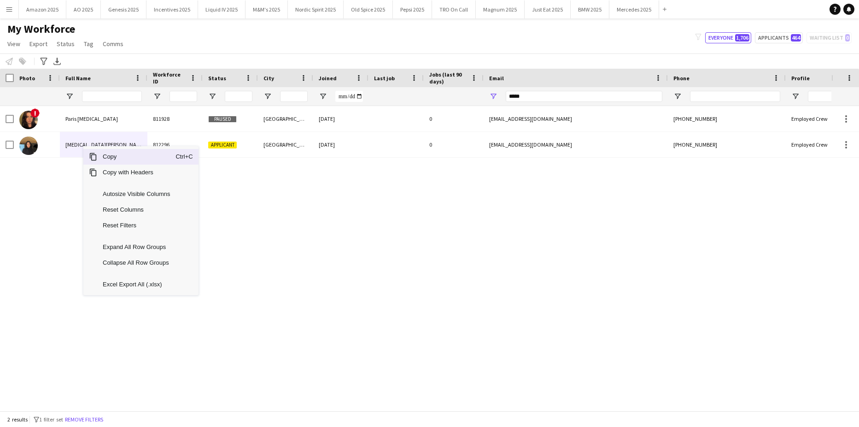
click at [105, 158] on span "Copy" at bounding box center [136, 157] width 78 height 16
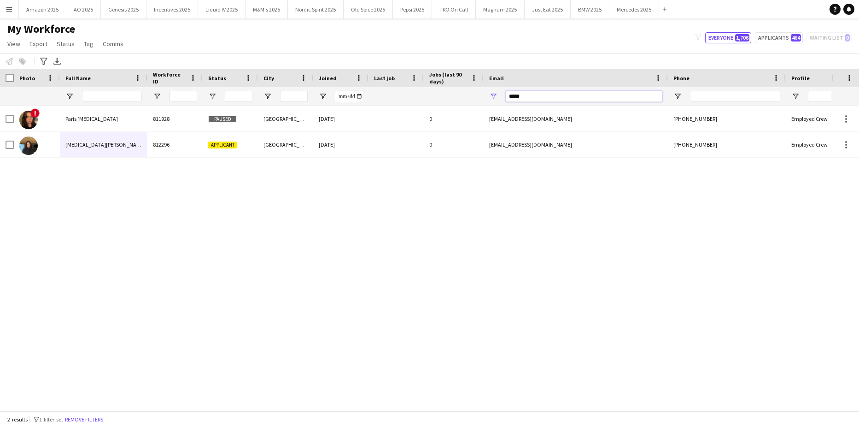
drag, startPoint x: 529, startPoint y: 100, endPoint x: 412, endPoint y: 102, distance: 117.0
click at [417, 102] on div at bounding box center [469, 96] width 939 height 18
click at [553, 99] on input "*****" at bounding box center [584, 96] width 157 height 11
paste input "**********"
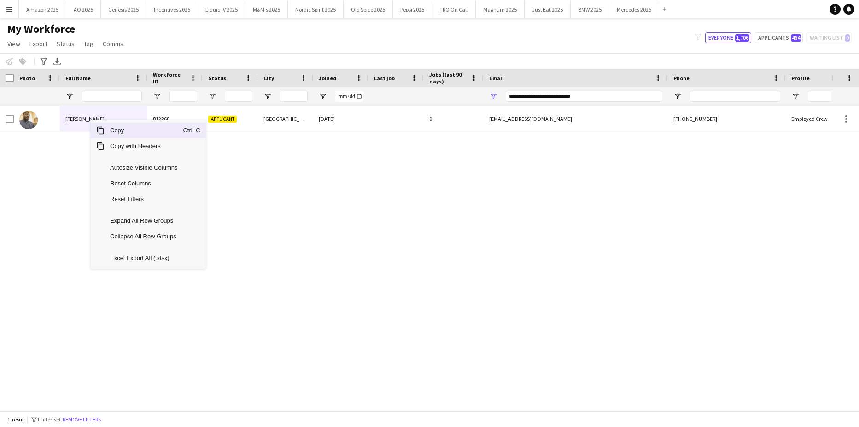
click at [115, 133] on span "Copy" at bounding box center [144, 131] width 78 height 16
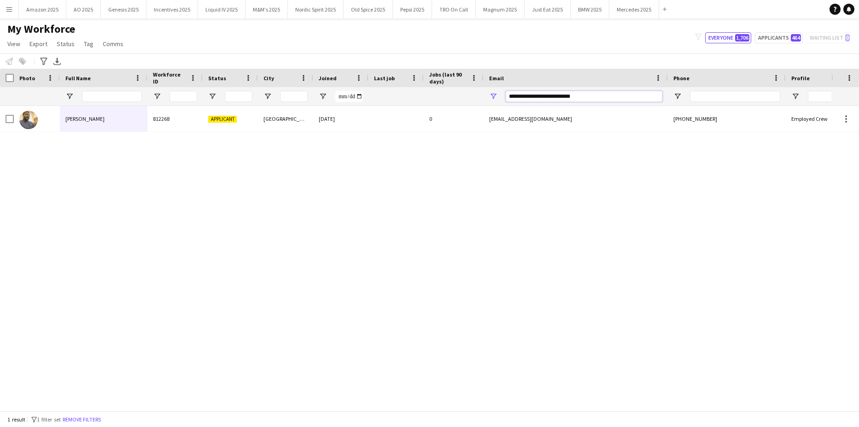
drag, startPoint x: 583, startPoint y: 98, endPoint x: 372, endPoint y: 97, distance: 211.0
click at [372, 97] on div at bounding box center [469, 96] width 939 height 18
paste input "Email Filter Input"
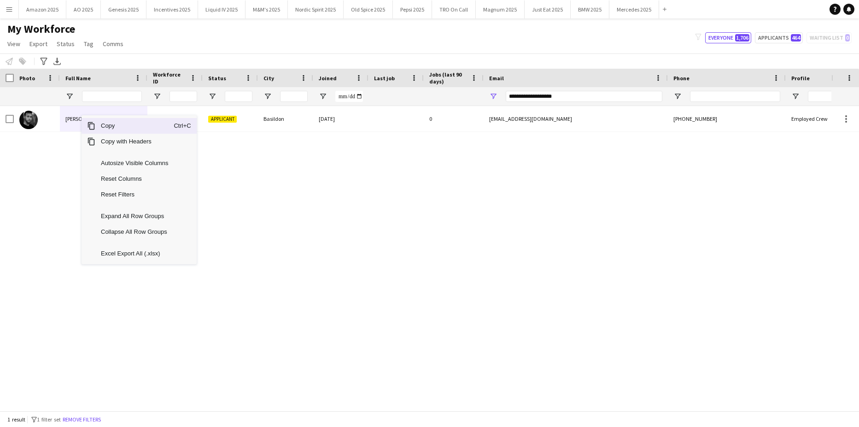
click at [109, 128] on span "Copy" at bounding box center [134, 126] width 78 height 16
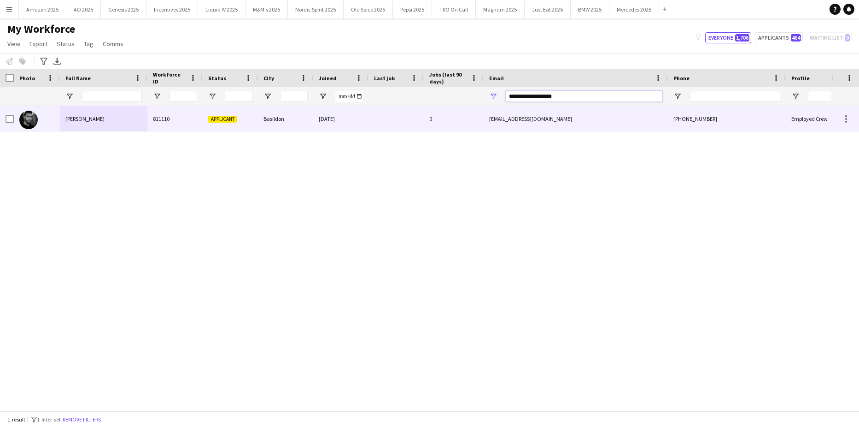
drag, startPoint x: 571, startPoint y: 96, endPoint x: 399, endPoint y: 111, distance: 172.5
click at [399, 111] on div "Workforce Details Photo Full Name" at bounding box center [429, 240] width 859 height 342
paste input "****"
type input "**********"
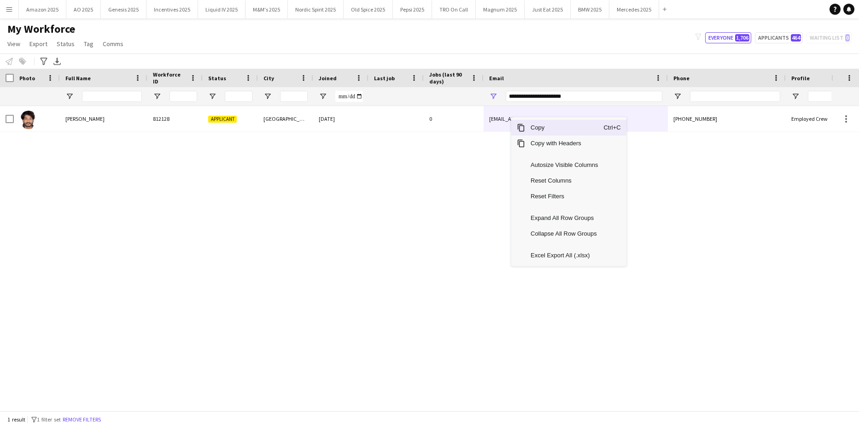
click at [535, 132] on span "Copy" at bounding box center [564, 128] width 78 height 16
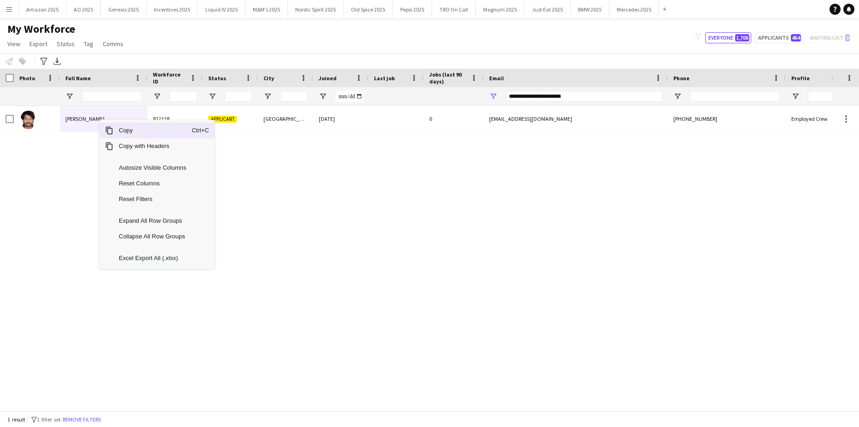
click at [129, 132] on span "Copy" at bounding box center [152, 131] width 78 height 16
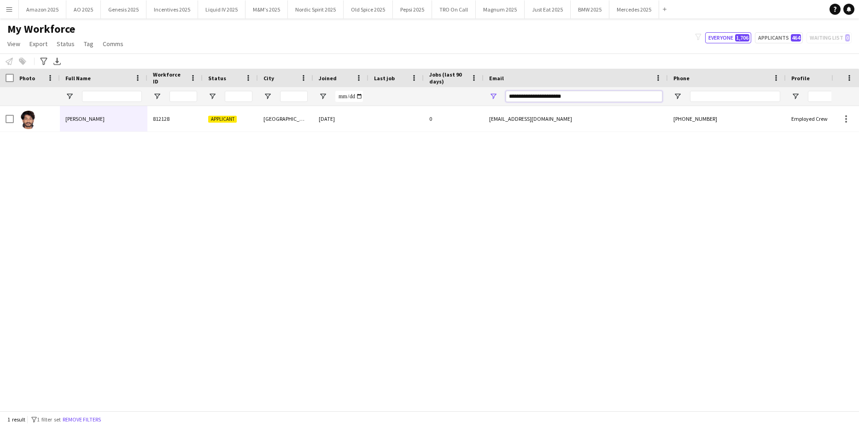
drag, startPoint x: 583, startPoint y: 94, endPoint x: 273, endPoint y: 139, distance: 313.3
click at [273, 139] on div "Workforce Details Photo Full Name" at bounding box center [429, 240] width 859 height 342
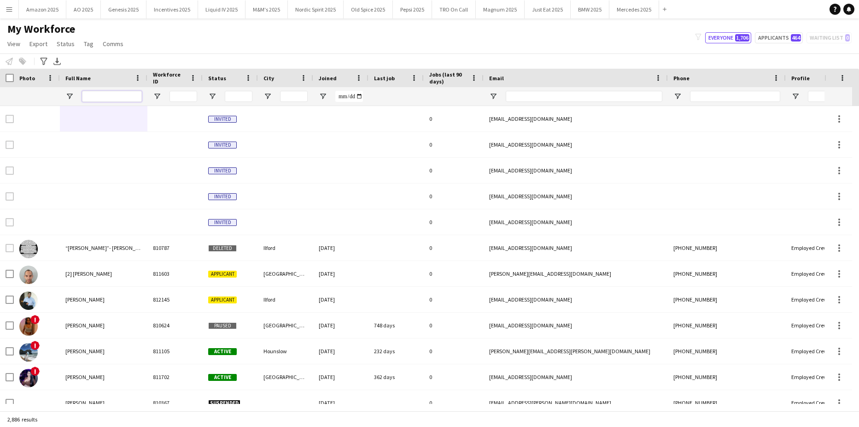
click at [109, 98] on input "Full Name Filter Input" at bounding box center [112, 96] width 60 height 11
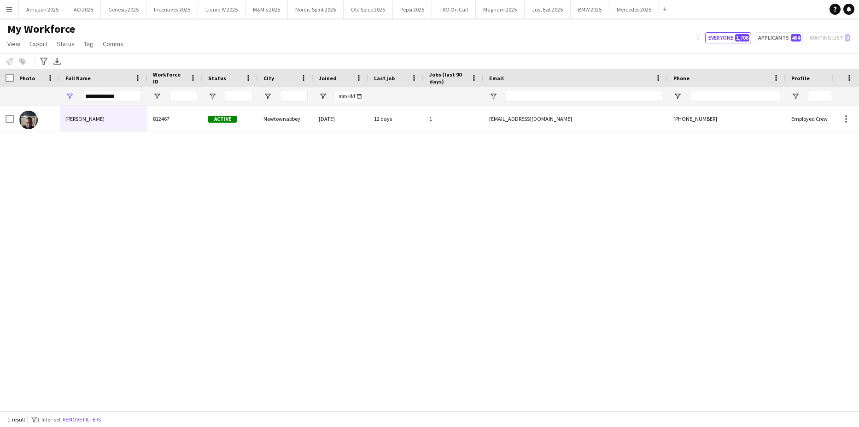
drag, startPoint x: 240, startPoint y: 352, endPoint x: 250, endPoint y: 309, distance: 44.4
click at [233, 343] on div "William Smith 812467 Active Newtownabbey 16-07-2025 12 days 1 smithwilly054@gma…" at bounding box center [415, 255] width 831 height 298
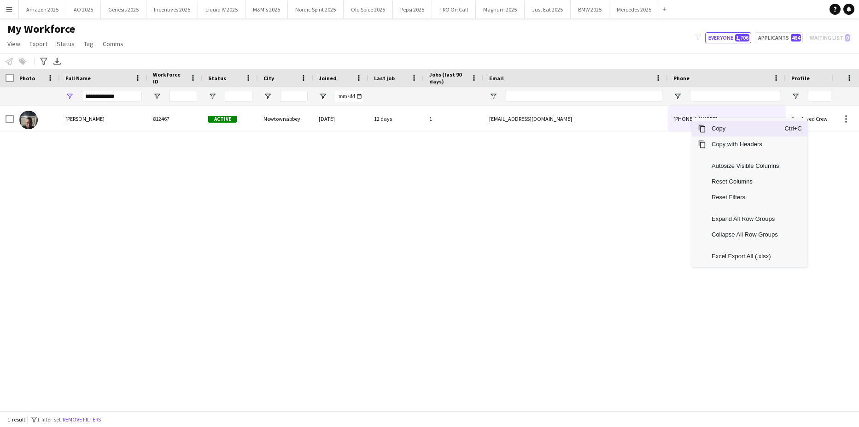
drag, startPoint x: 719, startPoint y: 126, endPoint x: 749, endPoint y: 150, distance: 39.0
click at [725, 132] on span "Copy" at bounding box center [745, 129] width 78 height 16
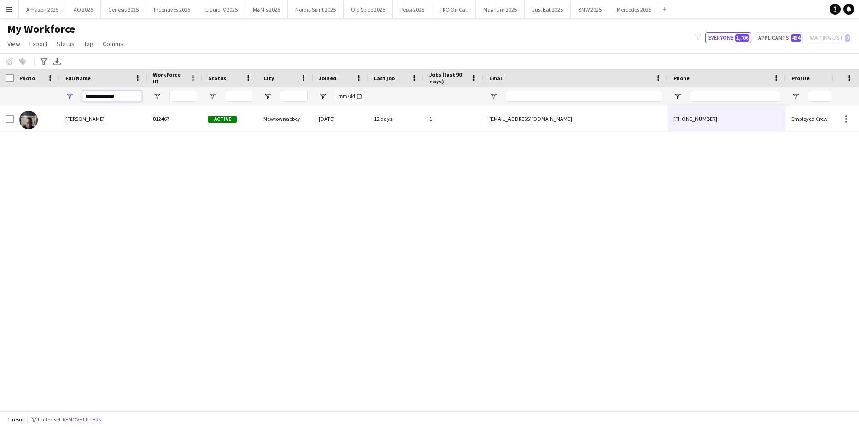
drag, startPoint x: 120, startPoint y: 95, endPoint x: -23, endPoint y: 110, distance: 144.0
click at [0, 110] on html "Menu Boards Boards Boards All jobs Status Workforce Workforce My Workforce Recr…" at bounding box center [429, 213] width 859 height 427
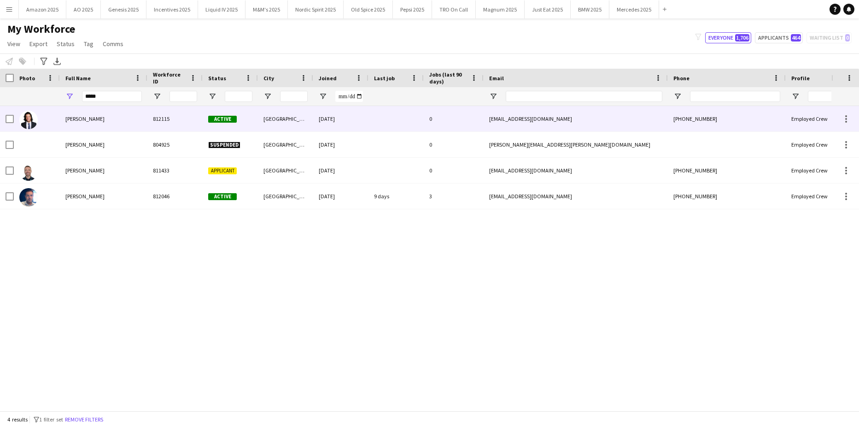
click at [89, 117] on span "Reece Codona" at bounding box center [84, 118] width 39 height 7
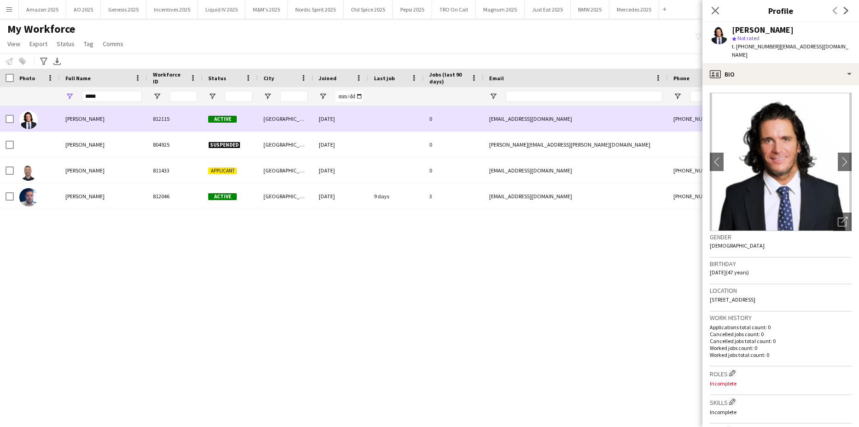
click at [102, 118] on div "Reece Codona" at bounding box center [104, 118] width 88 height 25
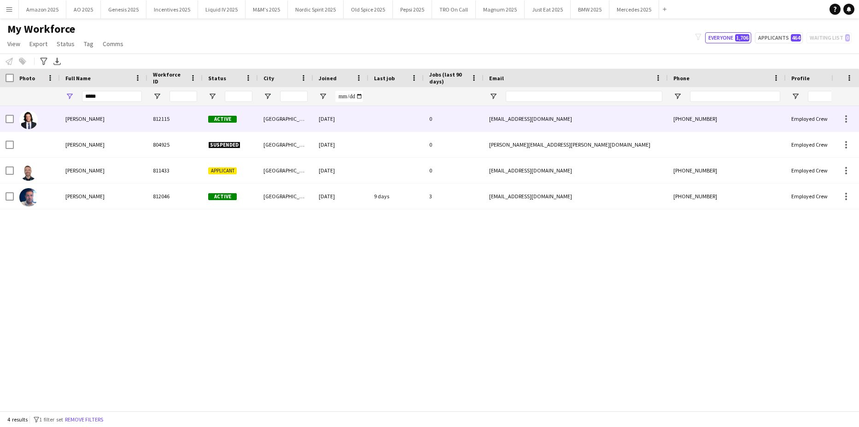
click at [94, 121] on span "Reece Codona" at bounding box center [84, 118] width 39 height 7
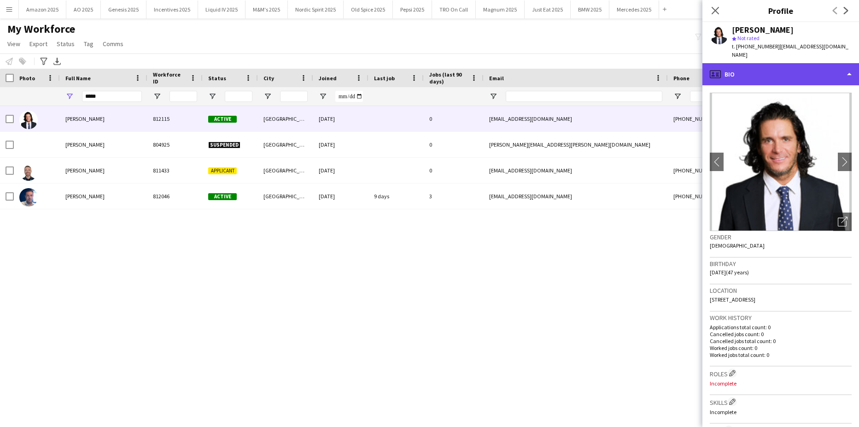
click at [829, 63] on div "profile Bio" at bounding box center [780, 74] width 157 height 22
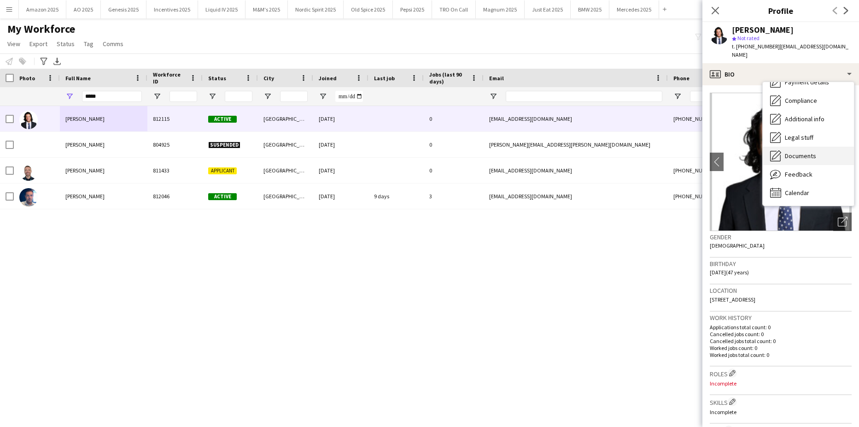
click at [813, 152] on span "Documents" at bounding box center [800, 156] width 31 height 8
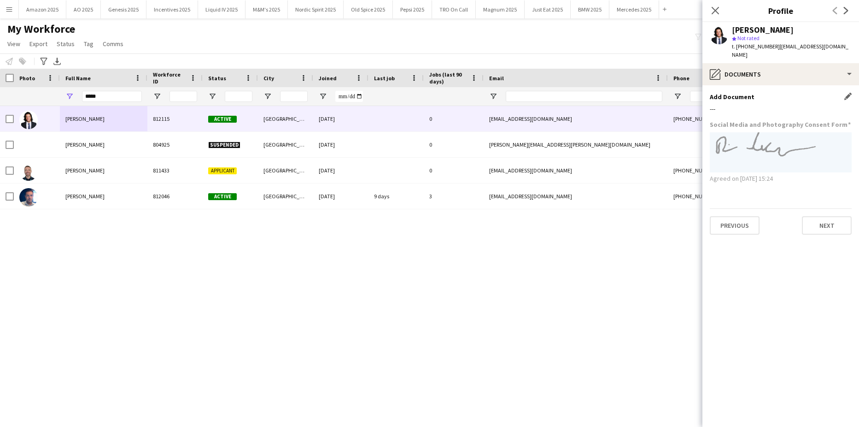
click at [843, 93] on div "Add Document Edit this field" at bounding box center [781, 97] width 142 height 8
click at [846, 93] on app-icon "Edit this field" at bounding box center [847, 96] width 7 height 7
click at [834, 105] on button "Upload new file" at bounding box center [823, 112] width 58 height 15
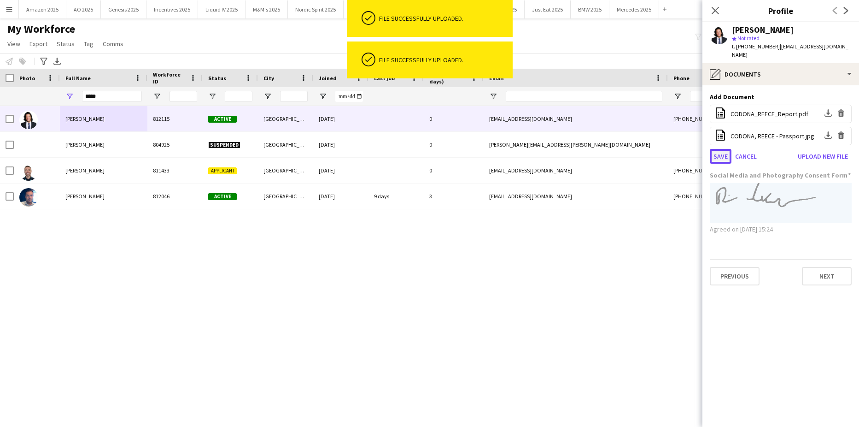
click at [718, 150] on button "Save" at bounding box center [721, 156] width 22 height 15
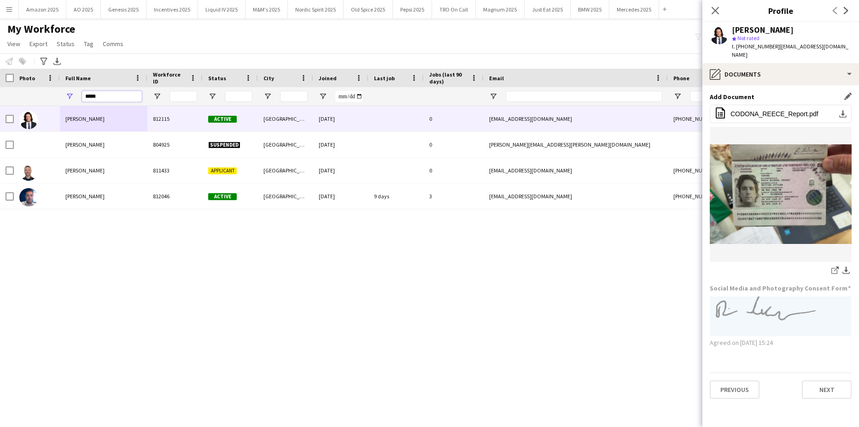
drag, startPoint x: 108, startPoint y: 99, endPoint x: -23, endPoint y: 84, distance: 132.1
click at [0, 84] on html "Menu Boards Boards Boards All jobs Status Workforce Workforce My Workforce Recr…" at bounding box center [429, 213] width 859 height 427
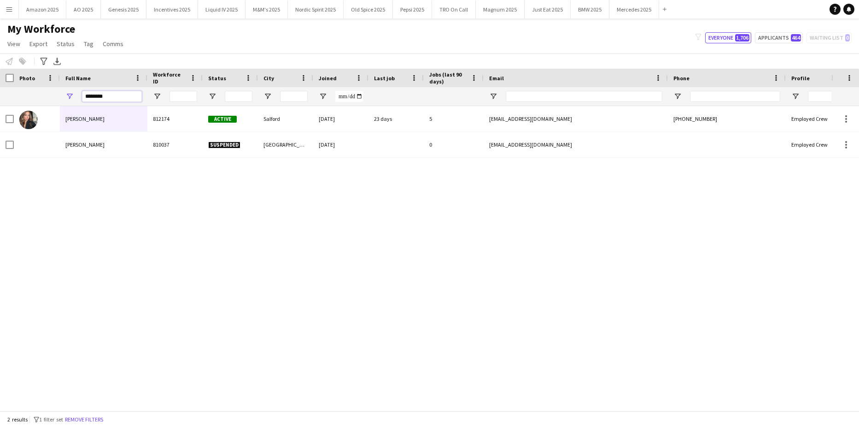
type input "********"
click at [121, 263] on div "Emily Gibbins 812174 Active Salford 20-01-2025 23 days 5 egibbins20@gmail.com +…" at bounding box center [415, 255] width 831 height 298
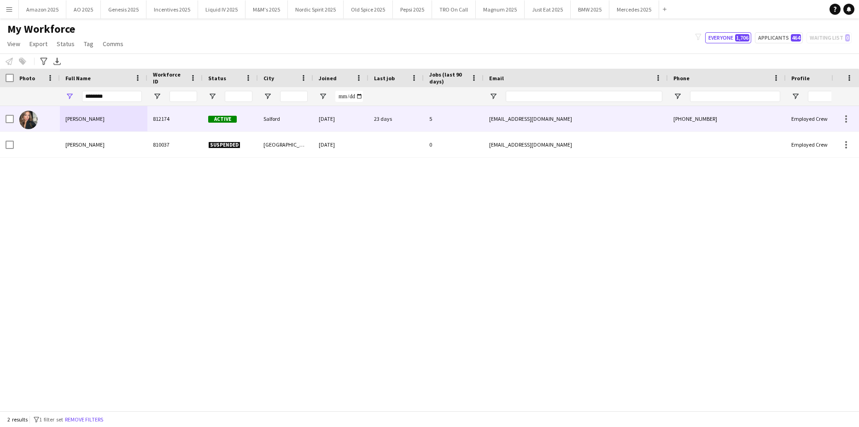
click at [82, 117] on span "Emily Gibbins" at bounding box center [84, 118] width 39 height 7
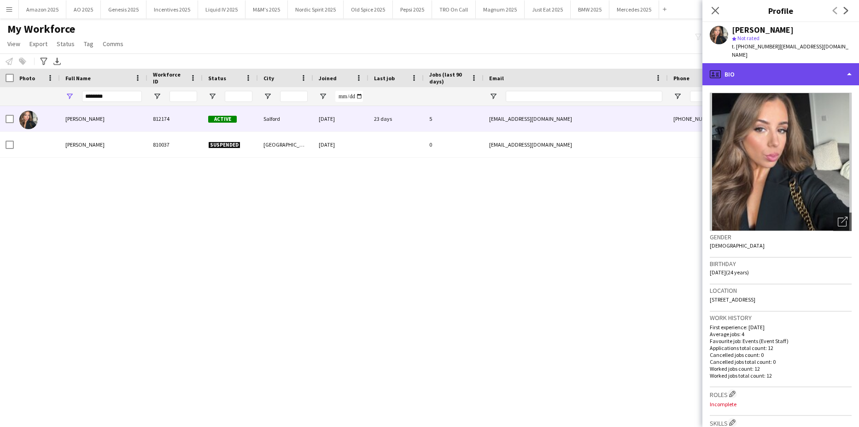
click at [806, 69] on div "profile Bio" at bounding box center [780, 74] width 157 height 22
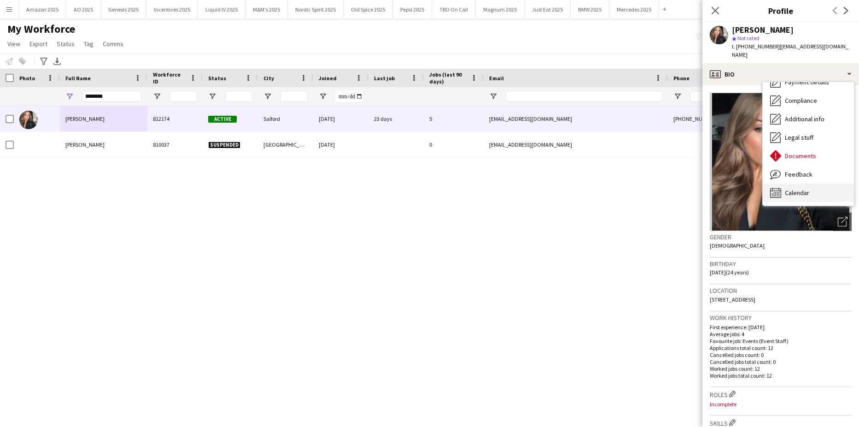
click at [802, 188] on span "Calendar" at bounding box center [797, 192] width 24 height 8
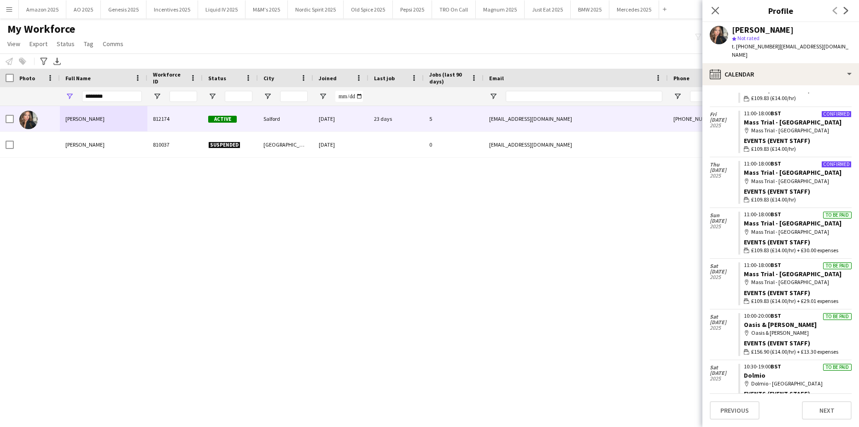
scroll to position [310, 0]
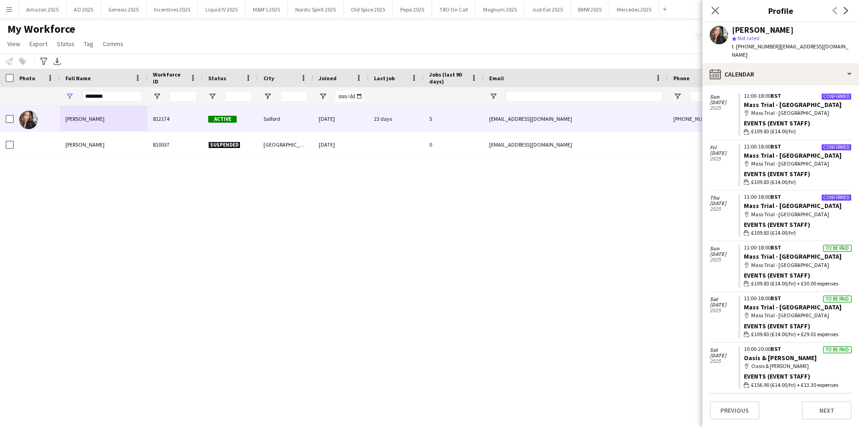
click at [714, 10] on icon at bounding box center [715, 10] width 7 height 7
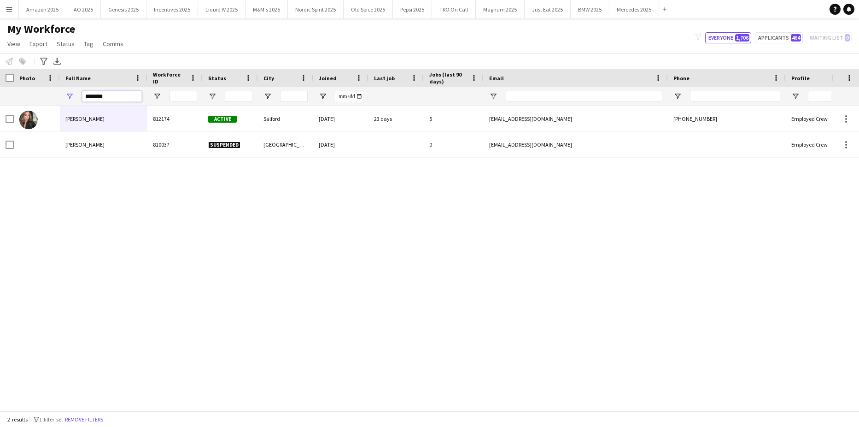
drag, startPoint x: 110, startPoint y: 97, endPoint x: -23, endPoint y: 104, distance: 133.8
click at [0, 104] on html "Menu Boards Boards Boards All jobs Status Workforce Workforce My Workforce Recr…" at bounding box center [429, 213] width 859 height 427
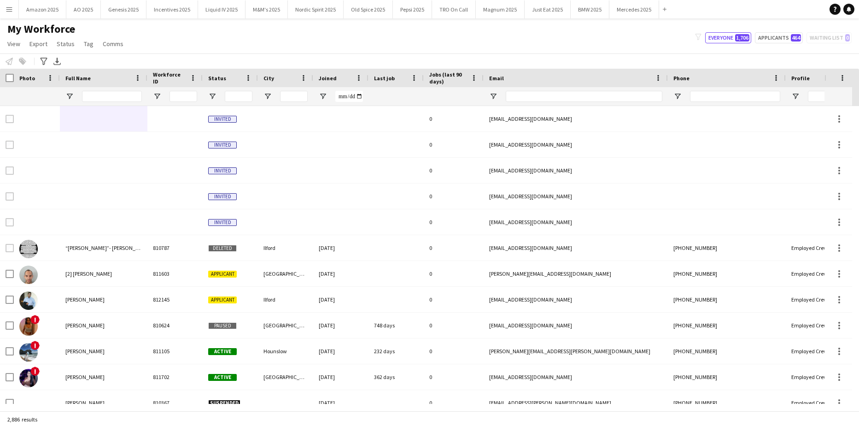
click at [8, 13] on button "Menu" at bounding box center [9, 9] width 18 height 18
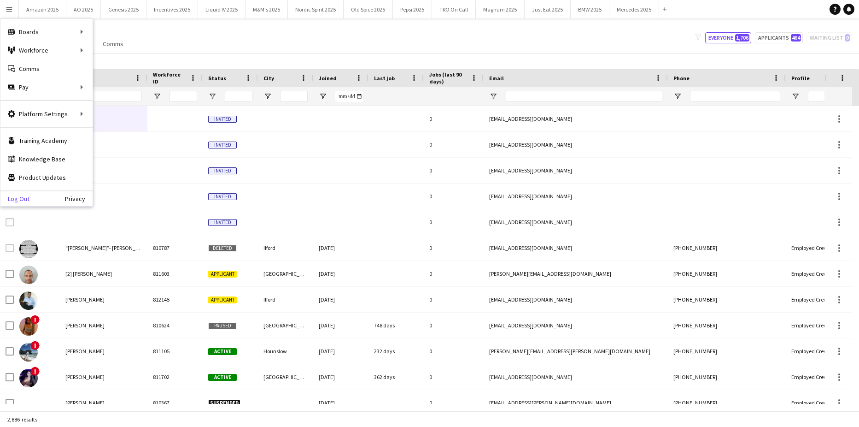
click at [20, 198] on link "Log Out" at bounding box center [14, 198] width 29 height 7
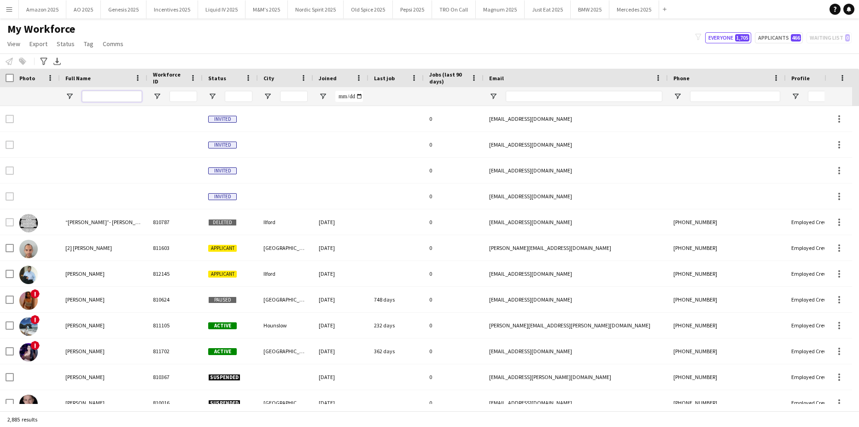
click at [117, 94] on input "Full Name Filter Input" at bounding box center [112, 96] width 60 height 11
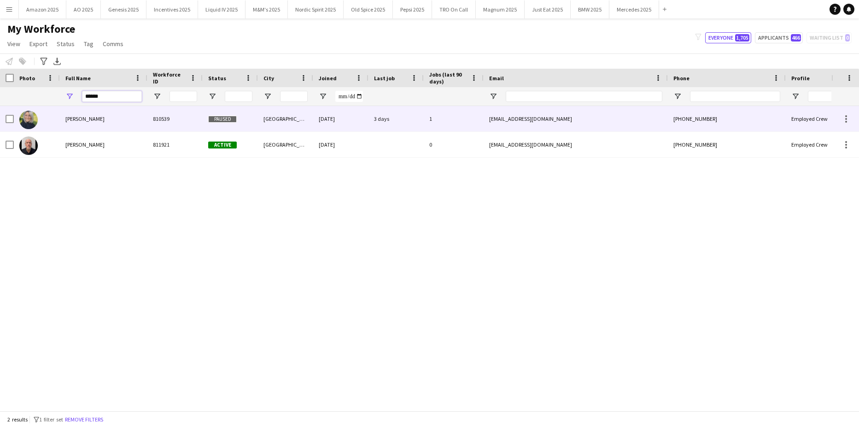
type input "******"
drag, startPoint x: 80, startPoint y: 117, endPoint x: 100, endPoint y: 122, distance: 21.0
click at [80, 117] on span "[PERSON_NAME]" at bounding box center [84, 118] width 39 height 7
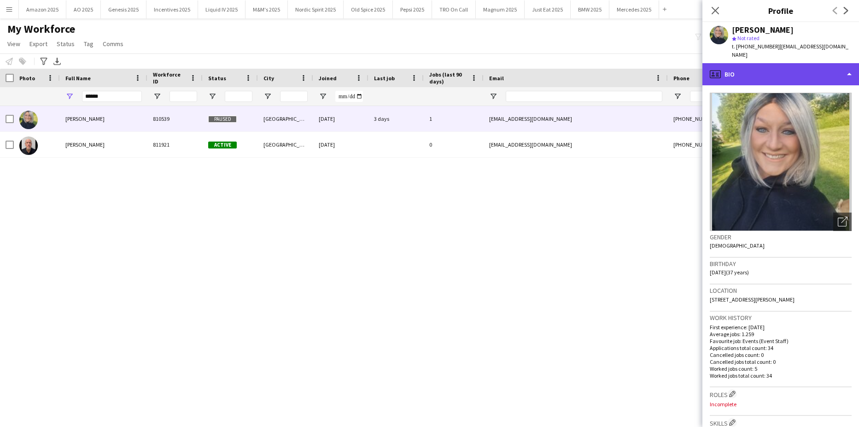
click at [803, 64] on div "profile Bio" at bounding box center [780, 74] width 157 height 22
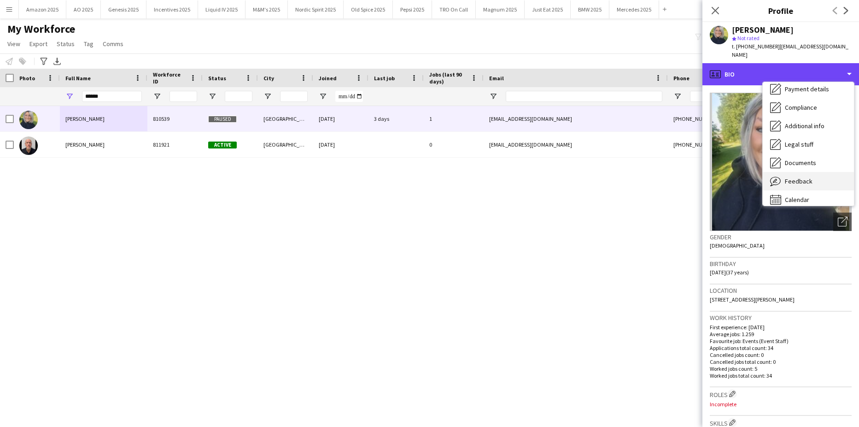
scroll to position [123, 0]
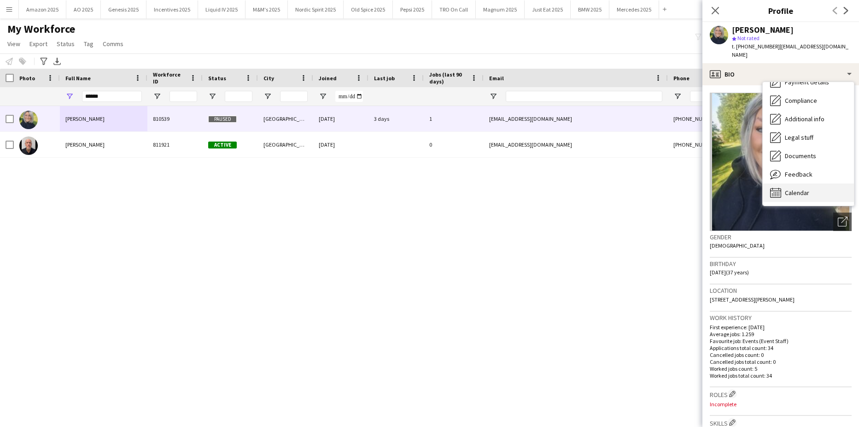
click at [802, 188] on span "Calendar" at bounding box center [797, 192] width 24 height 8
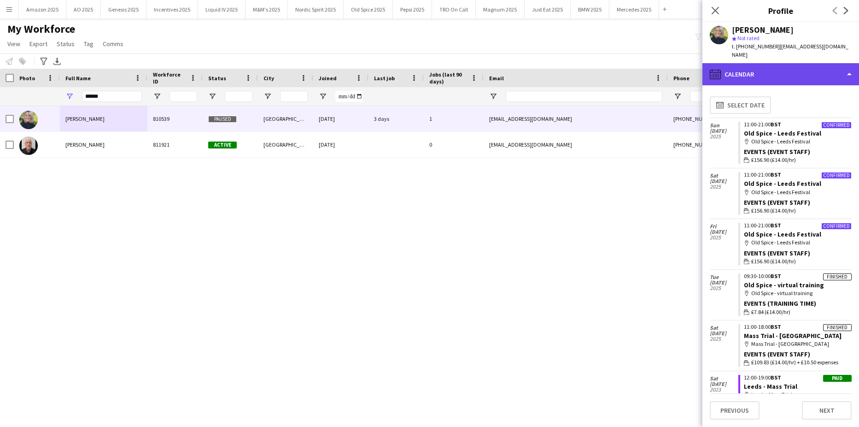
click at [817, 64] on div "calendar-full Calendar" at bounding box center [780, 74] width 157 height 22
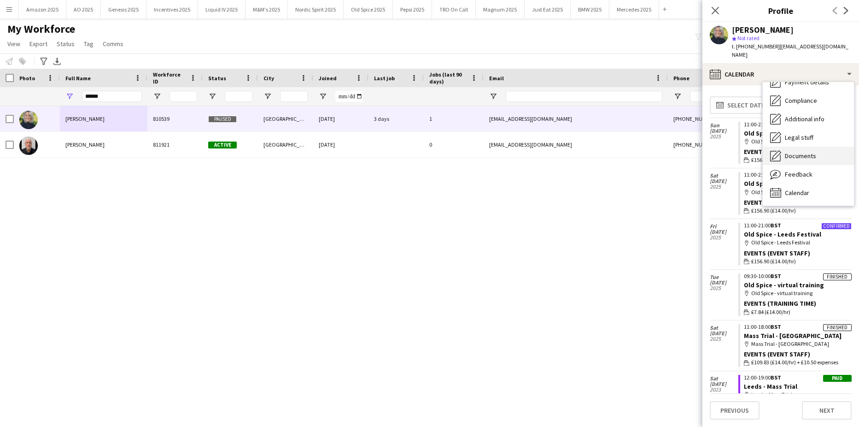
click at [802, 152] on span "Documents" at bounding box center [800, 156] width 31 height 8
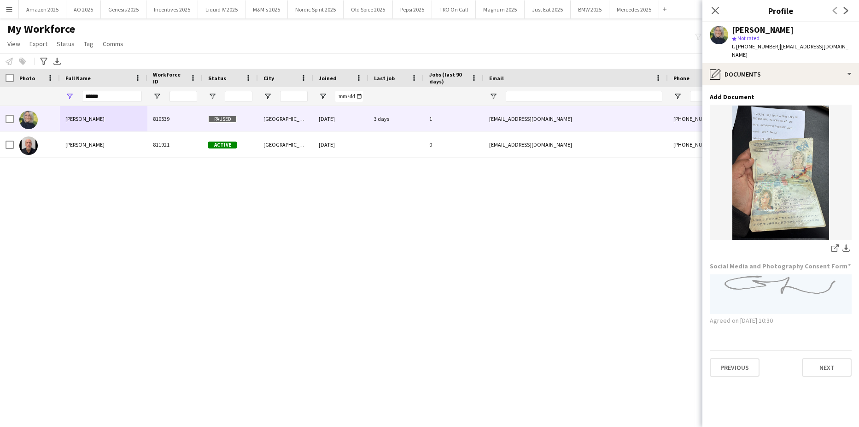
click at [811, 85] on app-section-data-types "Add Document Edit this field share-external-link-1 download-bottom Social Media…" at bounding box center [780, 255] width 157 height 341
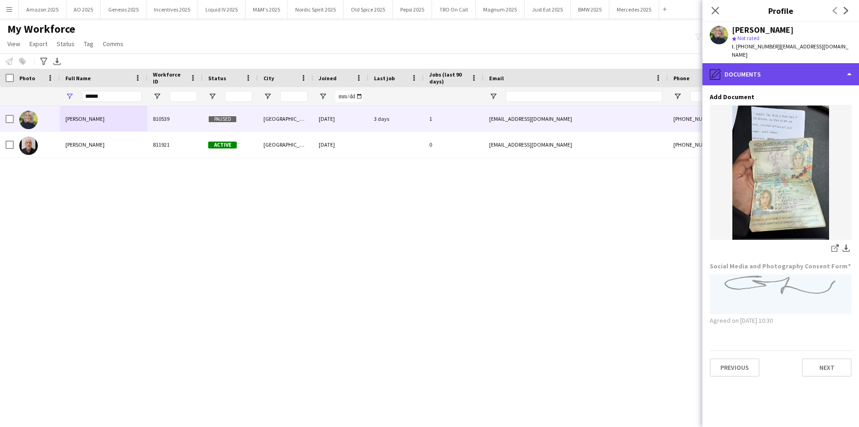
click at [826, 64] on div "pencil4 Documents" at bounding box center [780, 74] width 157 height 22
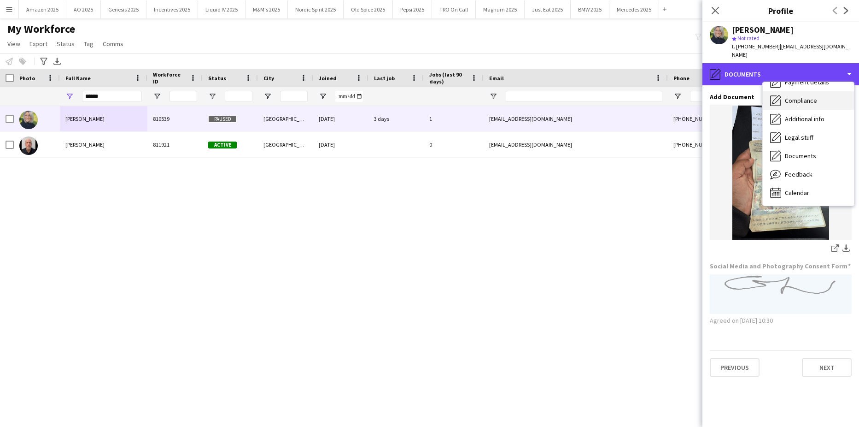
scroll to position [0, 0]
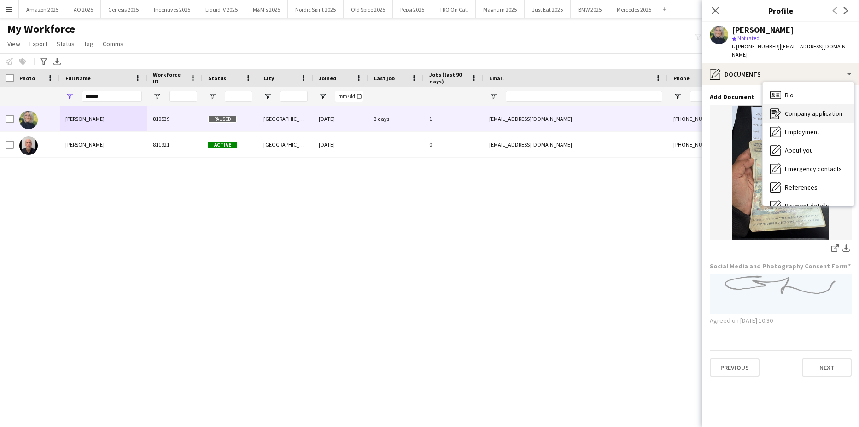
click at [817, 104] on div "Company application Company application" at bounding box center [808, 113] width 91 height 18
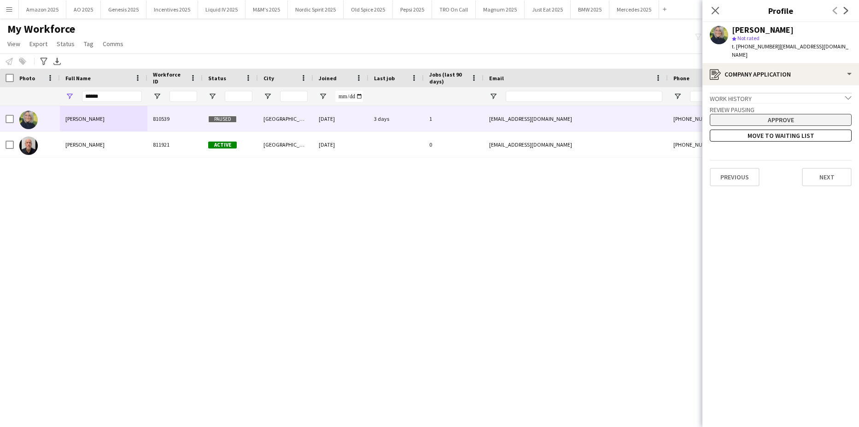
click at [801, 114] on button "Approve" at bounding box center [781, 120] width 142 height 12
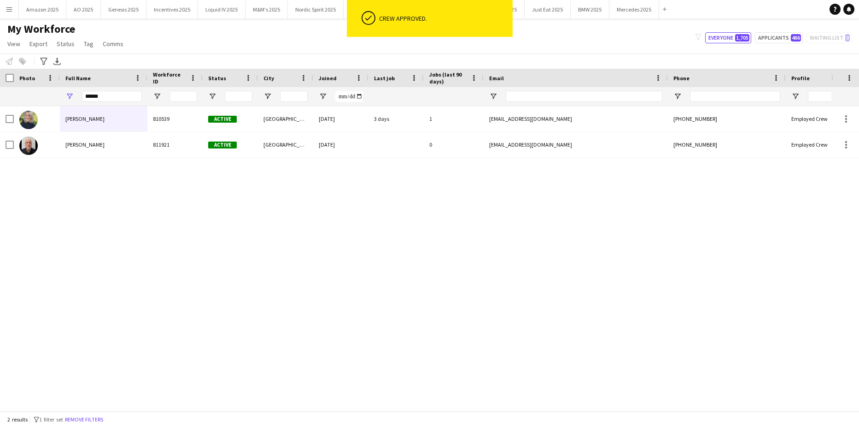
click at [357, 254] on div "[PERSON_NAME] 810539 Active Leeds [DATE] 3 days 1 [EMAIL_ADDRESS][DOMAIN_NAME] …" at bounding box center [415, 255] width 831 height 298
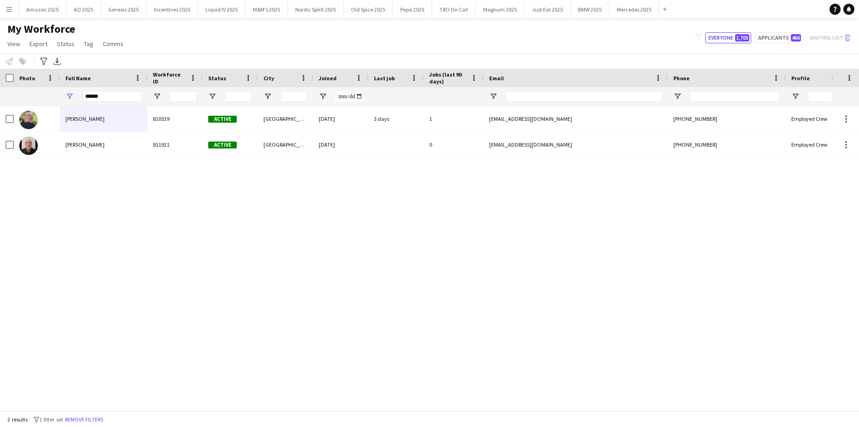
click at [670, 286] on div "[PERSON_NAME] 810539 Active Leeds [DATE] 3 days 1 [EMAIL_ADDRESS][DOMAIN_NAME] …" at bounding box center [415, 255] width 831 height 298
drag, startPoint x: 103, startPoint y: 93, endPoint x: 6, endPoint y: 96, distance: 97.3
click at [17, 94] on div "******" at bounding box center [469, 96] width 939 height 18
